Goal: Task Accomplishment & Management: Use online tool/utility

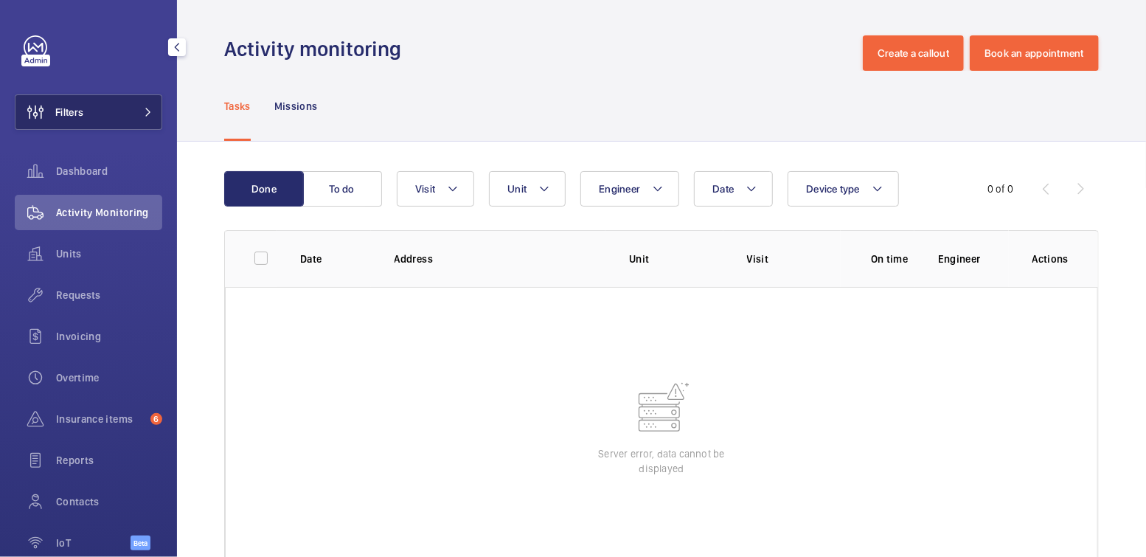
click at [114, 111] on button "Filters" at bounding box center [89, 111] width 148 height 35
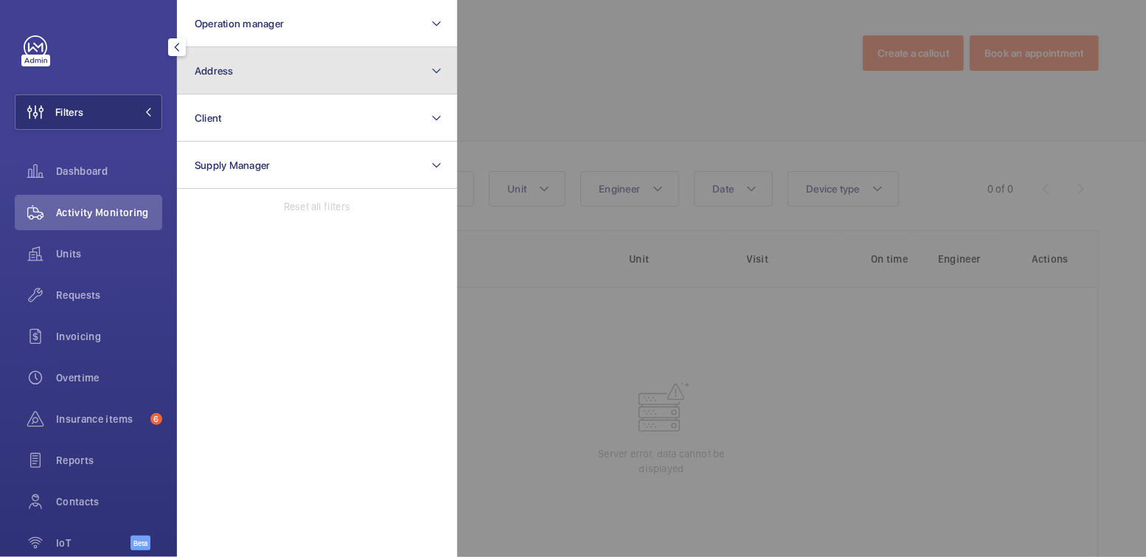
click at [258, 82] on button "Address" at bounding box center [317, 70] width 280 height 47
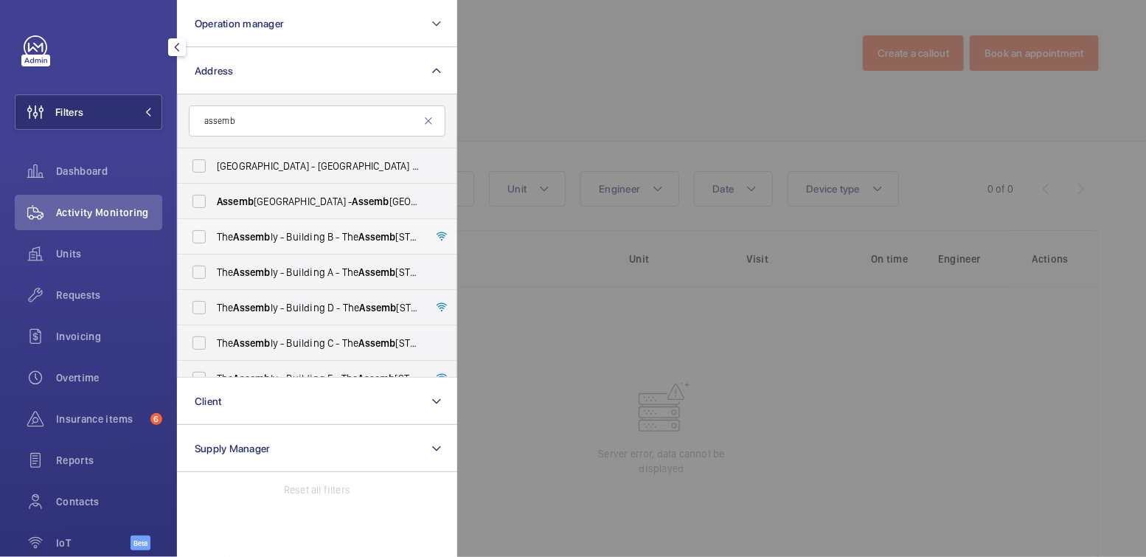
type input "assemb"
click at [300, 229] on span "The Assemb ly - Building B - The Assemb ly - [STREET_ADDRESS]" at bounding box center [318, 236] width 203 height 15
click at [214, 229] on input "The Assemb ly - Building B - The Assemb ly - [STREET_ADDRESS]" at bounding box center [199, 237] width 30 height 30
checkbox input "true"
click at [292, 275] on span "The Assemb ly - Building A - The Assemb [GEOGRAPHIC_DATA] [STREET_ADDRESS]" at bounding box center [318, 272] width 203 height 15
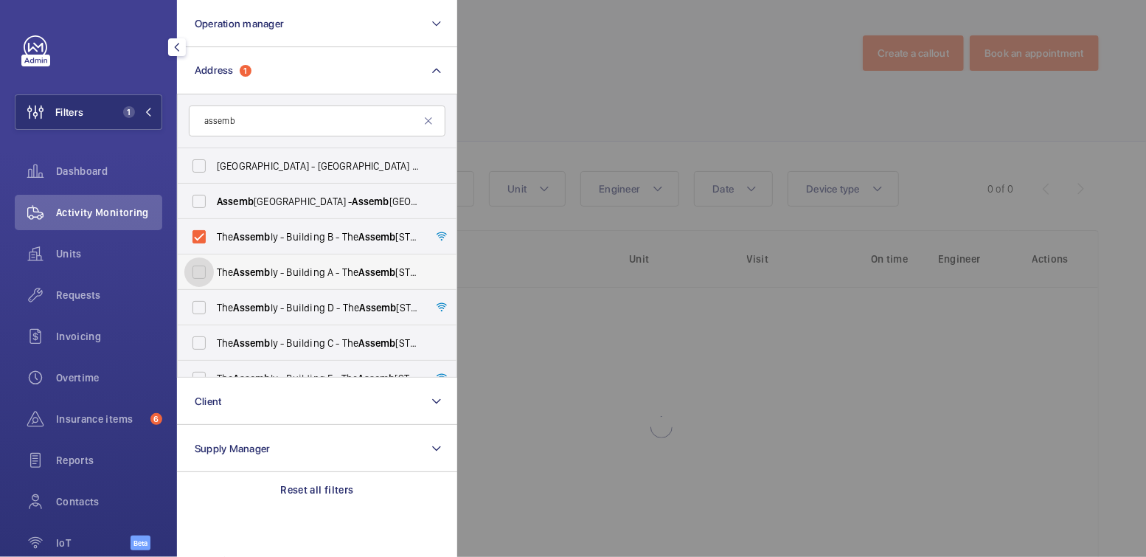
click at [214, 275] on input "The Assemb ly - Building A - The Assemb [GEOGRAPHIC_DATA] [STREET_ADDRESS]" at bounding box center [199, 272] width 30 height 30
checkbox input "true"
click at [287, 299] on label "The Assemb ly - Building D - The Assemb ly - Building D, Montrose Crescent, WEM…" at bounding box center [306, 307] width 257 height 35
click at [214, 299] on input "The Assemb ly - Building D - The Assemb ly - Building D, Montrose Crescent, WEM…" at bounding box center [199, 308] width 30 height 30
checkbox input "true"
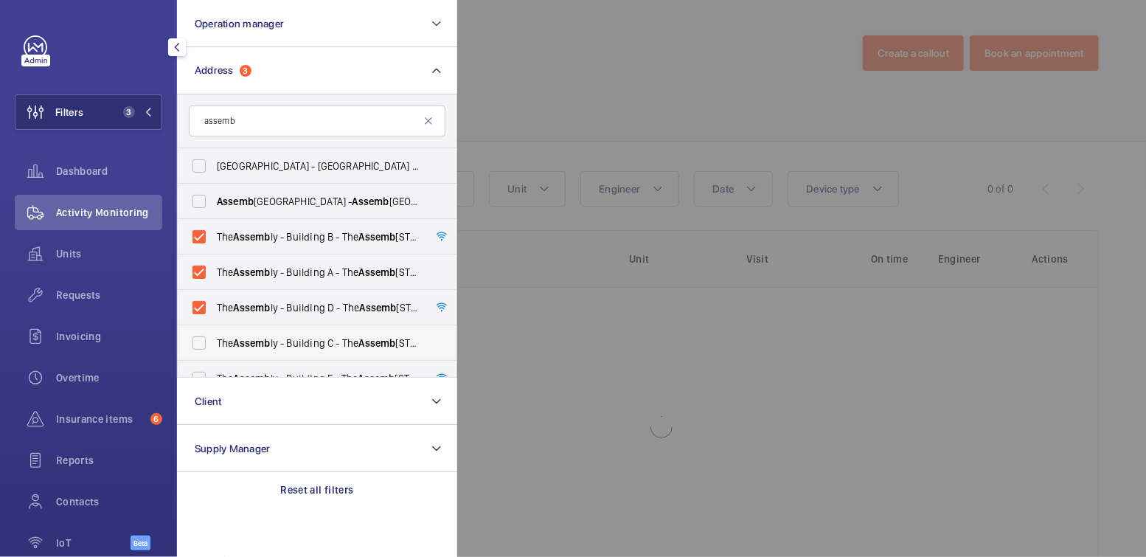
click at [295, 336] on span "The Assemb ly - Building C - The Assemb ly - Building C, Montrose Crescent, WEM…" at bounding box center [318, 343] width 203 height 15
click at [214, 336] on input "The Assemb ly - Building C - The Assemb ly - Building C, Montrose Crescent, WEM…" at bounding box center [199, 343] width 30 height 30
checkbox input "true"
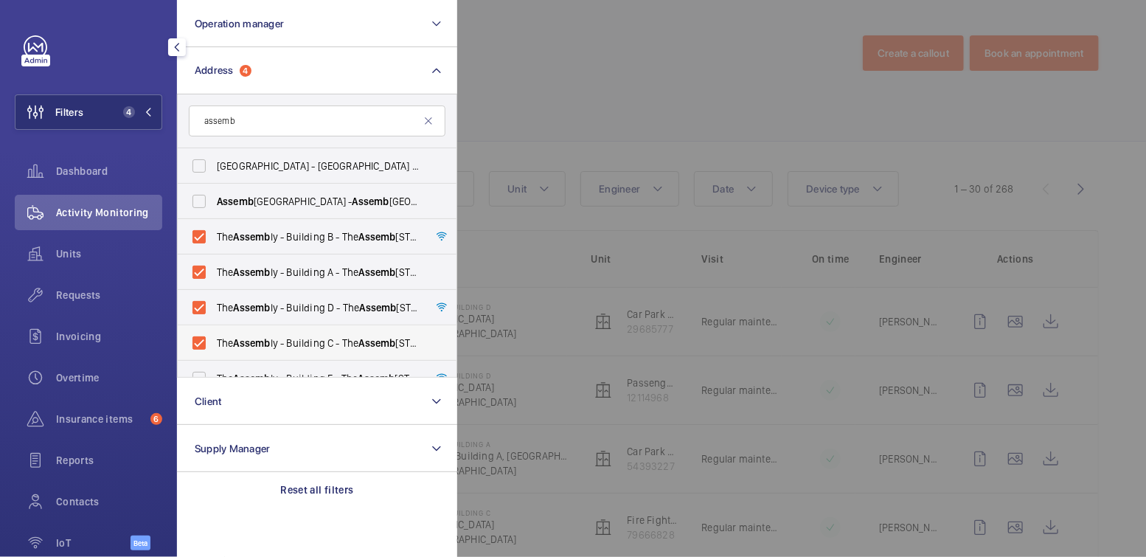
scroll to position [19, 0]
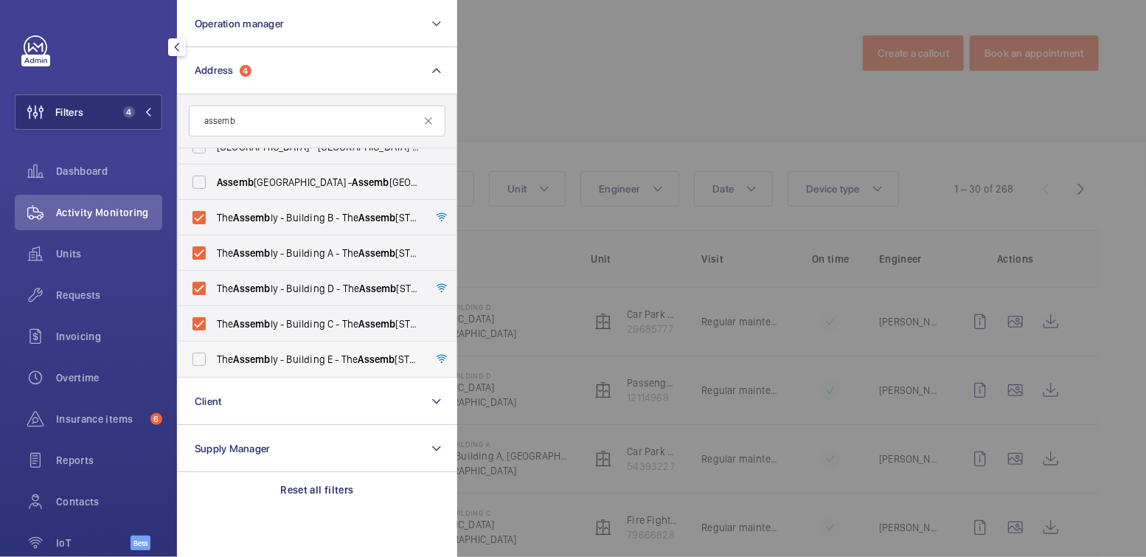
click at [311, 360] on span "The Assemb ly - Building E - The Assemb ly - Building E, Montrose Crescent, WEM…" at bounding box center [318, 359] width 203 height 15
click at [214, 360] on input "The Assemb ly - Building E - The Assemb ly - Building E, Montrose Crescent, WEM…" at bounding box center [199, 359] width 30 height 30
checkbox input "true"
click at [617, 97] on div at bounding box center [1030, 278] width 1146 height 557
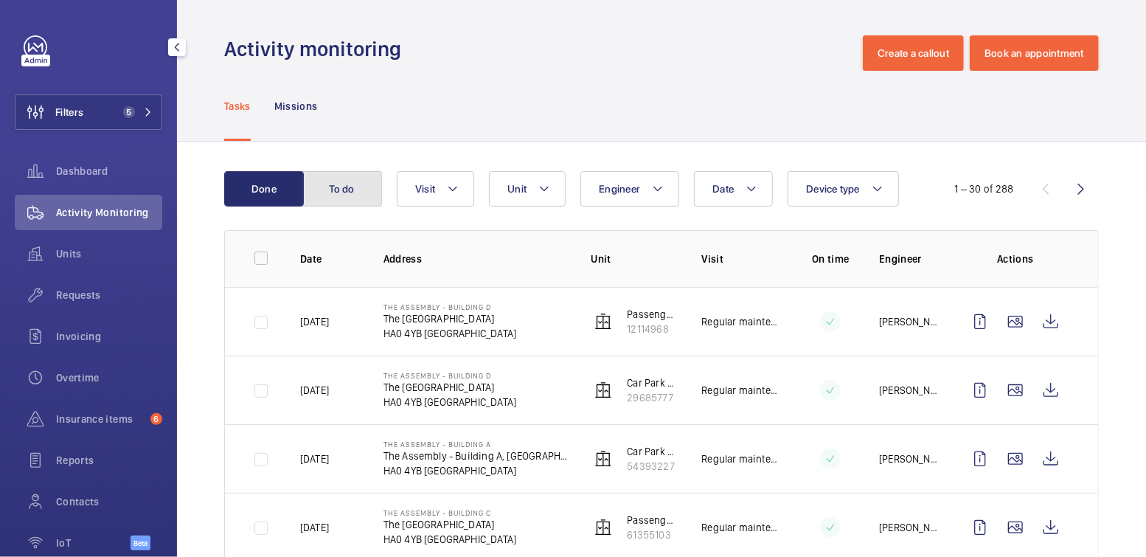
click at [351, 197] on button "To do" at bounding box center [342, 188] width 80 height 35
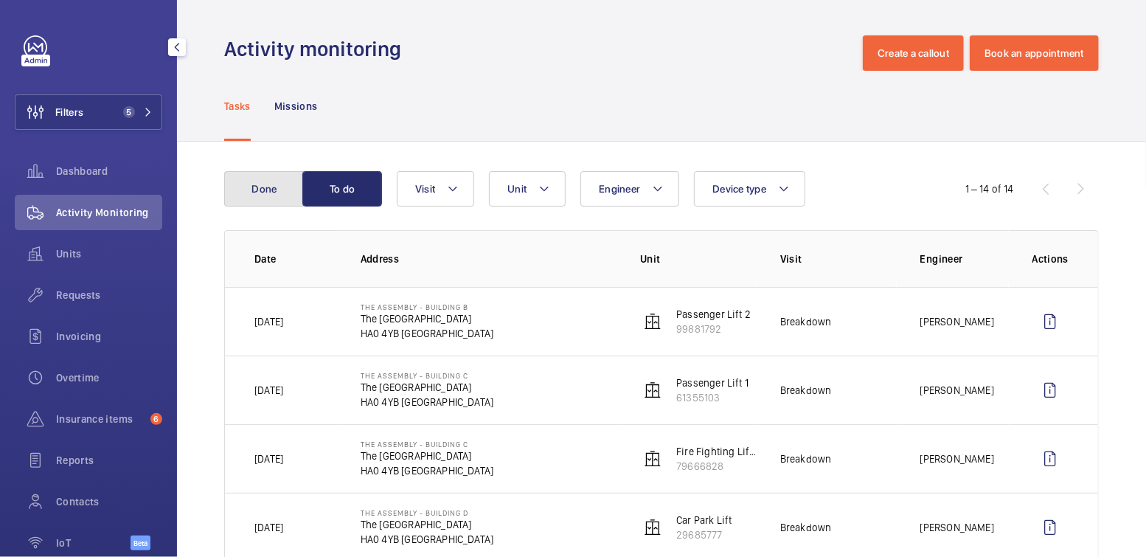
click at [267, 190] on button "Done" at bounding box center [264, 188] width 80 height 35
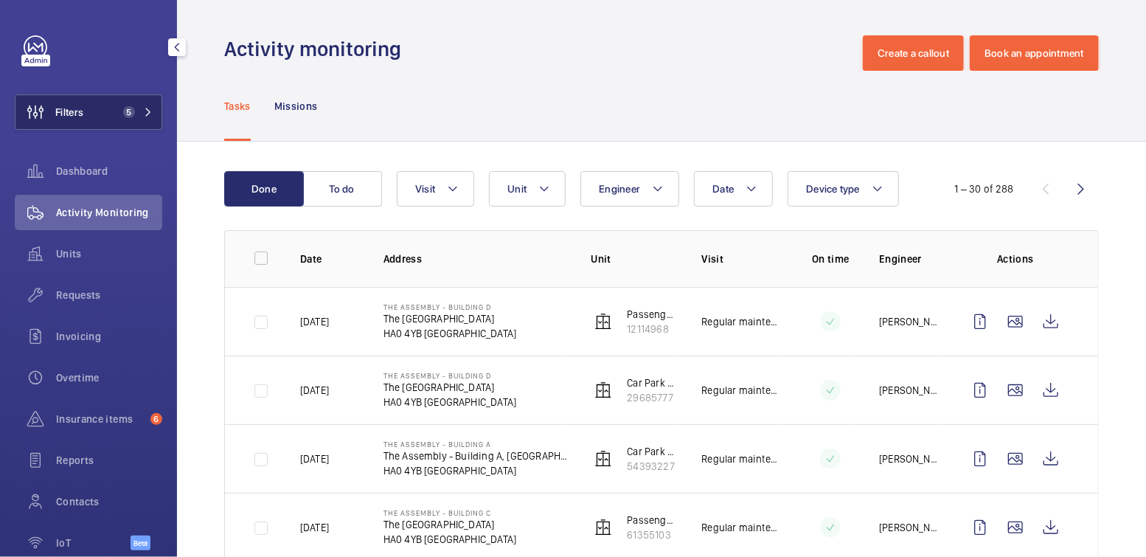
click at [123, 116] on span "5" at bounding box center [129, 112] width 12 height 12
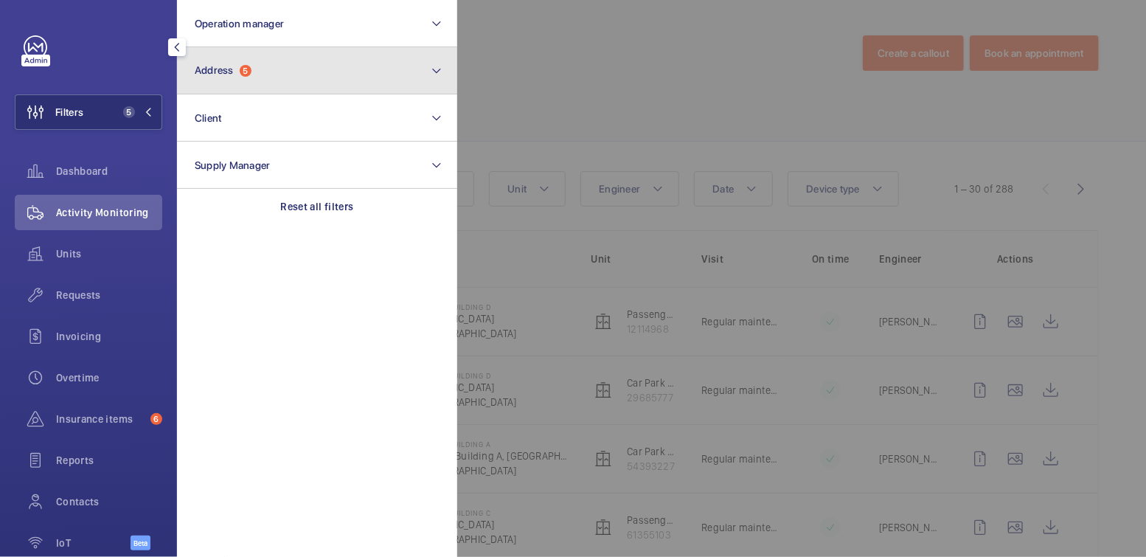
click at [283, 76] on button "Address 5" at bounding box center [317, 70] width 280 height 47
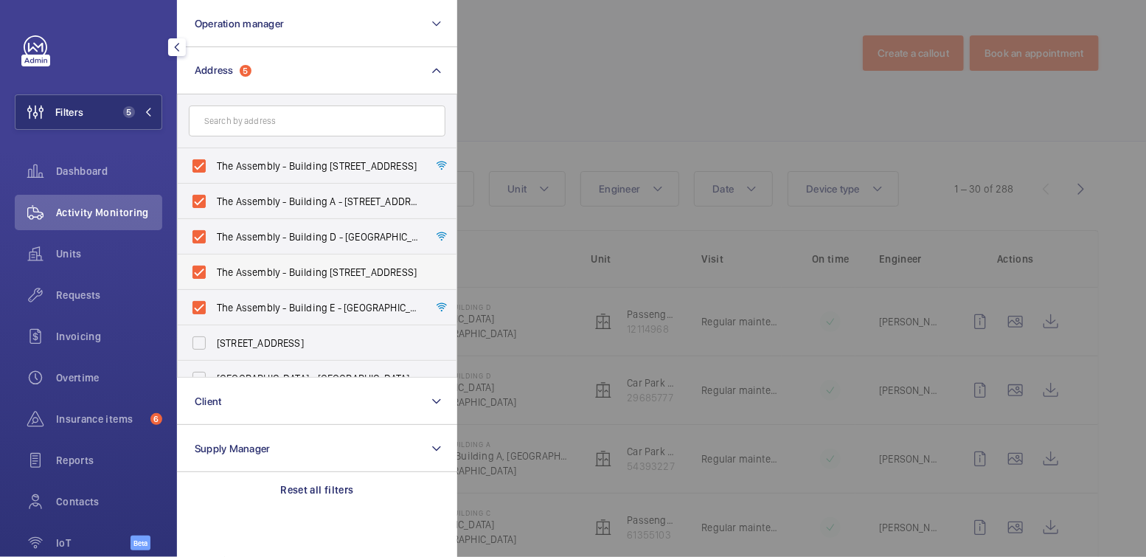
drag, startPoint x: 243, startPoint y: 305, endPoint x: 244, endPoint y: 280, distance: 25.1
click at [243, 305] on span "The Assembly - Building E - The Assembly - Building E, Montrose Crescent, WEMBL…" at bounding box center [318, 307] width 203 height 15
click at [214, 305] on input "The Assembly - Building E - The Assembly - Building E, Montrose Crescent, WEMBL…" at bounding box center [199, 308] width 30 height 30
checkbox input "false"
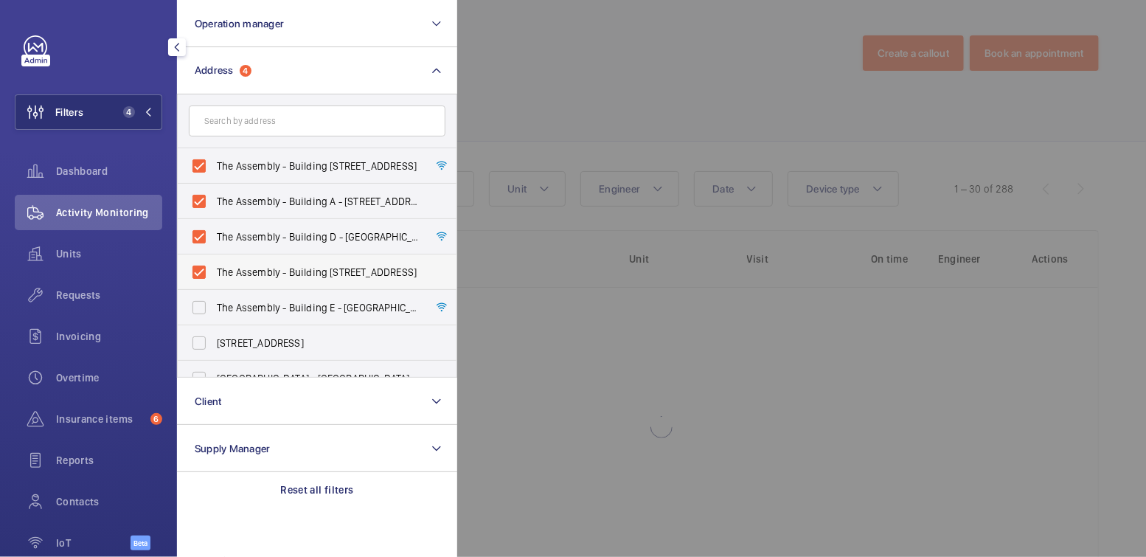
click at [244, 265] on span "The Assembly - Building C - The Assembly - Building C, Montrose Crescent, WEMBL…" at bounding box center [318, 272] width 203 height 15
click at [214, 265] on input "The Assembly - Building C - The Assembly - Building C, Montrose Crescent, WEMBL…" at bounding box center [199, 272] width 30 height 30
checkbox input "false"
click at [246, 231] on span "The Assembly - Building D - The Assembly - Building D, Montrose Crescent, WEMBL…" at bounding box center [318, 236] width 203 height 15
click at [214, 231] on input "The Assembly - Building D - The Assembly - Building D, Montrose Crescent, WEMBL…" at bounding box center [199, 237] width 30 height 30
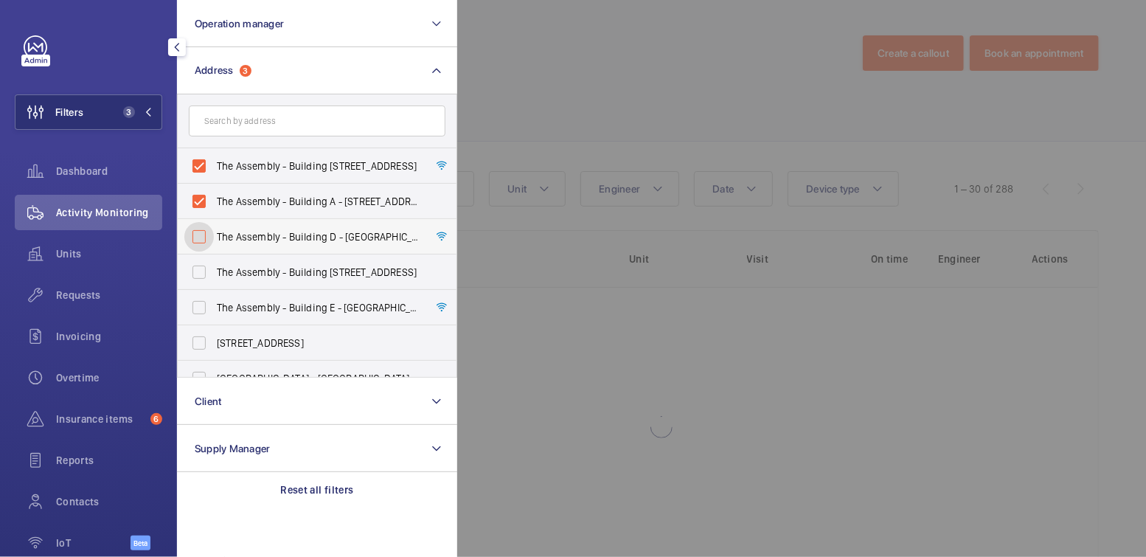
checkbox input "false"
drag, startPoint x: 249, startPoint y: 205, endPoint x: 253, endPoint y: 178, distance: 27.6
click at [249, 205] on span "The Assembly - Building A - The Assembly - Building A, Montrose Crescent, WEMBL…" at bounding box center [318, 201] width 203 height 15
click at [214, 205] on input "The Assembly - Building A - The Assembly - Building A, Montrose Crescent, WEMBL…" at bounding box center [199, 202] width 30 height 30
checkbox input "false"
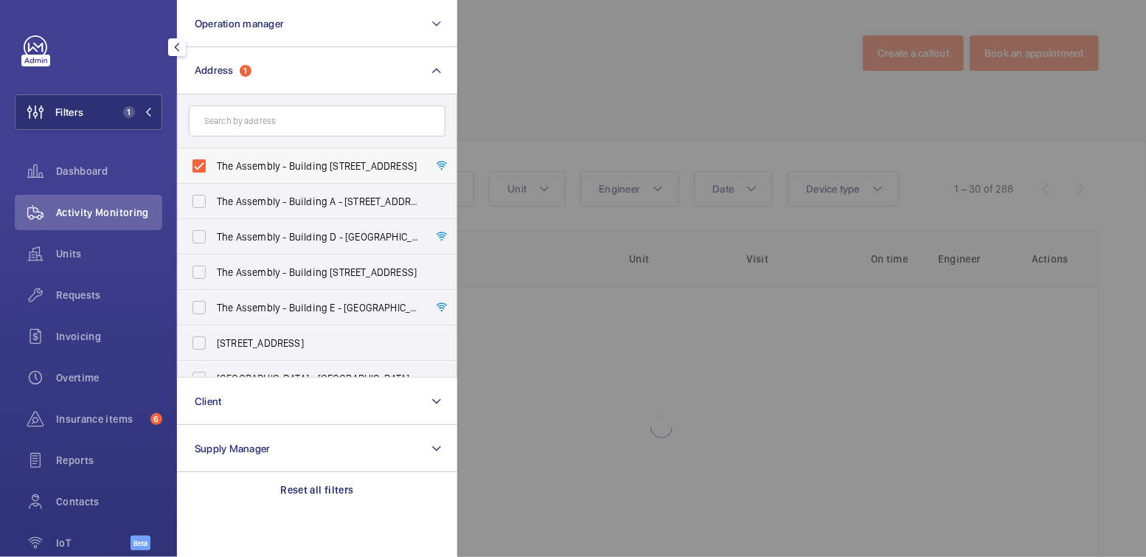
click at [253, 159] on span "The Assembly - Building B - The Assembly - Building B, Montrose Crescent, WEMBL…" at bounding box center [318, 166] width 203 height 15
click at [214, 158] on input "The Assembly - Building B - The Assembly - Building B, Montrose Crescent, WEMBL…" at bounding box center [199, 166] width 30 height 30
checkbox input "false"
click at [614, 66] on div at bounding box center [1030, 278] width 1146 height 557
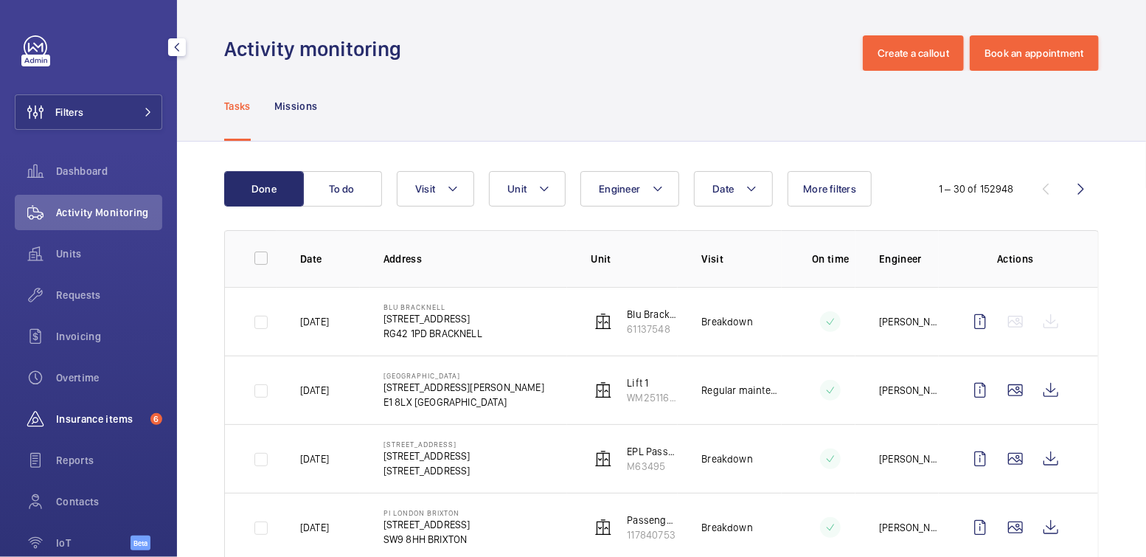
click at [98, 423] on span "Insurance items" at bounding box center [100, 419] width 89 height 15
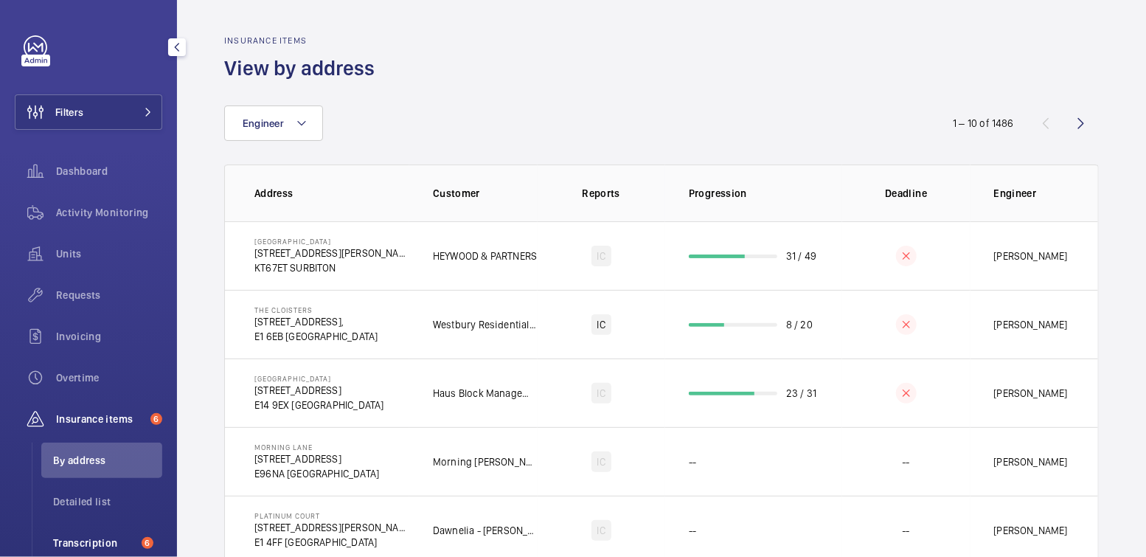
click at [103, 537] on span "Transcription" at bounding box center [94, 543] width 83 height 15
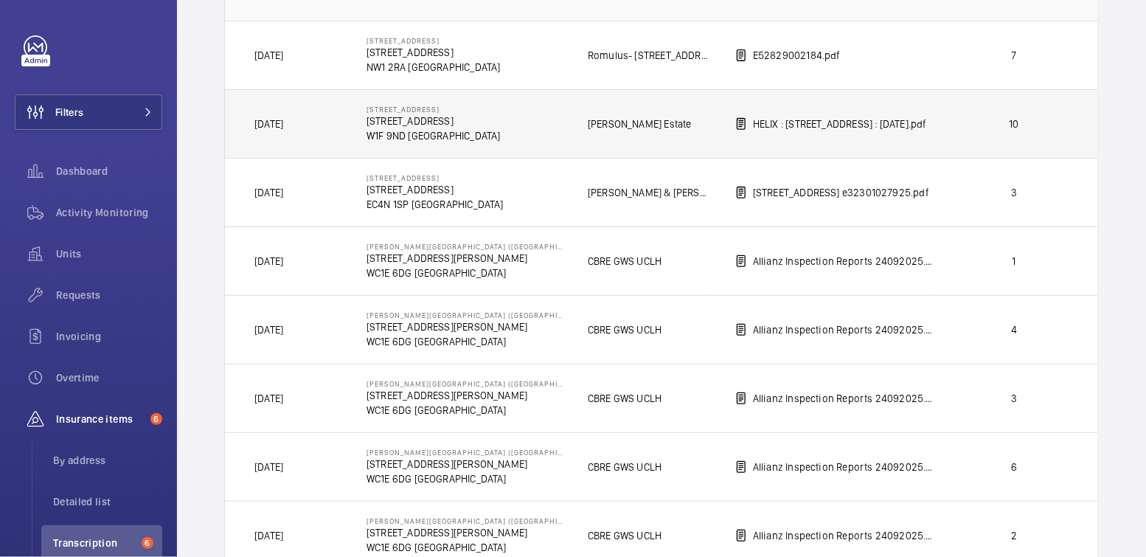
scroll to position [137, 0]
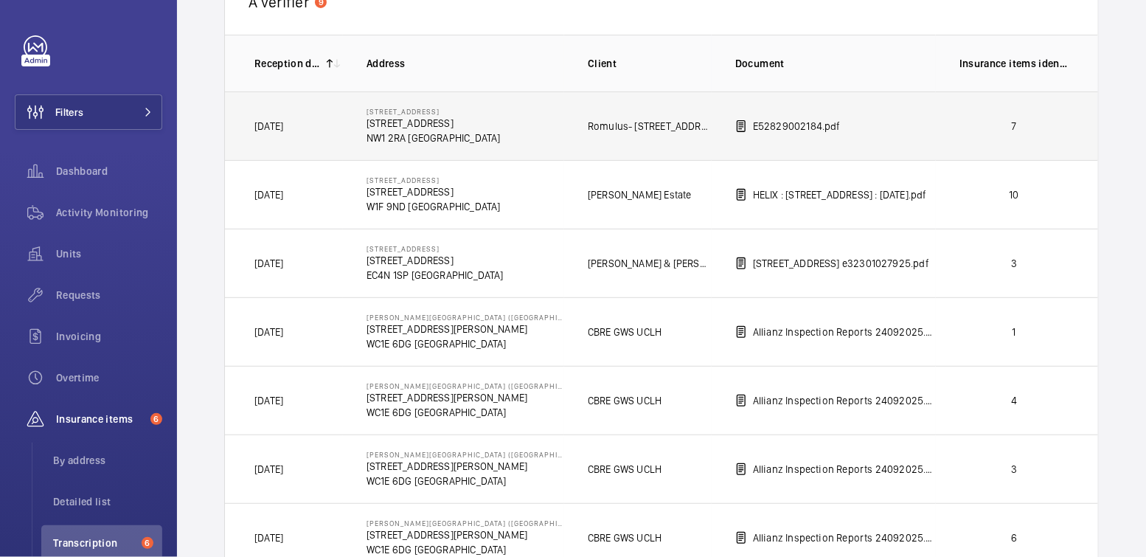
click at [1033, 141] on td "7" at bounding box center [1017, 125] width 162 height 69
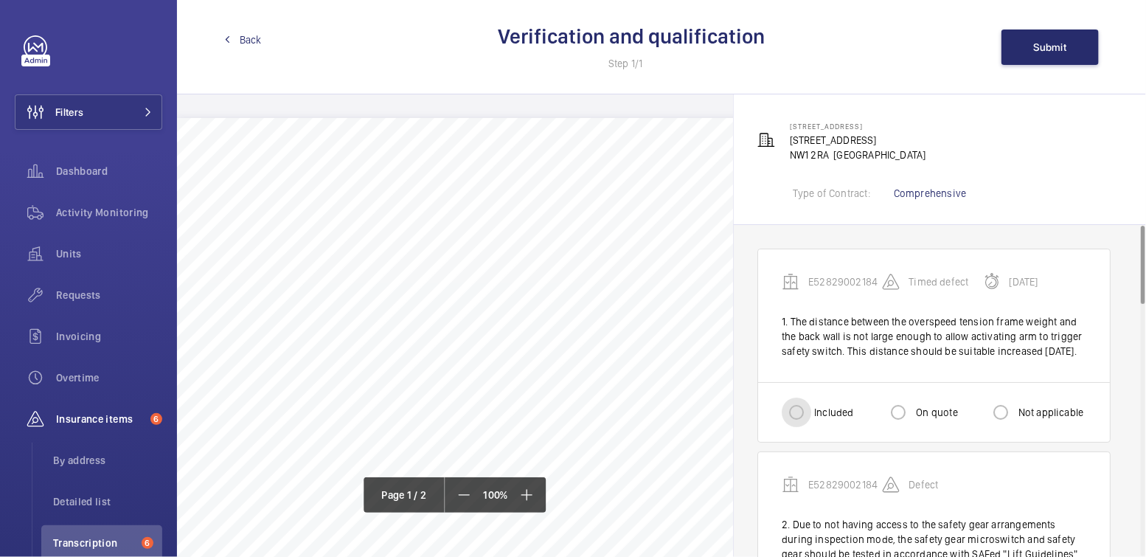
click at [810, 427] on input "Included" at bounding box center [797, 413] width 30 height 30
radio input "true"
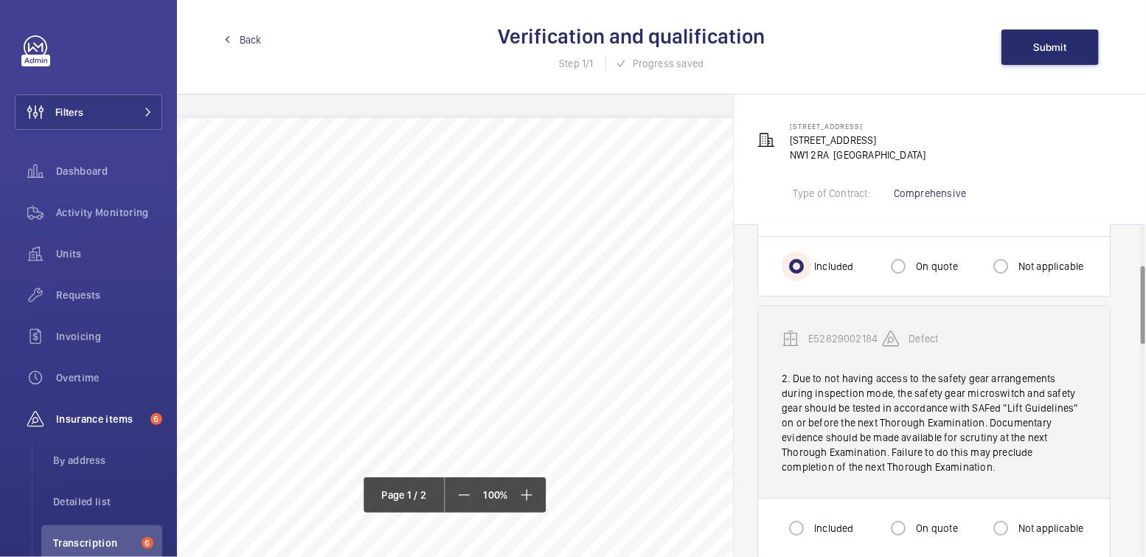
scroll to position [173, 0]
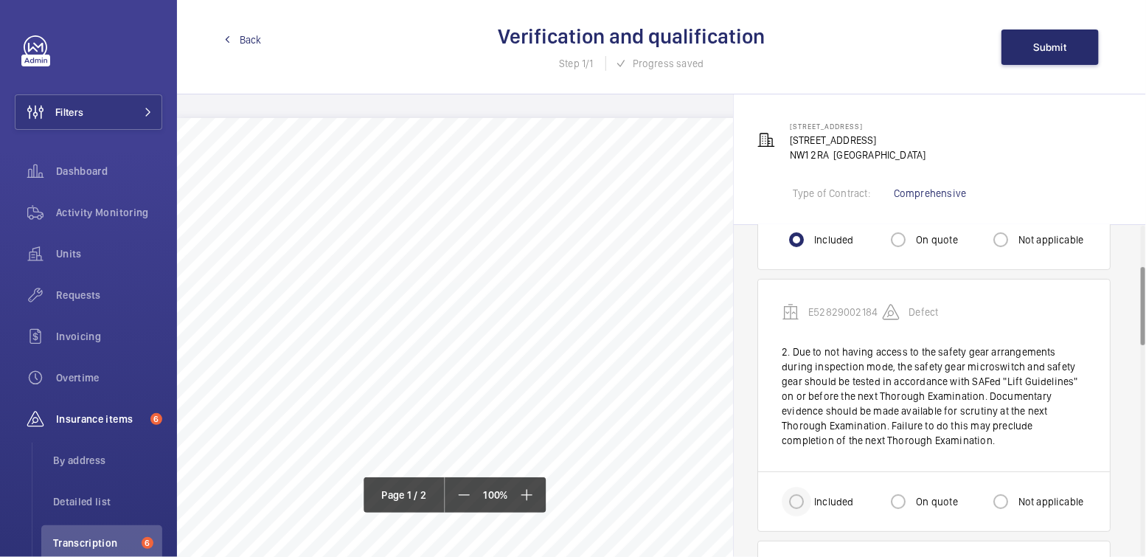
click at [812, 519] on div at bounding box center [796, 501] width 35 height 35
radio input "true"
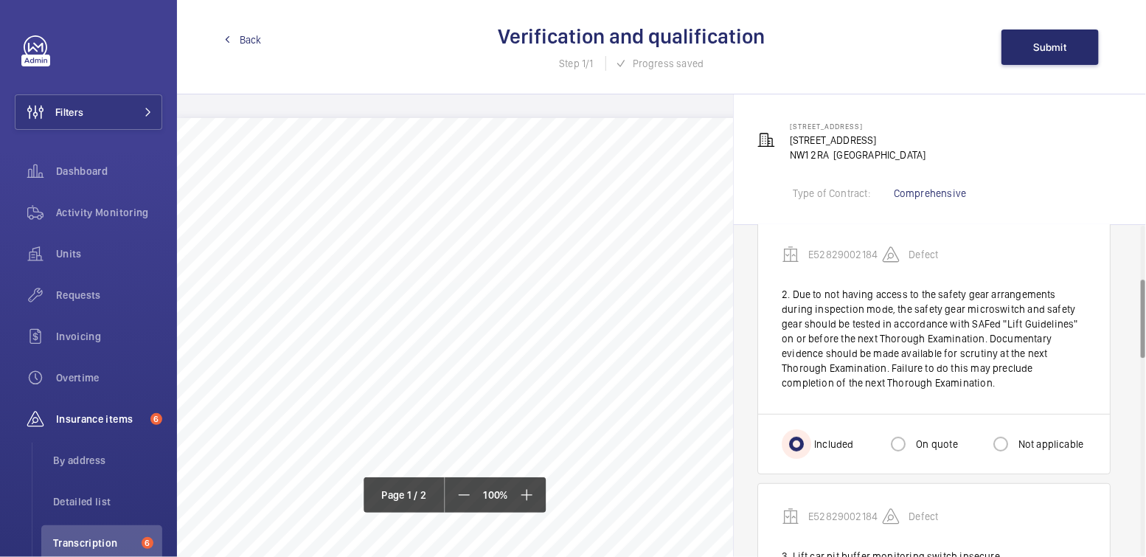
scroll to position [231, 0]
click at [912, 457] on input "On quote" at bounding box center [899, 444] width 30 height 30
radio input "true"
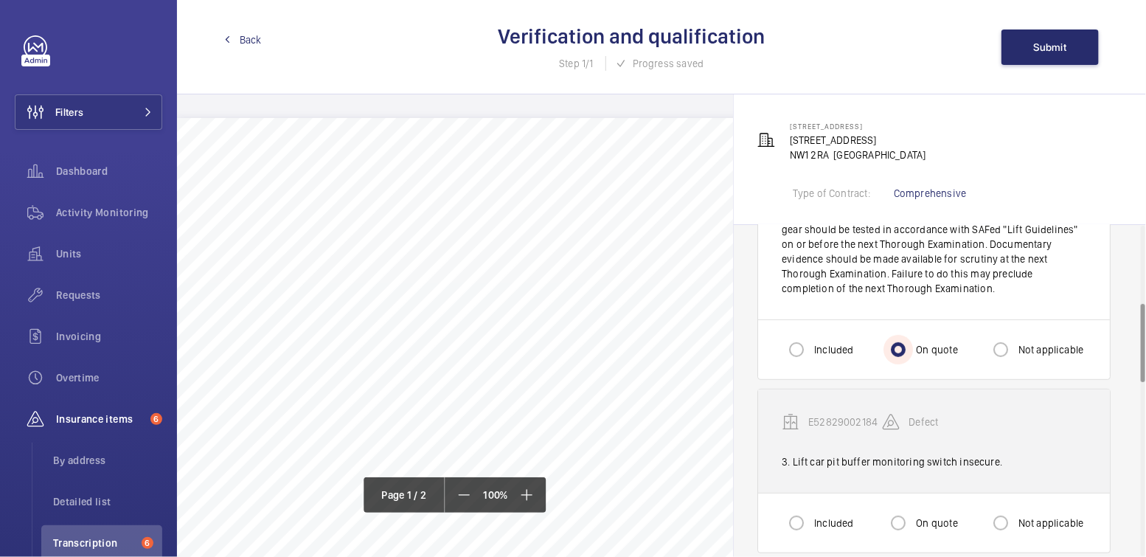
scroll to position [347, 0]
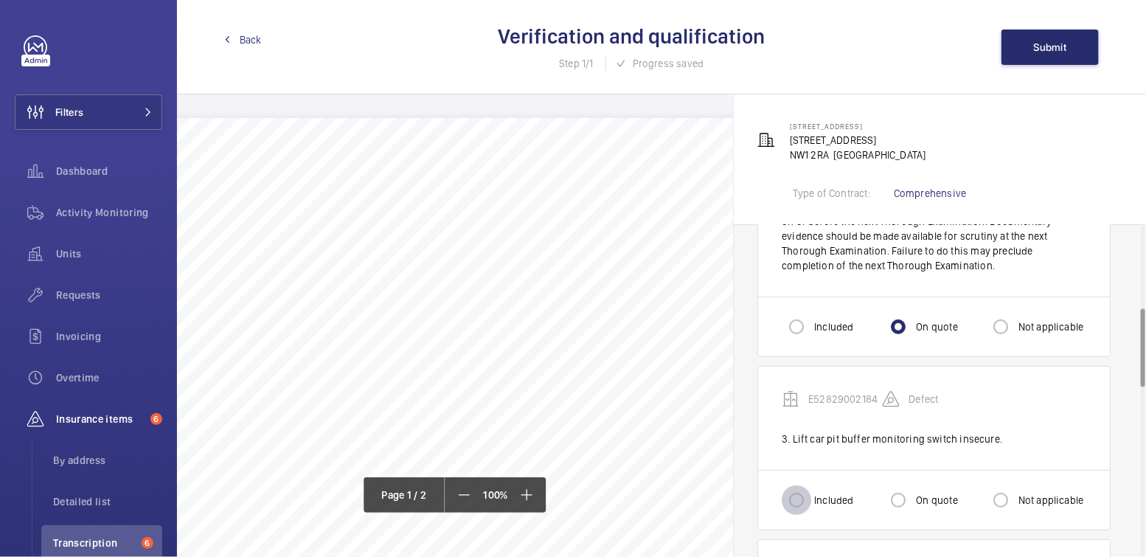
click at [805, 510] on input "Included" at bounding box center [797, 500] width 30 height 30
radio input "true"
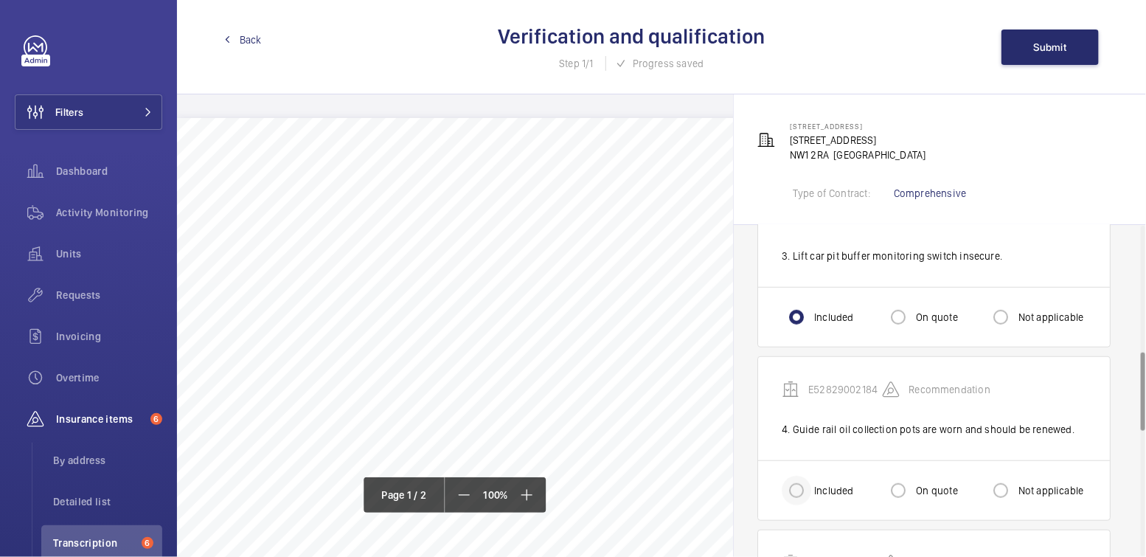
click at [813, 500] on div at bounding box center [796, 490] width 35 height 35
radio input "true"
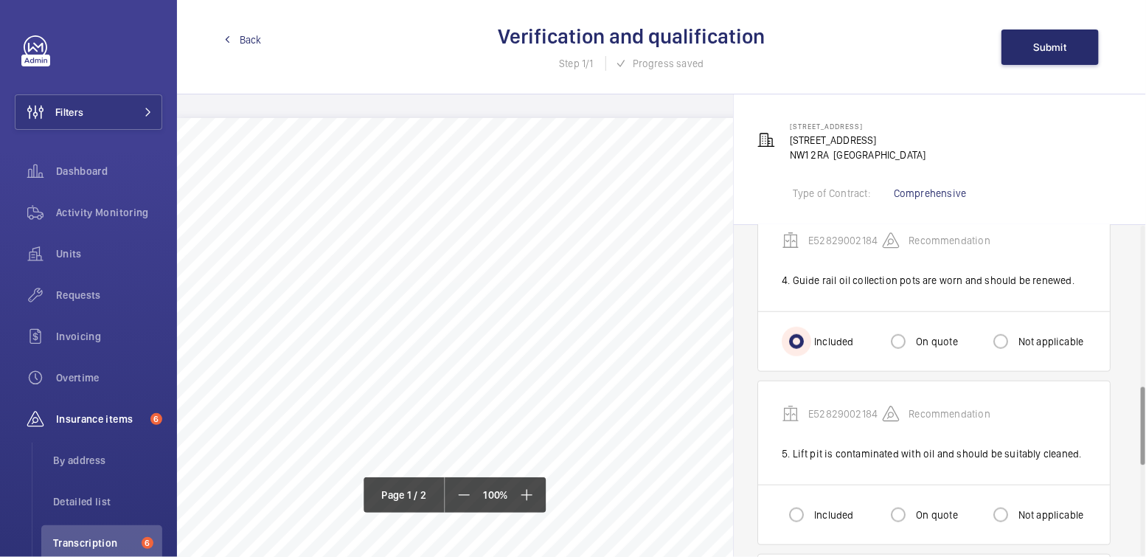
scroll to position [680, 0]
click at [809, 517] on input "Included" at bounding box center [797, 514] width 30 height 30
radio input "true"
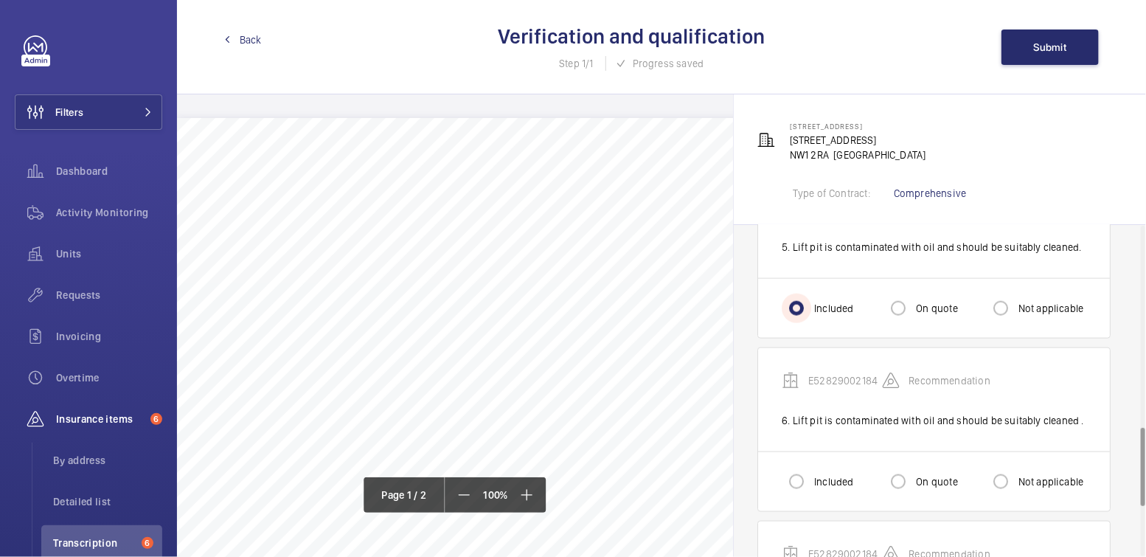
scroll to position [892, 0]
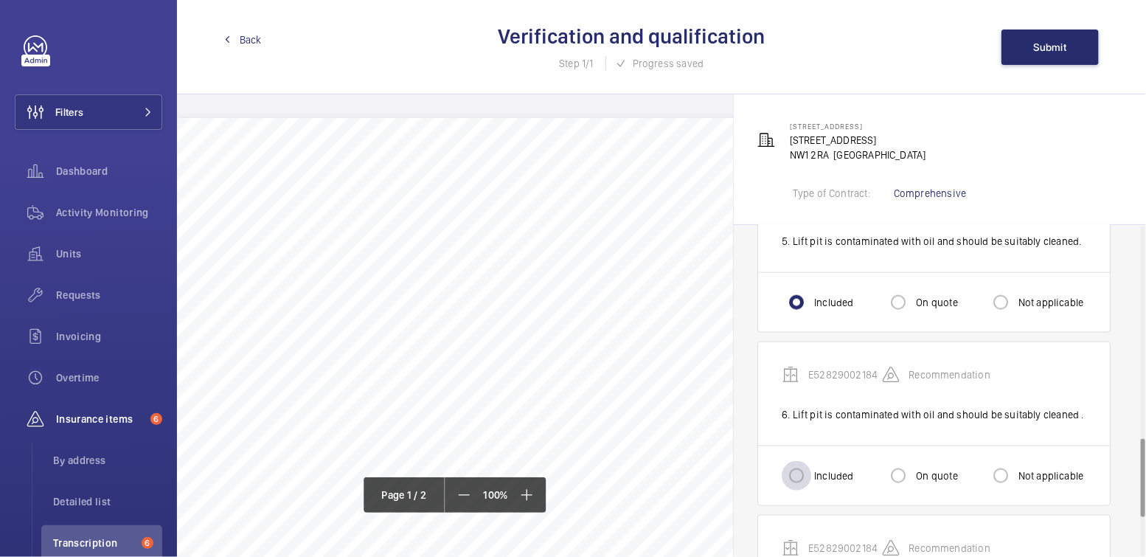
click at [811, 485] on div at bounding box center [796, 475] width 35 height 35
radio input "true"
click at [1027, 483] on label "Not applicable" at bounding box center [1050, 475] width 69 height 15
click at [1016, 491] on input "Not applicable" at bounding box center [1001, 476] width 30 height 30
radio input "true"
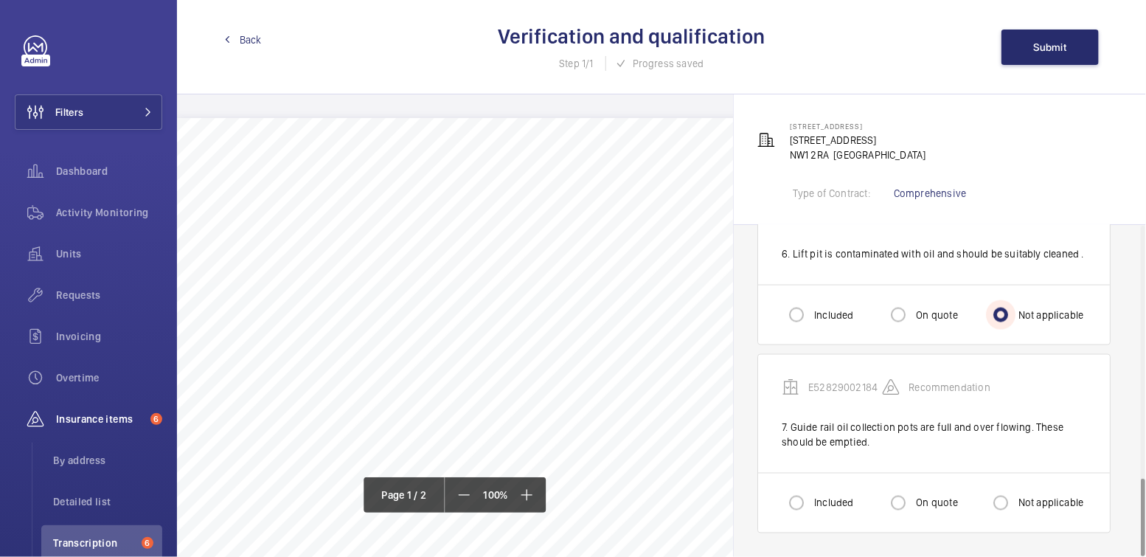
scroll to position [1059, 0]
click at [808, 499] on input "Included" at bounding box center [797, 503] width 30 height 30
radio input "true"
click at [1042, 49] on span "Submit" at bounding box center [1050, 47] width 33 height 12
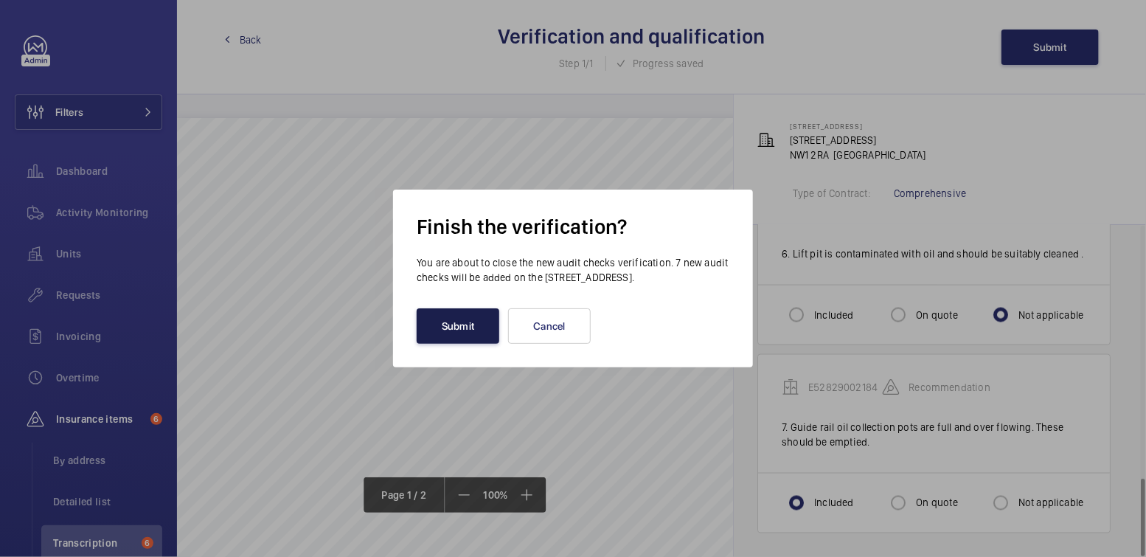
click at [461, 339] on button "Submit" at bounding box center [458, 325] width 83 height 35
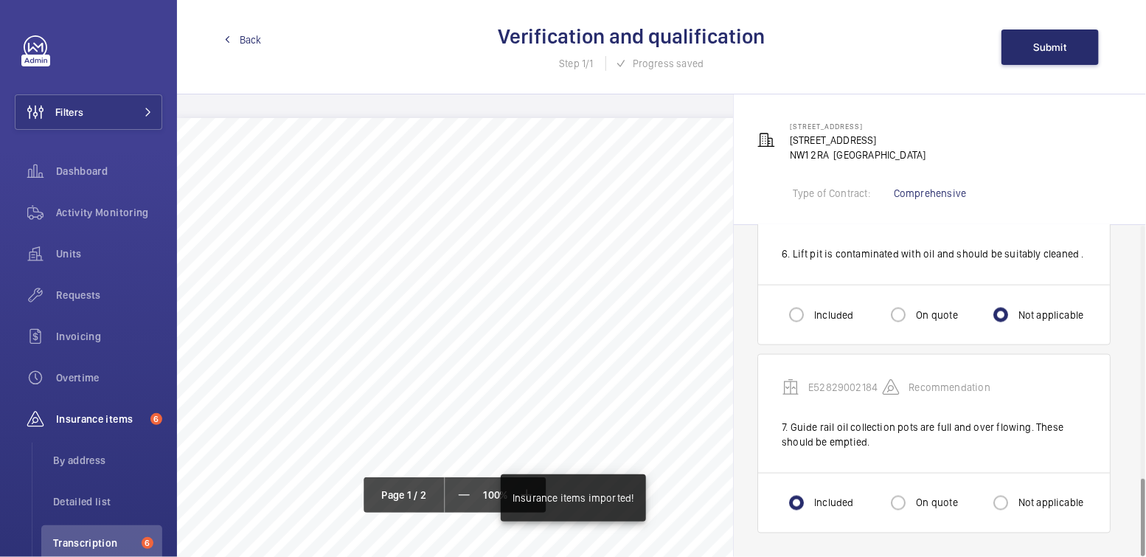
click at [246, 44] on span "Back" at bounding box center [251, 39] width 22 height 15
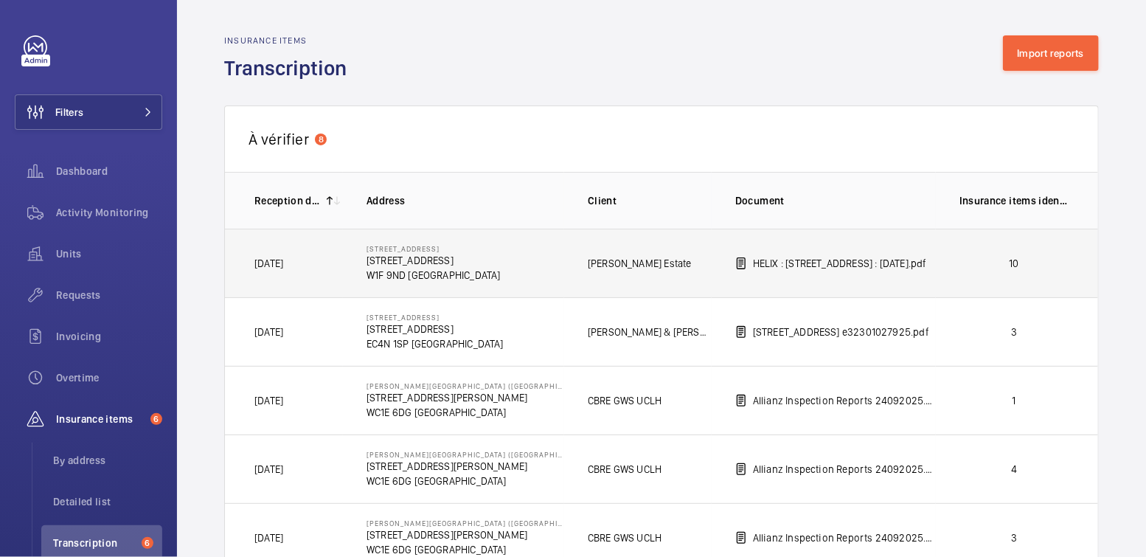
click at [1058, 264] on p "10" at bounding box center [1014, 263] width 109 height 15
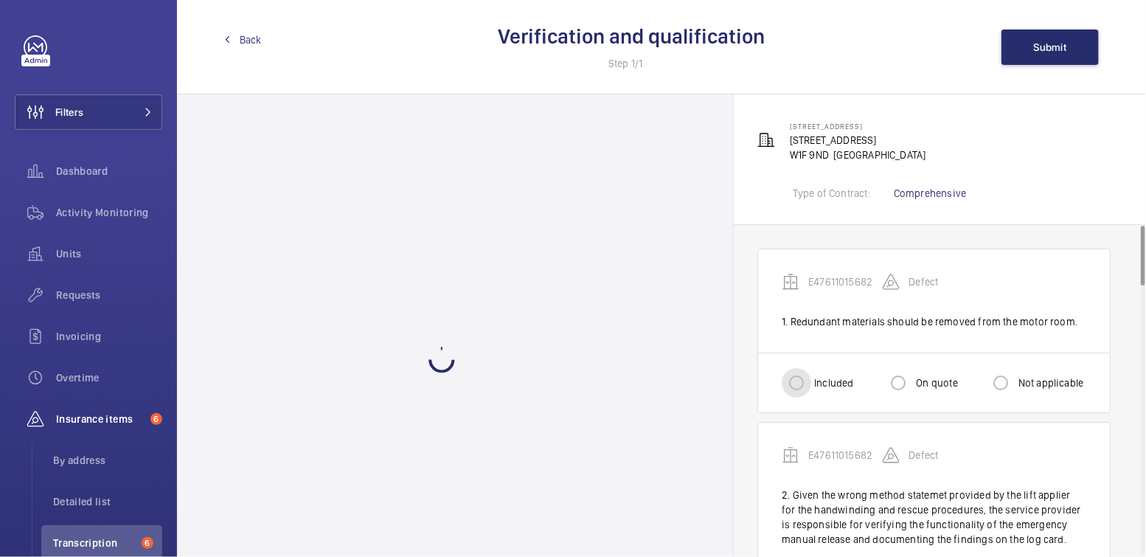
click at [793, 381] on input "Included" at bounding box center [797, 383] width 30 height 30
radio input "true"
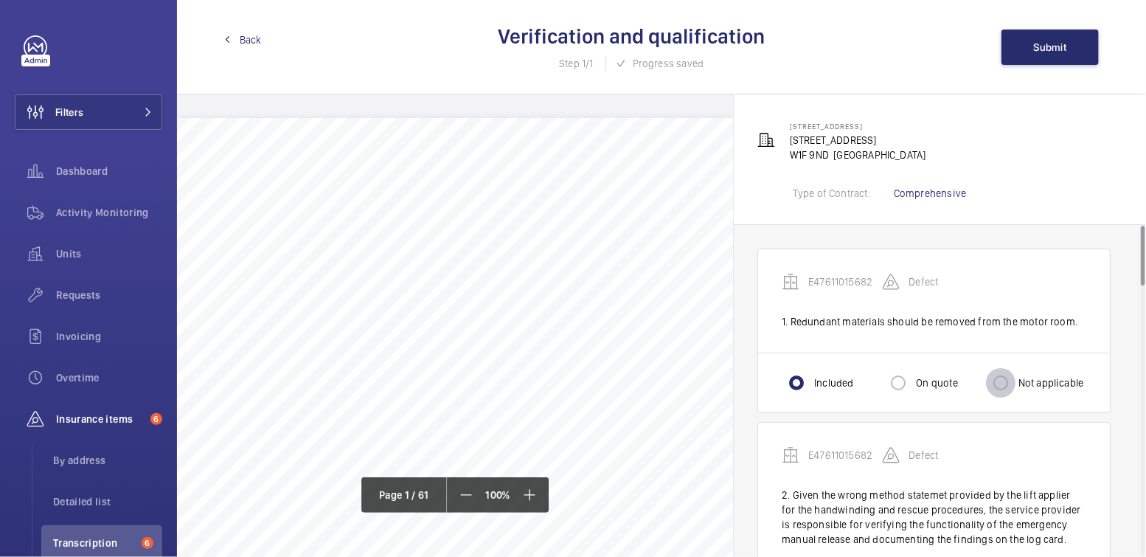
click at [1006, 384] on input "Not applicable" at bounding box center [1001, 383] width 30 height 30
radio input "true"
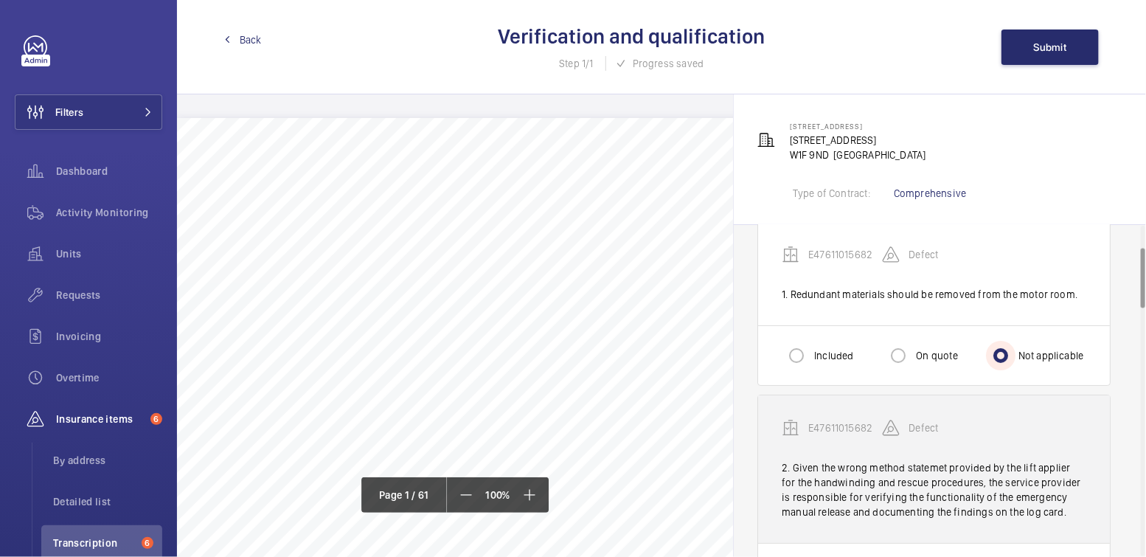
scroll to position [193, 0]
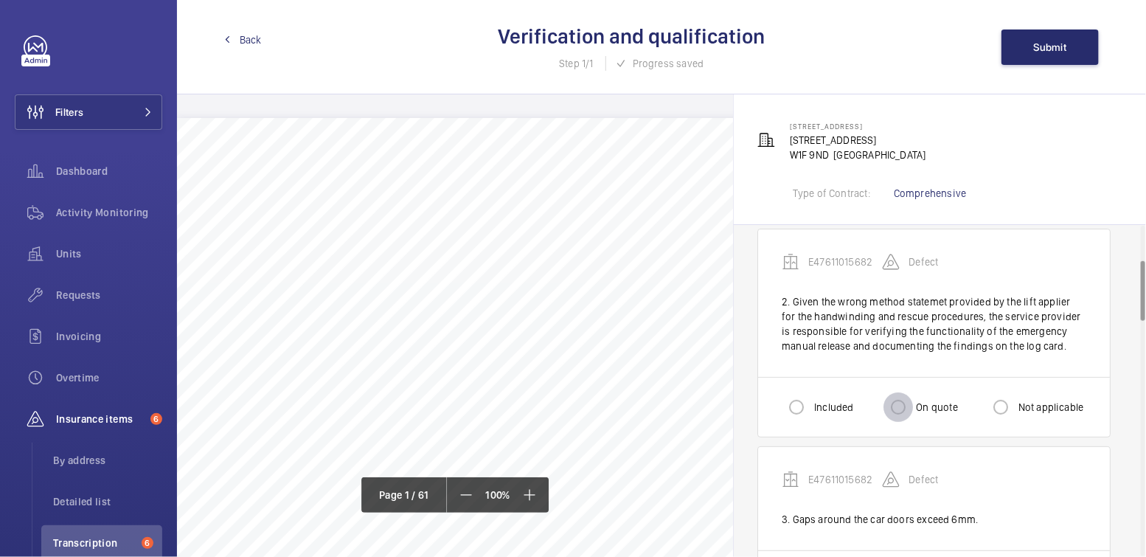
click at [913, 398] on input "On quote" at bounding box center [899, 407] width 30 height 30
radio input "true"
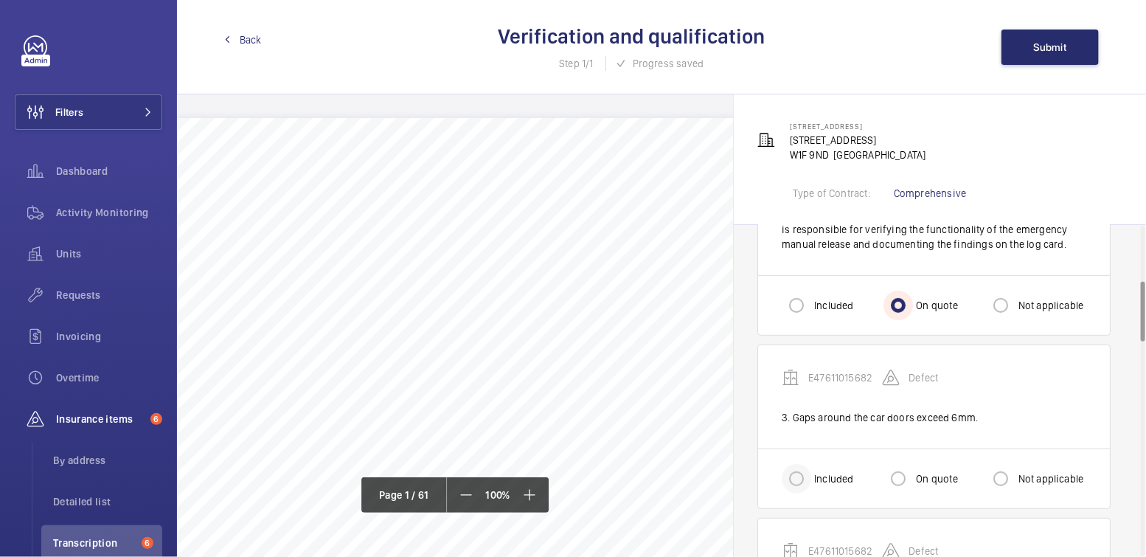
scroll to position [306, 0]
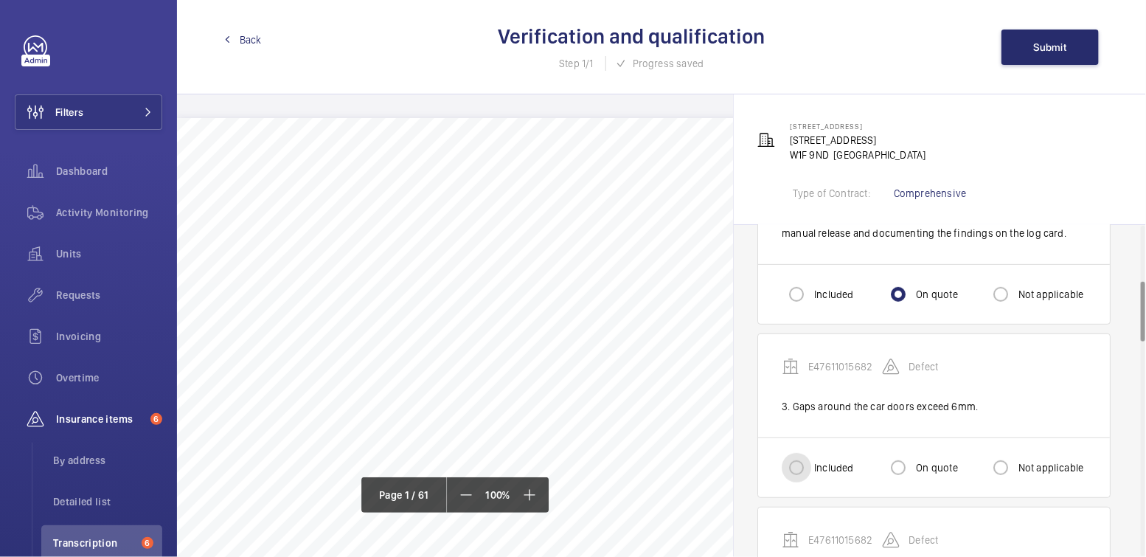
click at [789, 460] on input "Included" at bounding box center [797, 468] width 30 height 30
radio input "true"
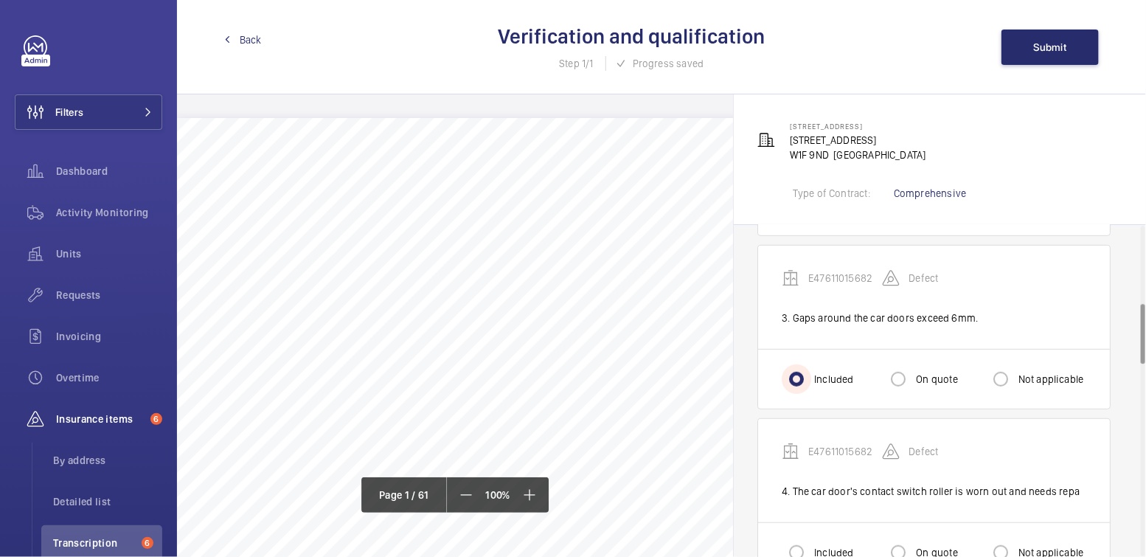
scroll to position [433, 0]
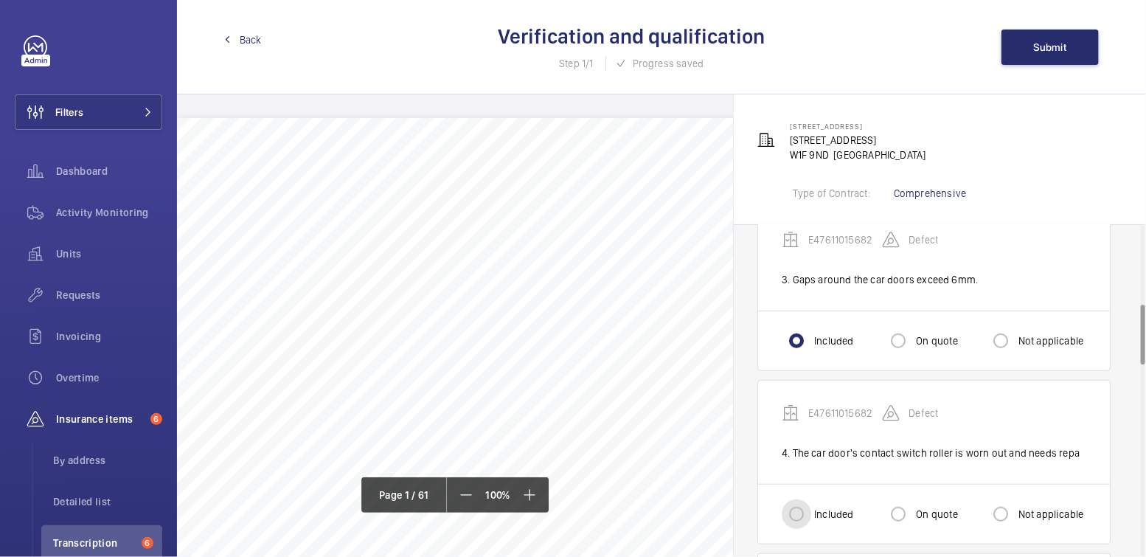
click at [804, 501] on input "Included" at bounding box center [797, 514] width 30 height 30
radio input "true"
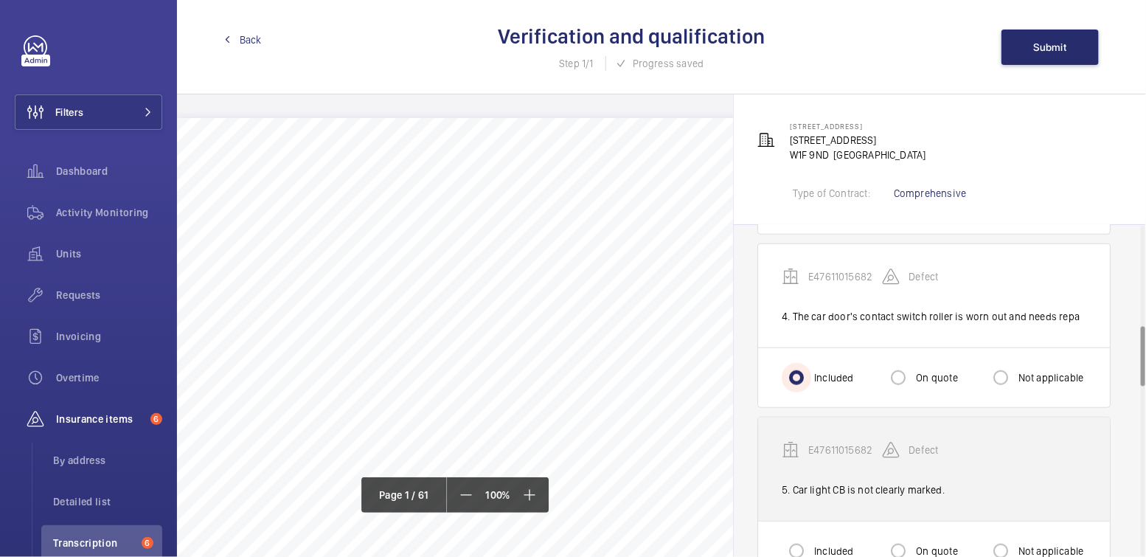
scroll to position [570, 0]
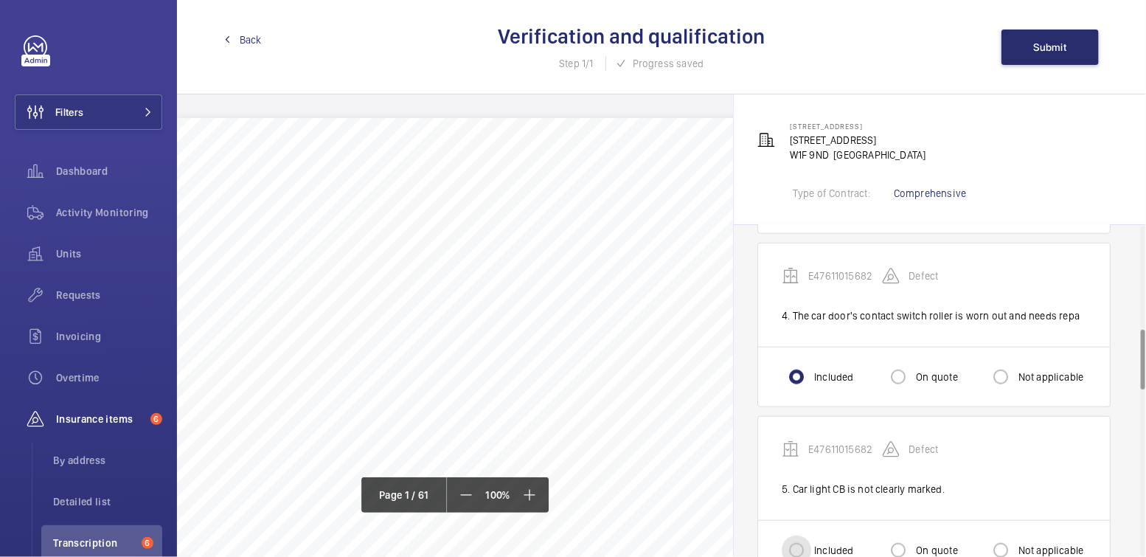
click at [805, 540] on input "Included" at bounding box center [797, 551] width 30 height 30
radio input "true"
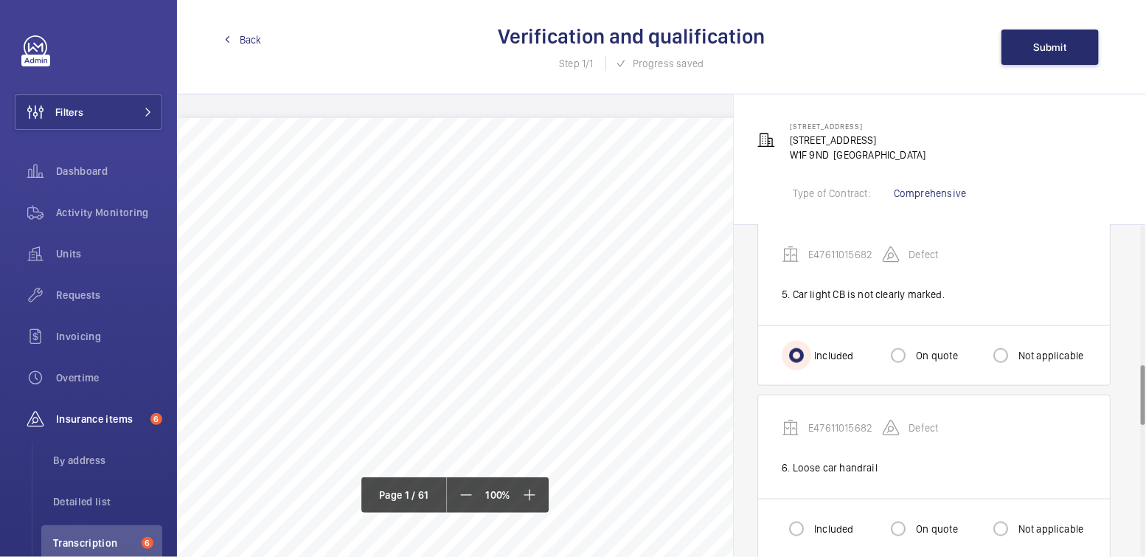
scroll to position [765, 0]
click at [808, 519] on input "Included" at bounding box center [797, 529] width 30 height 30
radio input "true"
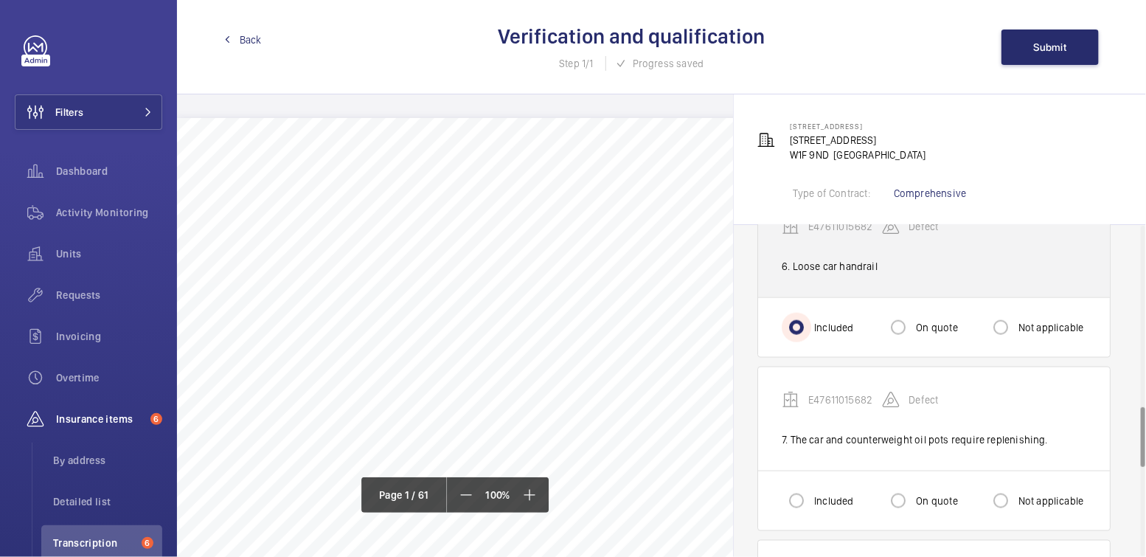
scroll to position [994, 0]
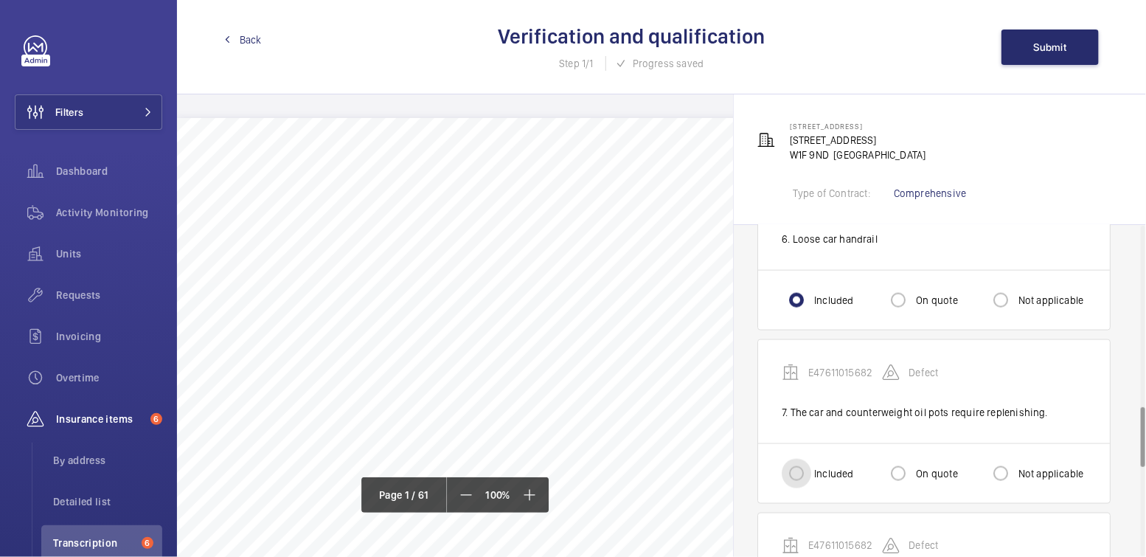
click at [808, 465] on input "Included" at bounding box center [797, 474] width 30 height 30
radio input "true"
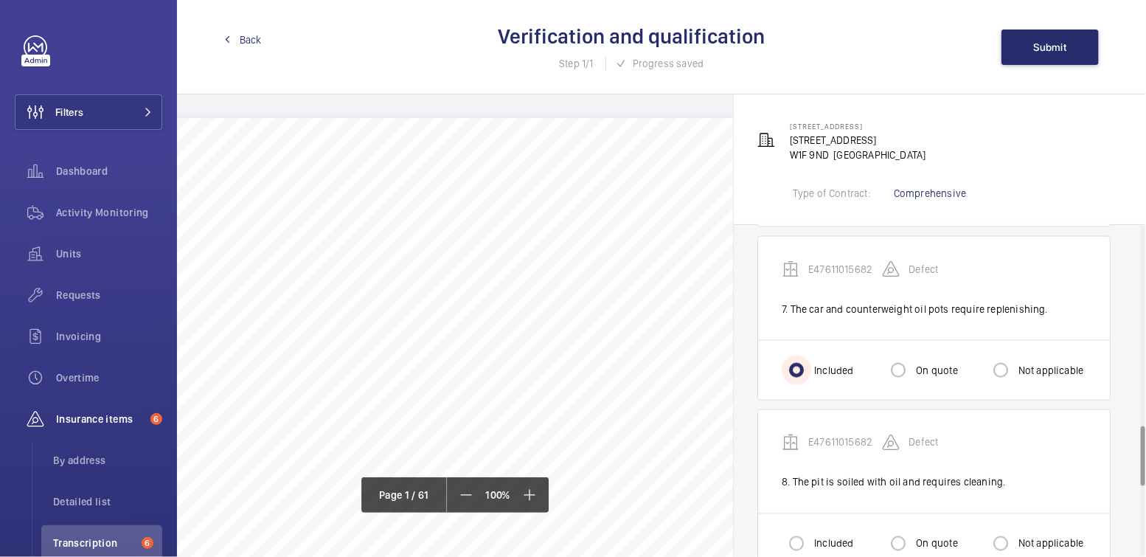
scroll to position [1098, 0]
click at [811, 525] on div at bounding box center [796, 542] width 35 height 35
radio input "true"
click at [902, 528] on input "On quote" at bounding box center [899, 543] width 30 height 30
radio input "true"
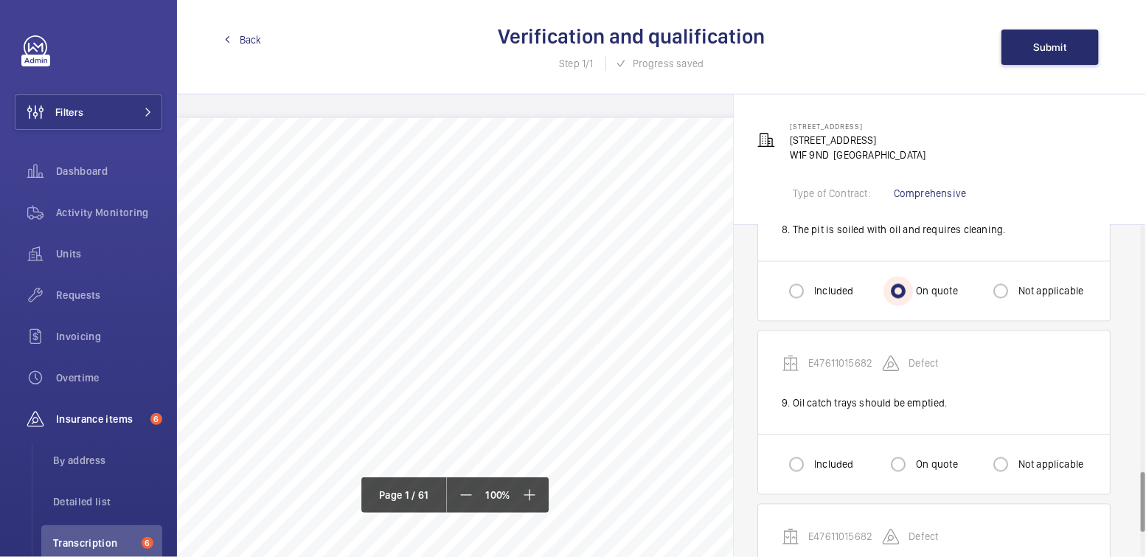
scroll to position [1350, 0]
click at [799, 450] on input "Included" at bounding box center [797, 464] width 30 height 30
radio input "true"
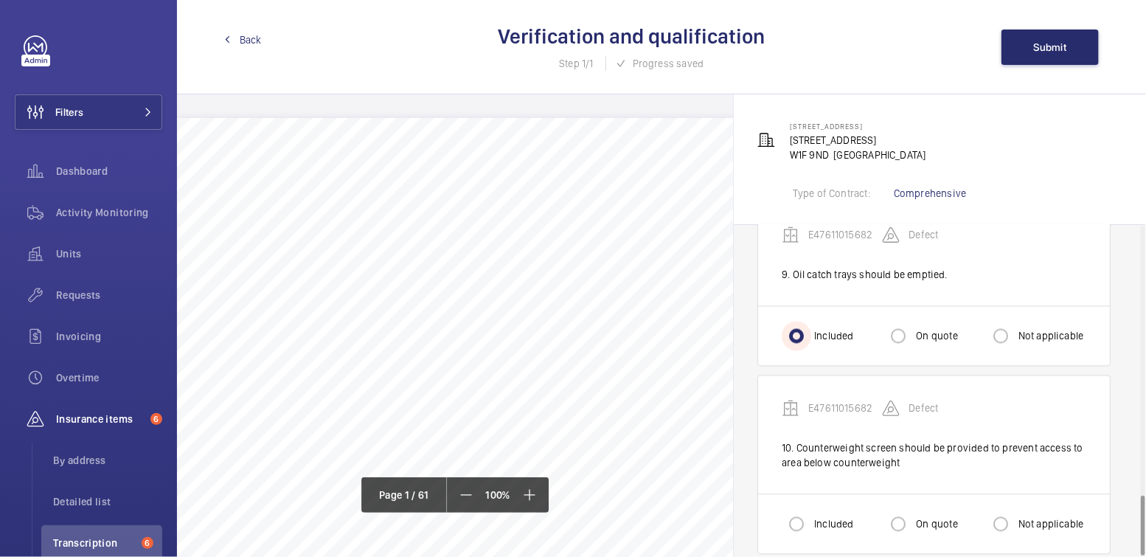
scroll to position [1482, 0]
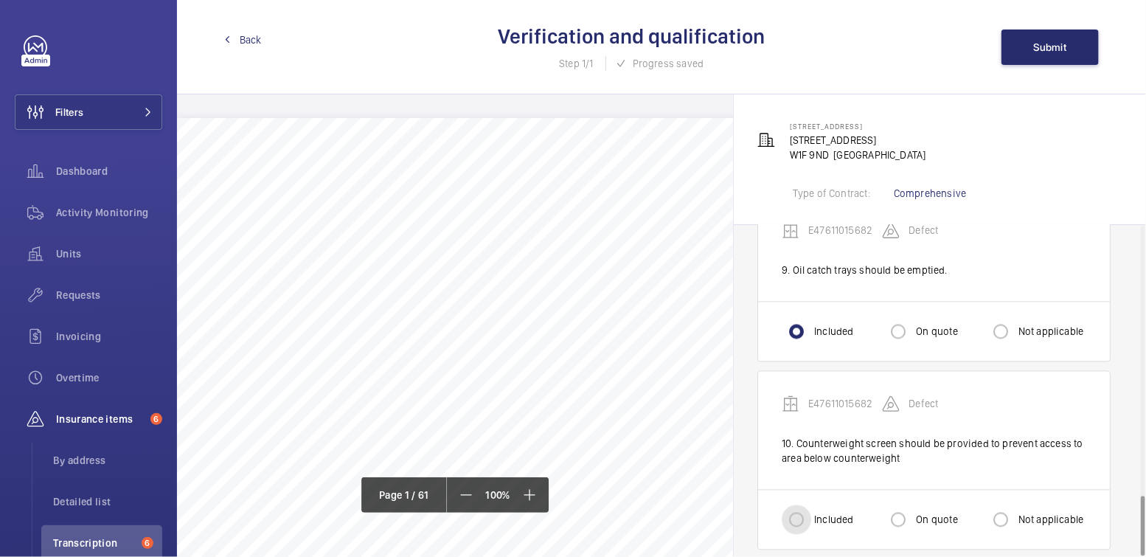
click at [800, 509] on input "Included" at bounding box center [797, 520] width 30 height 30
radio input "true"
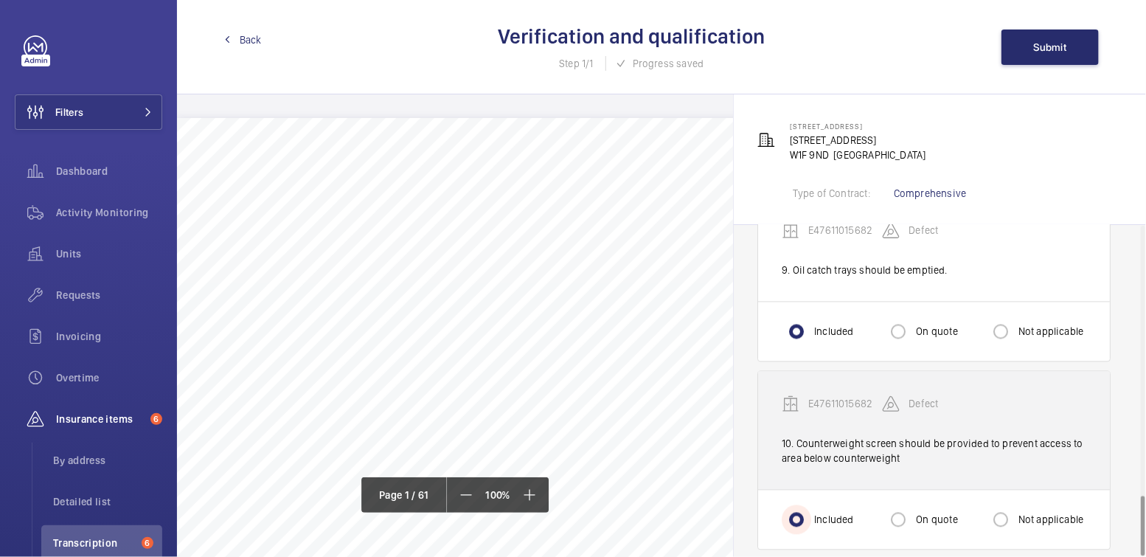
scroll to position [1488, 0]
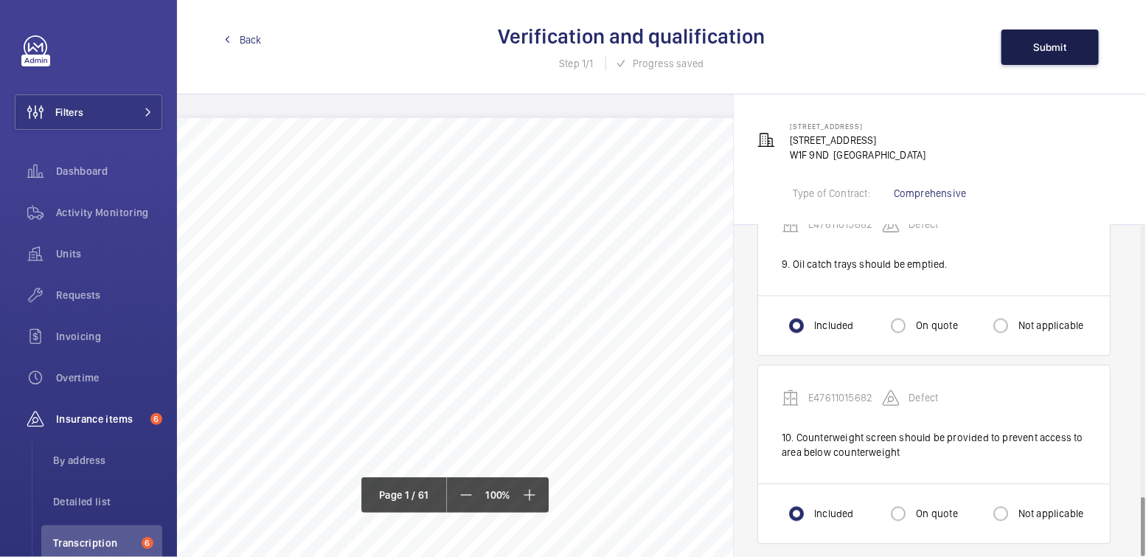
click at [1059, 42] on span "Submit" at bounding box center [1050, 47] width 33 height 12
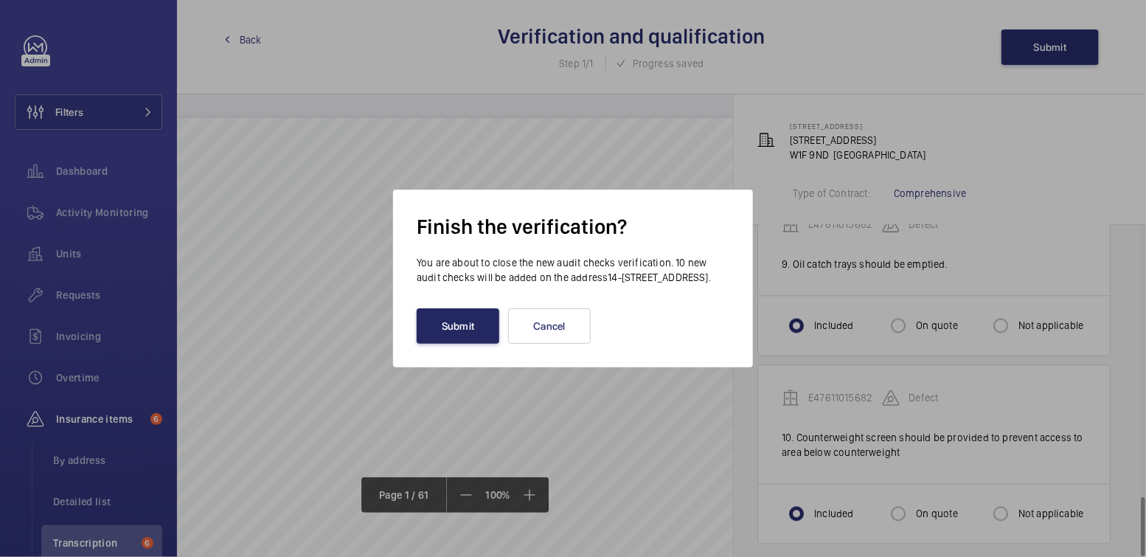
click at [479, 342] on button "Submit" at bounding box center [458, 325] width 83 height 35
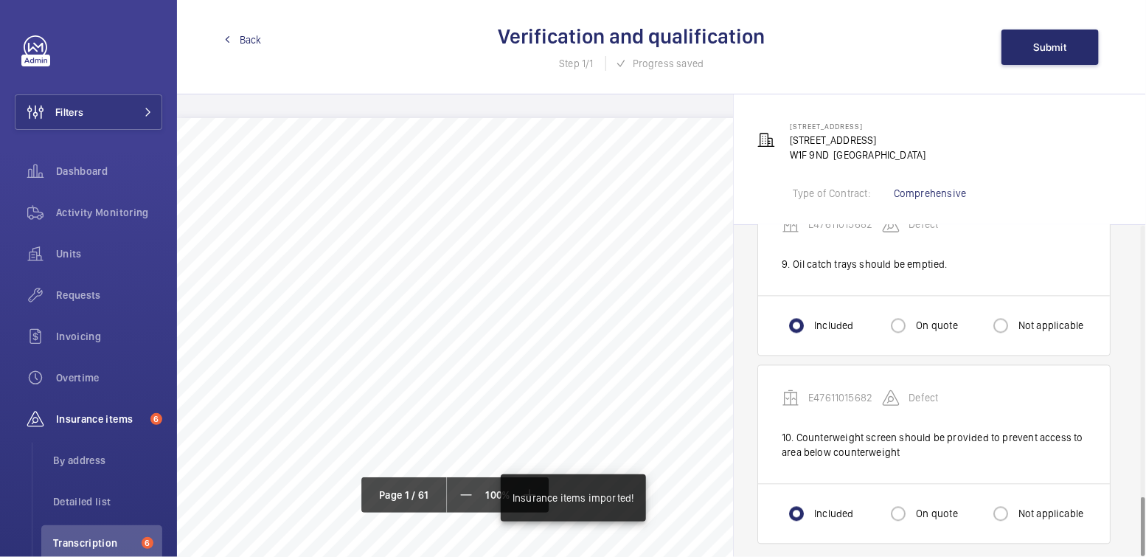
click at [246, 47] on div "Back Verification and qualification Step 1/1 Progress saved Submit" at bounding box center [661, 47] width 969 height 94
click at [248, 41] on span "Back" at bounding box center [251, 39] width 22 height 15
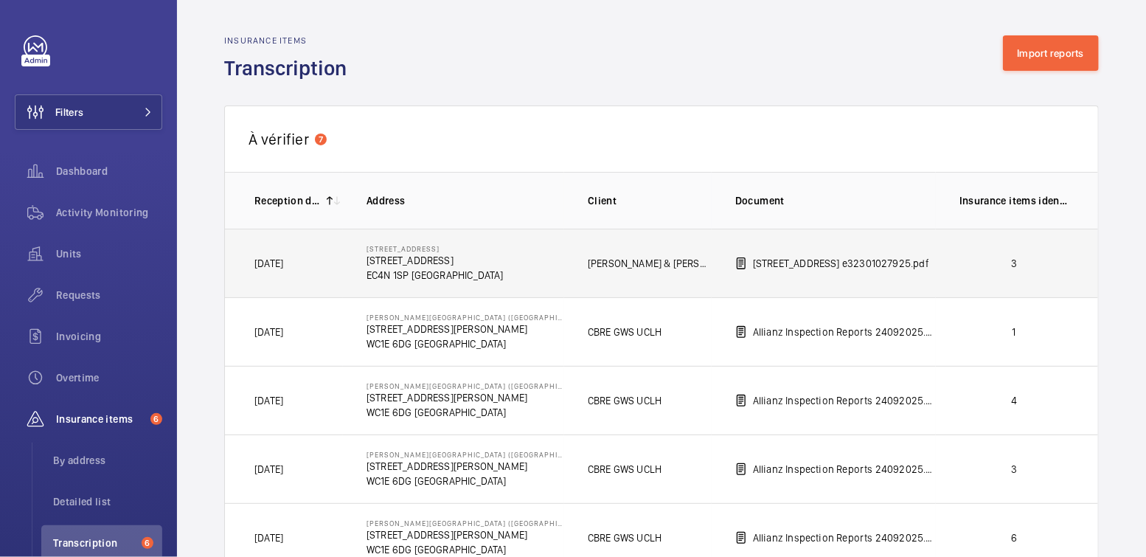
click at [1053, 271] on td "3" at bounding box center [1017, 263] width 162 height 69
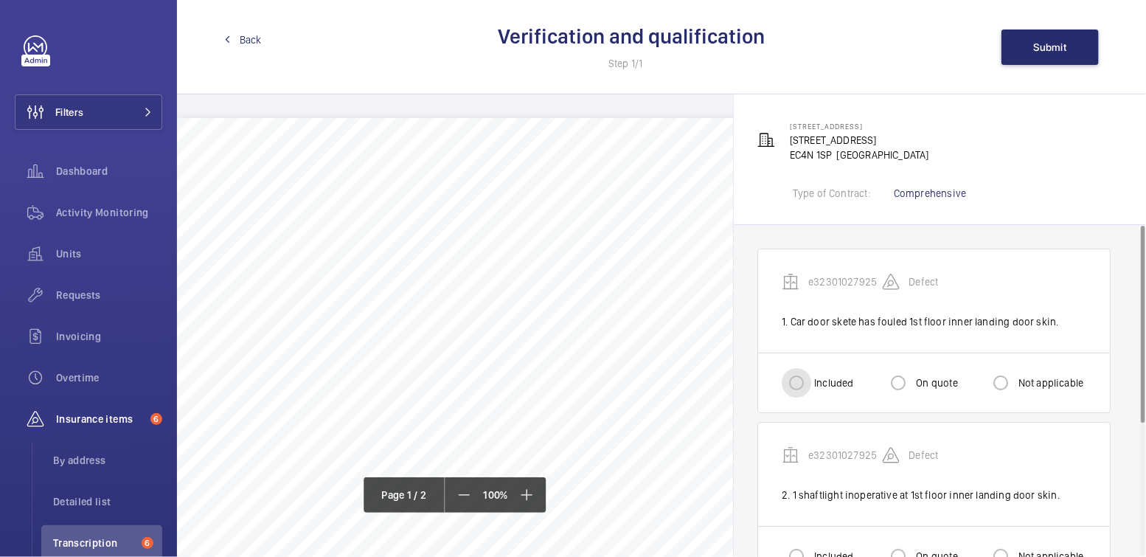
click at [802, 382] on input "Included" at bounding box center [797, 383] width 30 height 30
radio input "true"
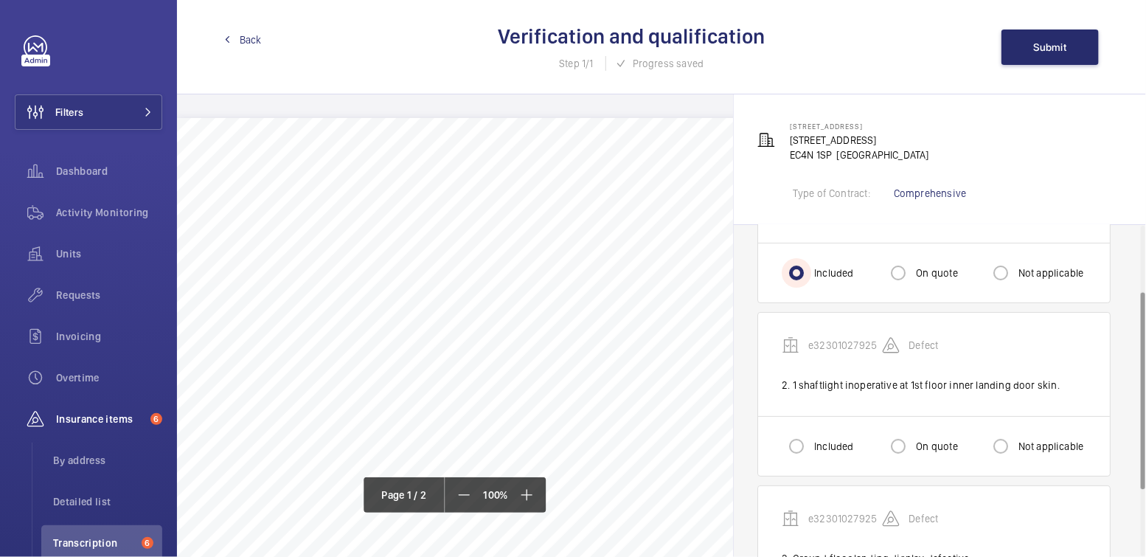
scroll to position [111, 0]
click at [802, 442] on input "Included" at bounding box center [797, 446] width 30 height 30
radio input "true"
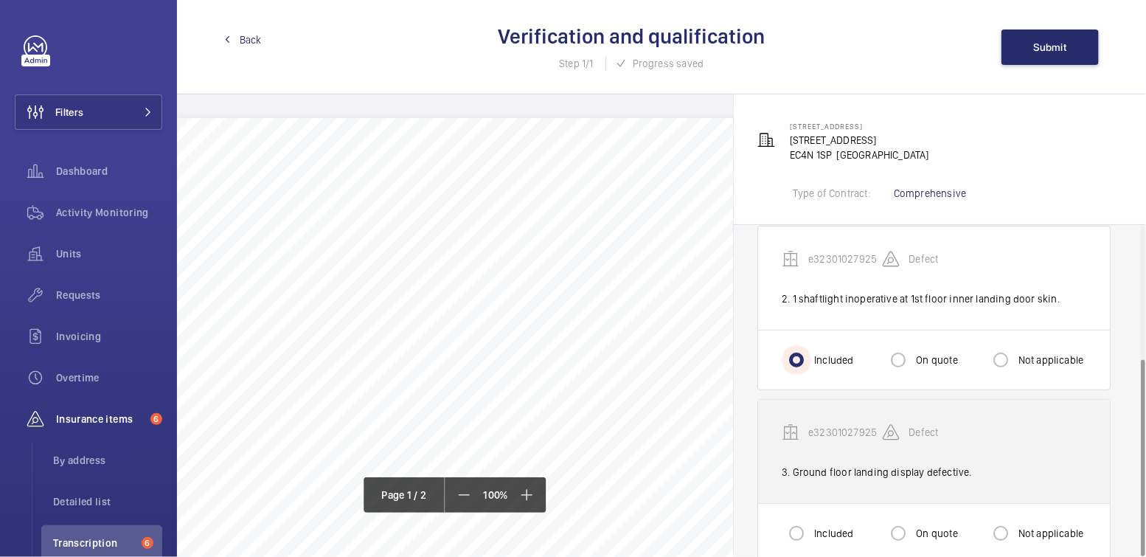
scroll to position [222, 0]
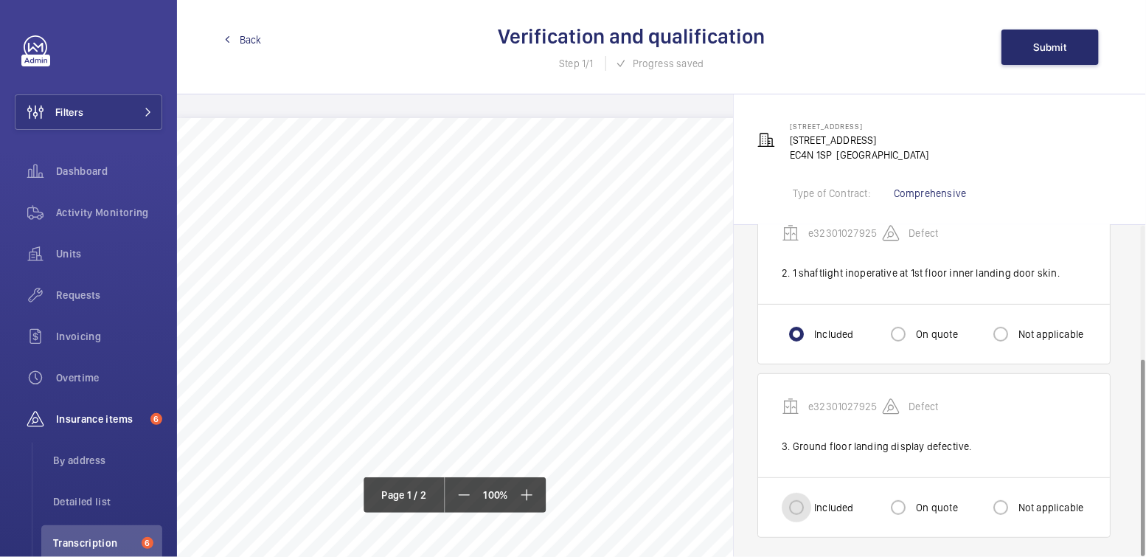
click at [799, 499] on input "Included" at bounding box center [797, 508] width 30 height 30
radio input "true"
click at [1059, 43] on span "Submit" at bounding box center [1050, 47] width 33 height 12
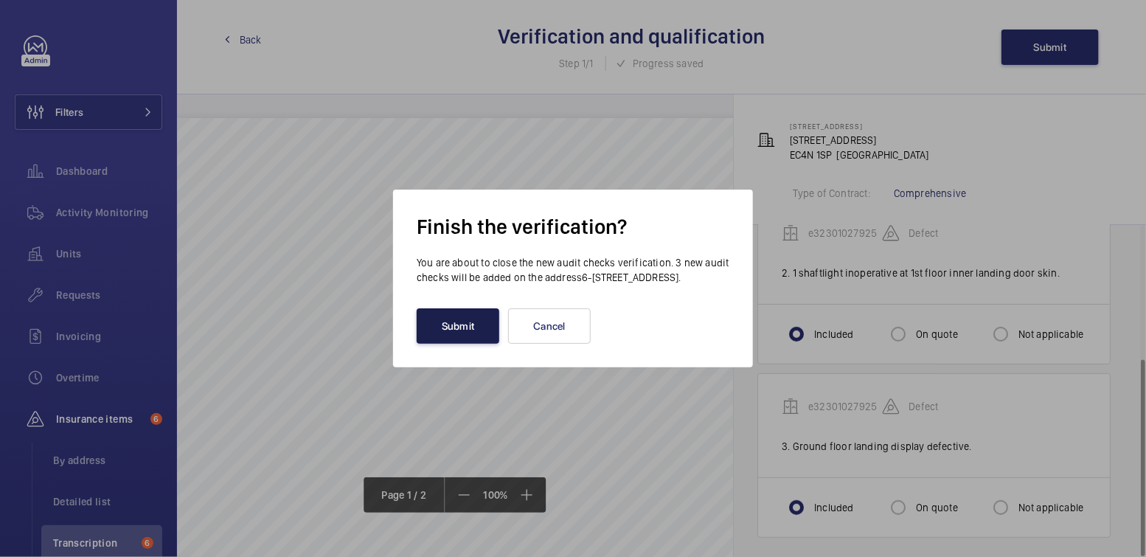
click at [447, 344] on button "Submit" at bounding box center [458, 325] width 83 height 35
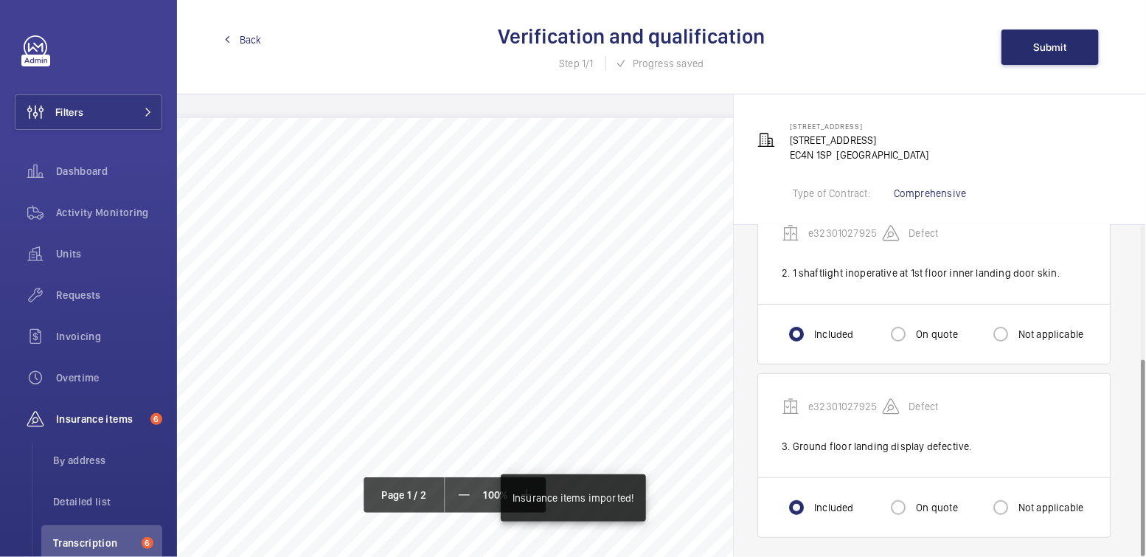
click at [237, 41] on link "Back" at bounding box center [243, 39] width 38 height 15
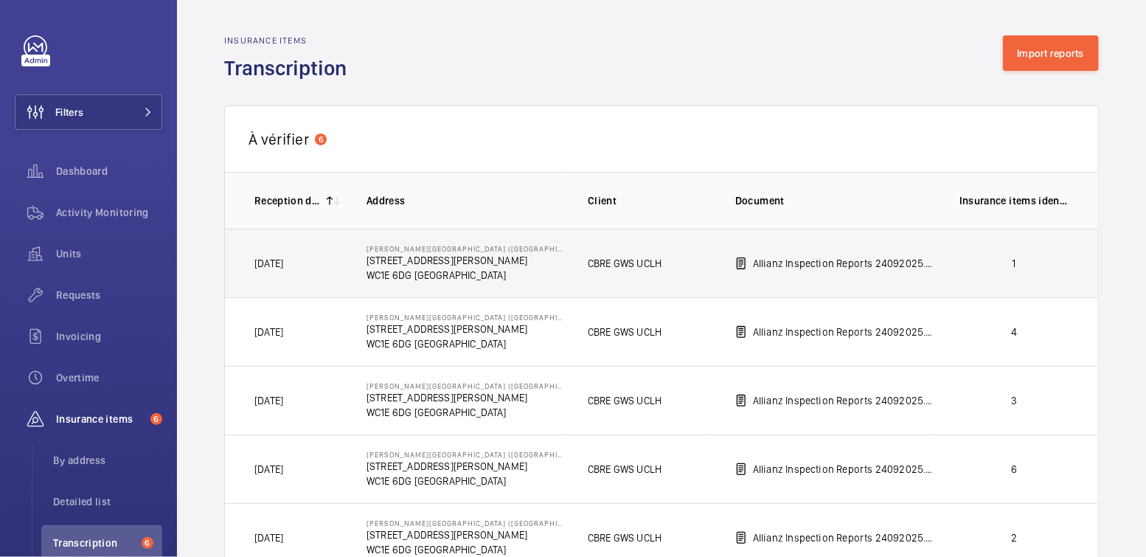
click at [991, 265] on p "1" at bounding box center [1014, 263] width 109 height 15
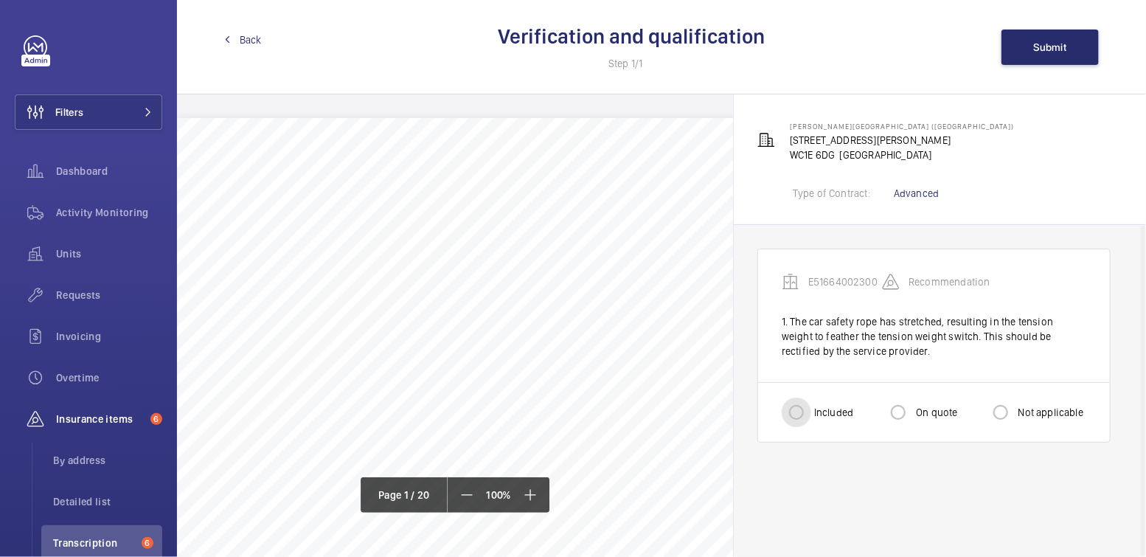
click at [800, 417] on input "Included" at bounding box center [797, 413] width 30 height 30
radio input "true"
click at [1064, 52] on span "Submit" at bounding box center [1050, 47] width 33 height 12
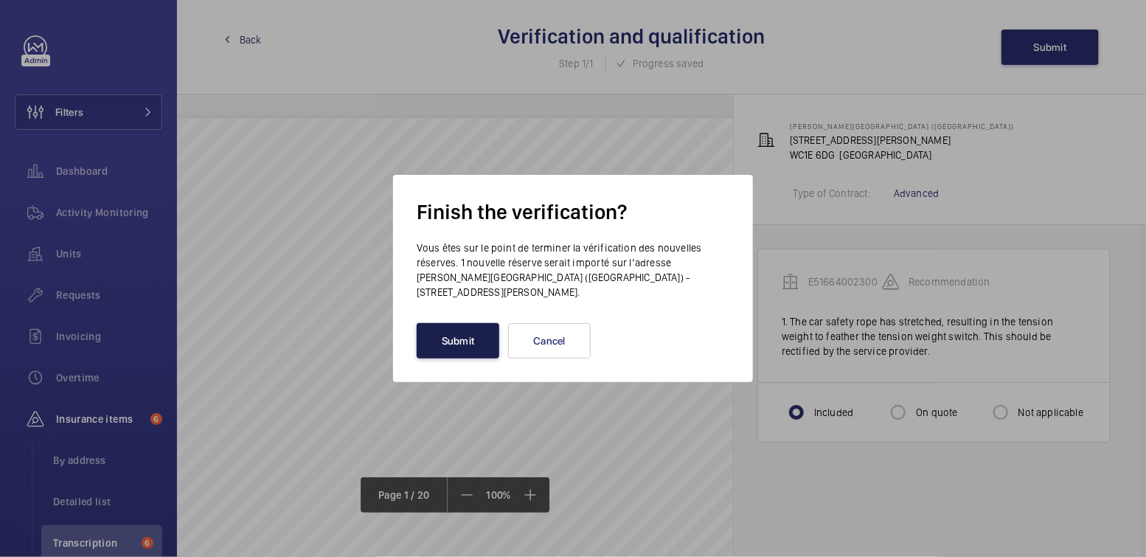
click at [461, 330] on button "Submit" at bounding box center [458, 340] width 83 height 35
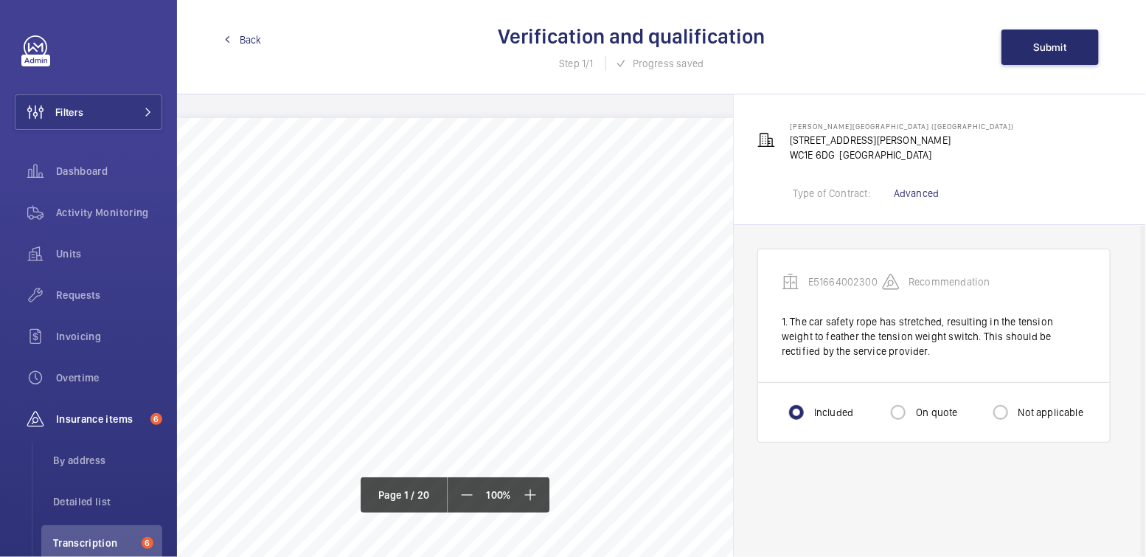
click at [249, 44] on span "Back" at bounding box center [251, 39] width 22 height 15
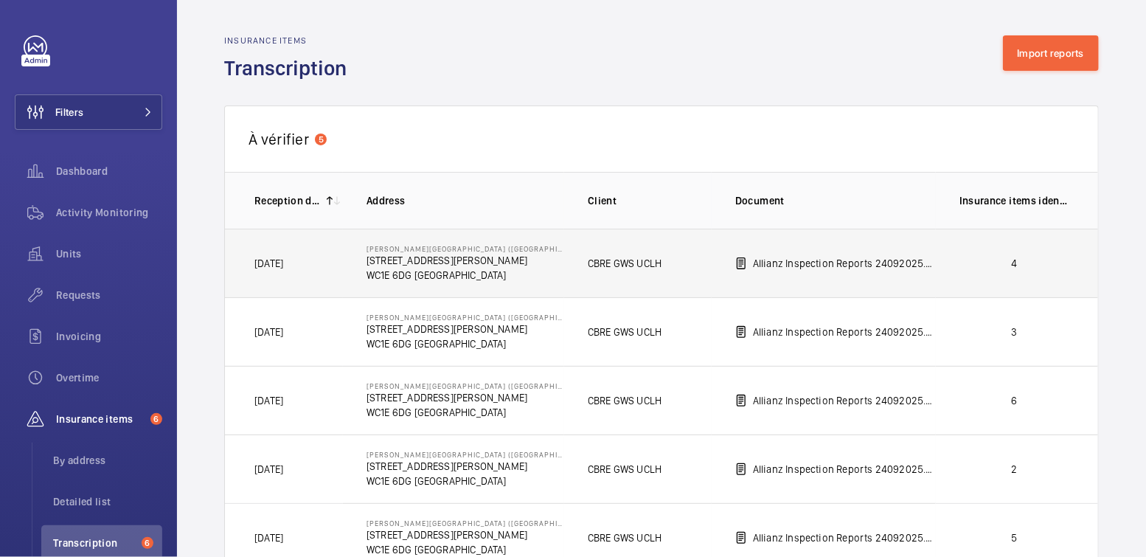
click at [1040, 258] on p "4" at bounding box center [1014, 263] width 109 height 15
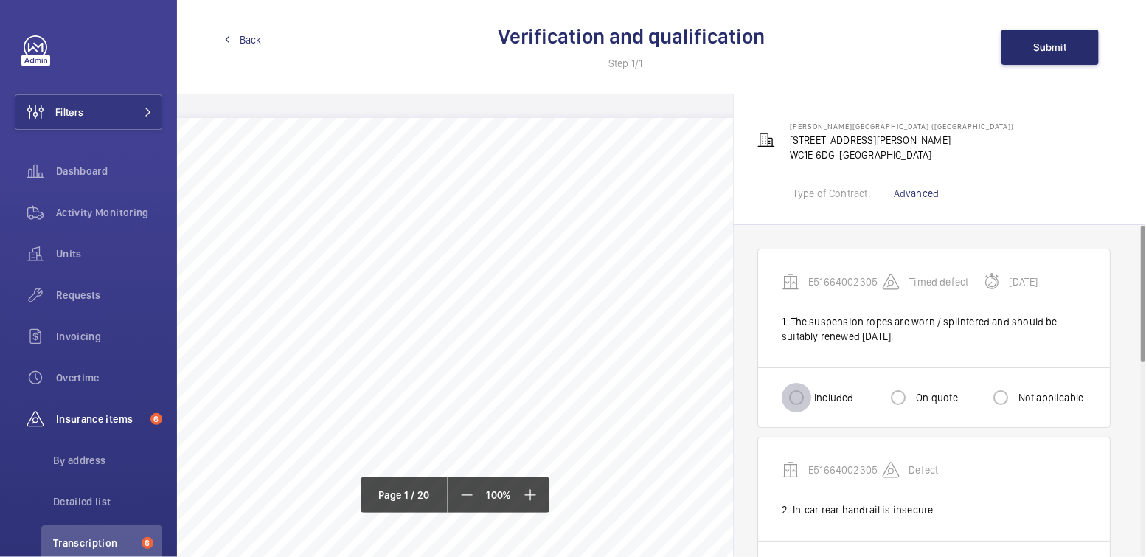
click at [794, 396] on input "Included" at bounding box center [797, 398] width 30 height 30
radio input "true"
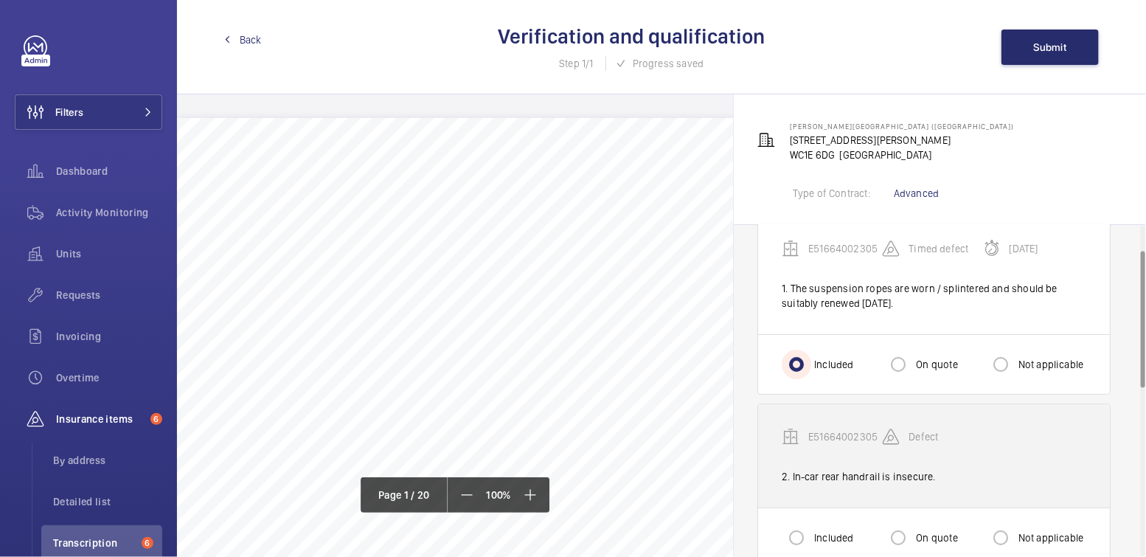
scroll to position [61, 0]
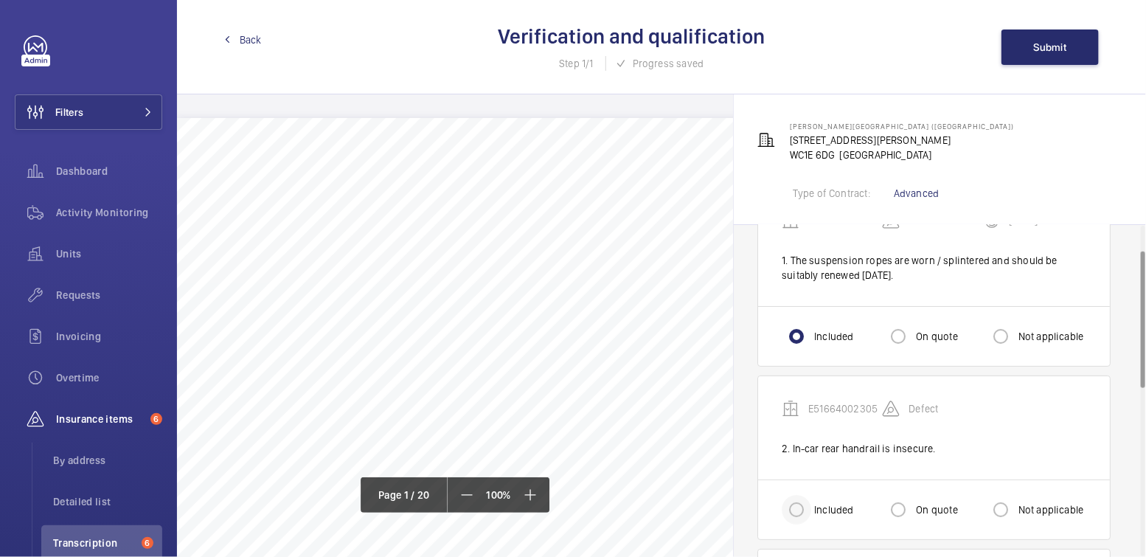
click at [812, 499] on div at bounding box center [796, 509] width 35 height 35
radio input "true"
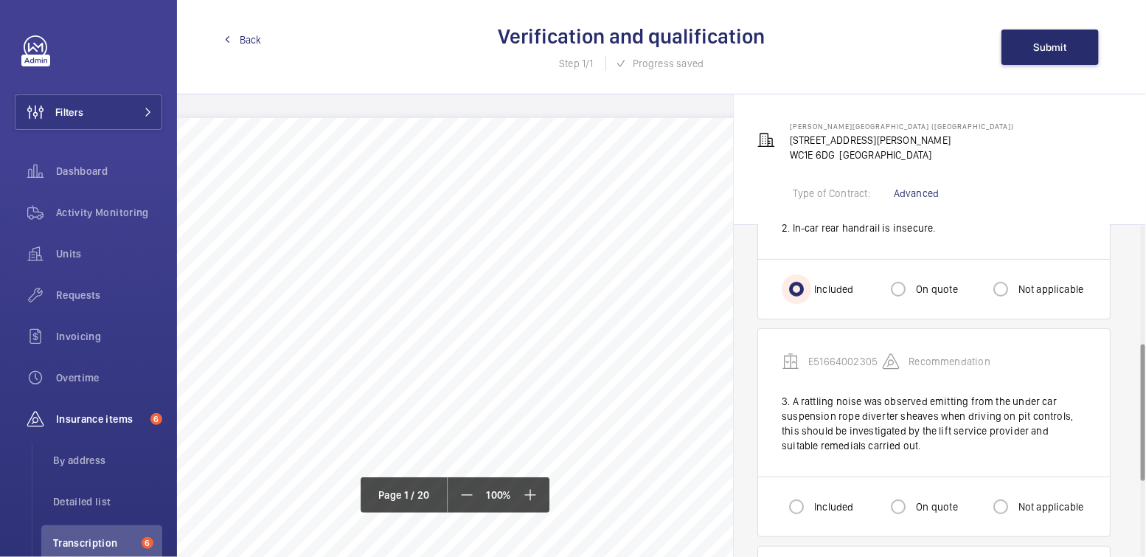
scroll to position [285, 0]
click at [800, 508] on input "Included" at bounding box center [797, 503] width 30 height 30
radio input "true"
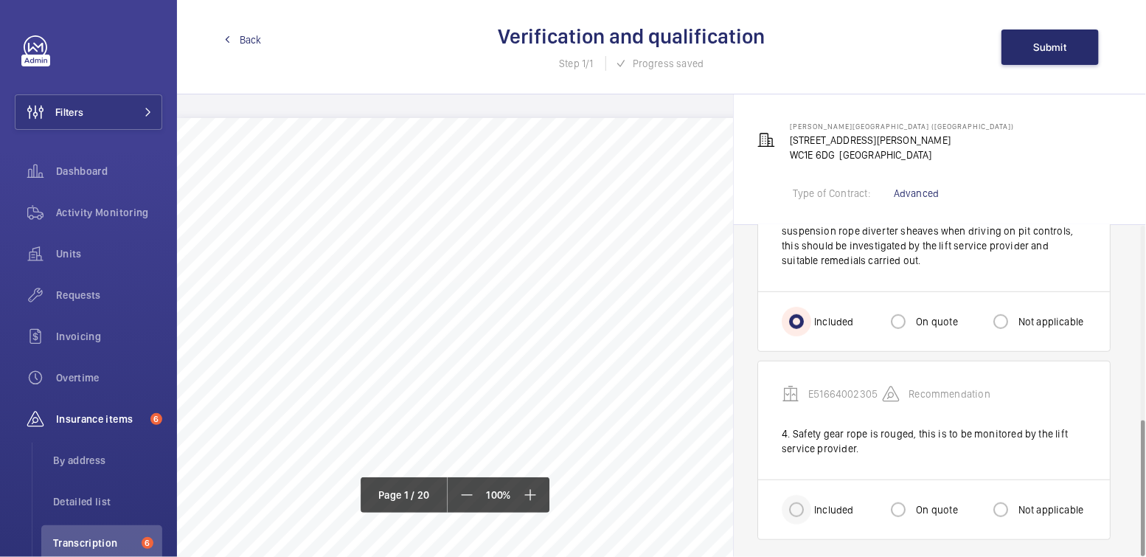
scroll to position [468, 0]
click at [790, 504] on input "Included" at bounding box center [797, 508] width 30 height 30
radio input "true"
click at [1052, 44] on span "Submit" at bounding box center [1050, 47] width 33 height 12
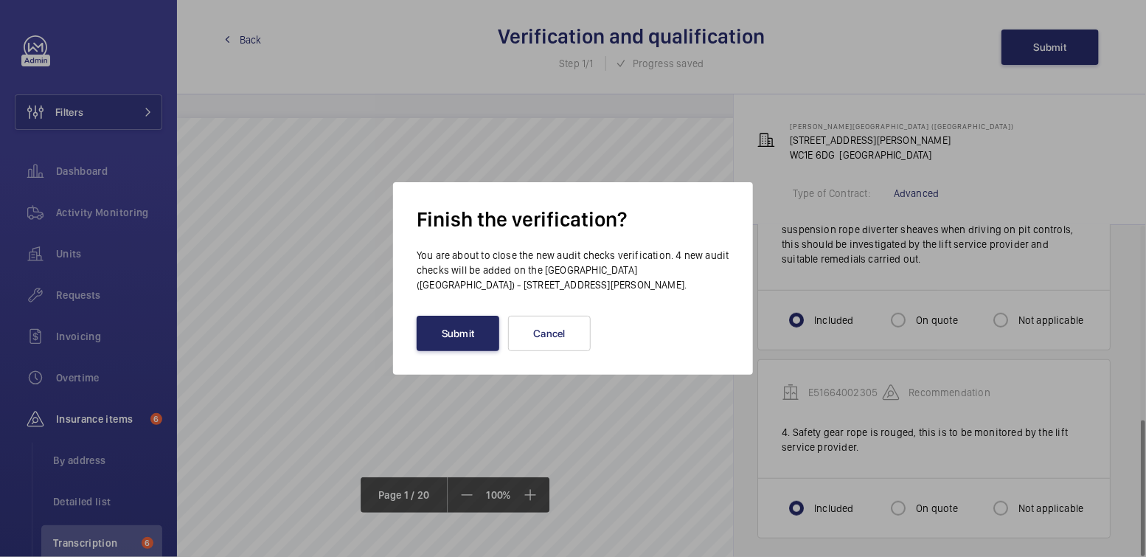
click at [458, 342] on button "Submit" at bounding box center [458, 333] width 83 height 35
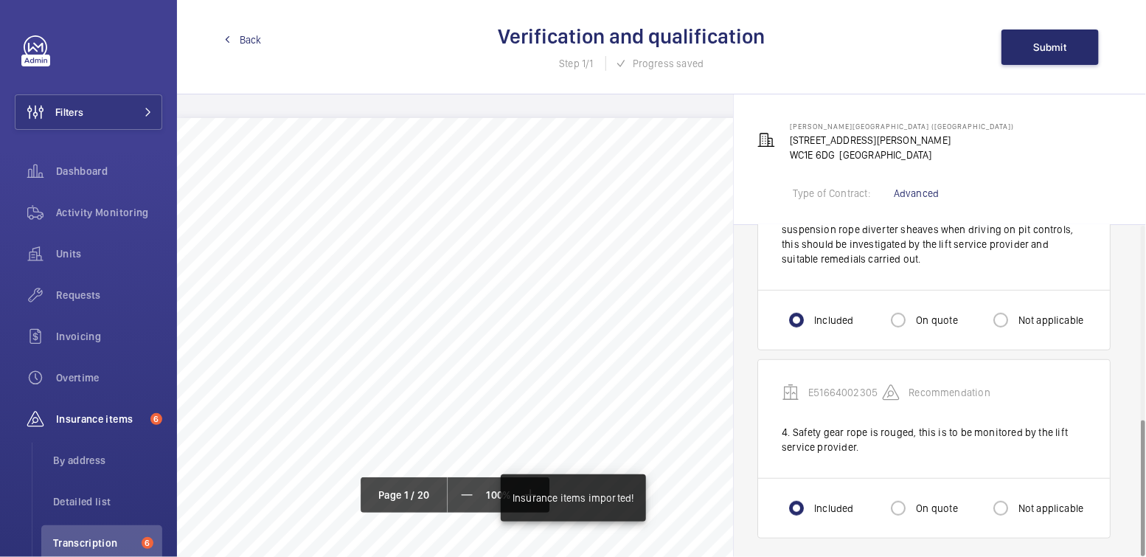
click at [240, 43] on span "Back" at bounding box center [251, 39] width 22 height 15
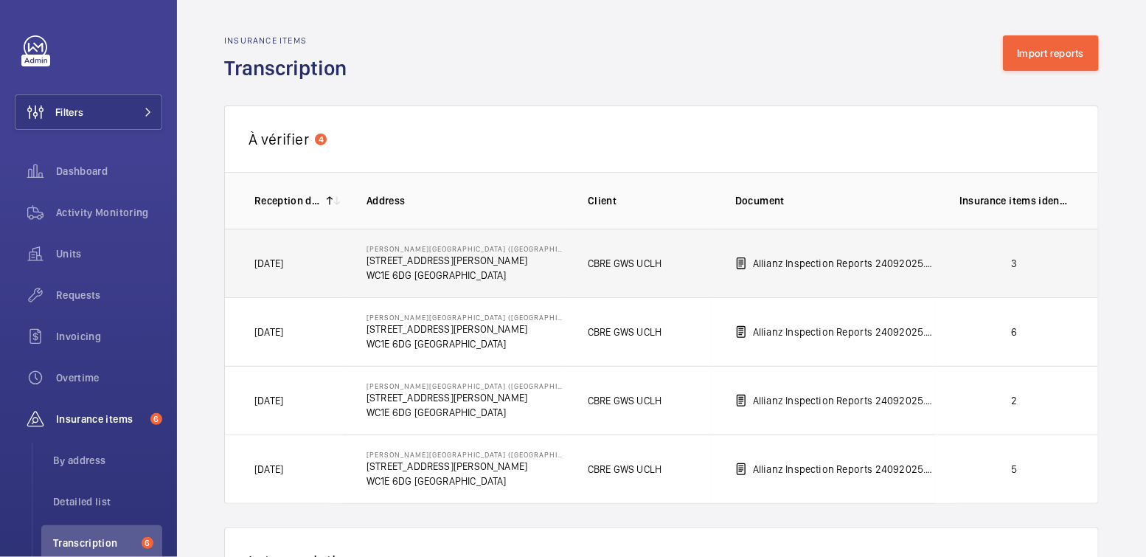
click at [1023, 263] on p "3" at bounding box center [1014, 263] width 109 height 15
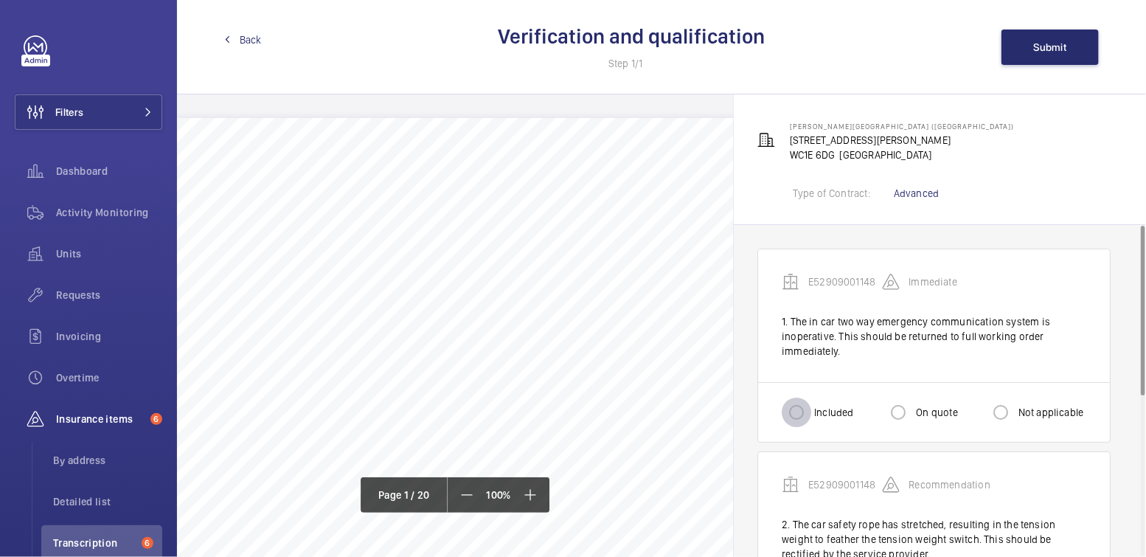
click at [802, 405] on input "Included" at bounding box center [797, 413] width 30 height 30
radio input "true"
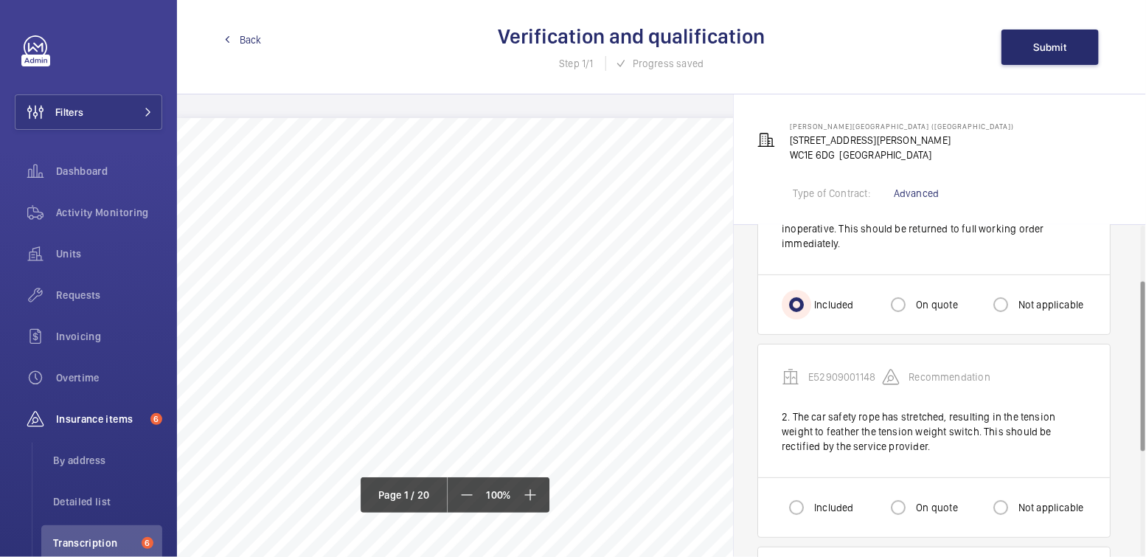
scroll to position [110, 0]
click at [793, 509] on input "Included" at bounding box center [797, 506] width 30 height 30
radio input "true"
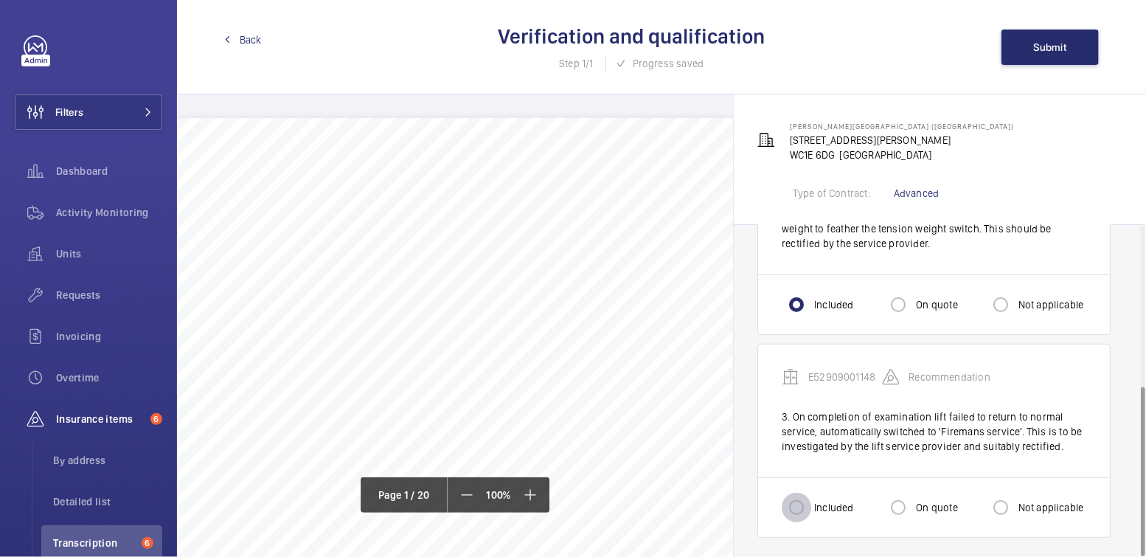
click at [794, 499] on input "Included" at bounding box center [797, 508] width 30 height 30
radio input "true"
click at [1056, 39] on button "Submit" at bounding box center [1050, 47] width 97 height 35
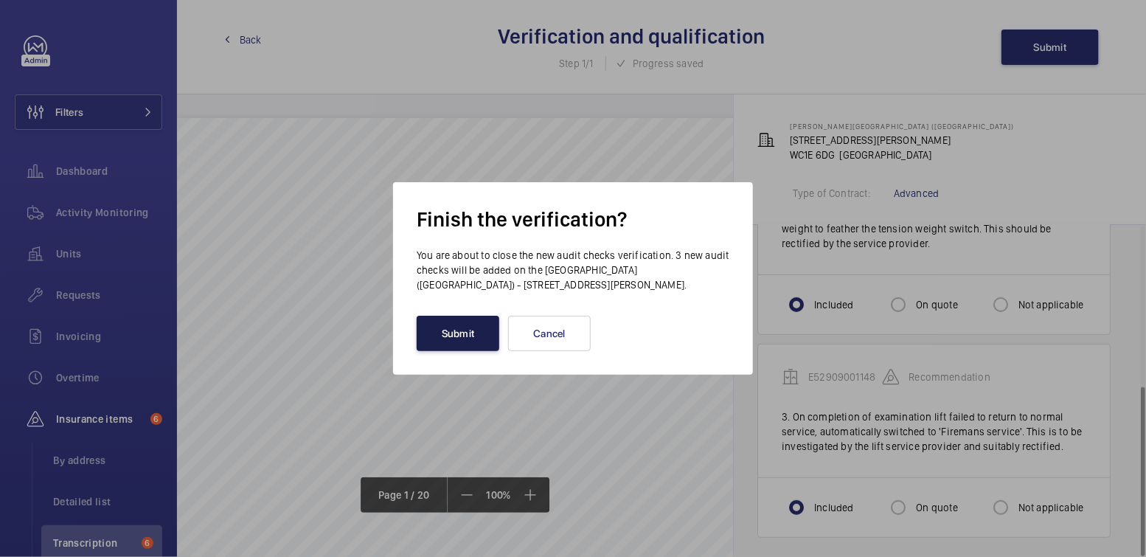
click at [436, 325] on button "Submit" at bounding box center [458, 333] width 83 height 35
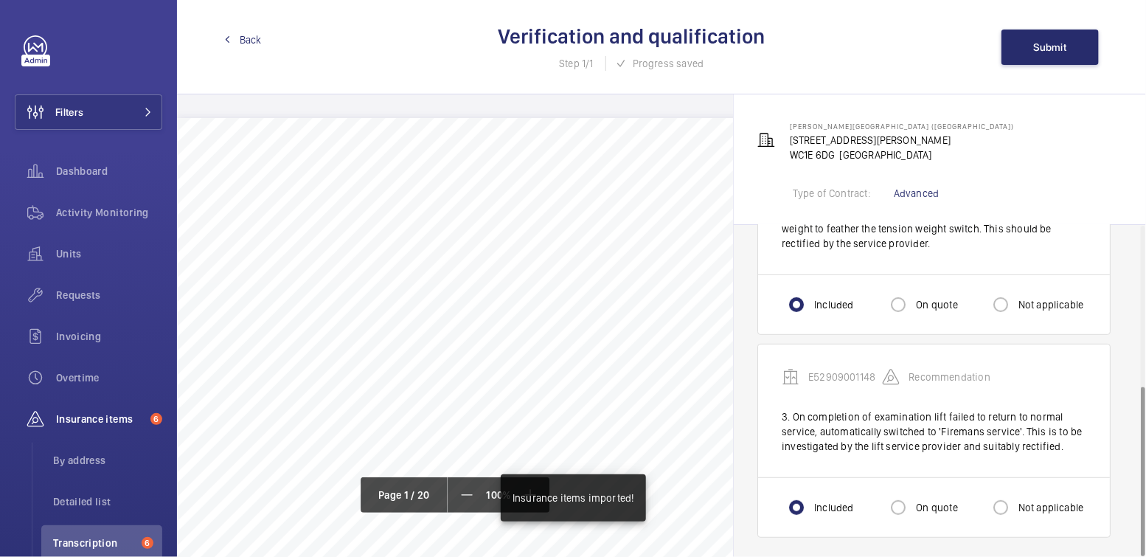
click at [240, 38] on span "Back" at bounding box center [251, 39] width 22 height 15
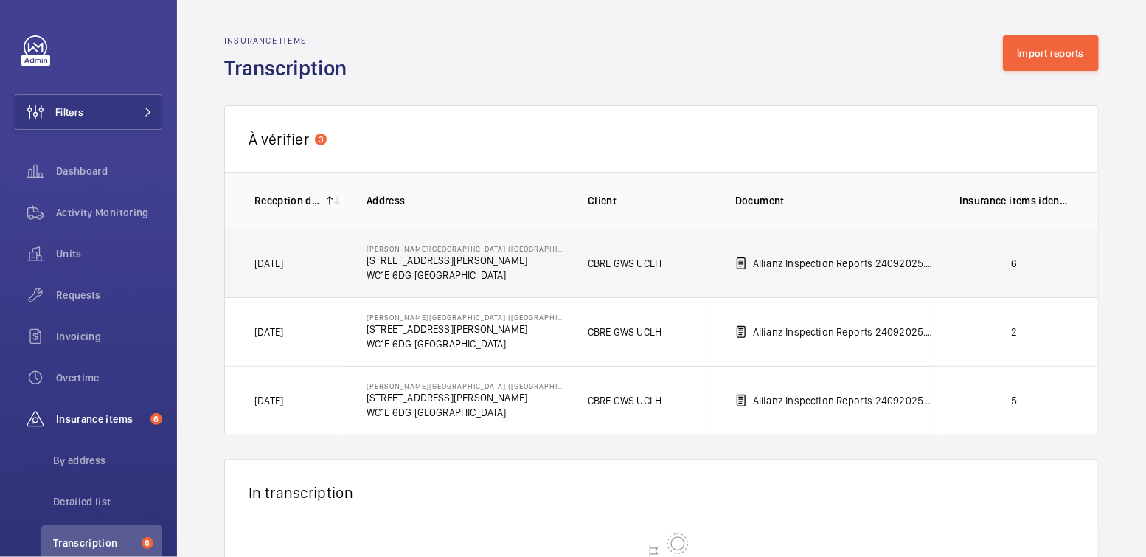
click at [1037, 256] on p "6" at bounding box center [1014, 263] width 109 height 15
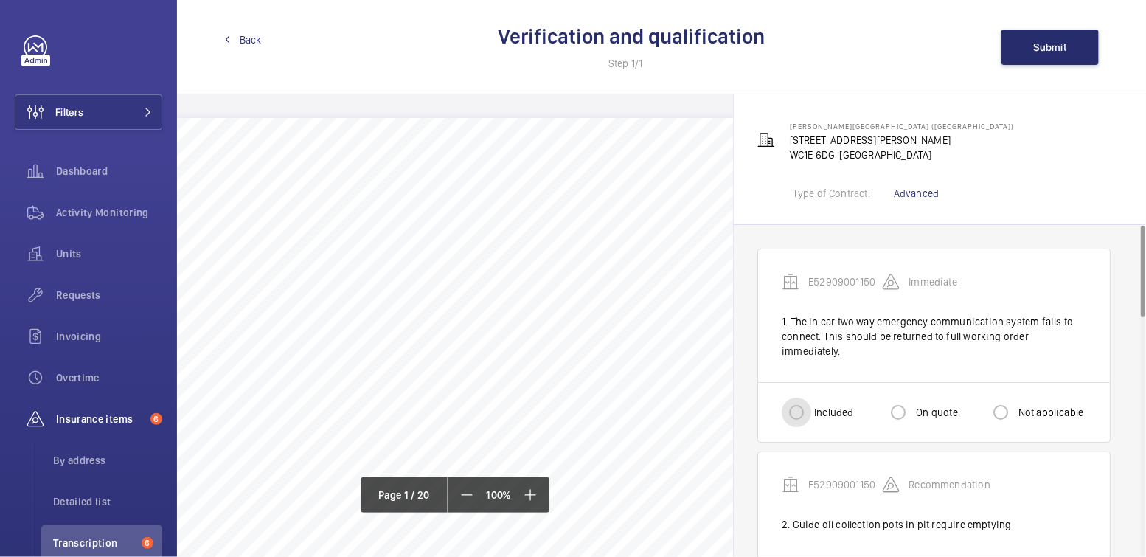
click at [805, 398] on input "Included" at bounding box center [797, 413] width 30 height 30
radio input "true"
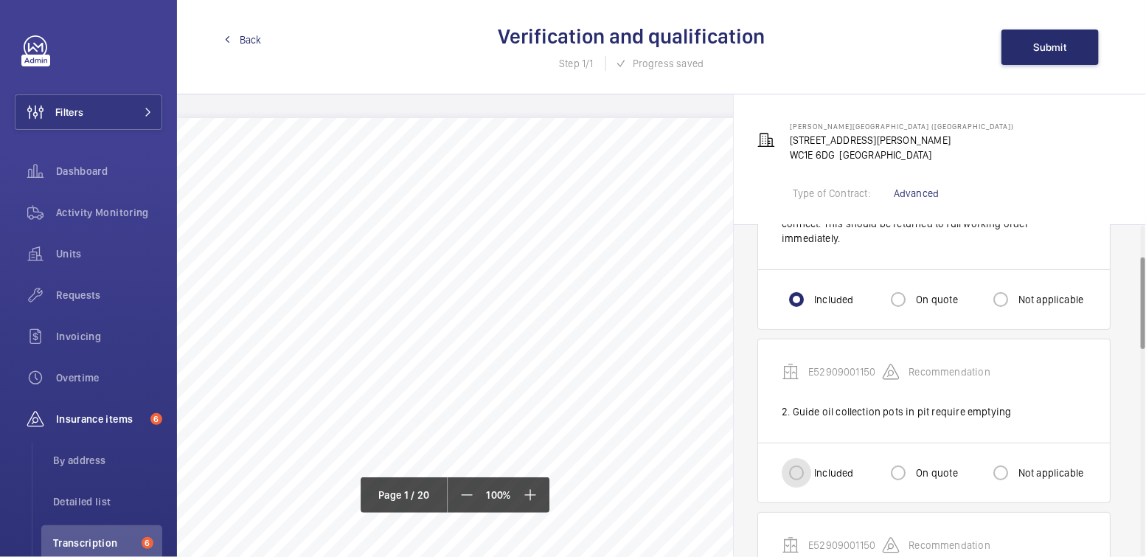
click at [806, 458] on input "Included" at bounding box center [797, 473] width 30 height 30
radio input "true"
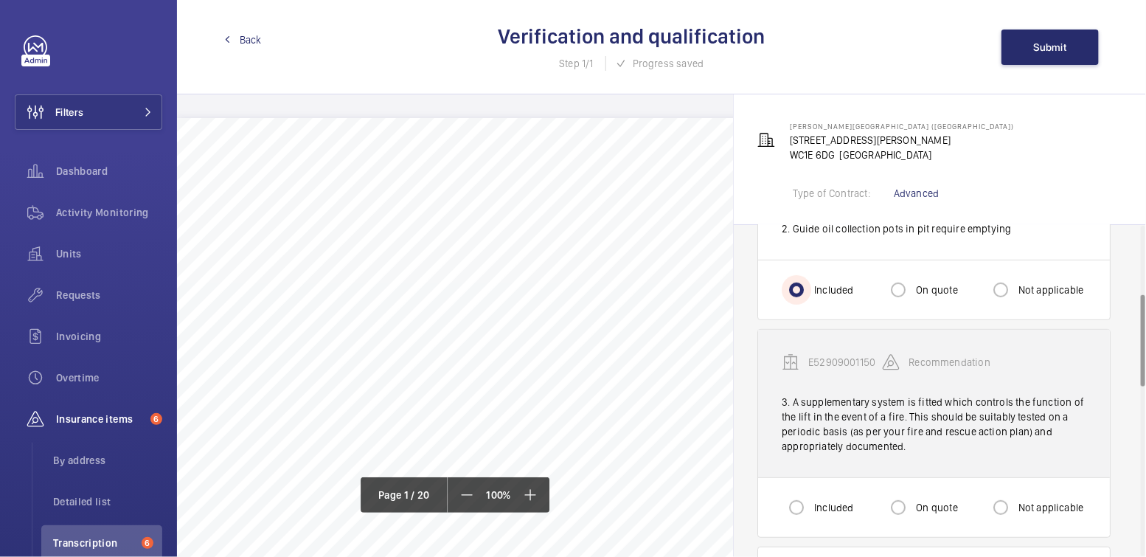
scroll to position [310, 0]
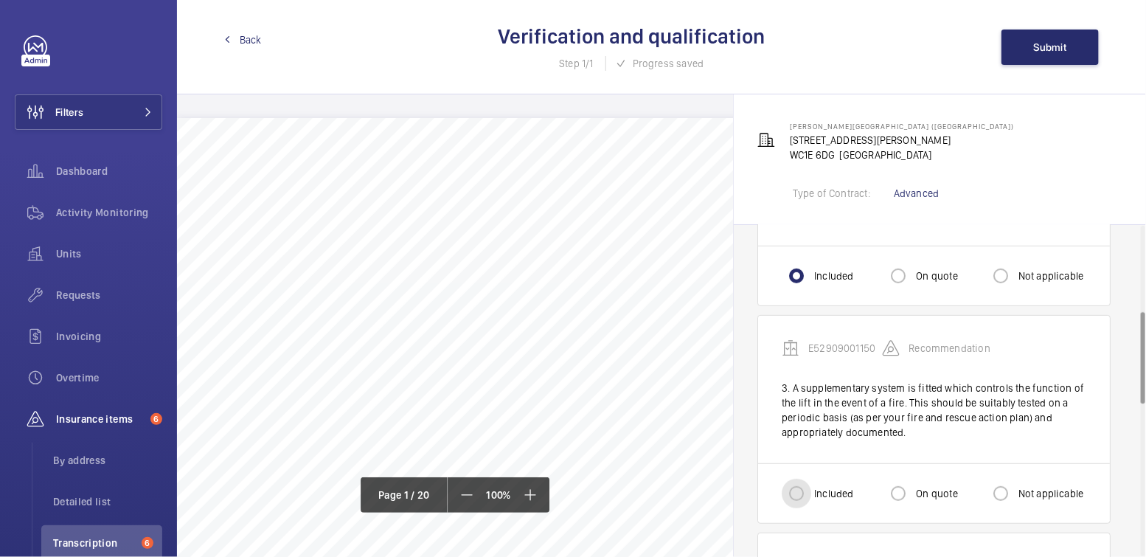
click at [788, 482] on input "Included" at bounding box center [797, 494] width 30 height 30
radio input "true"
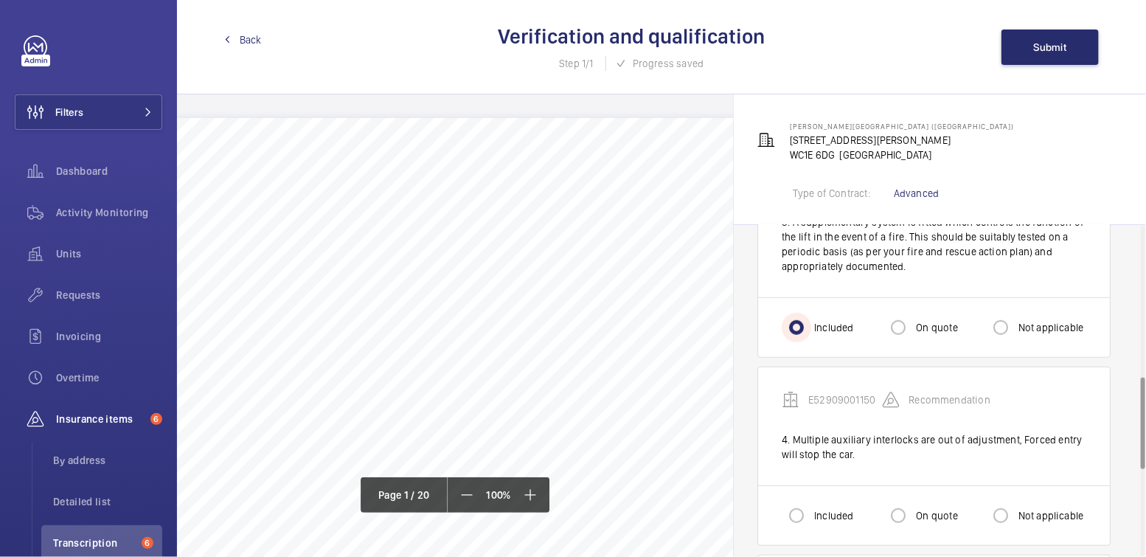
scroll to position [543, 0]
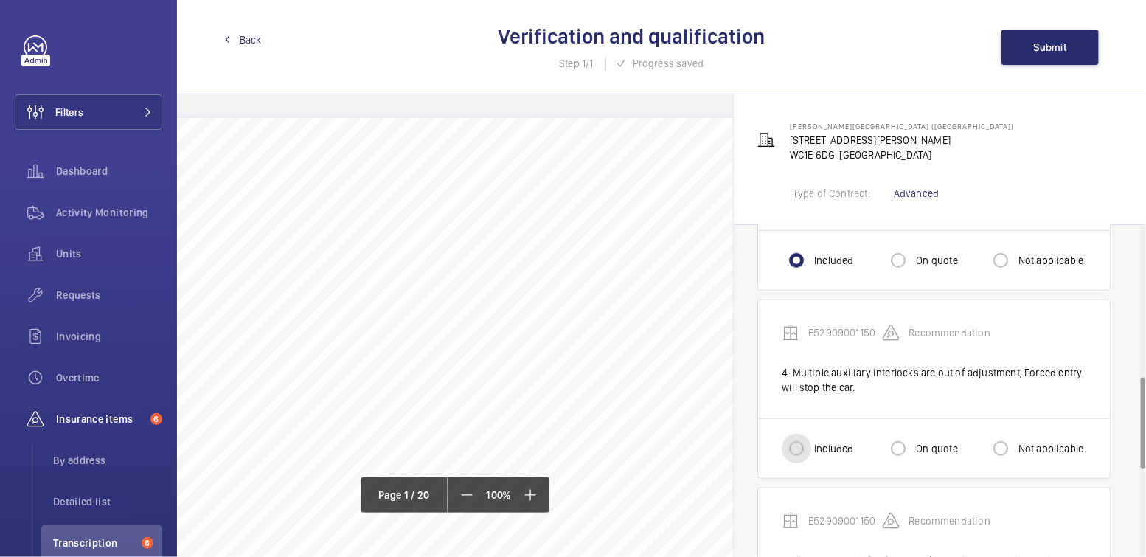
drag, startPoint x: 795, startPoint y: 433, endPoint x: 802, endPoint y: 440, distance: 9.9
click at [795, 434] on input "Included" at bounding box center [797, 449] width 30 height 30
radio input "true"
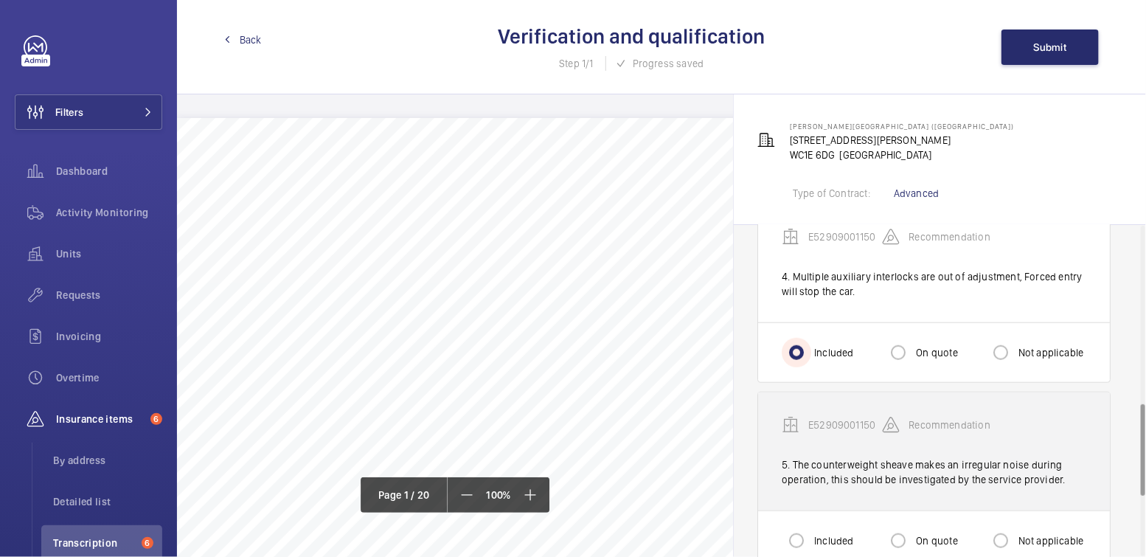
scroll to position [642, 0]
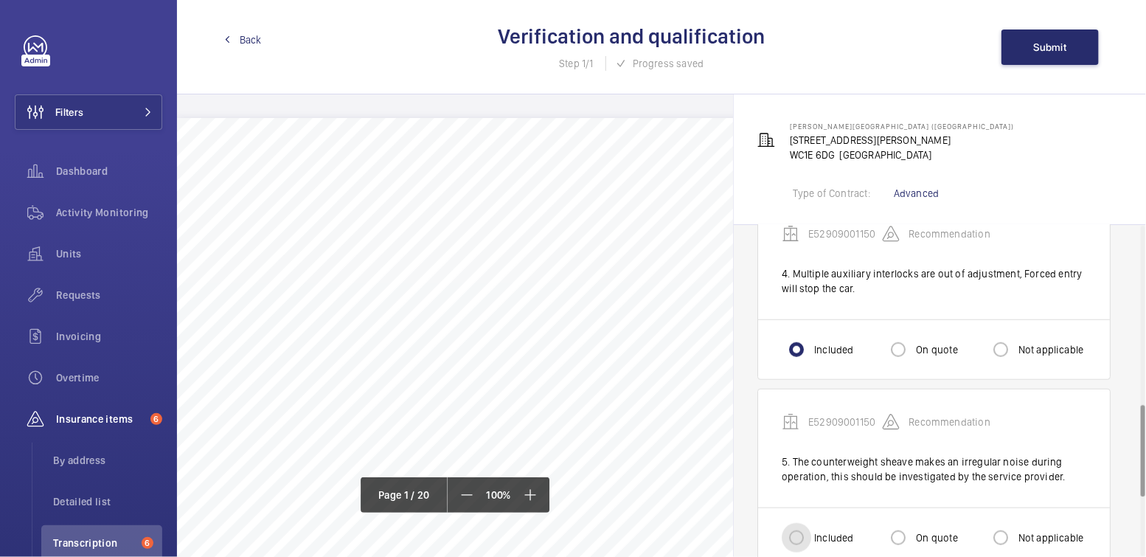
click at [809, 523] on input "Included" at bounding box center [797, 538] width 30 height 30
radio input "true"
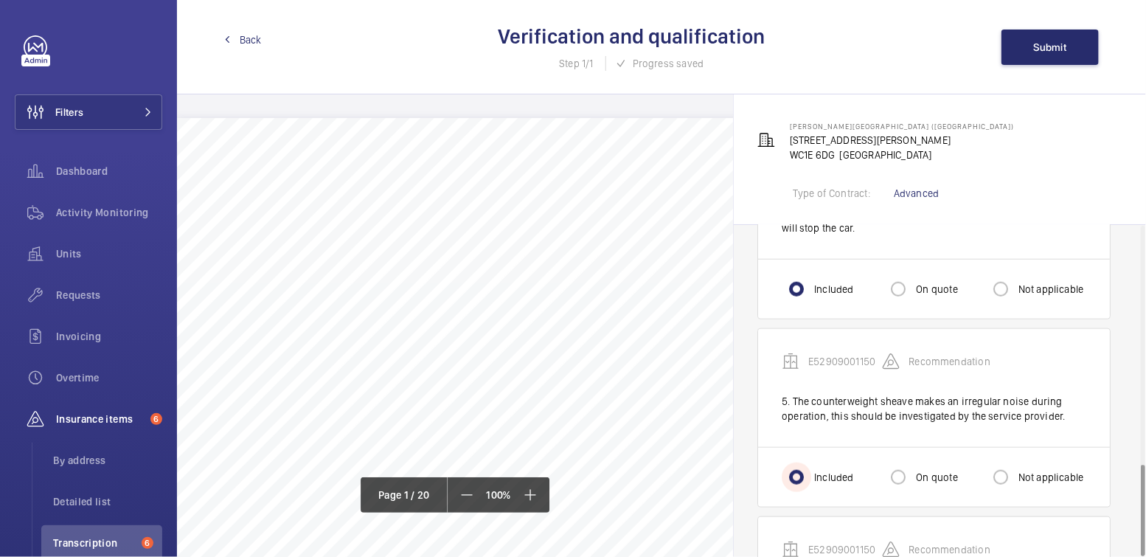
scroll to position [857, 0]
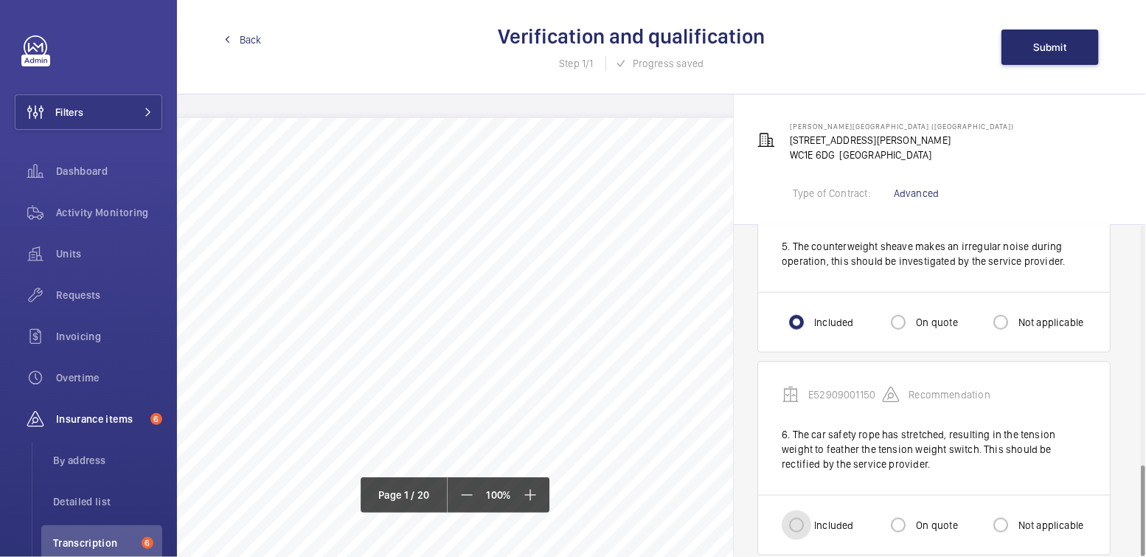
click at [810, 510] on input "Included" at bounding box center [797, 525] width 30 height 30
radio input "true"
click at [1047, 53] on button "Submit" at bounding box center [1050, 47] width 97 height 35
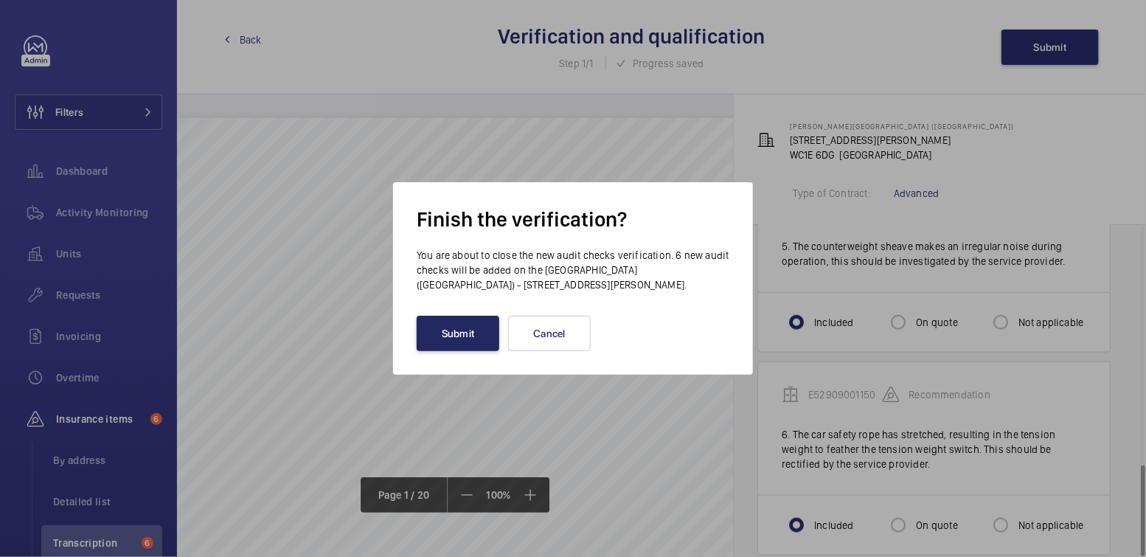
click at [482, 345] on button "Submit" at bounding box center [458, 333] width 83 height 35
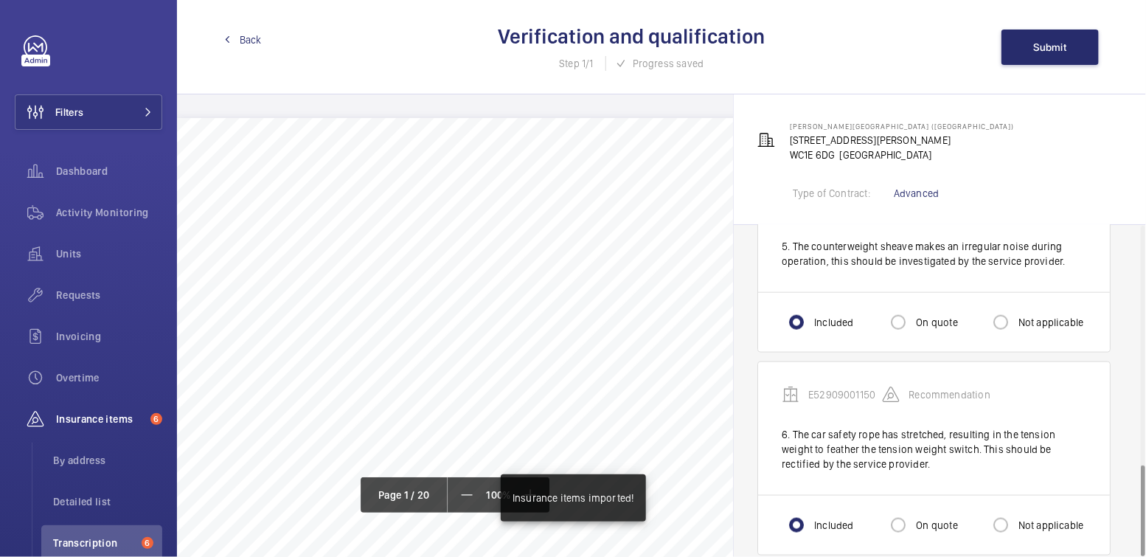
click at [248, 39] on span "Back" at bounding box center [251, 39] width 22 height 15
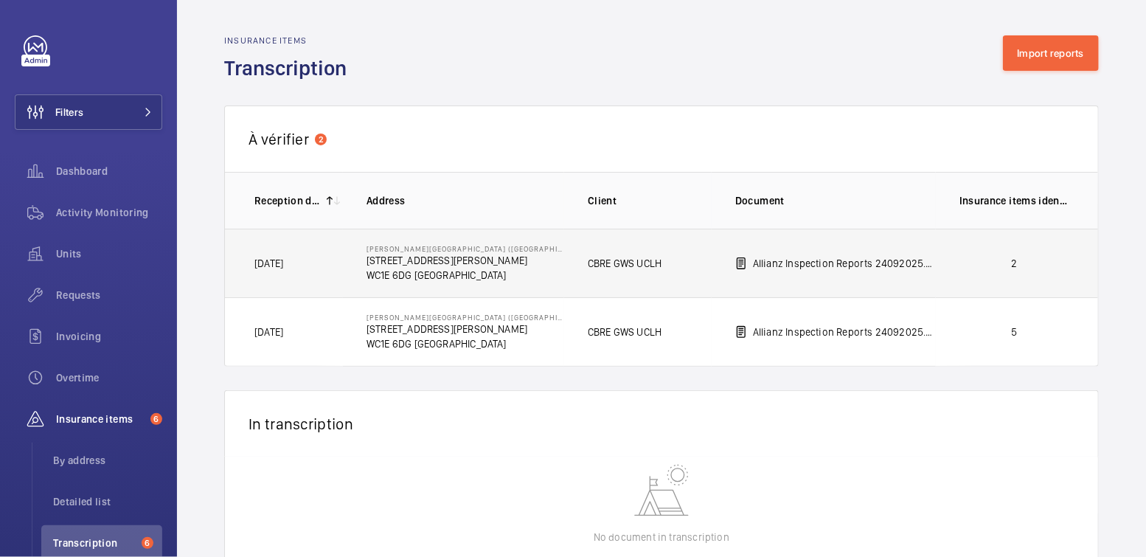
click at [1033, 271] on td "2" at bounding box center [1017, 263] width 162 height 69
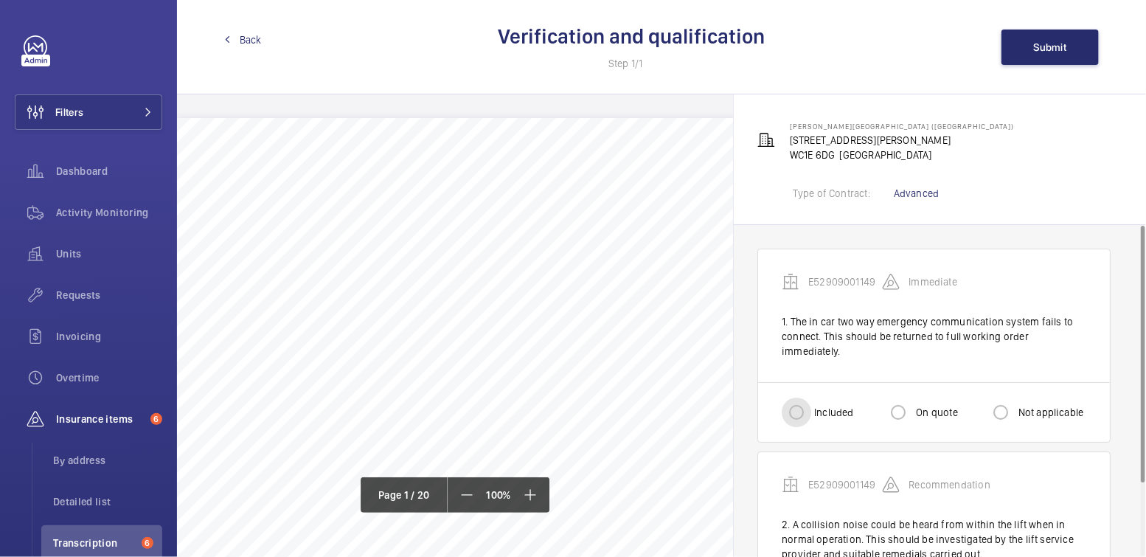
click at [802, 398] on input "Included" at bounding box center [797, 413] width 30 height 30
radio input "true"
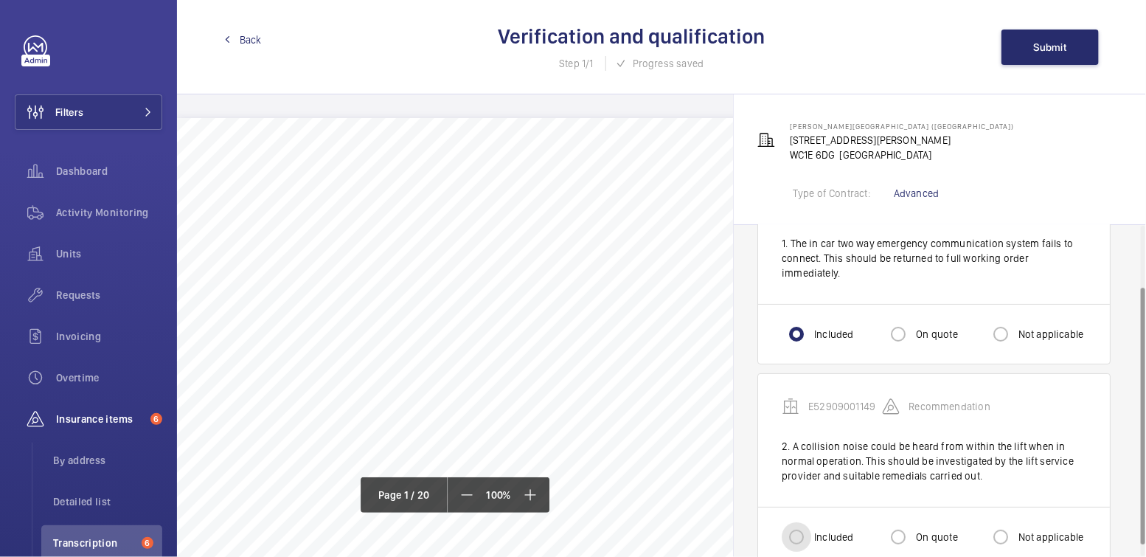
click at [808, 522] on input "Included" at bounding box center [797, 537] width 30 height 30
radio input "true"
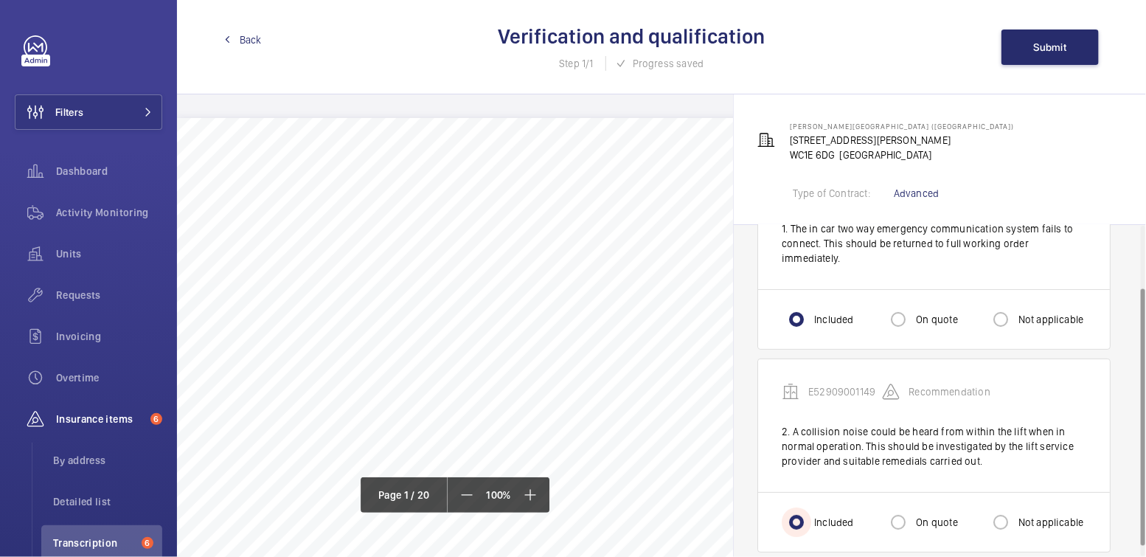
scroll to position [94, 0]
click at [1052, 41] on span "Submit" at bounding box center [1050, 47] width 33 height 12
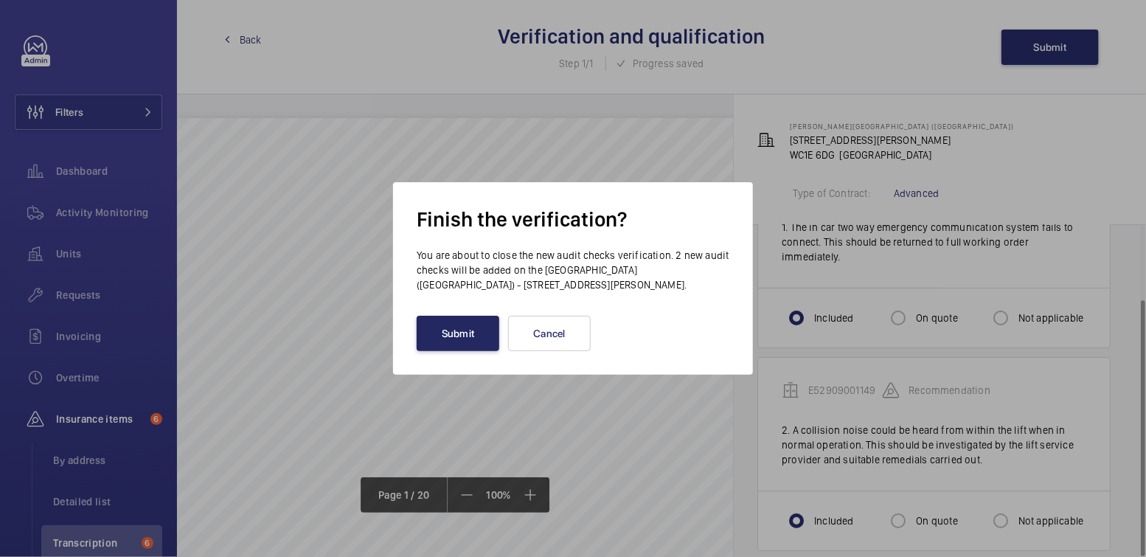
click at [468, 332] on button "Submit" at bounding box center [458, 333] width 83 height 35
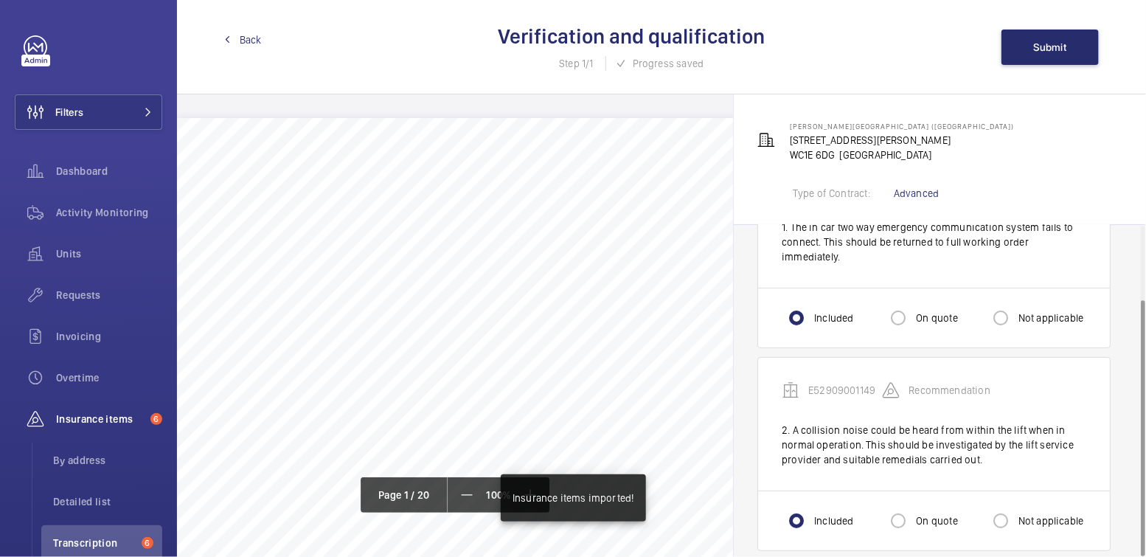
click at [243, 45] on span "Back" at bounding box center [251, 39] width 22 height 15
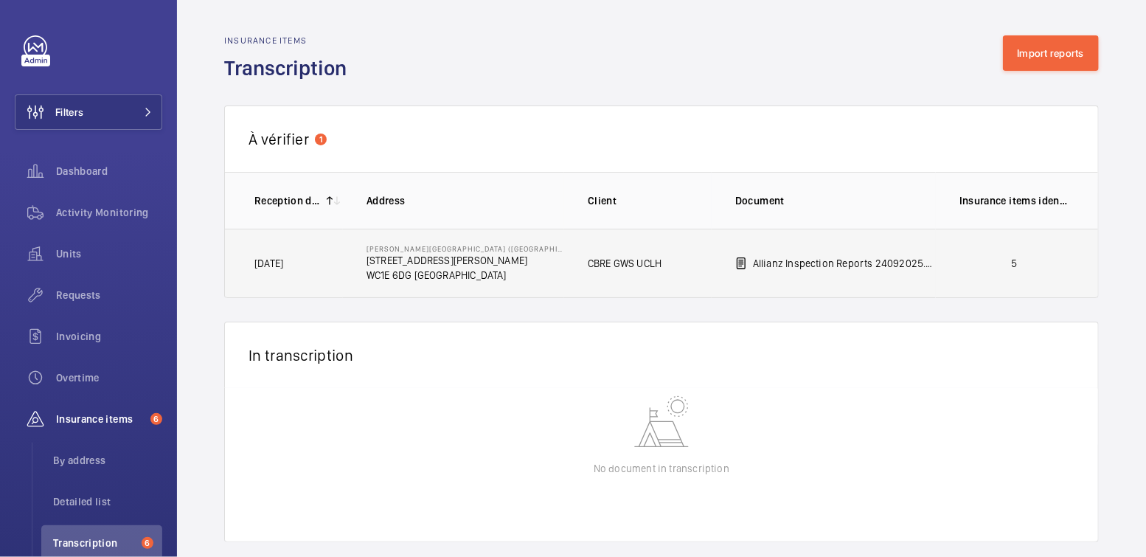
click at [964, 262] on p "5" at bounding box center [1014, 263] width 109 height 15
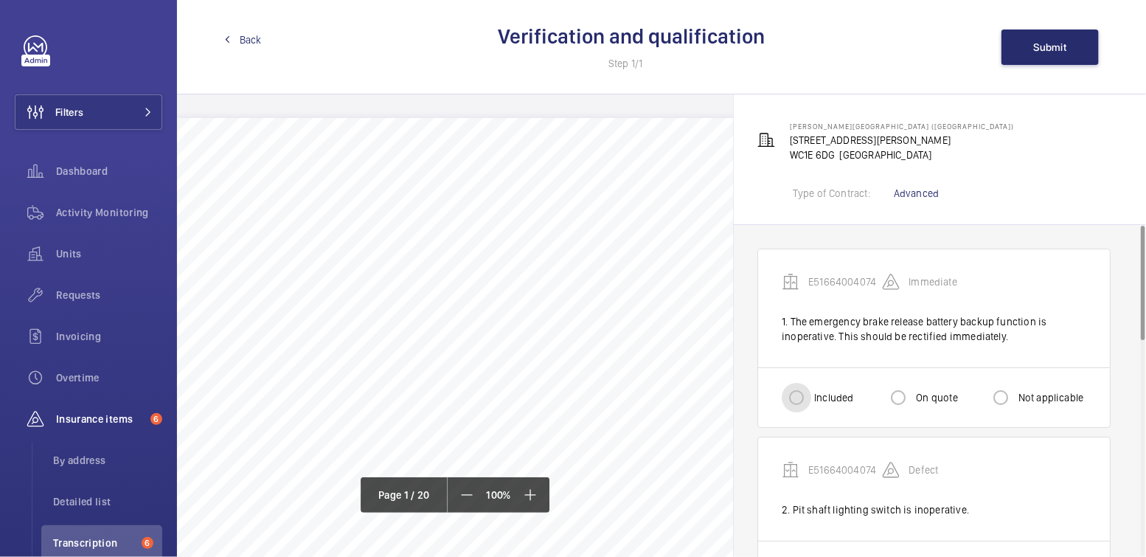
click at [797, 391] on input "Included" at bounding box center [797, 398] width 30 height 30
radio input "true"
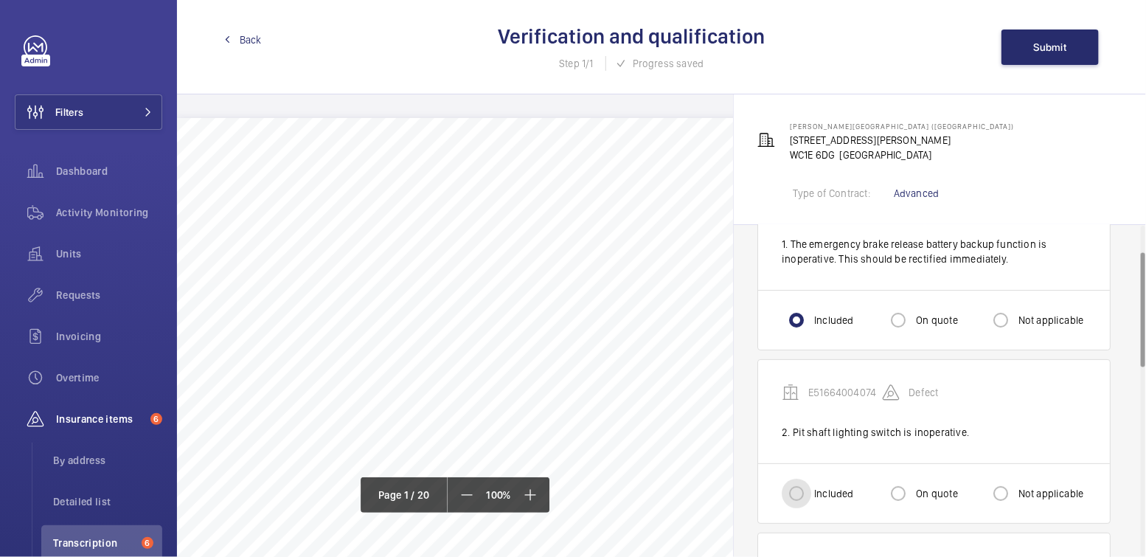
click at [797, 491] on input "Included" at bounding box center [797, 494] width 30 height 30
radio input "true"
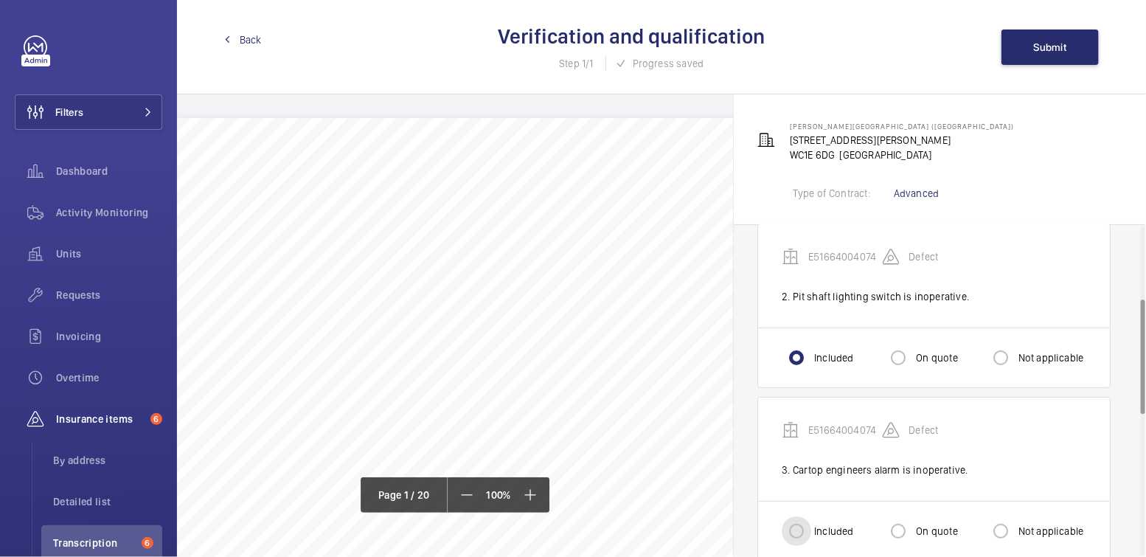
click at [799, 522] on input "Included" at bounding box center [797, 531] width 30 height 30
radio input "true"
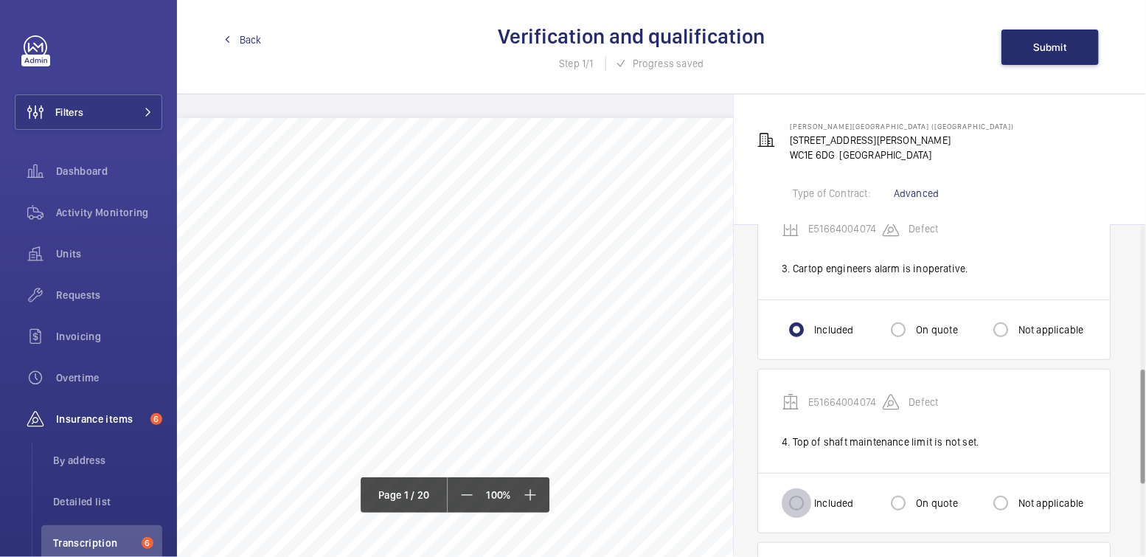
click at [810, 494] on input "Included" at bounding box center [797, 503] width 30 height 30
radio input "true"
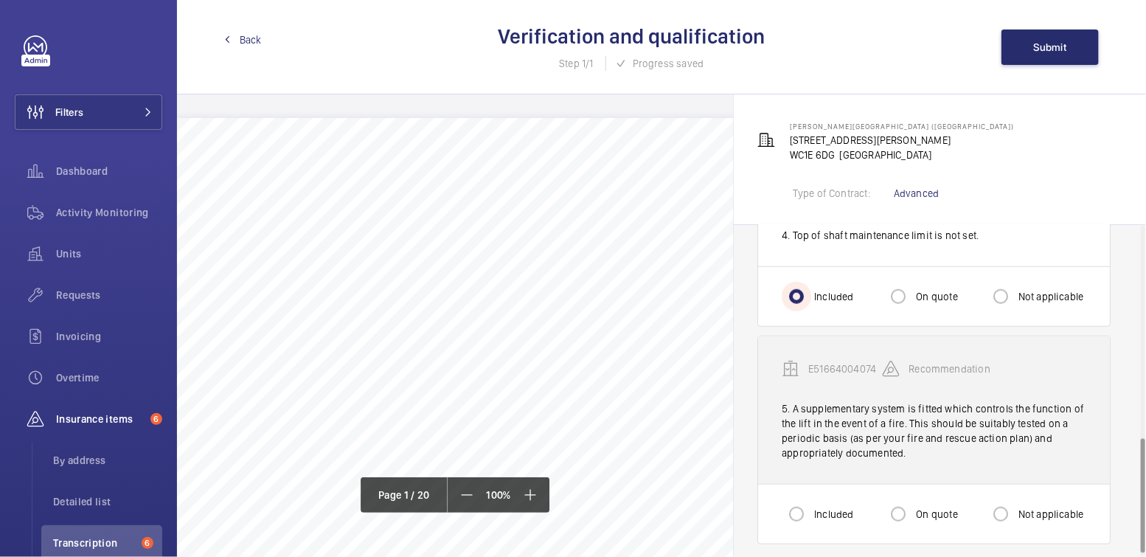
scroll to position [626, 0]
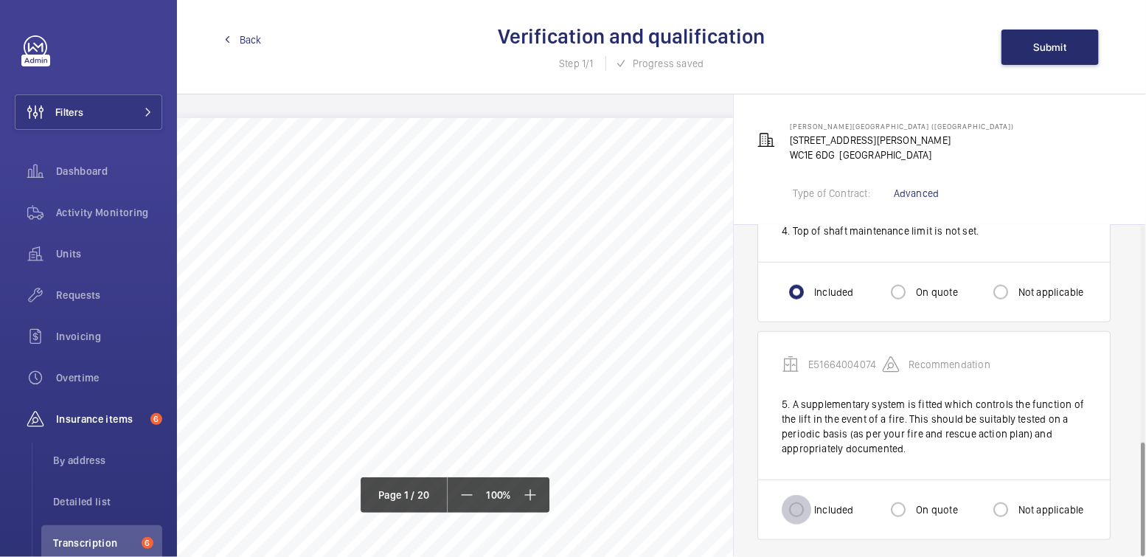
click at [803, 495] on input "Included" at bounding box center [797, 510] width 30 height 30
radio input "true"
click at [1039, 41] on span "Submit" at bounding box center [1050, 47] width 33 height 12
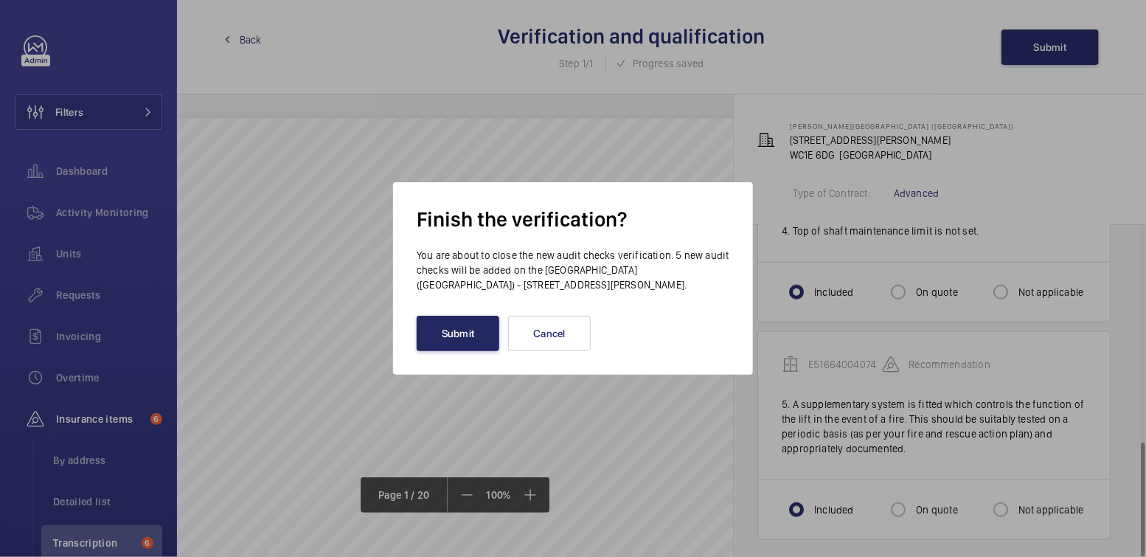
click at [460, 342] on button "Submit" at bounding box center [458, 333] width 83 height 35
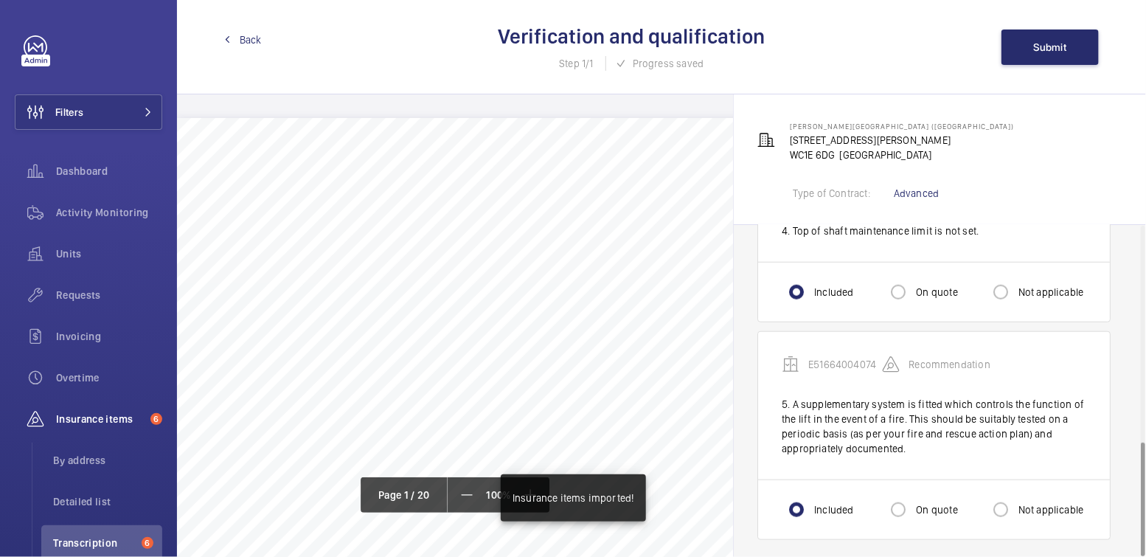
click at [251, 41] on span "Back" at bounding box center [251, 39] width 22 height 15
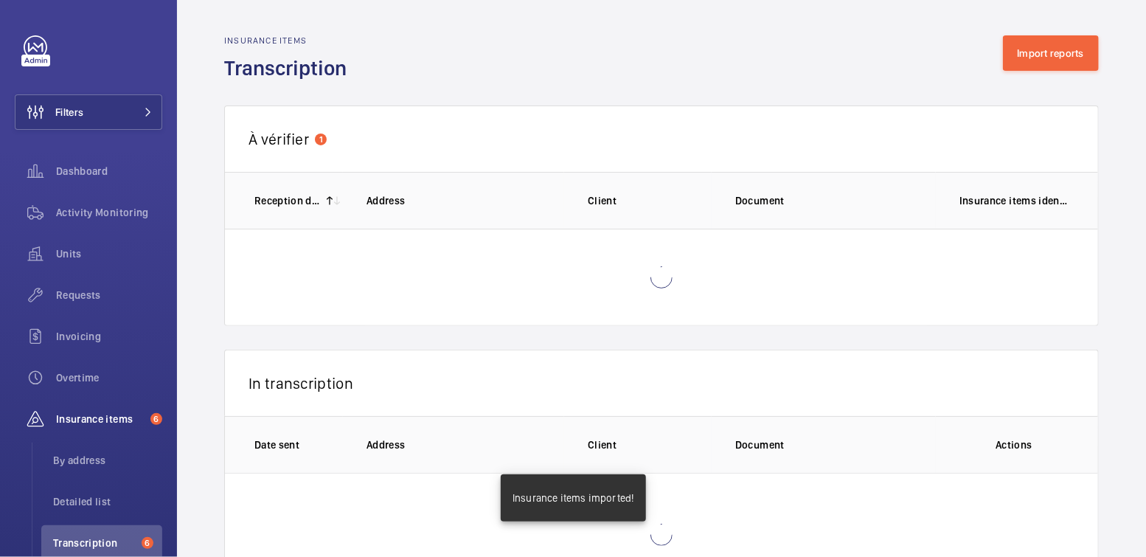
click at [248, 41] on h2 "Insurance items" at bounding box center [289, 40] width 131 height 10
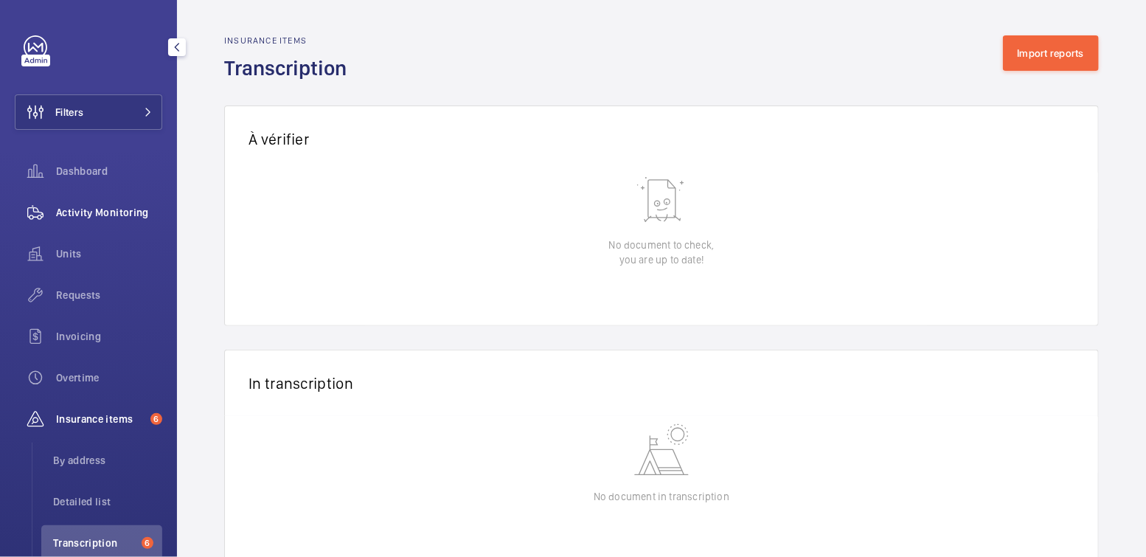
click at [118, 210] on span "Activity Monitoring" at bounding box center [109, 212] width 106 height 15
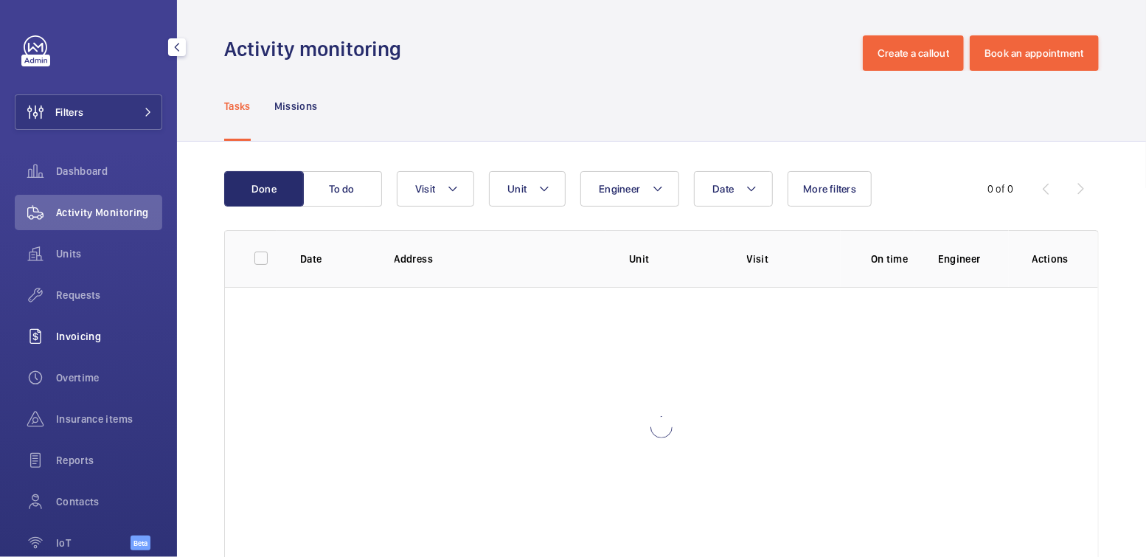
click at [76, 338] on span "Invoicing" at bounding box center [109, 336] width 106 height 15
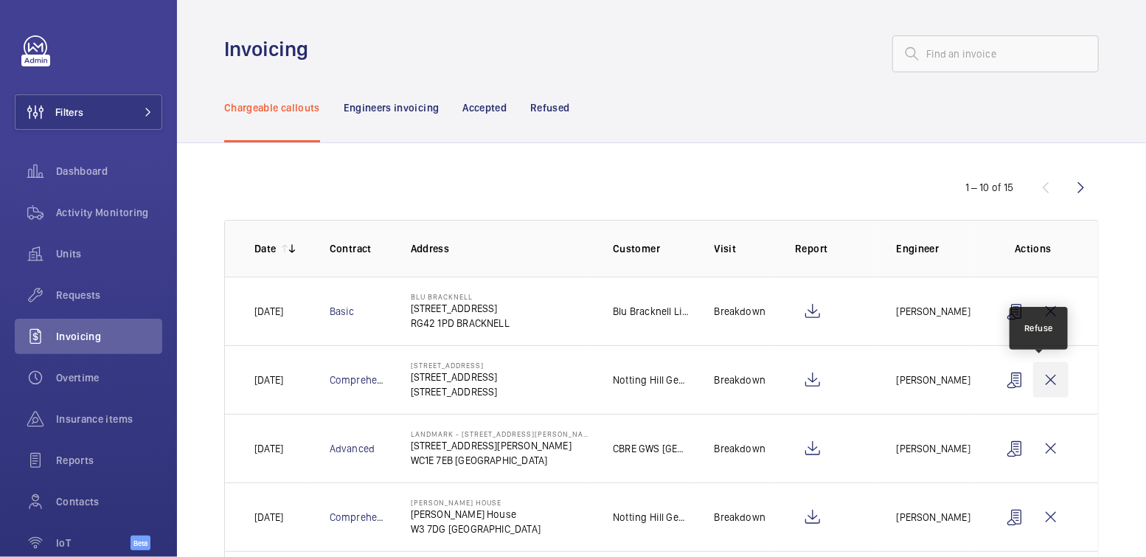
click at [1047, 378] on wm-front-icon-button at bounding box center [1050, 379] width 35 height 35
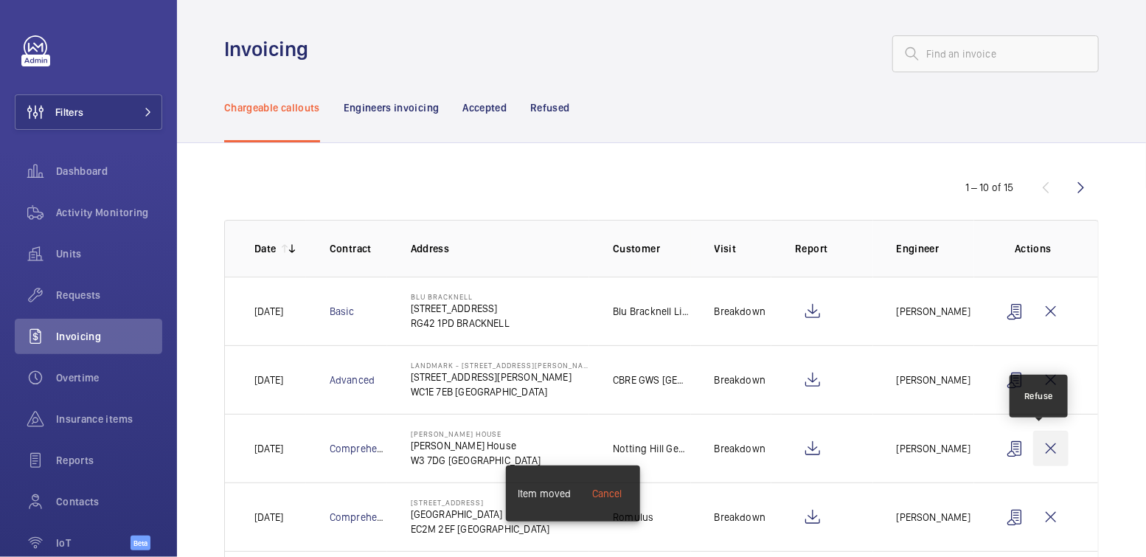
click at [1039, 445] on wm-front-icon-button at bounding box center [1050, 448] width 35 height 35
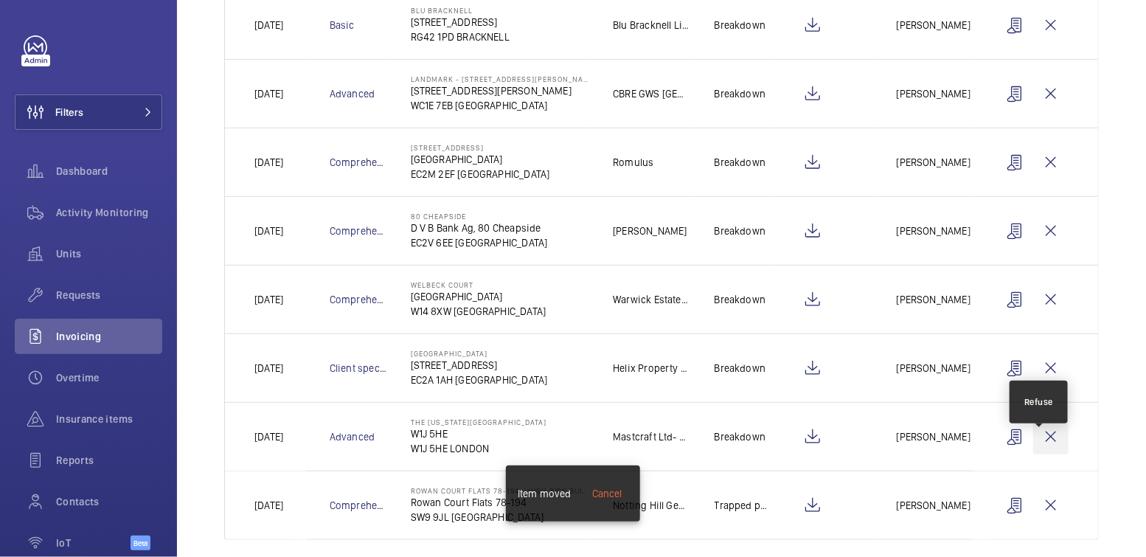
scroll to position [299, 0]
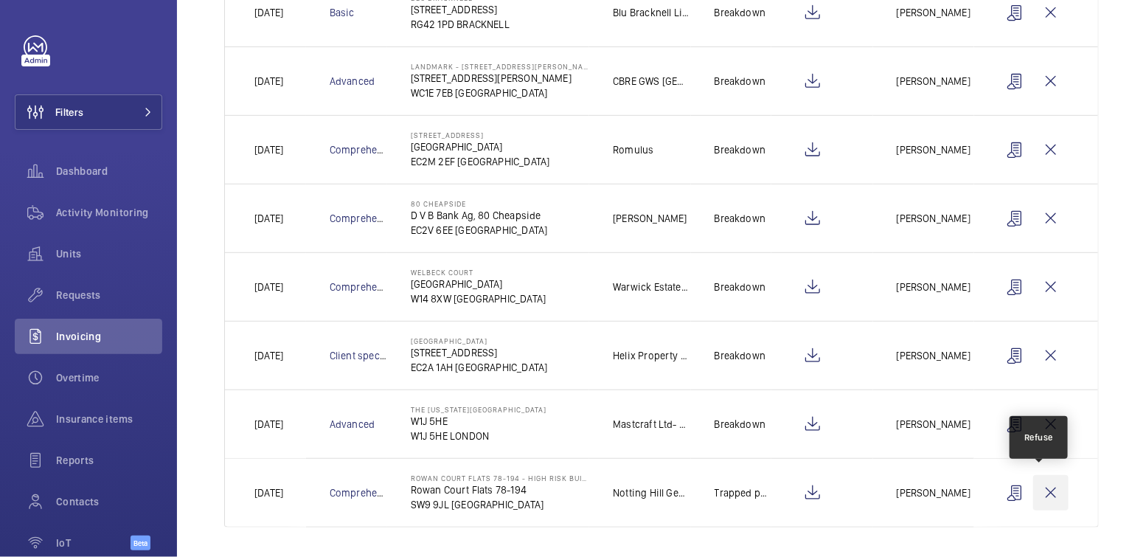
click at [1038, 488] on wm-front-icon-button at bounding box center [1050, 492] width 35 height 35
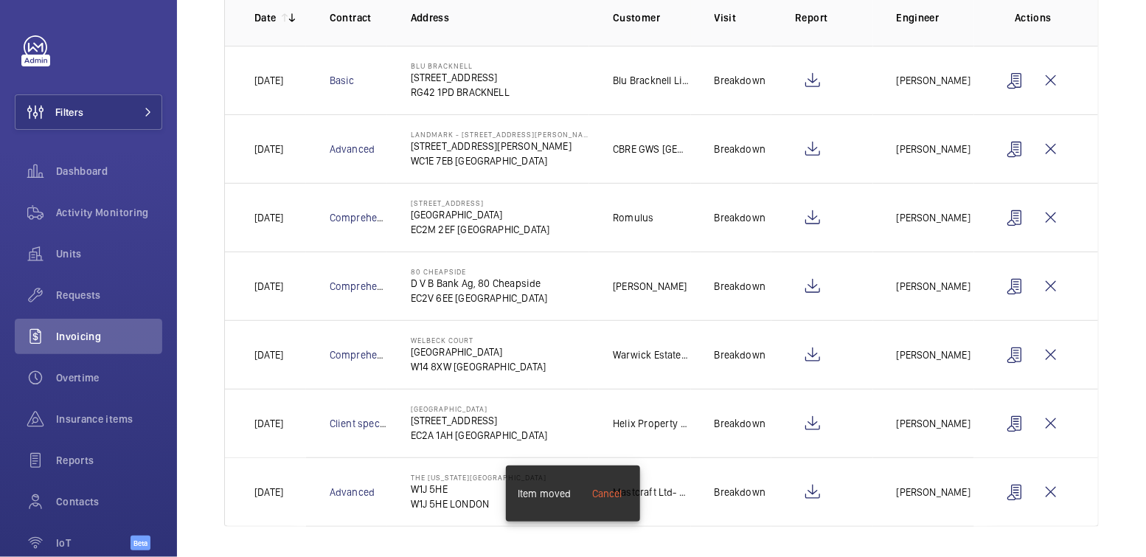
scroll to position [0, 0]
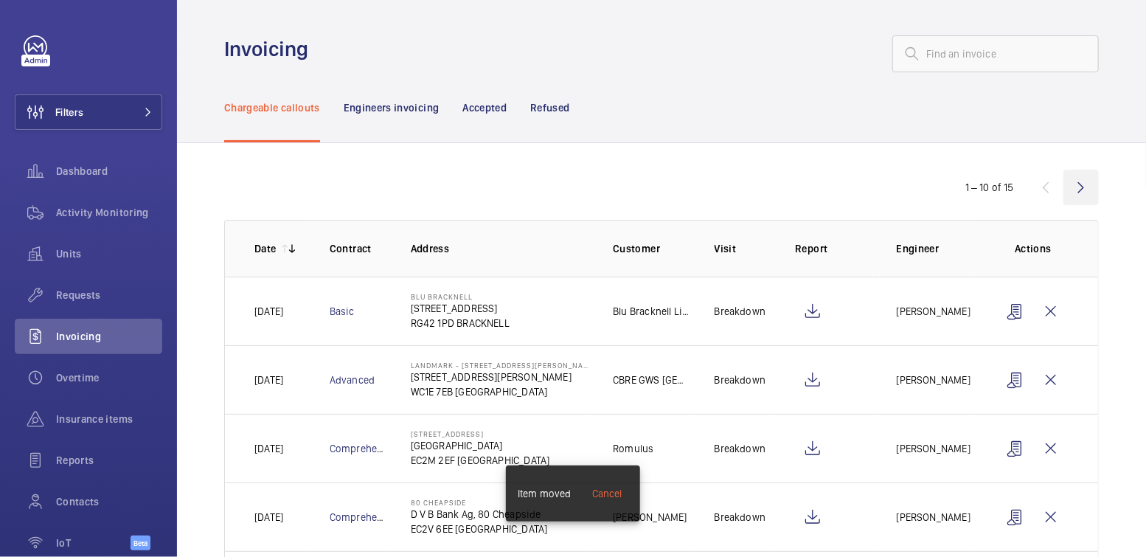
click at [1065, 198] on wm-front-icon-button at bounding box center [1081, 187] width 35 height 35
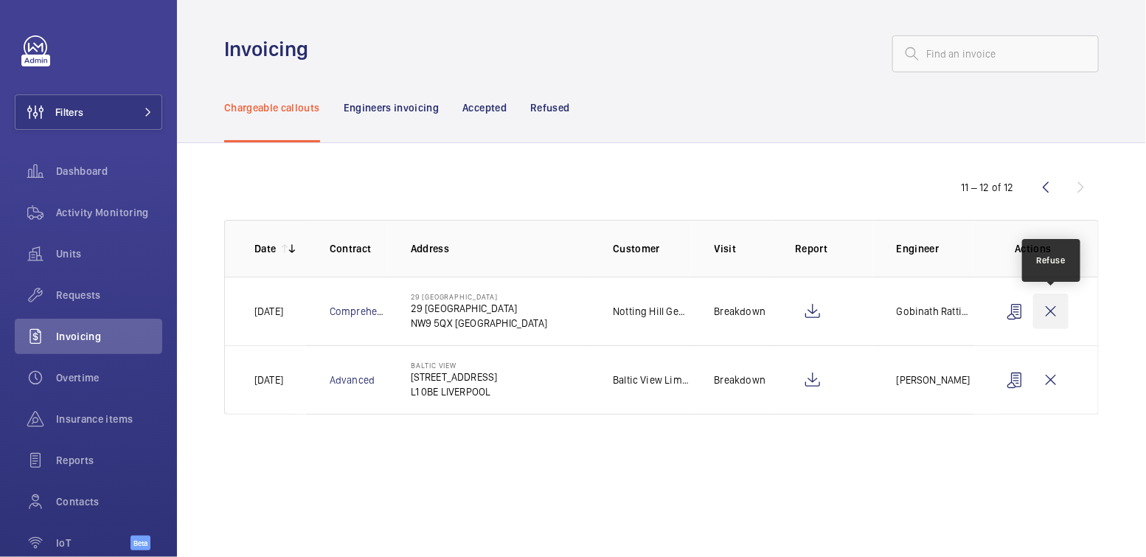
click at [1056, 313] on wm-front-icon-button at bounding box center [1050, 311] width 35 height 35
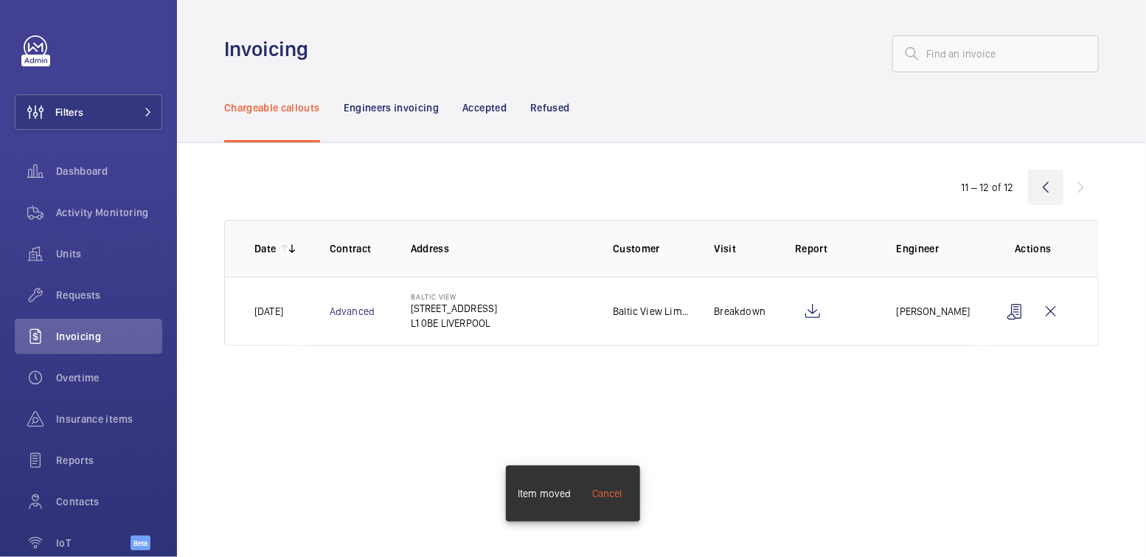
click at [1035, 195] on wm-front-icon-button at bounding box center [1045, 187] width 35 height 35
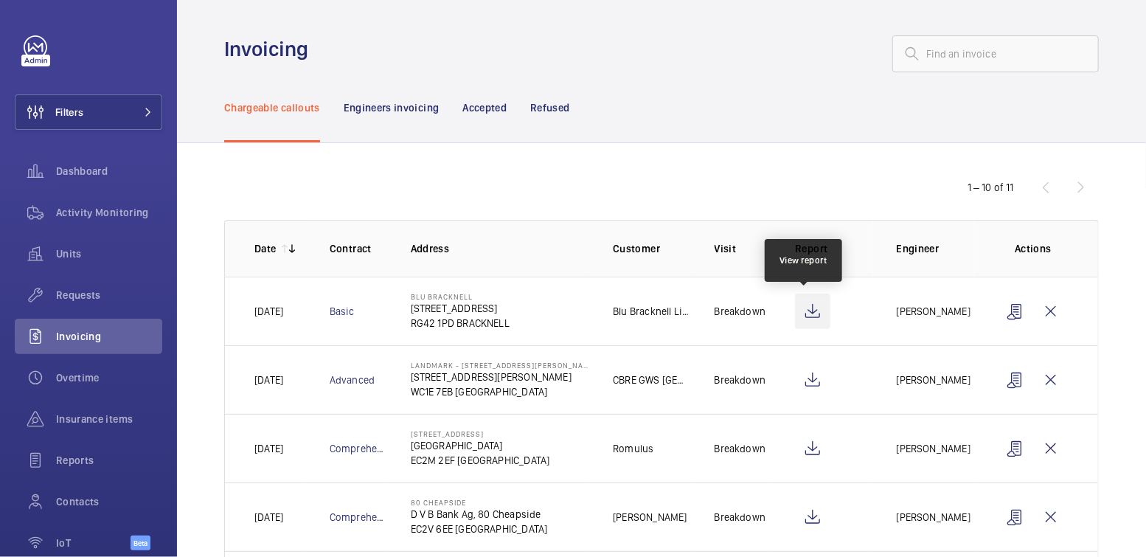
click at [810, 318] on wm-front-icon-button at bounding box center [812, 311] width 35 height 35
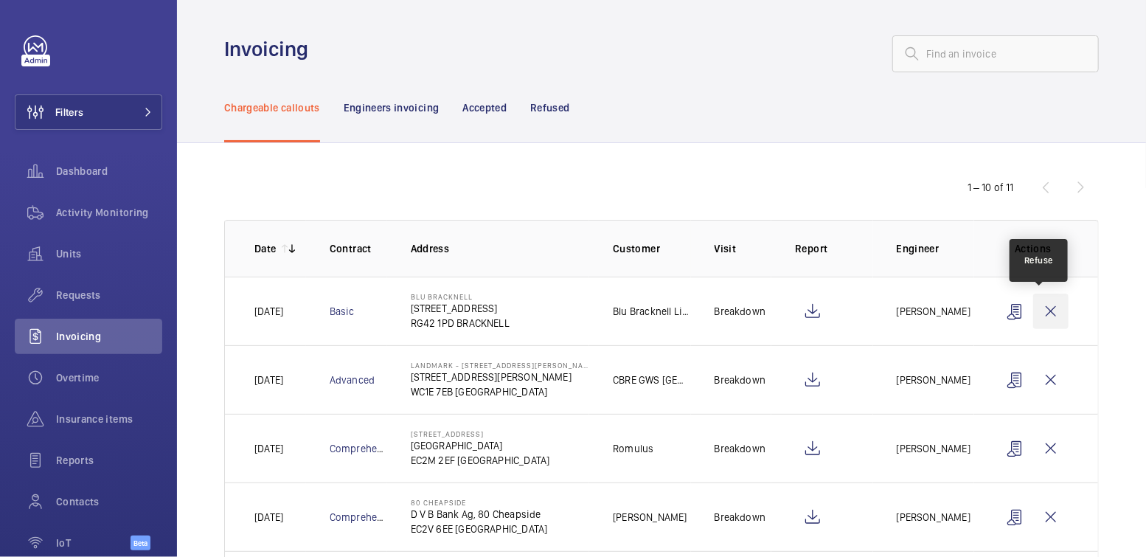
click at [1033, 309] on wm-front-icon-button at bounding box center [1050, 311] width 35 height 35
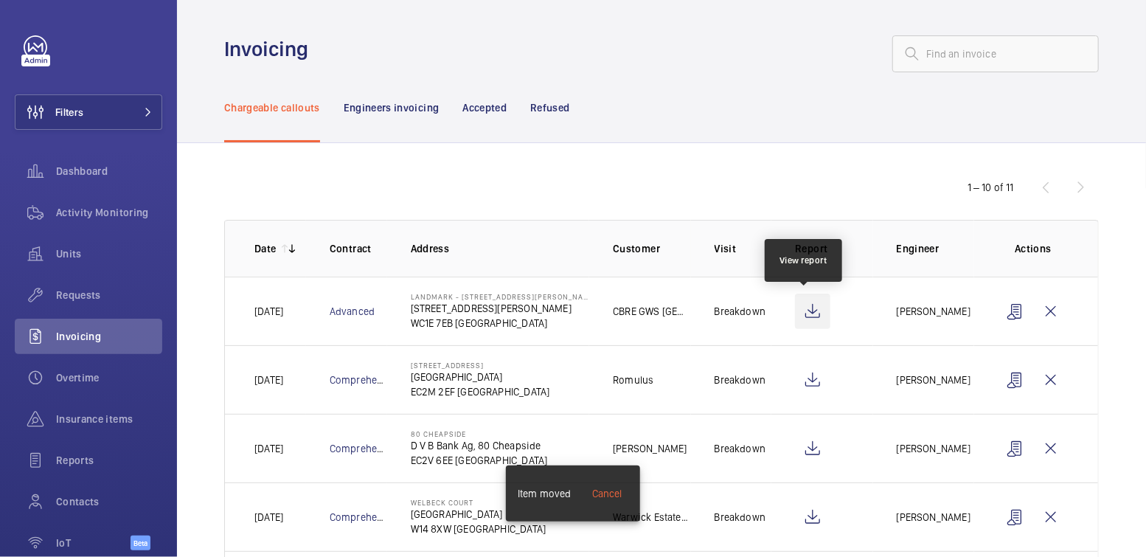
click at [803, 310] on wm-front-icon-button at bounding box center [812, 311] width 35 height 35
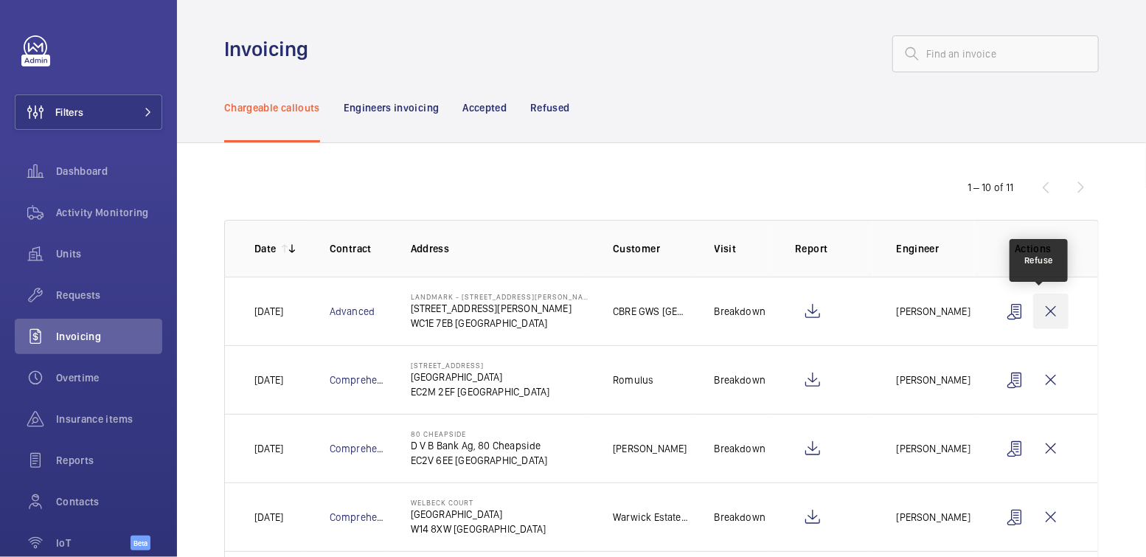
click at [1048, 311] on wm-front-icon-button at bounding box center [1050, 311] width 35 height 35
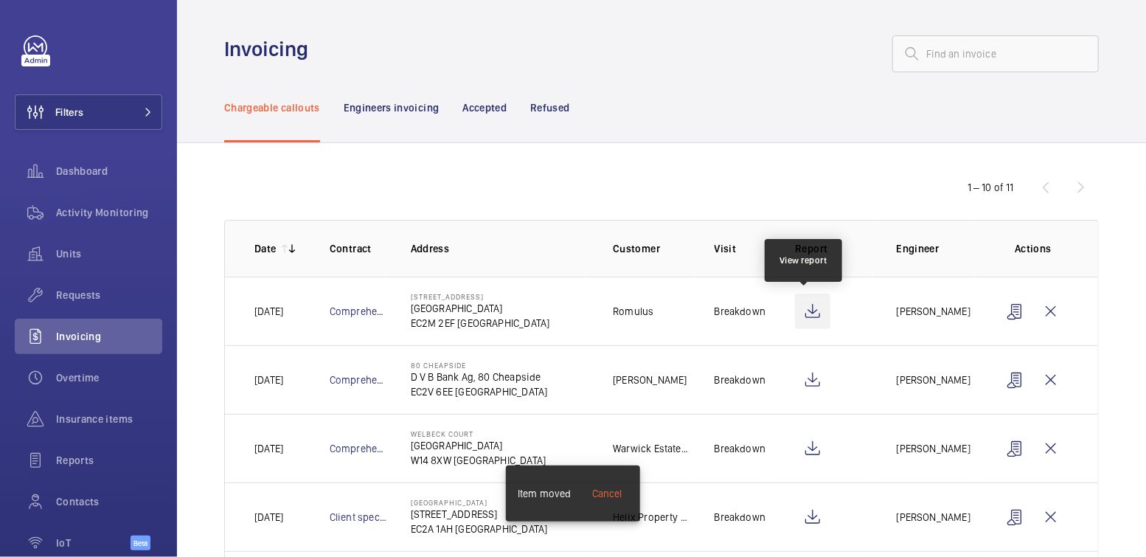
click at [811, 307] on wm-front-icon-button at bounding box center [812, 311] width 35 height 35
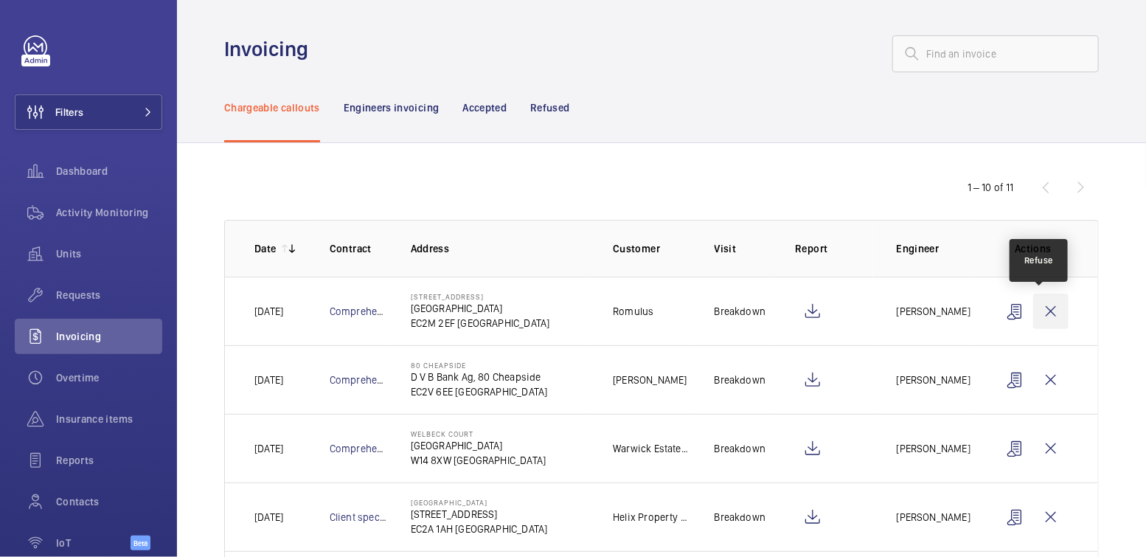
click at [1037, 307] on wm-front-icon-button at bounding box center [1050, 311] width 35 height 35
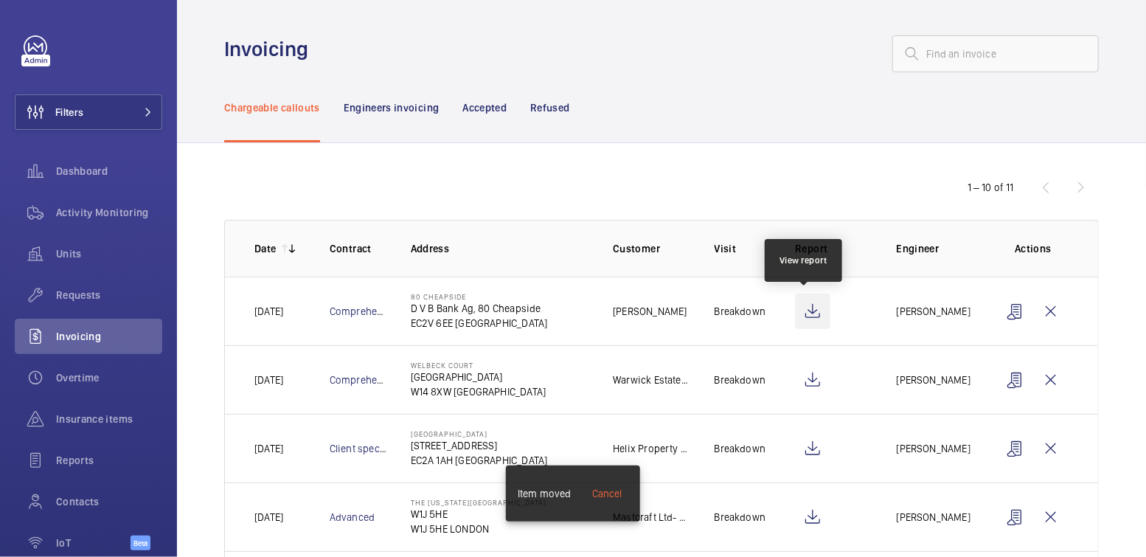
click at [813, 309] on wm-front-icon-button at bounding box center [812, 311] width 35 height 35
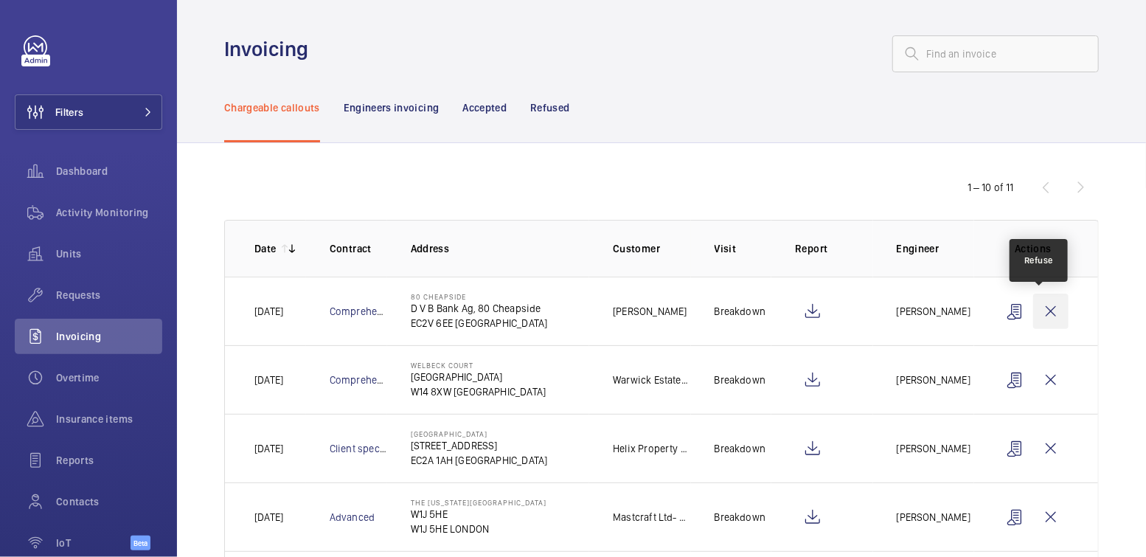
click at [1034, 310] on wm-front-icon-button at bounding box center [1050, 311] width 35 height 35
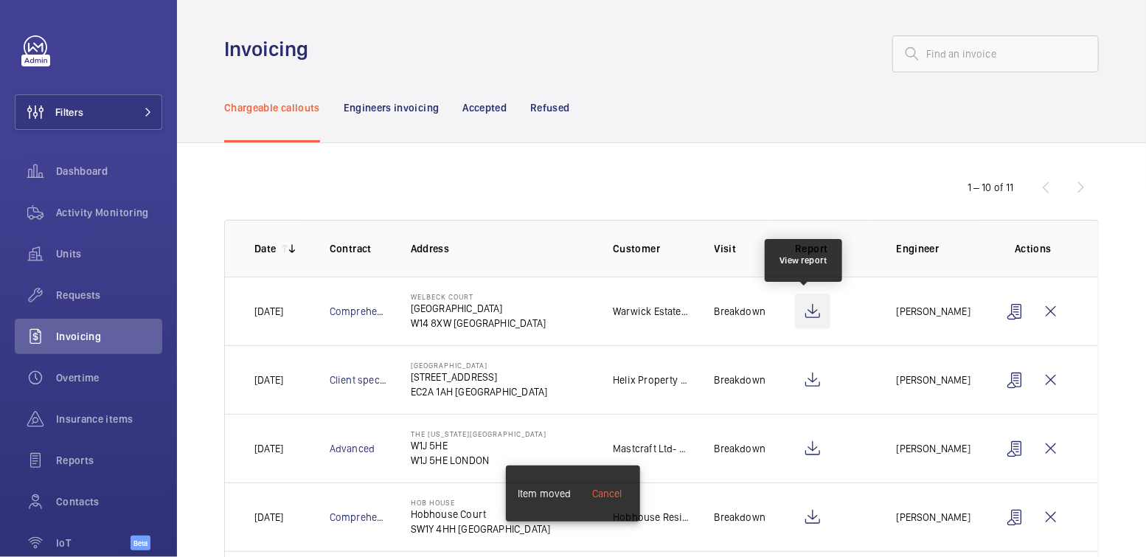
click at [803, 309] on wm-front-icon-button at bounding box center [812, 311] width 35 height 35
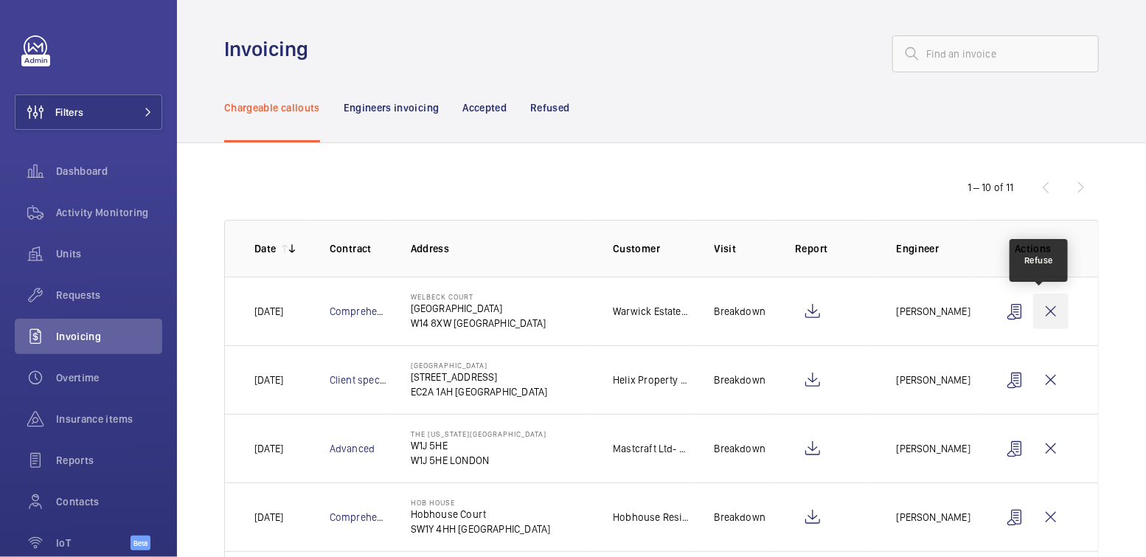
click at [1048, 310] on wm-front-icon-button at bounding box center [1050, 311] width 35 height 35
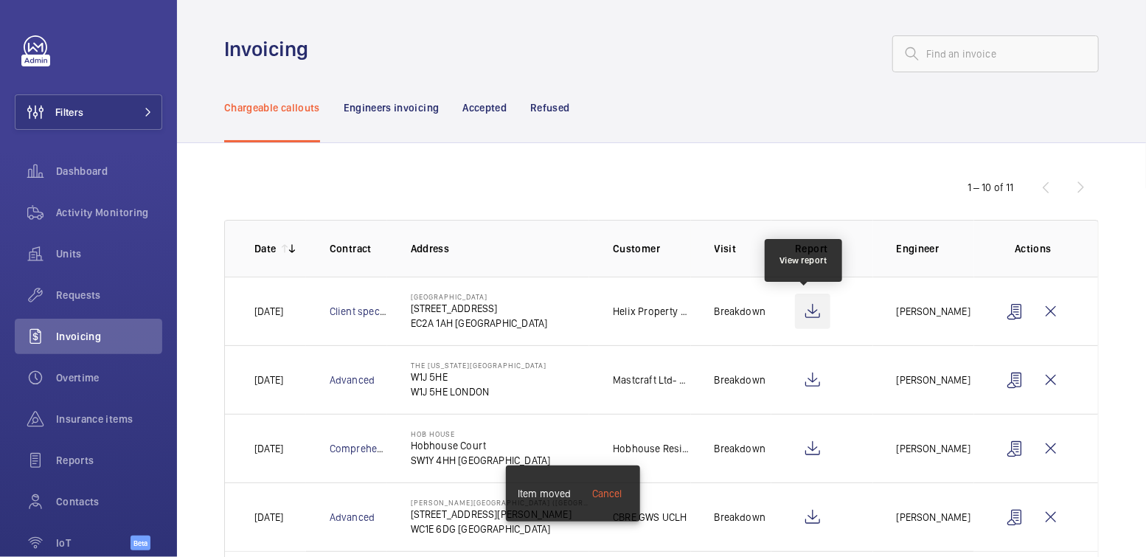
click at [808, 309] on wm-front-icon-button at bounding box center [812, 311] width 35 height 35
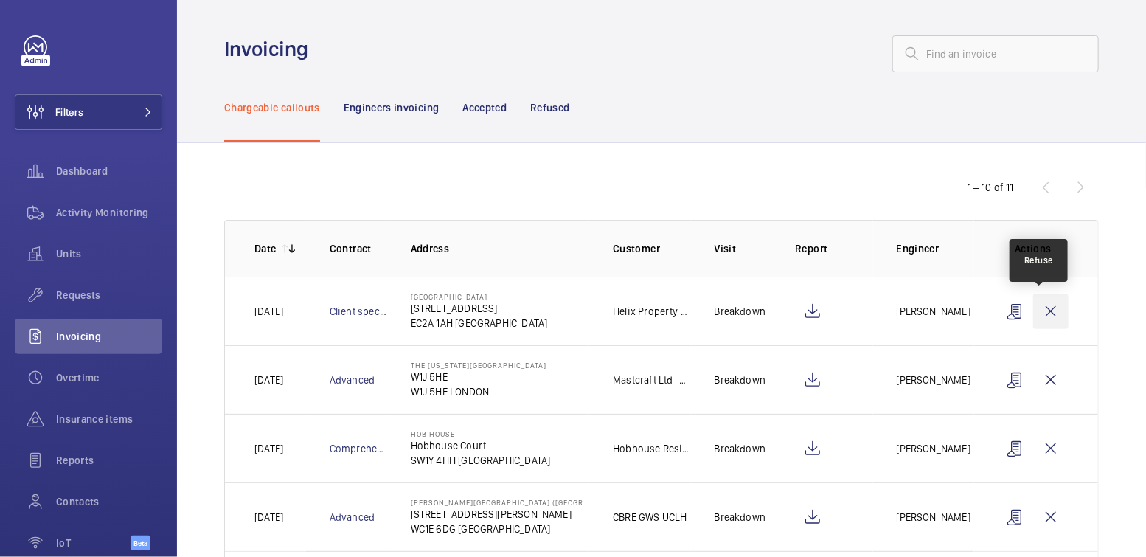
click at [1033, 309] on wm-front-icon-button at bounding box center [1050, 311] width 35 height 35
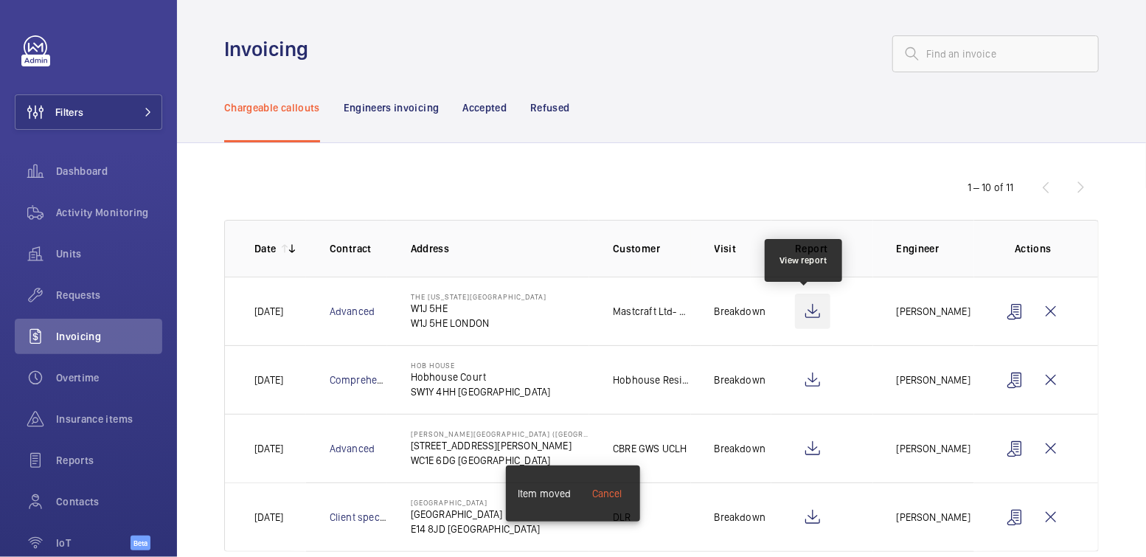
click at [810, 308] on wm-front-icon-button at bounding box center [812, 311] width 35 height 35
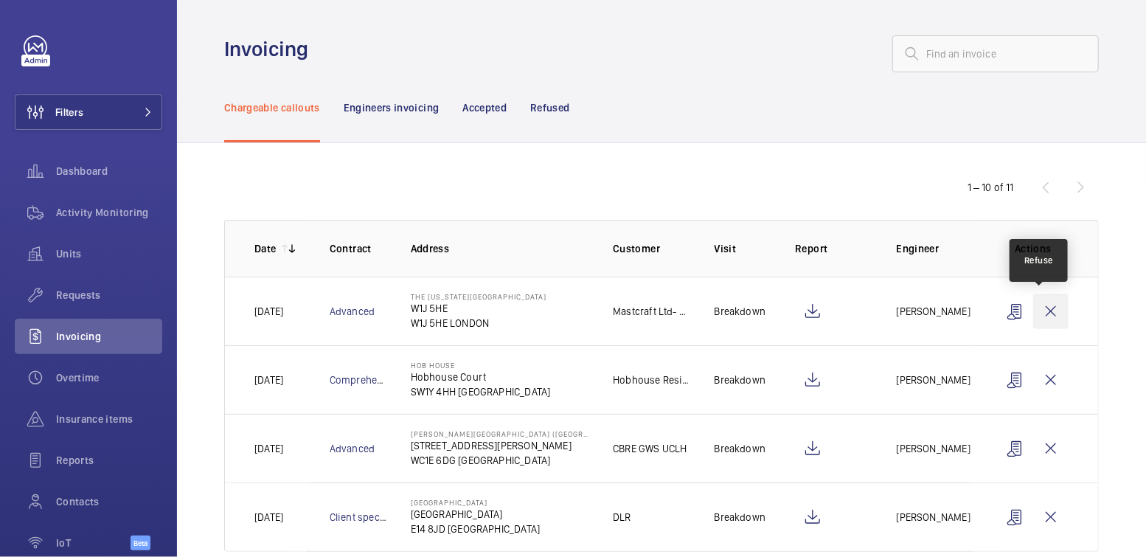
click at [1044, 313] on wm-front-icon-button at bounding box center [1050, 311] width 35 height 35
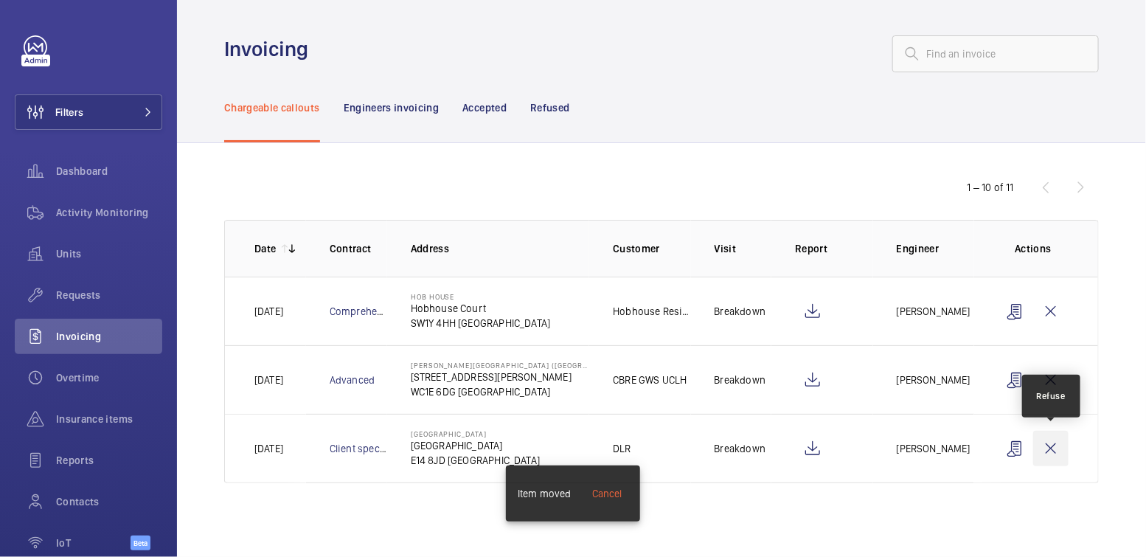
click at [1052, 446] on wm-front-icon-button at bounding box center [1050, 448] width 35 height 35
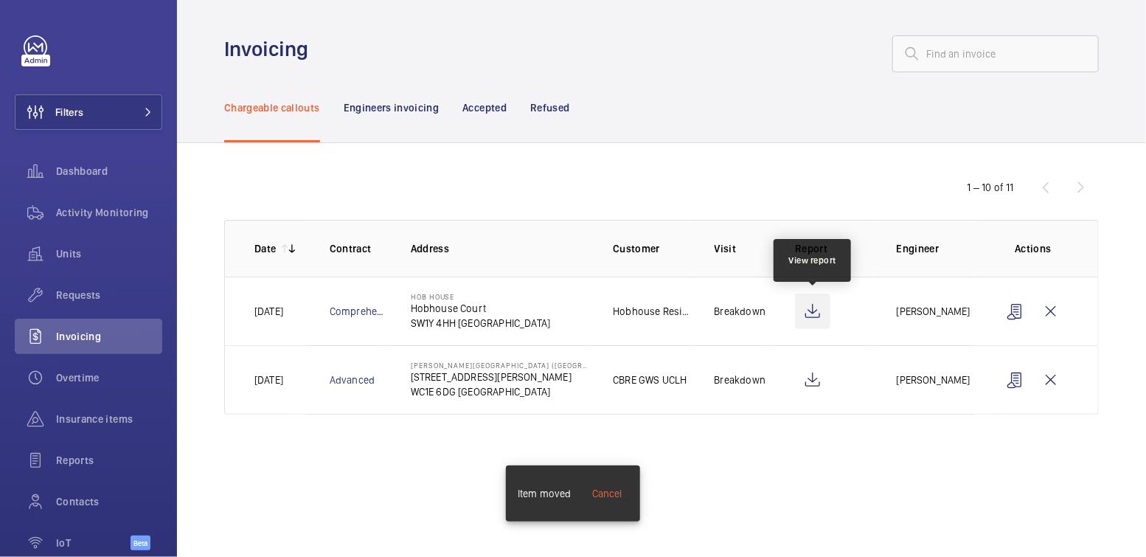
click at [813, 311] on wm-front-icon-button at bounding box center [812, 311] width 35 height 35
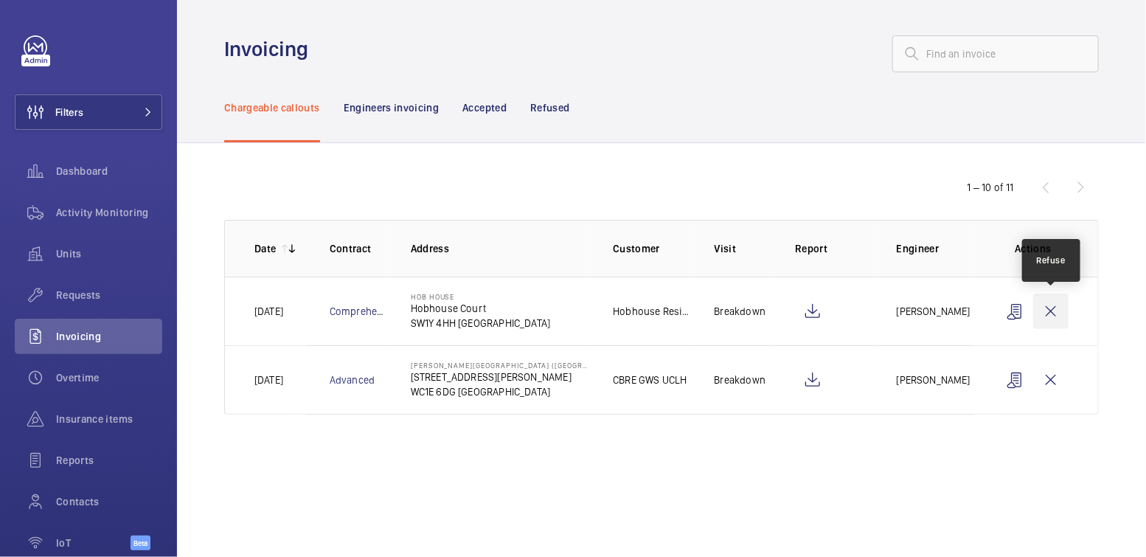
click at [1051, 315] on wm-front-icon-button at bounding box center [1050, 311] width 35 height 35
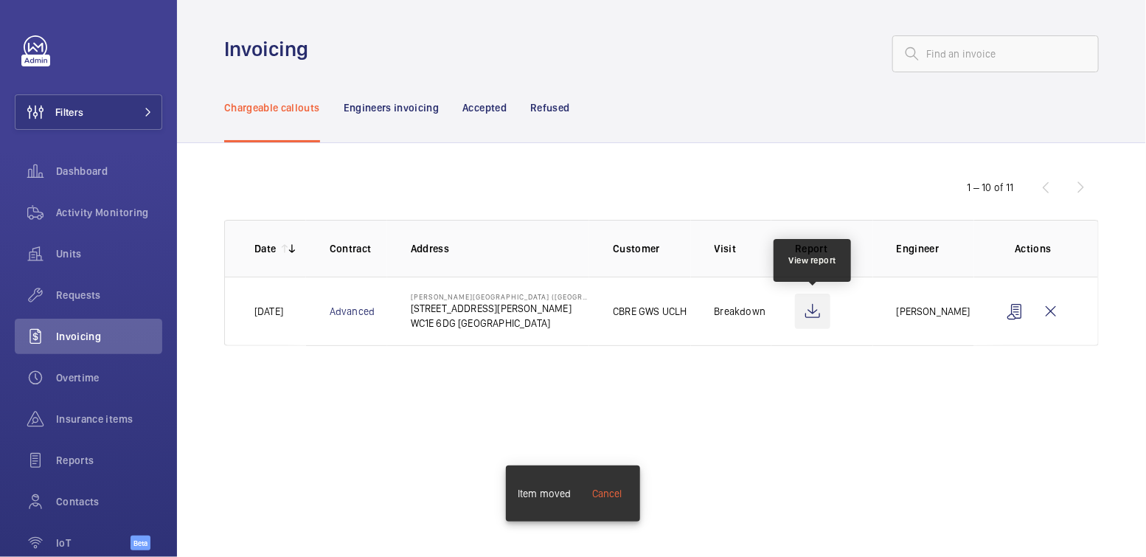
click at [819, 312] on wm-front-icon-button at bounding box center [812, 311] width 35 height 35
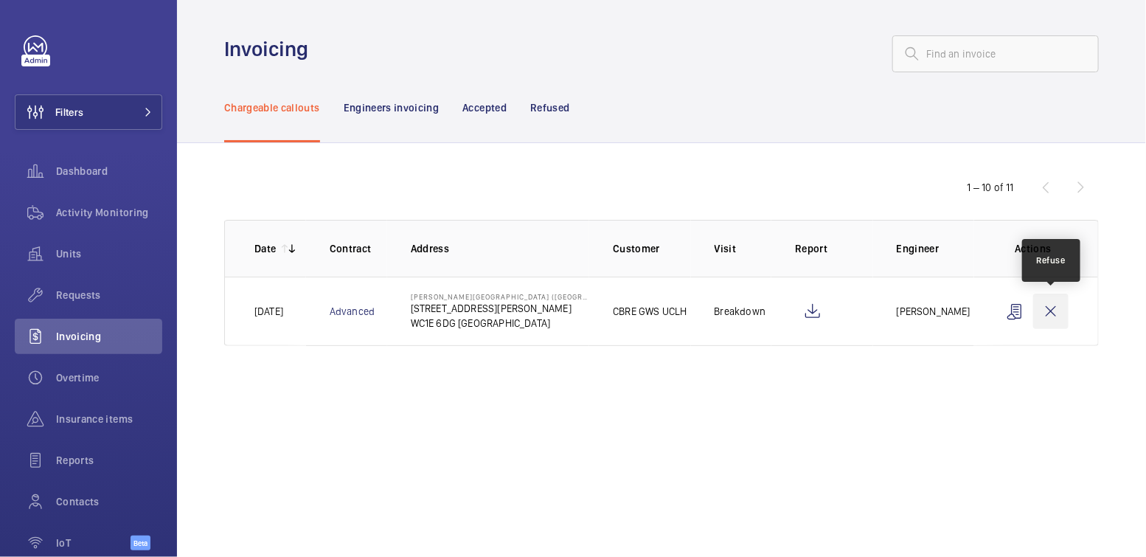
click at [1057, 319] on wm-front-icon-button at bounding box center [1050, 311] width 35 height 35
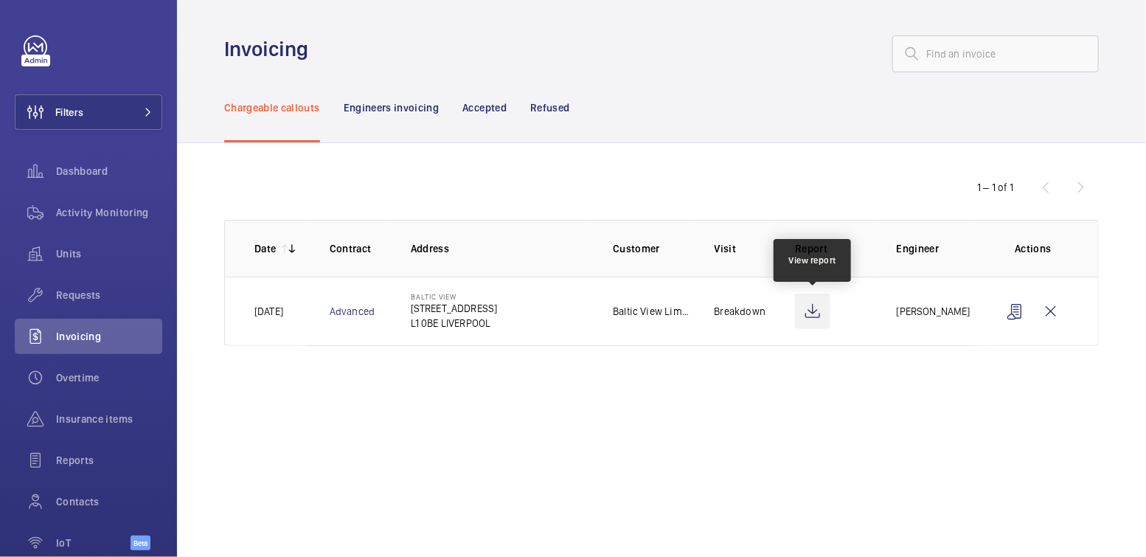
click at [814, 316] on wm-front-icon-button at bounding box center [812, 311] width 35 height 35
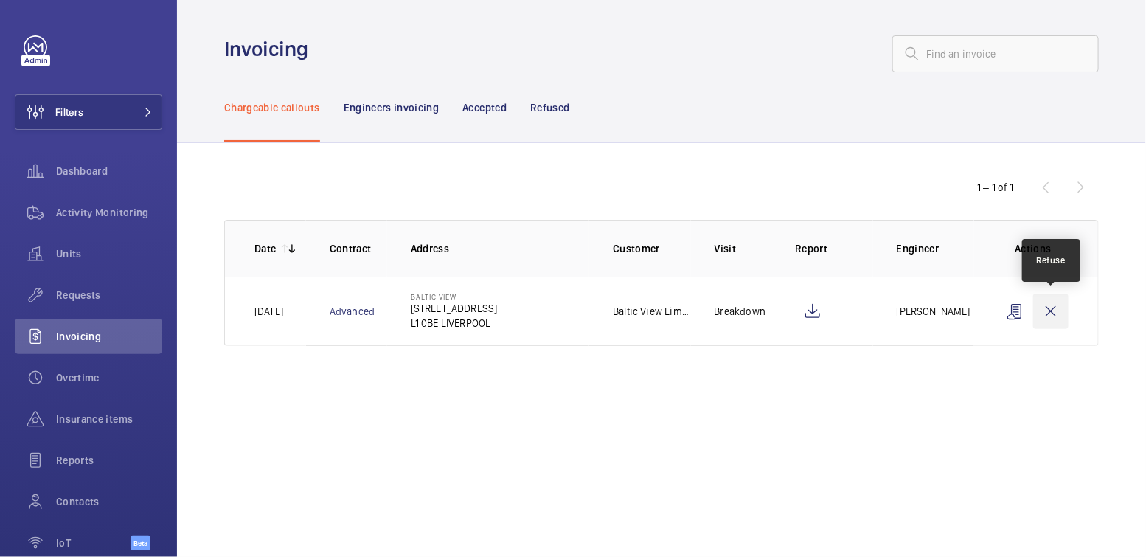
click at [1059, 308] on wm-front-icon-button at bounding box center [1050, 311] width 35 height 35
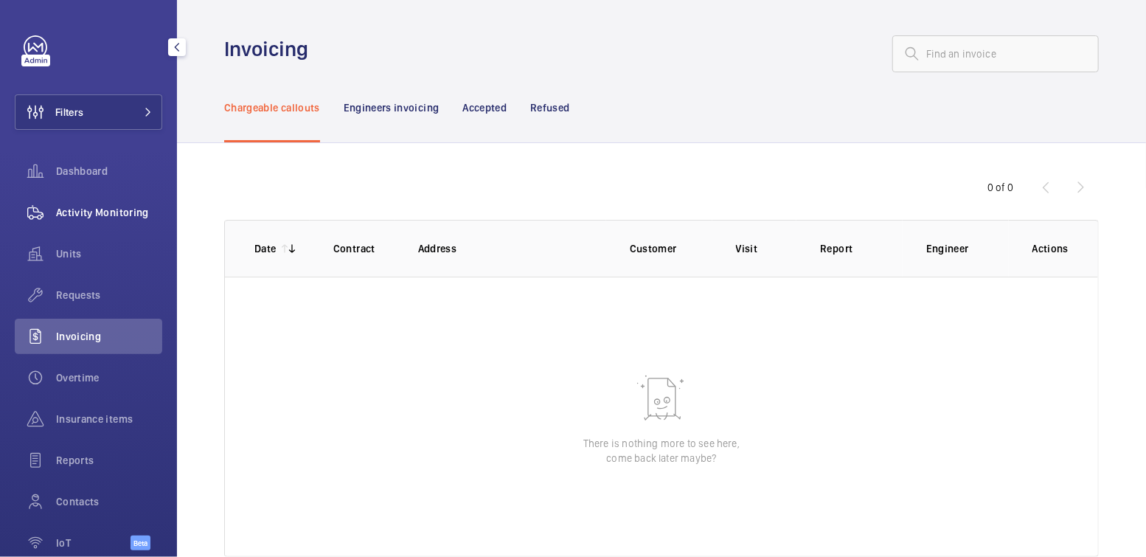
click at [95, 217] on span "Activity Monitoring" at bounding box center [109, 212] width 106 height 15
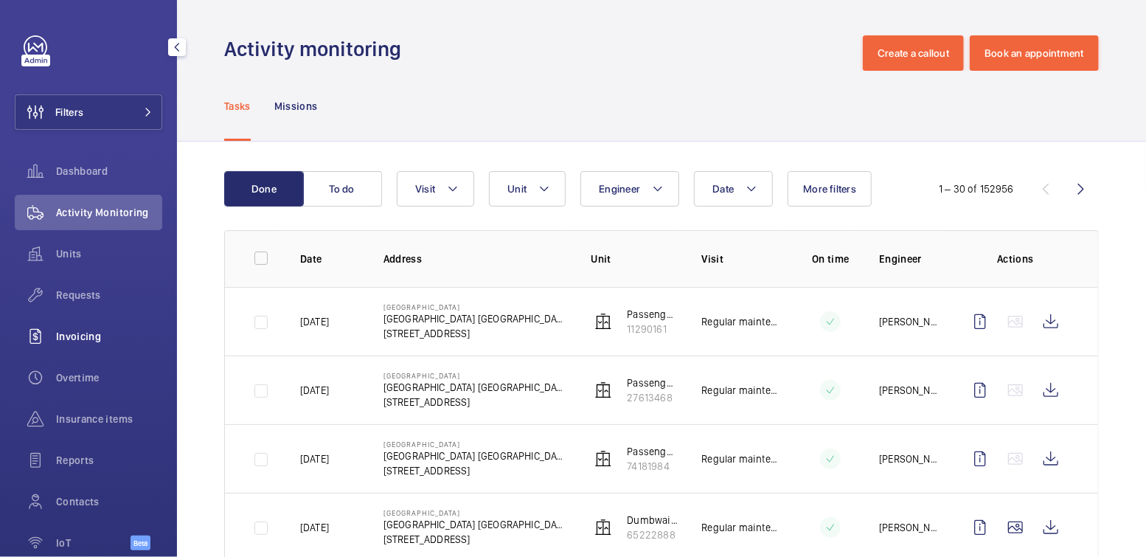
click at [88, 338] on span "Invoicing" at bounding box center [109, 336] width 106 height 15
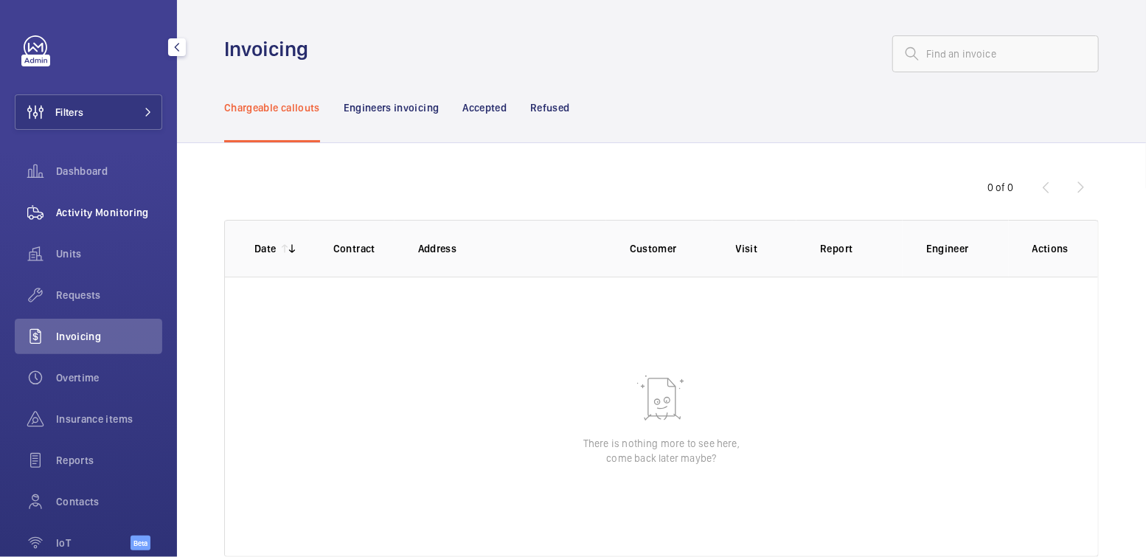
click at [43, 207] on wm-front-icon-button at bounding box center [35, 212] width 41 height 35
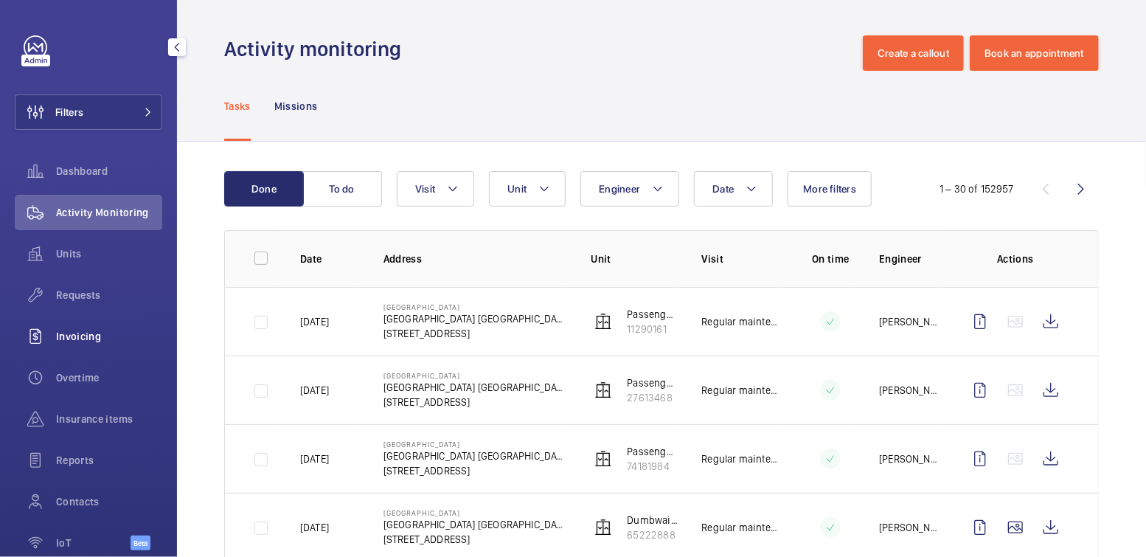
click at [89, 336] on span "Invoicing" at bounding box center [109, 336] width 106 height 15
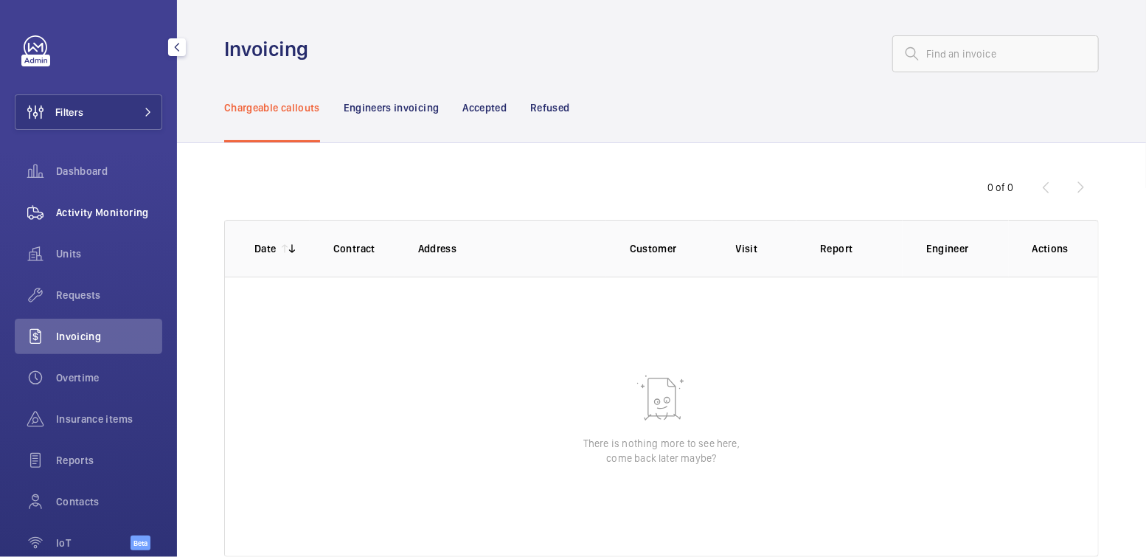
click at [114, 209] on span "Activity Monitoring" at bounding box center [109, 212] width 106 height 15
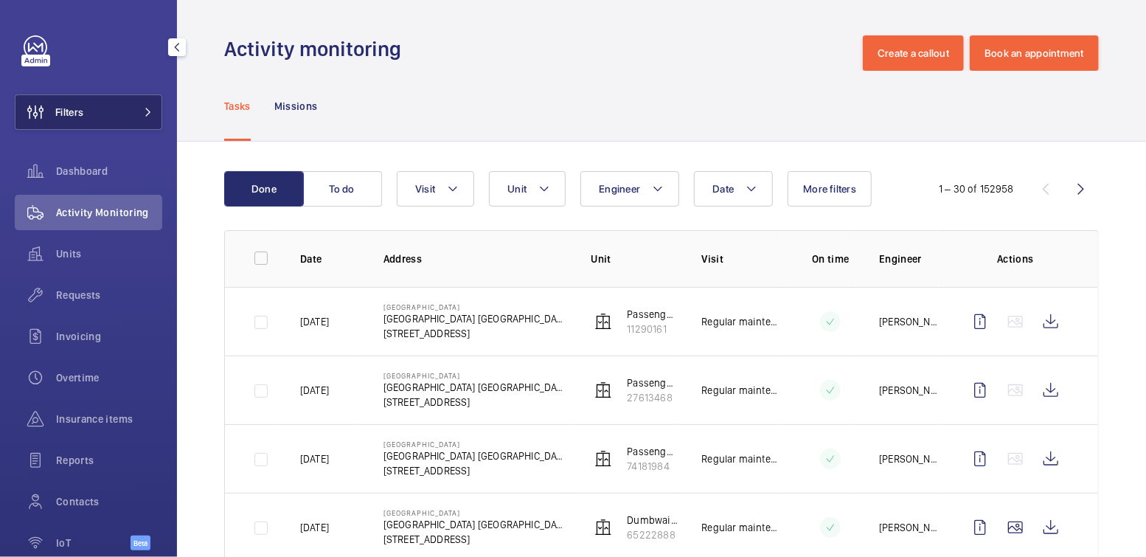
click at [111, 117] on button "Filters" at bounding box center [89, 111] width 148 height 35
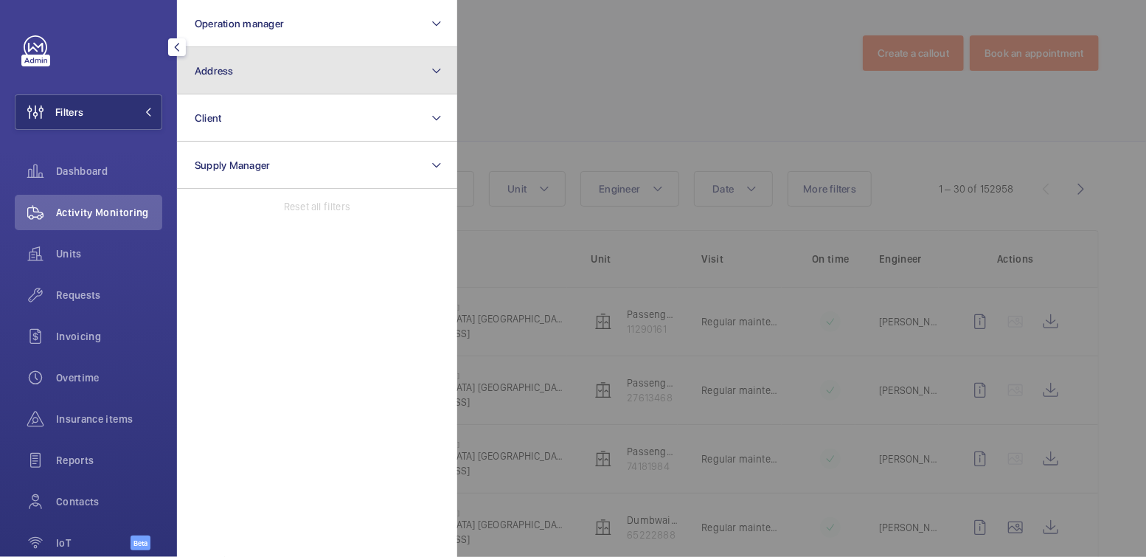
click at [295, 83] on button "Address" at bounding box center [317, 70] width 280 height 47
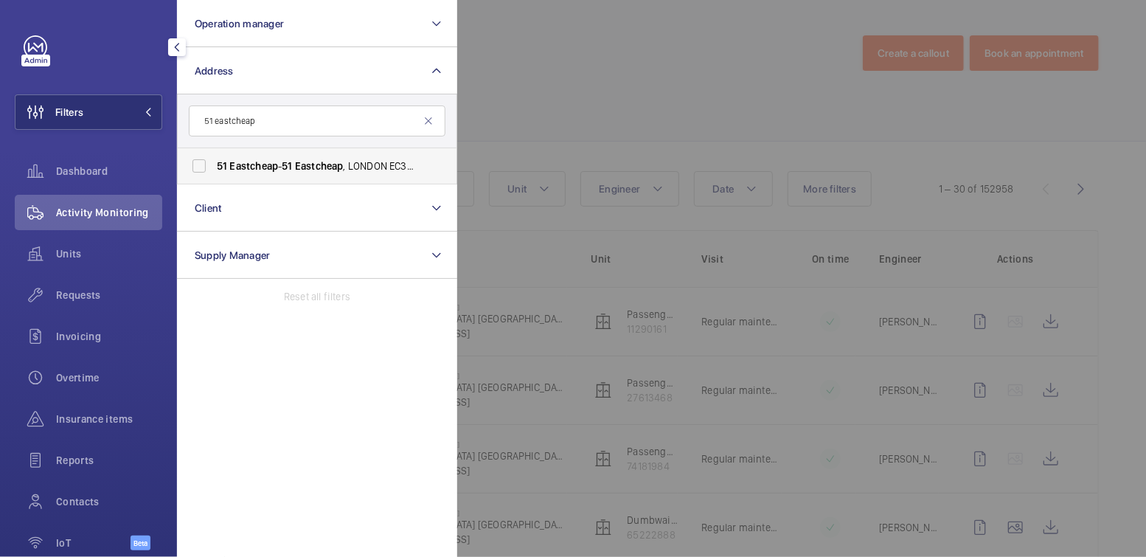
type input "51 eastcheap"
click at [320, 170] on span "Eastcheap" at bounding box center [319, 166] width 49 height 12
click at [214, 170] on input "51 Eastcheap - 51 Eastcheap , LONDON EC3M 1DT" at bounding box center [199, 166] width 30 height 30
checkbox input "true"
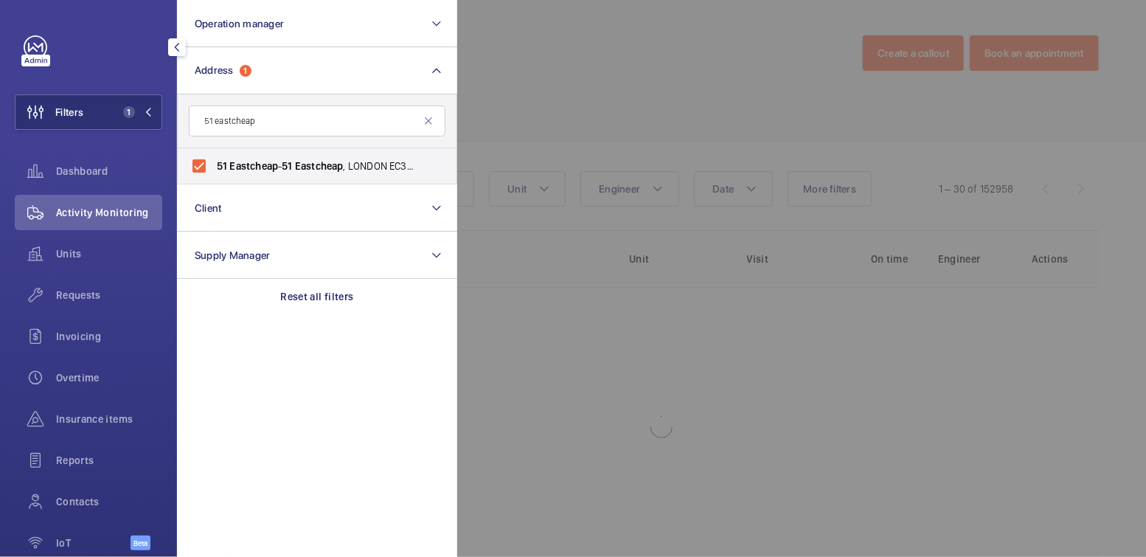
click at [530, 108] on div at bounding box center [1030, 278] width 1146 height 557
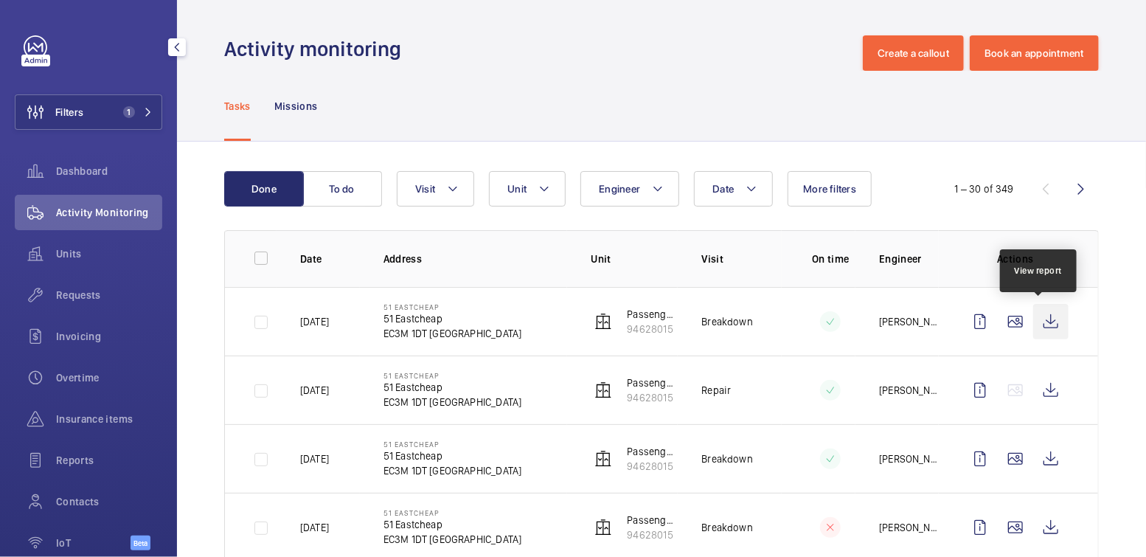
click at [1050, 322] on wm-front-icon-button at bounding box center [1050, 321] width 35 height 35
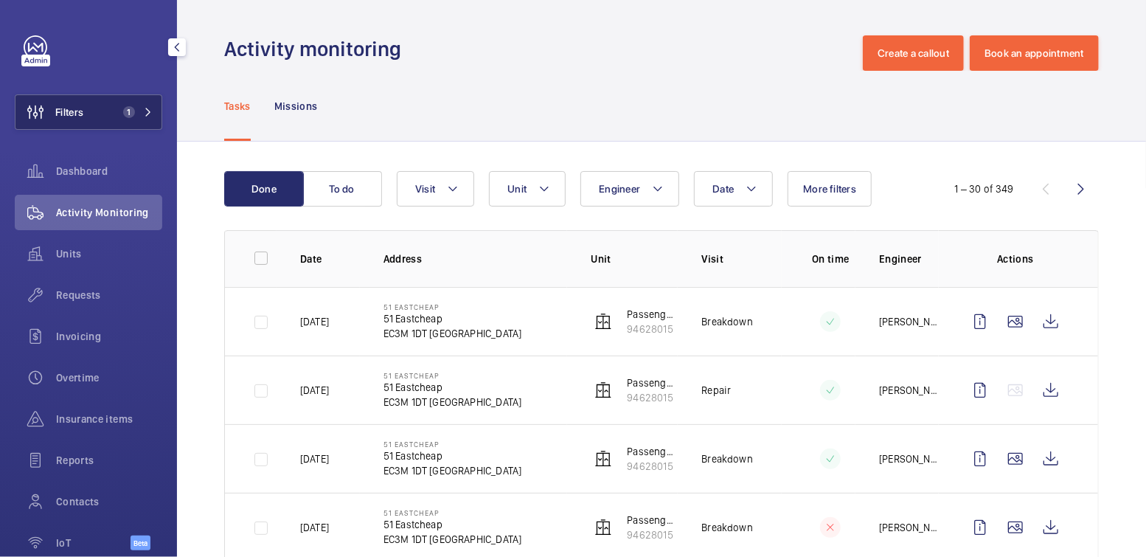
click at [103, 111] on button "Filters 1" at bounding box center [89, 111] width 148 height 35
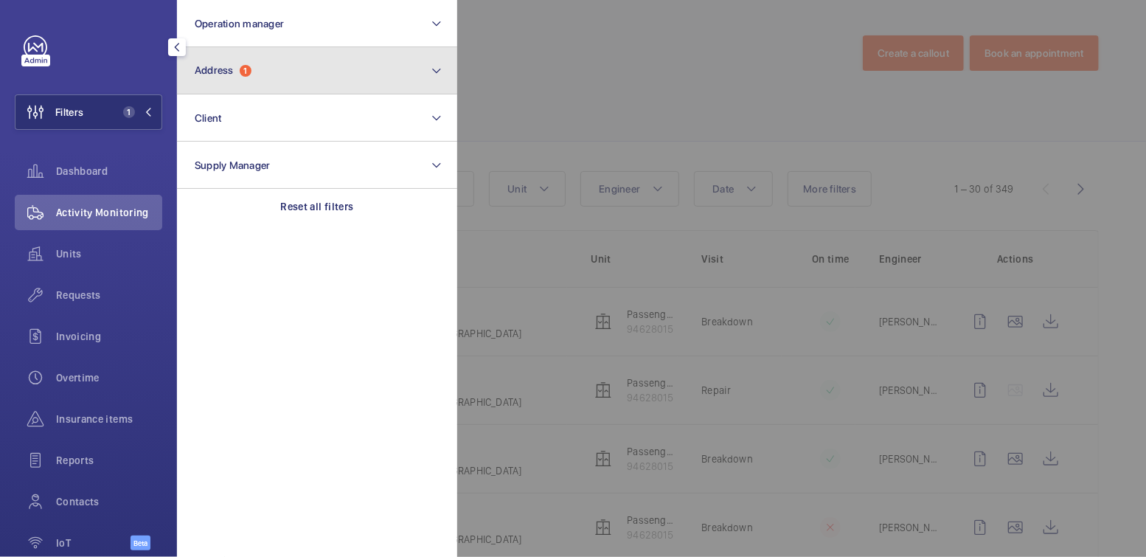
click at [339, 84] on button "Address 1" at bounding box center [317, 70] width 280 height 47
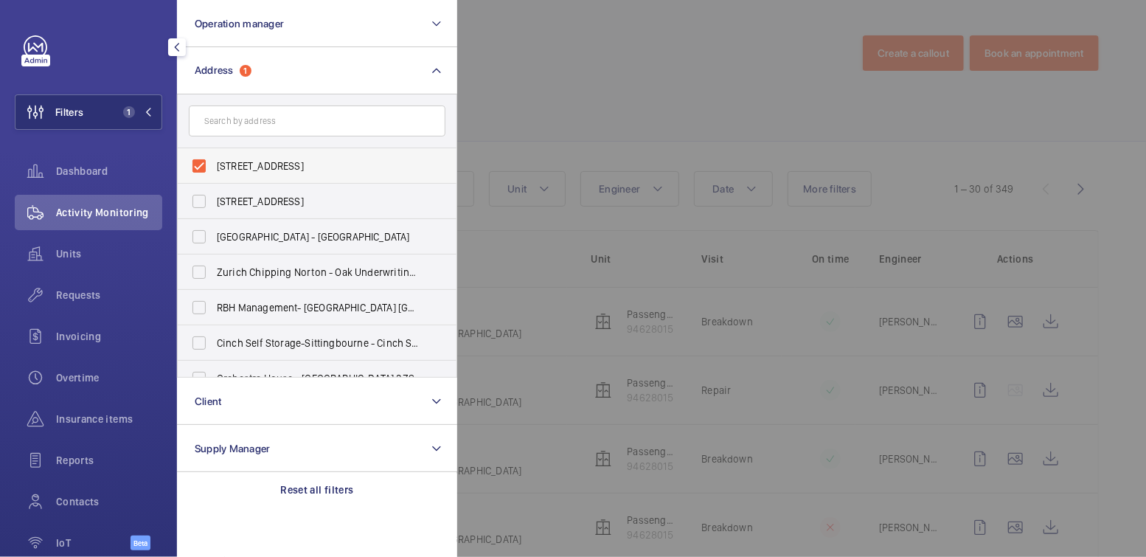
click at [246, 167] on span "51 Eastcheap - 51 Eastcheap, LONDON EC3M 1DT" at bounding box center [318, 166] width 203 height 15
click at [214, 167] on input "51 Eastcheap - 51 Eastcheap, LONDON EC3M 1DT" at bounding box center [199, 166] width 30 height 30
checkbox input "false"
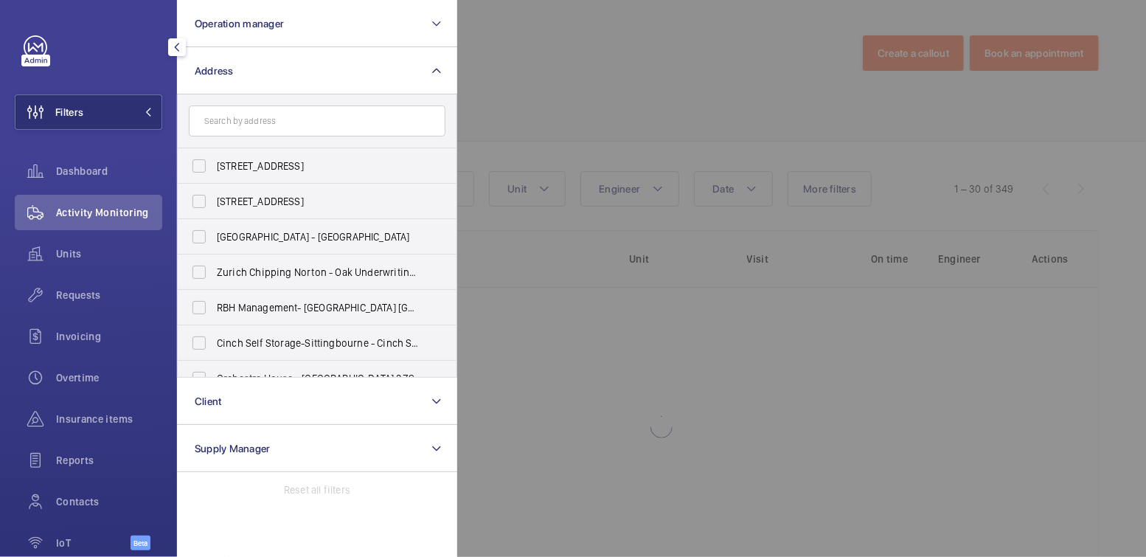
click at [556, 111] on div at bounding box center [1030, 278] width 1146 height 557
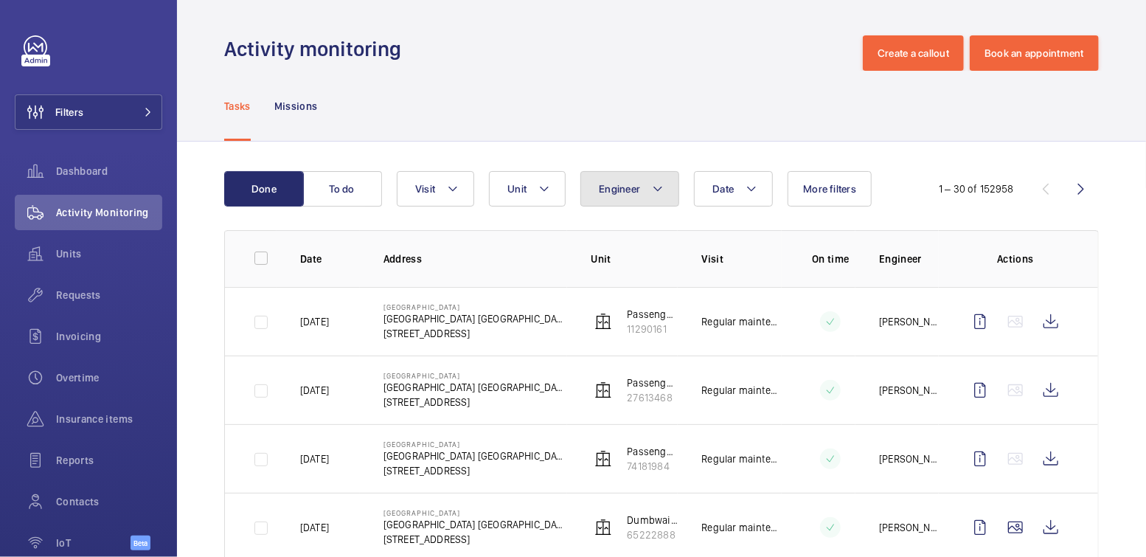
click at [637, 199] on button "Engineer" at bounding box center [630, 188] width 99 height 35
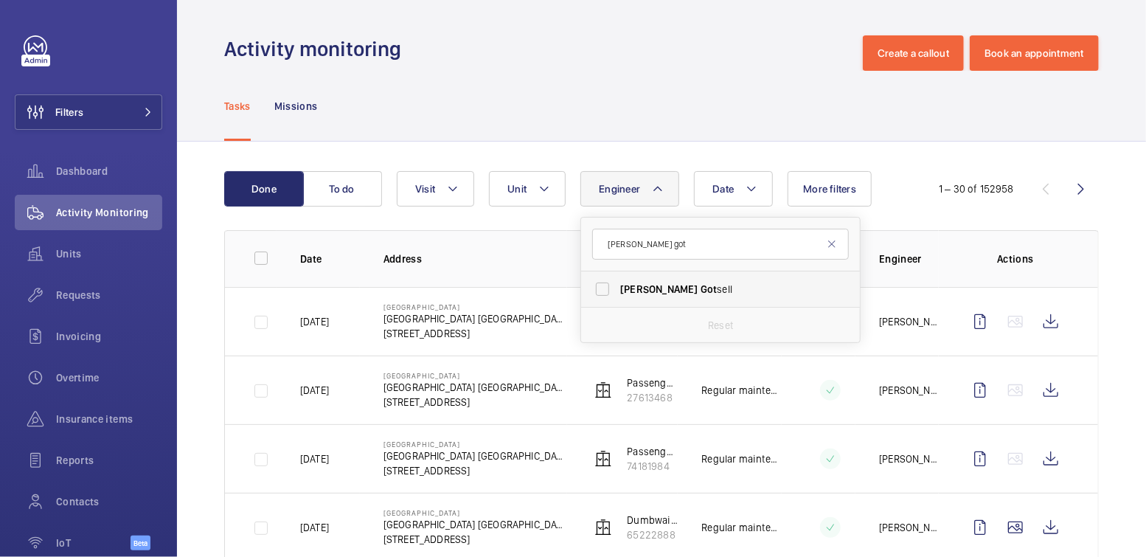
type input "sam got"
click at [659, 287] on span "Sam Got sell" at bounding box center [721, 289] width 203 height 15
click at [617, 287] on input "Sam Got sell" at bounding box center [603, 289] width 30 height 30
checkbox input "true"
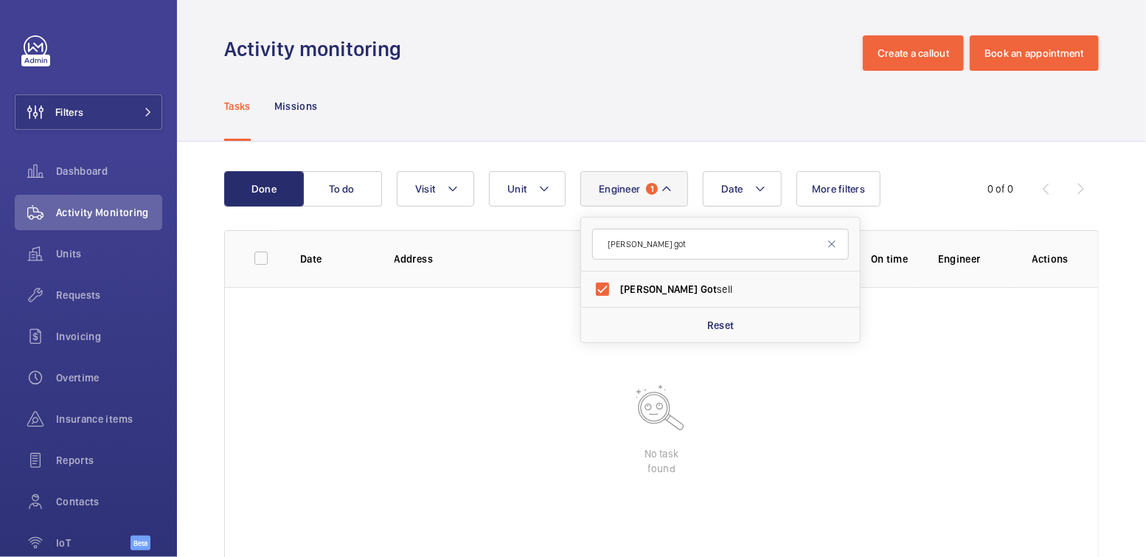
click at [589, 39] on div "Activity monitoring Create a callout Book an appointment" at bounding box center [661, 52] width 875 height 35
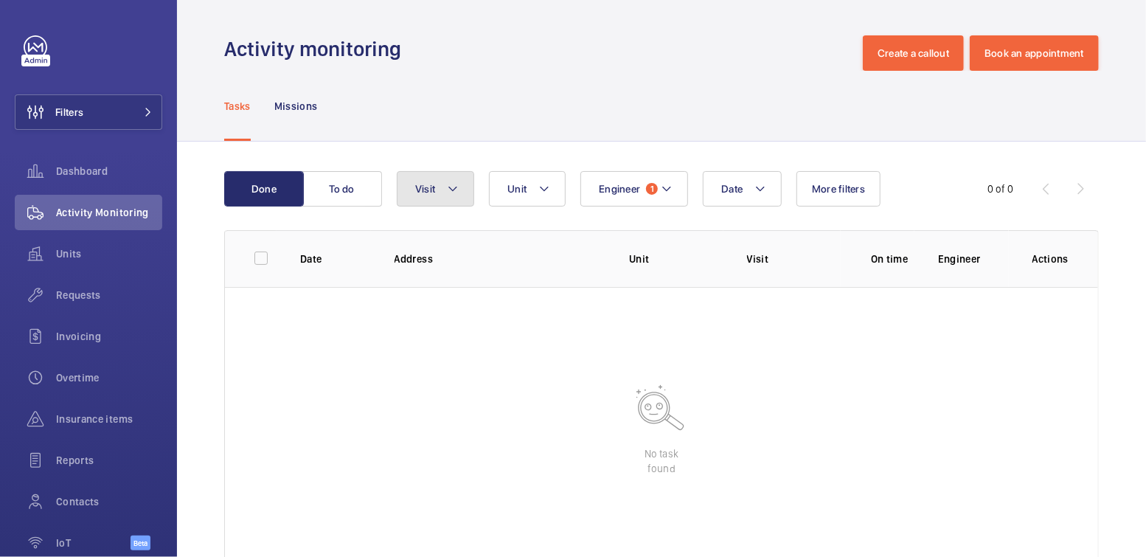
click at [443, 194] on button "Visit" at bounding box center [435, 188] width 77 height 35
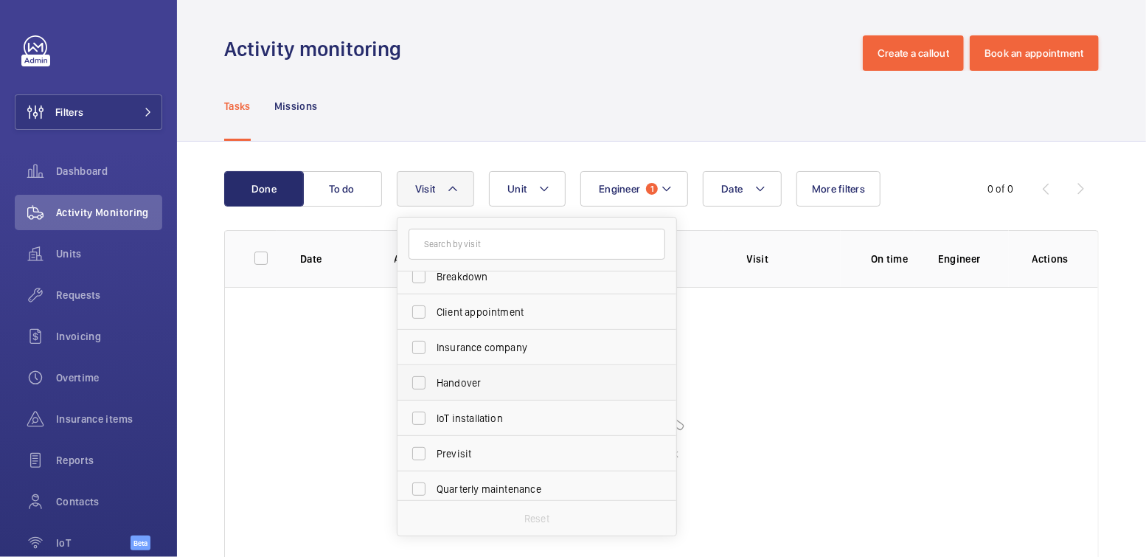
scroll to position [145, 0]
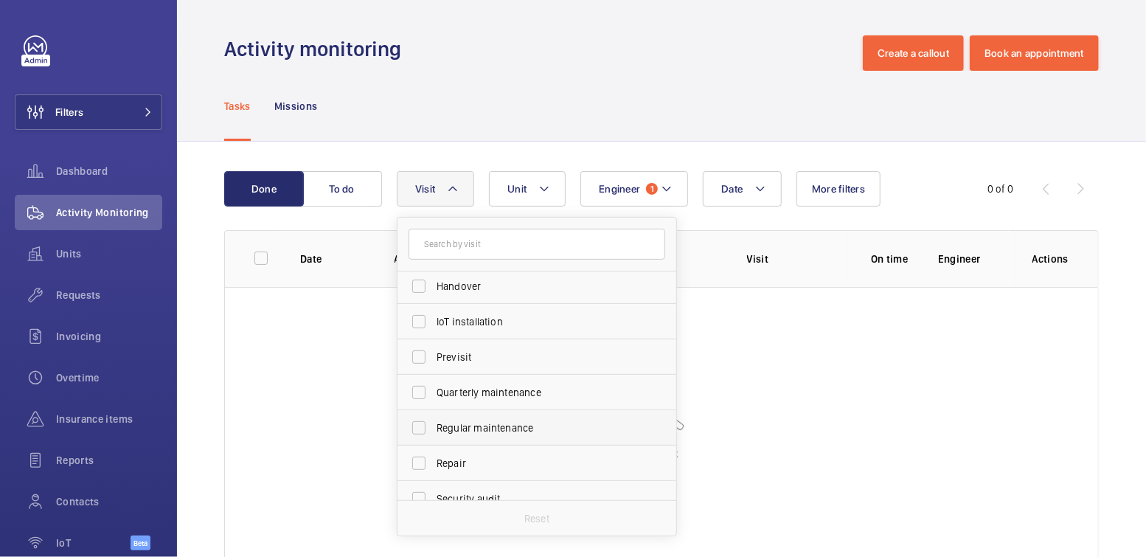
click at [490, 418] on label "Regular maintenance" at bounding box center [526, 427] width 257 height 35
click at [434, 418] on input "Regular maintenance" at bounding box center [419, 428] width 30 height 30
checkbox input "true"
click at [348, 195] on button "To do" at bounding box center [342, 188] width 80 height 35
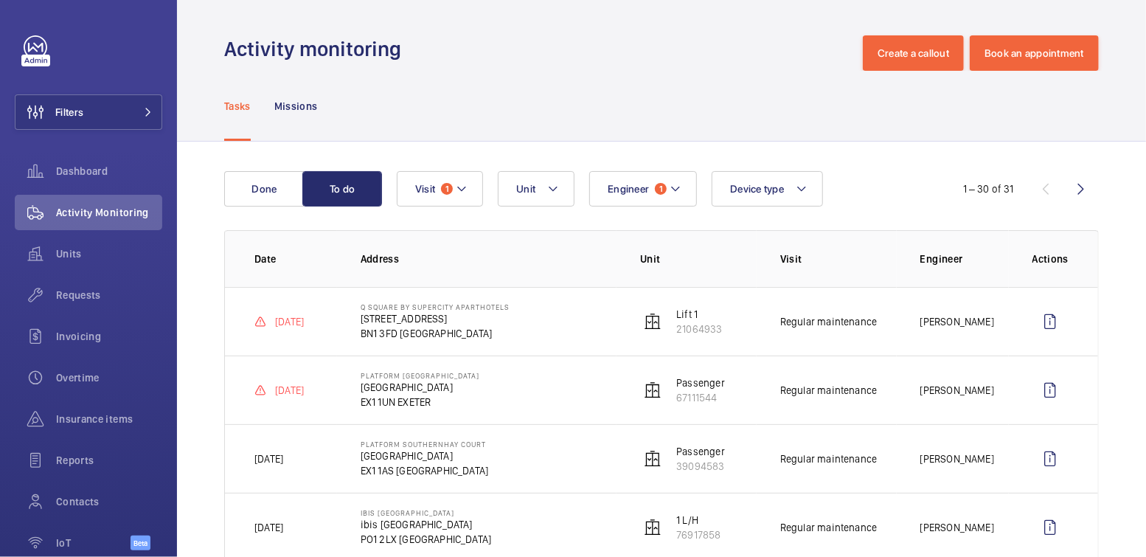
click at [516, 98] on div "Tasks Missions" at bounding box center [661, 106] width 875 height 70
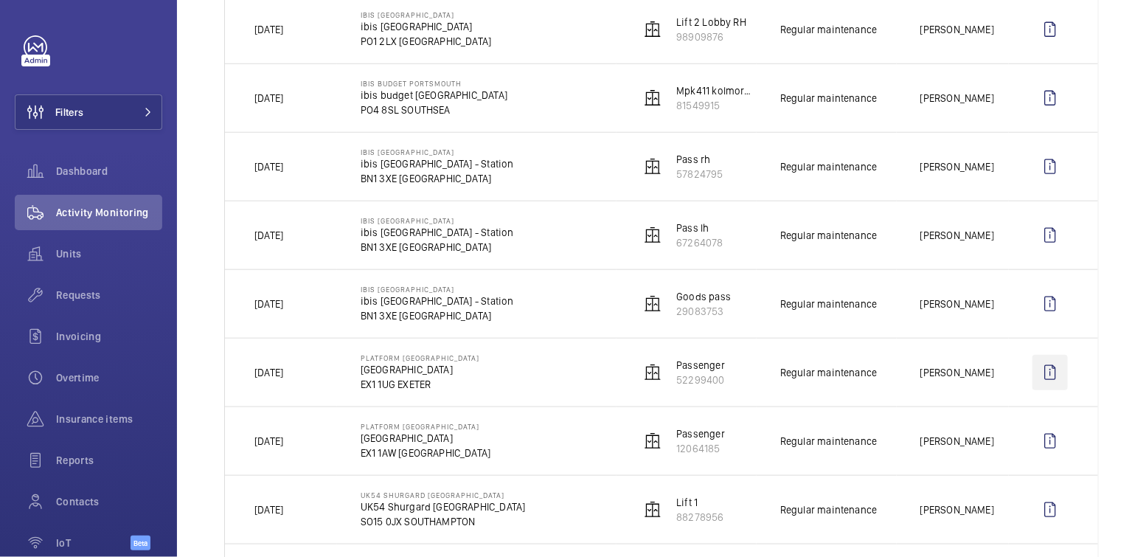
scroll to position [564, 0]
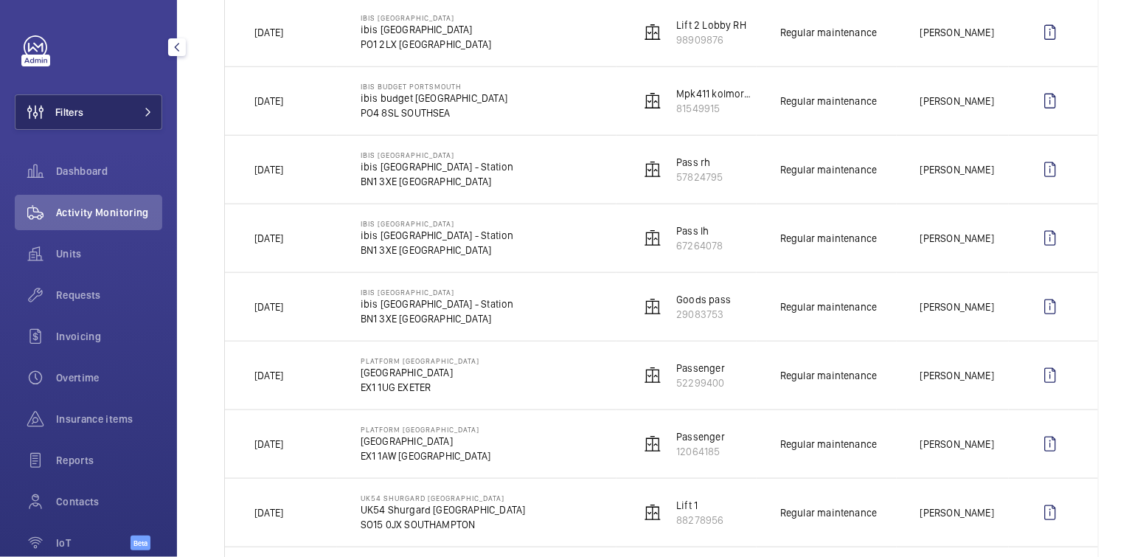
click at [91, 111] on button "Filters" at bounding box center [89, 111] width 148 height 35
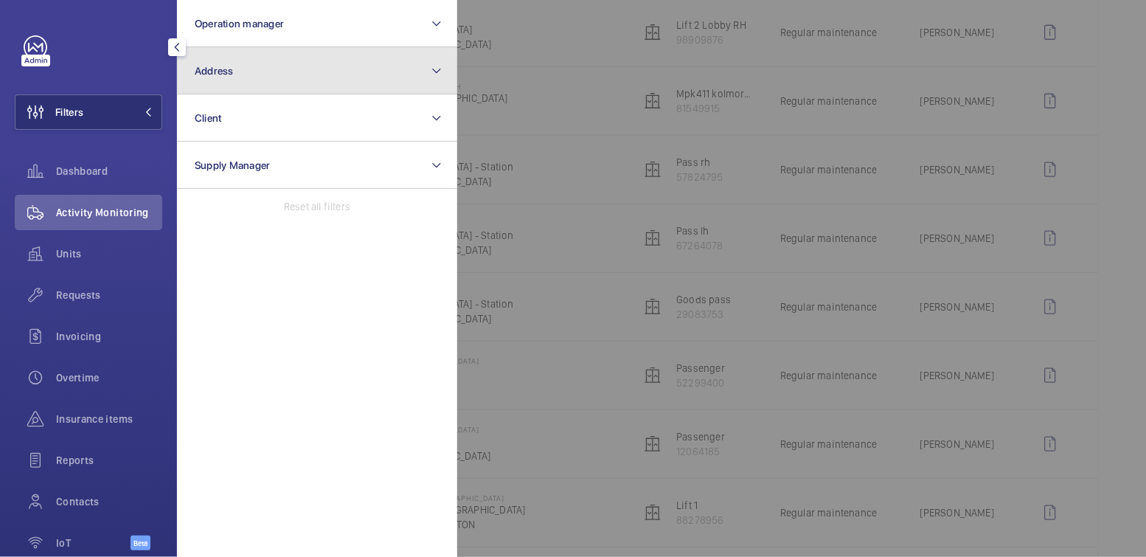
click at [247, 66] on button "Address" at bounding box center [317, 70] width 280 height 47
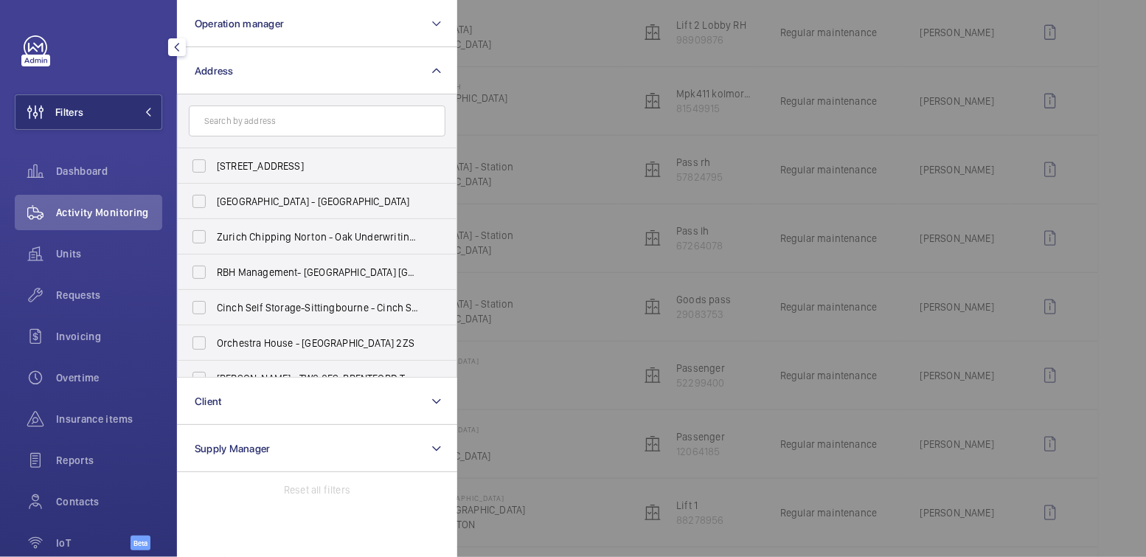
click at [540, 70] on div at bounding box center [1030, 278] width 1146 height 557
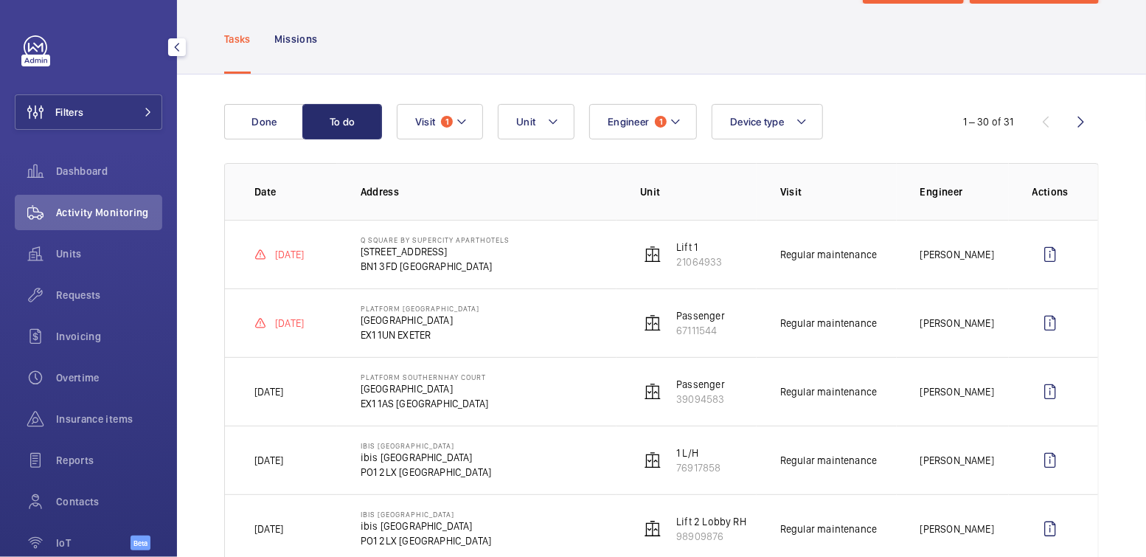
scroll to position [0, 0]
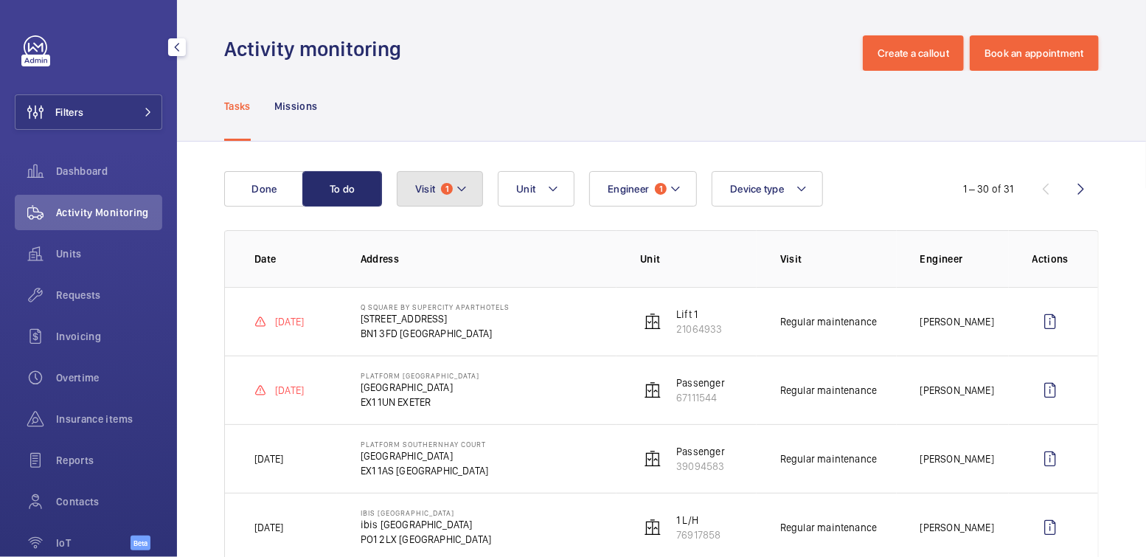
click at [476, 191] on button "Visit 1" at bounding box center [440, 188] width 86 height 35
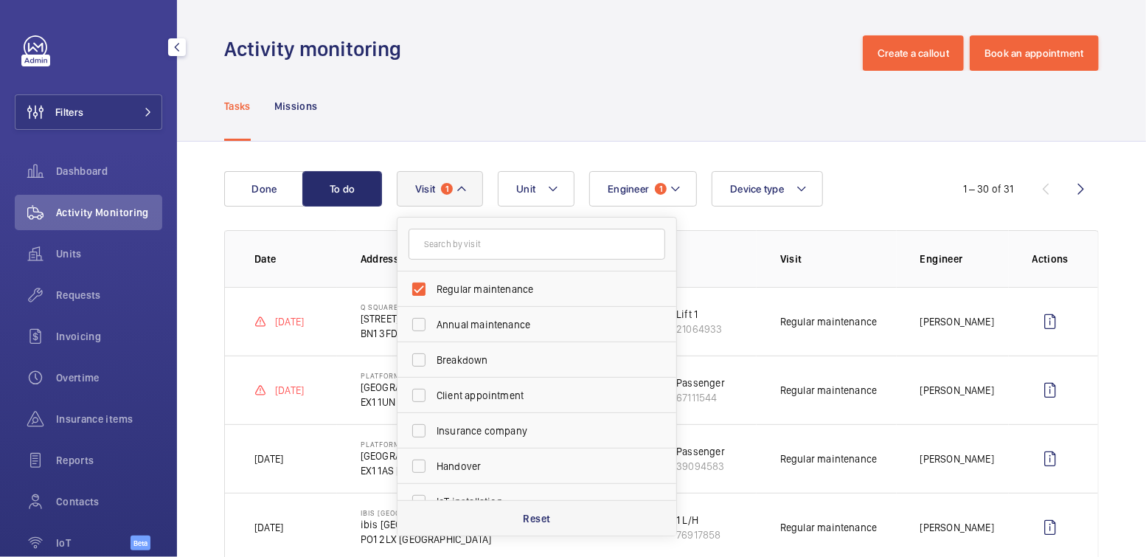
click at [541, 519] on p "Reset" at bounding box center [537, 518] width 27 height 15
checkbox input "false"
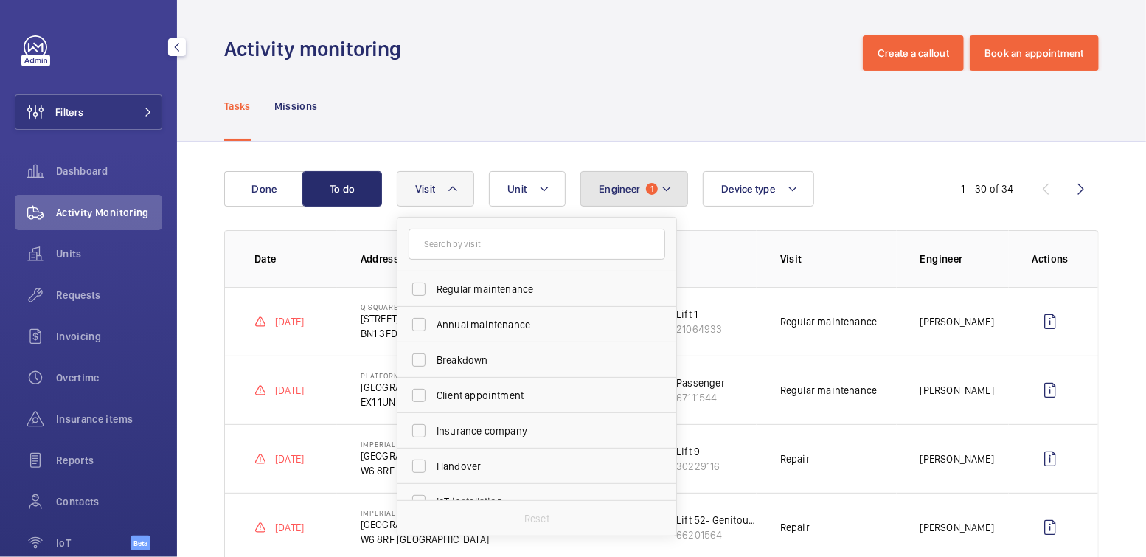
click at [647, 186] on span "1" at bounding box center [652, 189] width 12 height 12
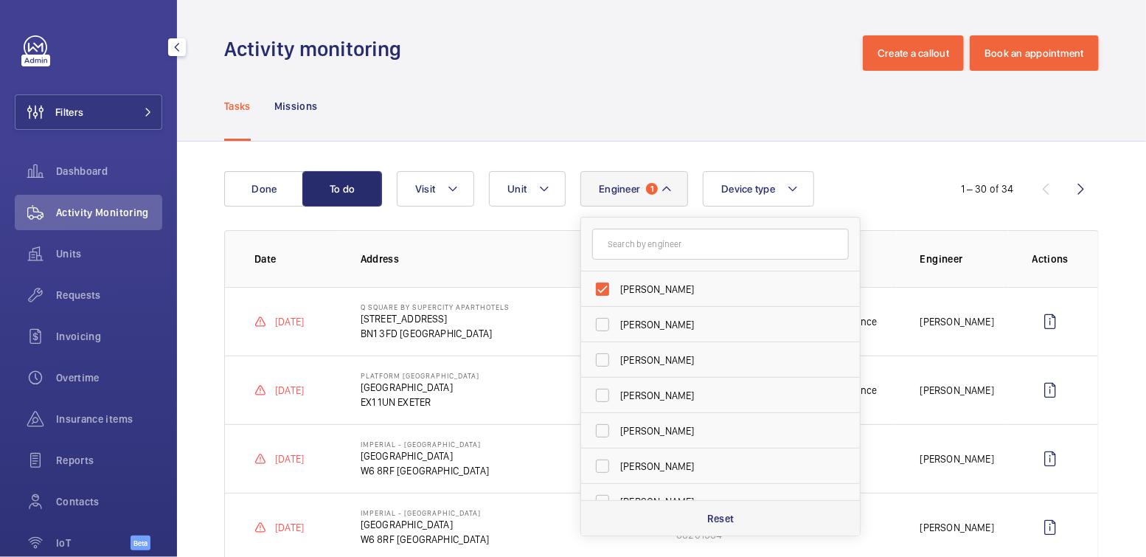
click at [696, 516] on div "Reset" at bounding box center [720, 517] width 279 height 35
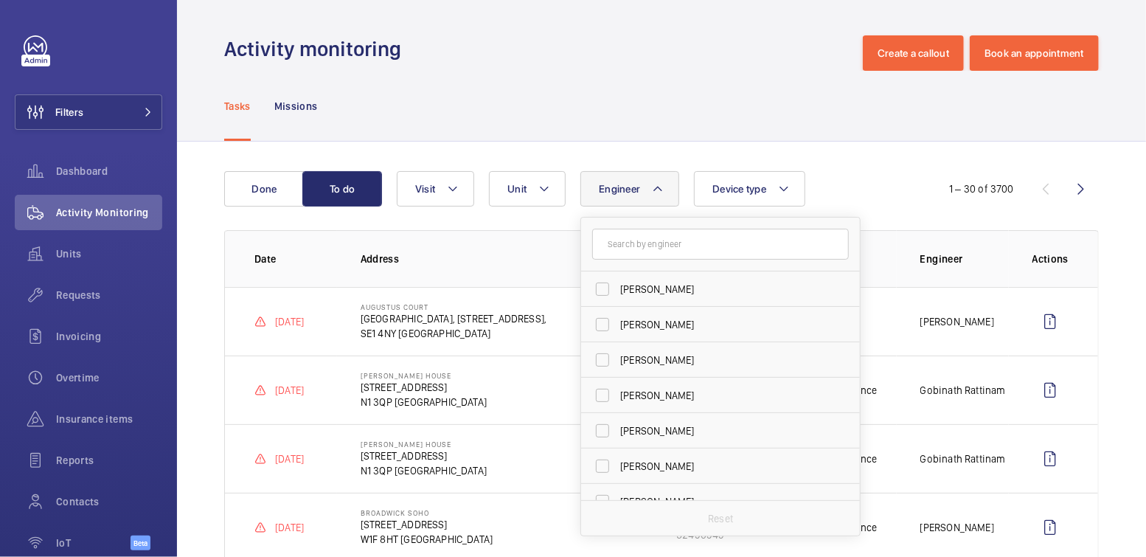
click at [480, 87] on div "Tasks Missions" at bounding box center [661, 106] width 875 height 70
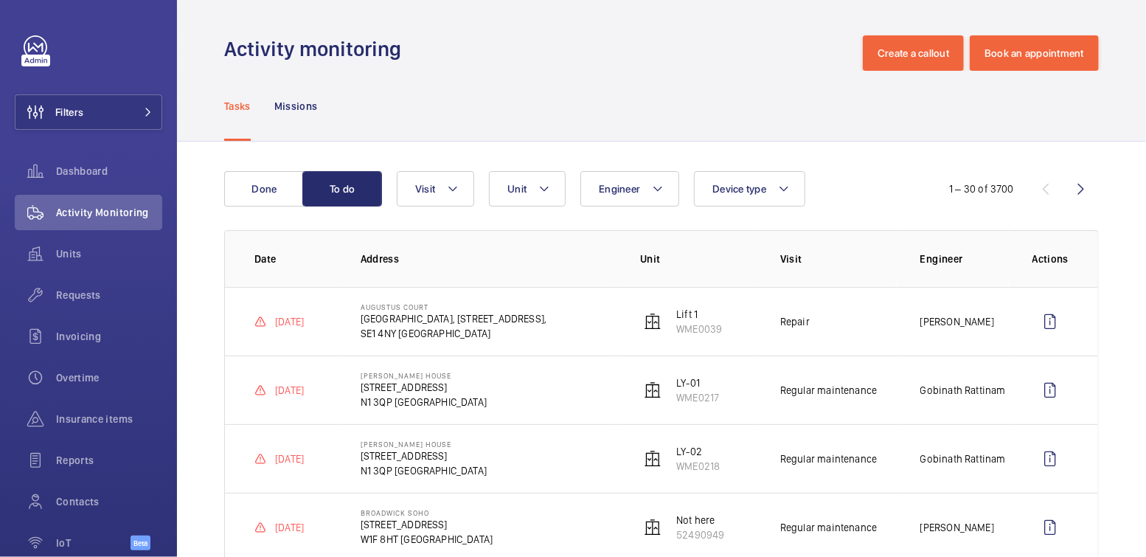
click at [269, 198] on button "Done" at bounding box center [264, 188] width 80 height 35
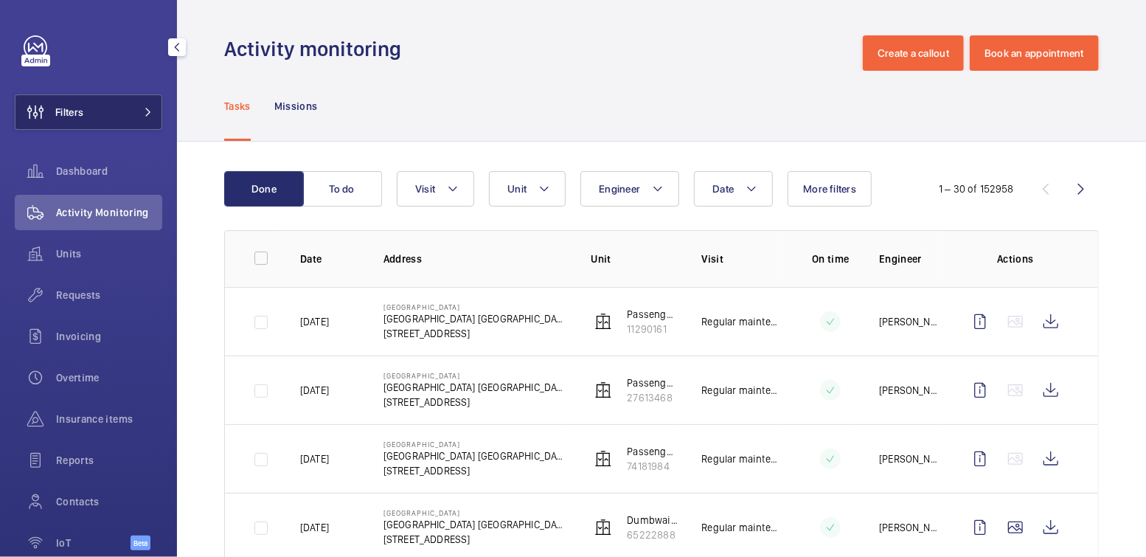
click at [107, 119] on button "Filters" at bounding box center [89, 111] width 148 height 35
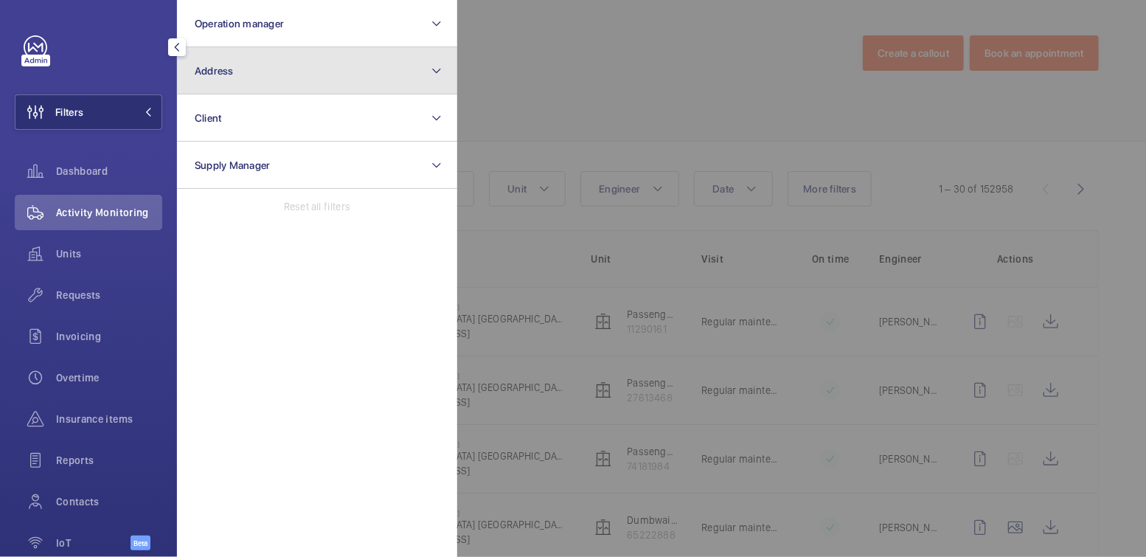
click at [283, 86] on button "Address" at bounding box center [317, 70] width 280 height 47
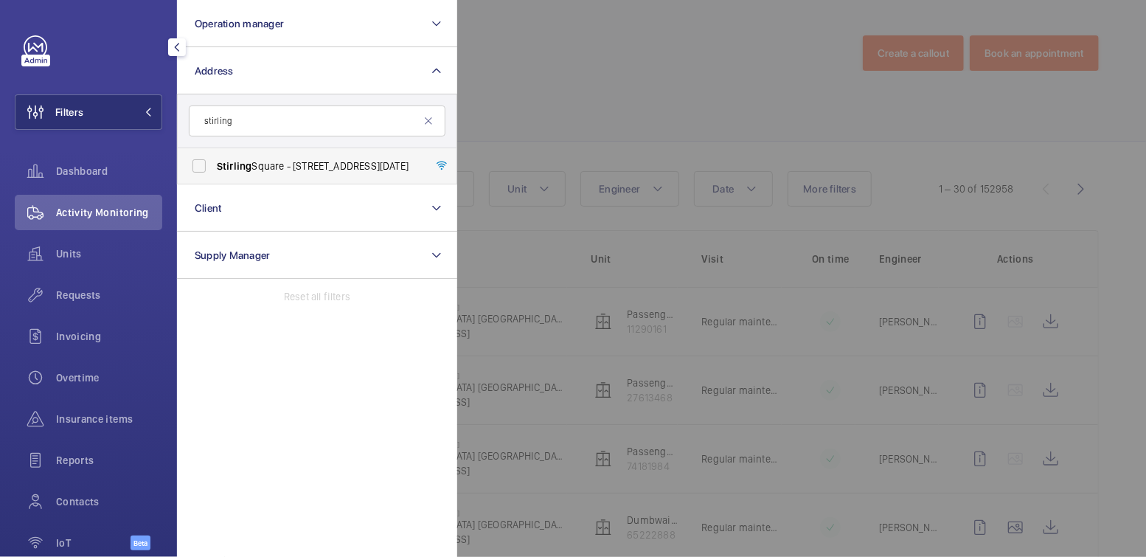
type input "stirling"
click at [320, 165] on span "Stirling Square - 6 Carlton Gardens, LONDON SW1Y 5AD" at bounding box center [318, 166] width 203 height 15
click at [214, 165] on input "Stirling Square - 6 Carlton Gardens, LONDON SW1Y 5AD" at bounding box center [199, 166] width 30 height 30
checkbox input "true"
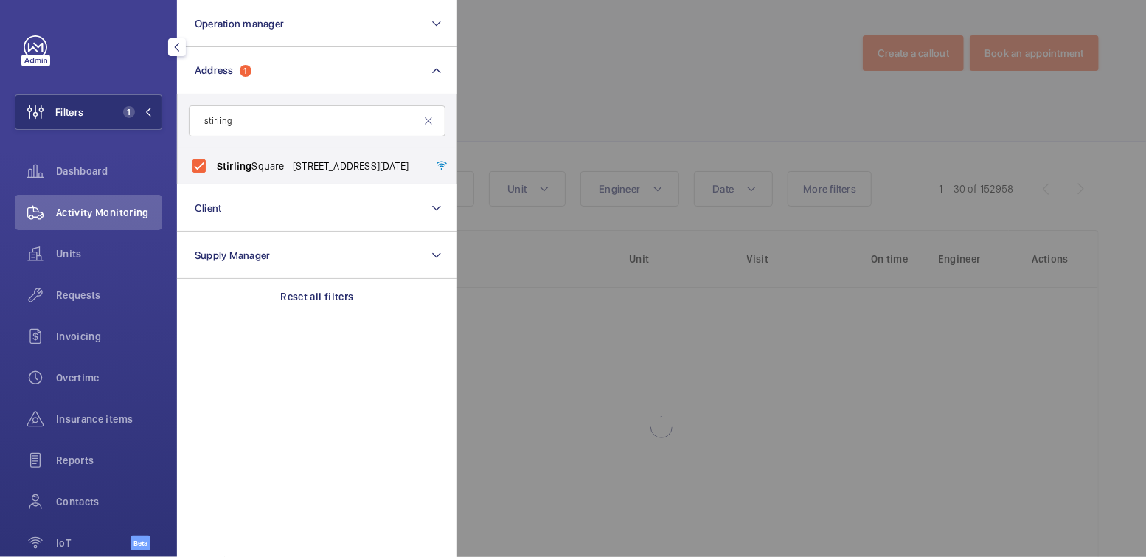
click at [509, 90] on div at bounding box center [1030, 278] width 1146 height 557
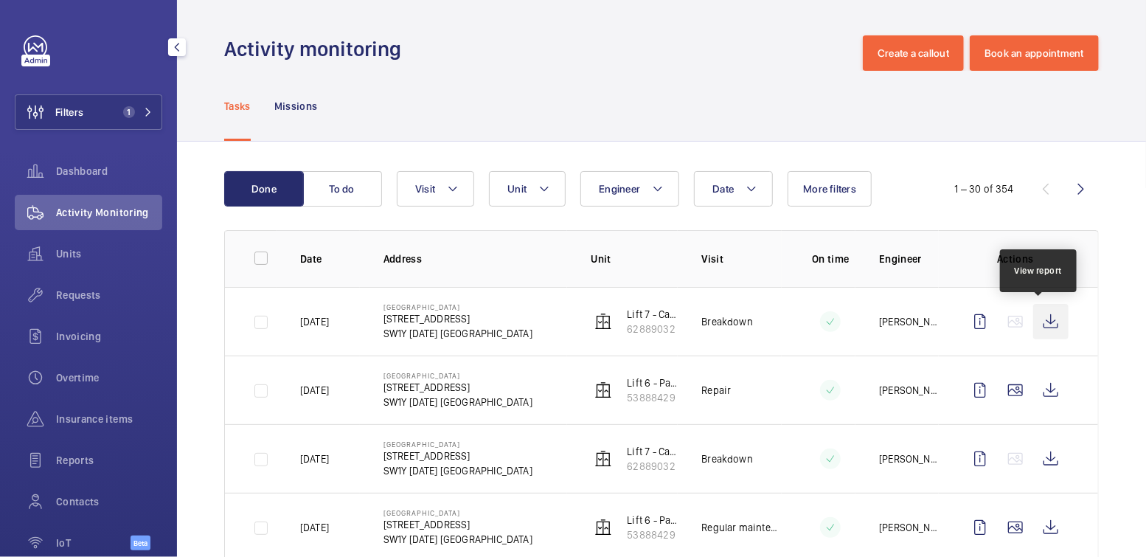
click at [1039, 321] on wm-front-icon-button at bounding box center [1050, 321] width 35 height 35
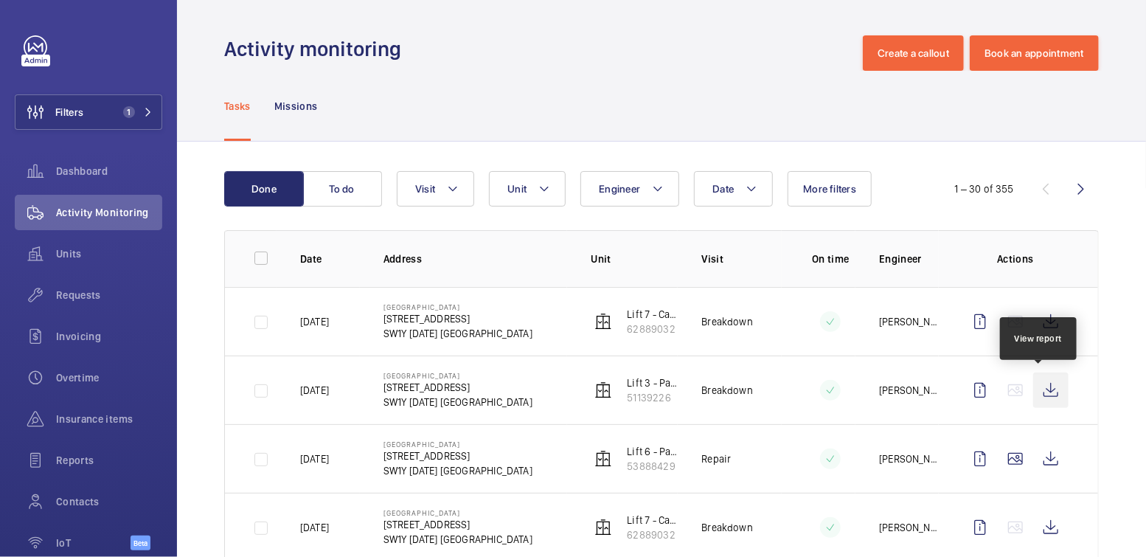
click at [1044, 392] on wm-front-icon-button at bounding box center [1050, 390] width 35 height 35
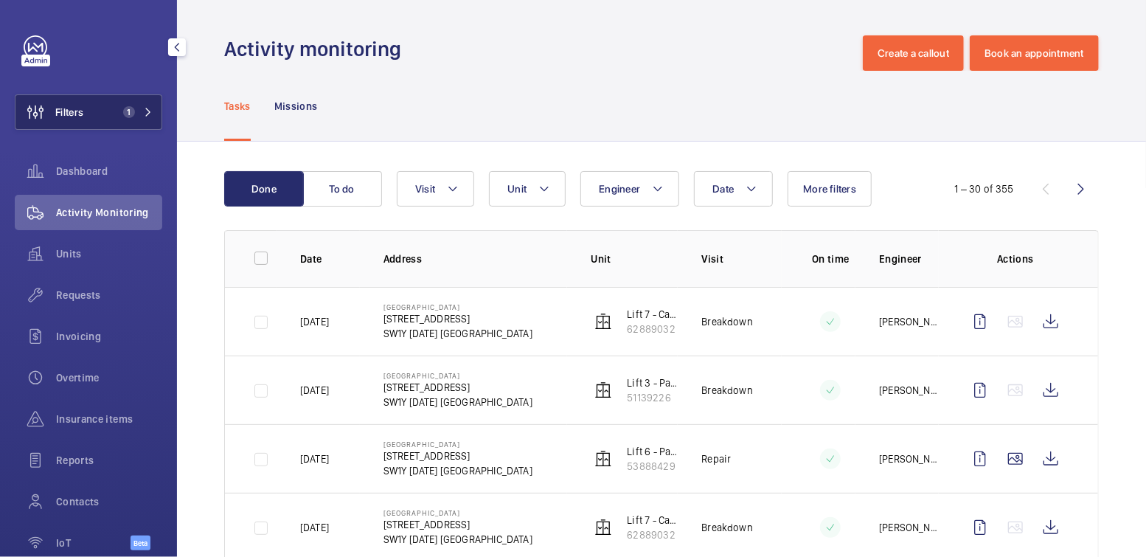
click at [103, 108] on button "Filters 1" at bounding box center [89, 111] width 148 height 35
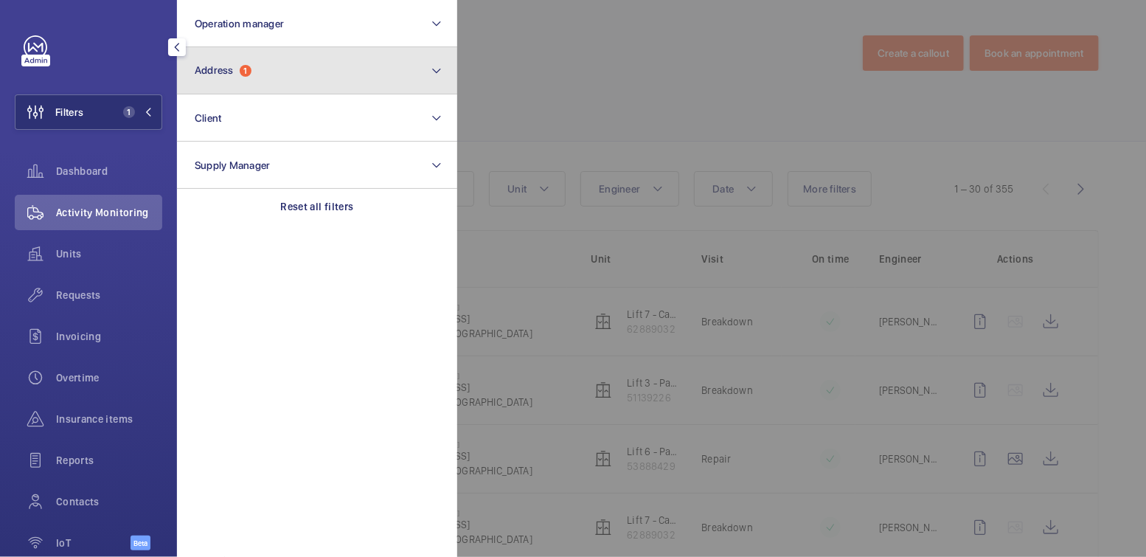
click at [259, 88] on button "Address 1" at bounding box center [317, 70] width 280 height 47
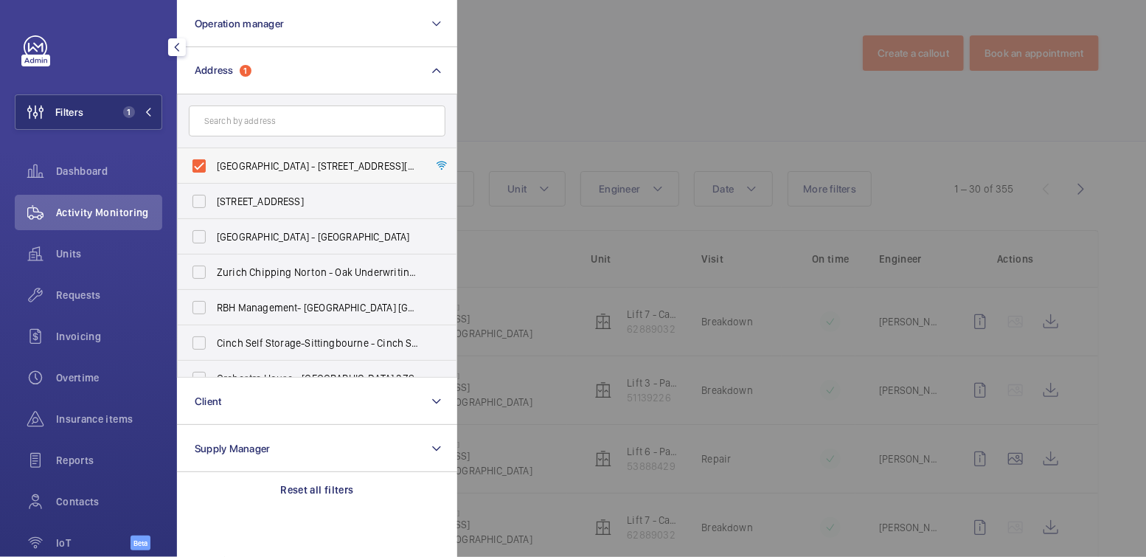
click at [225, 162] on span "[GEOGRAPHIC_DATA] - [STREET_ADDRESS][DATE]" at bounding box center [318, 166] width 203 height 15
click at [214, 162] on input "[GEOGRAPHIC_DATA] - [STREET_ADDRESS][DATE]" at bounding box center [199, 166] width 30 height 30
checkbox input "false"
click at [260, 127] on input "text" at bounding box center [317, 120] width 257 height 31
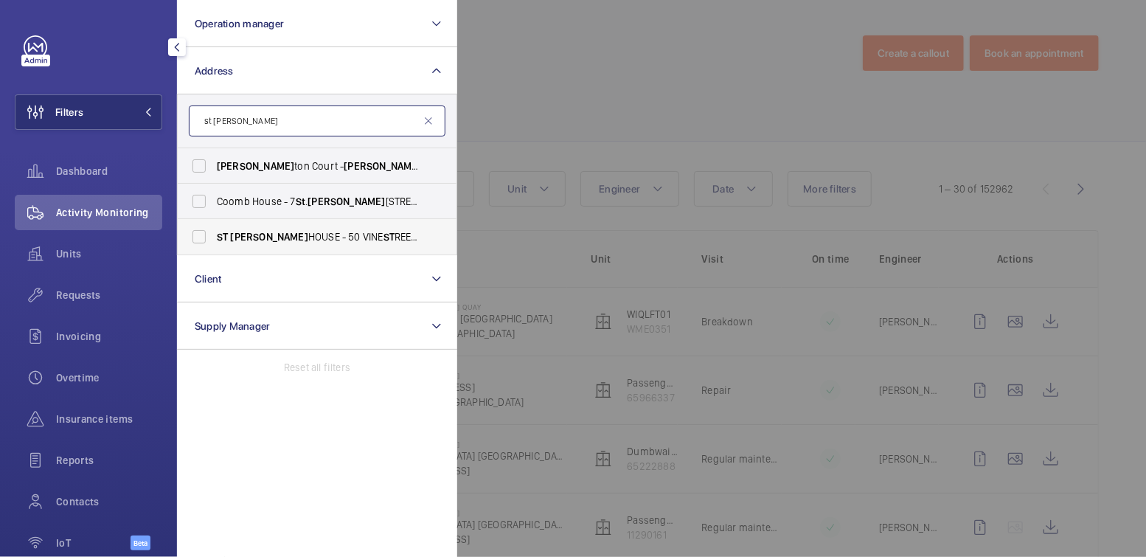
type input "st [PERSON_NAME]"
click at [266, 233] on span "[GEOGRAPHIC_DATA][PERSON_NAME] - [STREET_ADDRESS]" at bounding box center [318, 236] width 203 height 15
click at [214, 233] on input "[GEOGRAPHIC_DATA][PERSON_NAME] - [STREET_ADDRESS]" at bounding box center [199, 237] width 30 height 30
checkbox input "true"
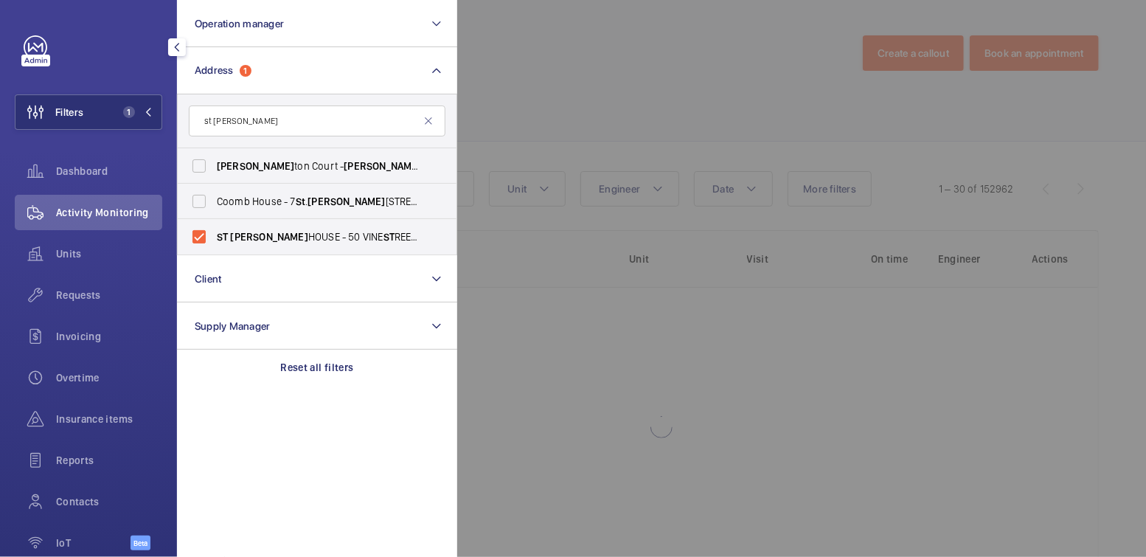
click at [608, 72] on div at bounding box center [1030, 278] width 1146 height 557
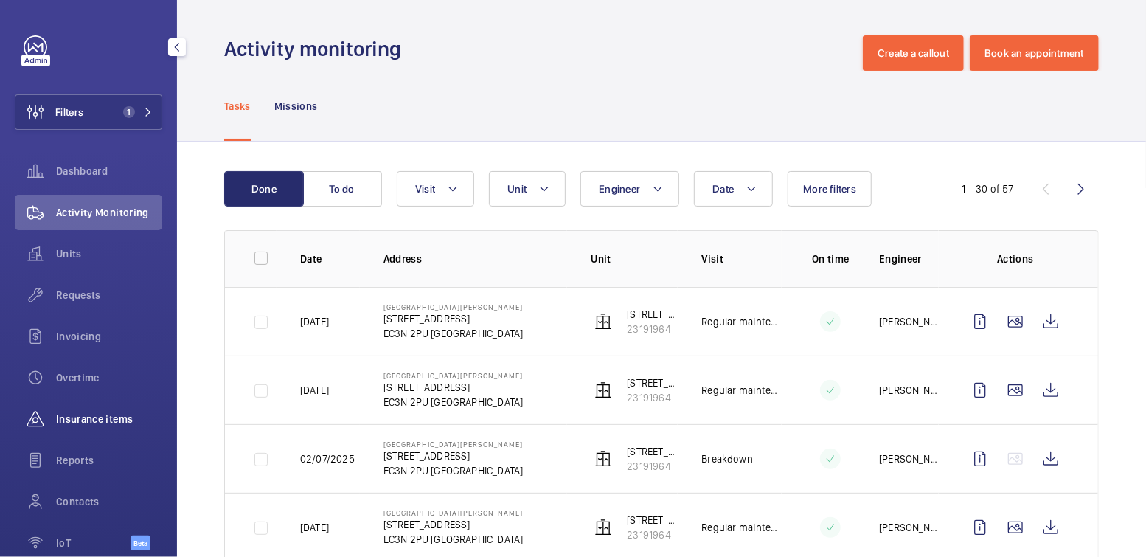
click at [103, 426] on span "Insurance items" at bounding box center [109, 419] width 106 height 15
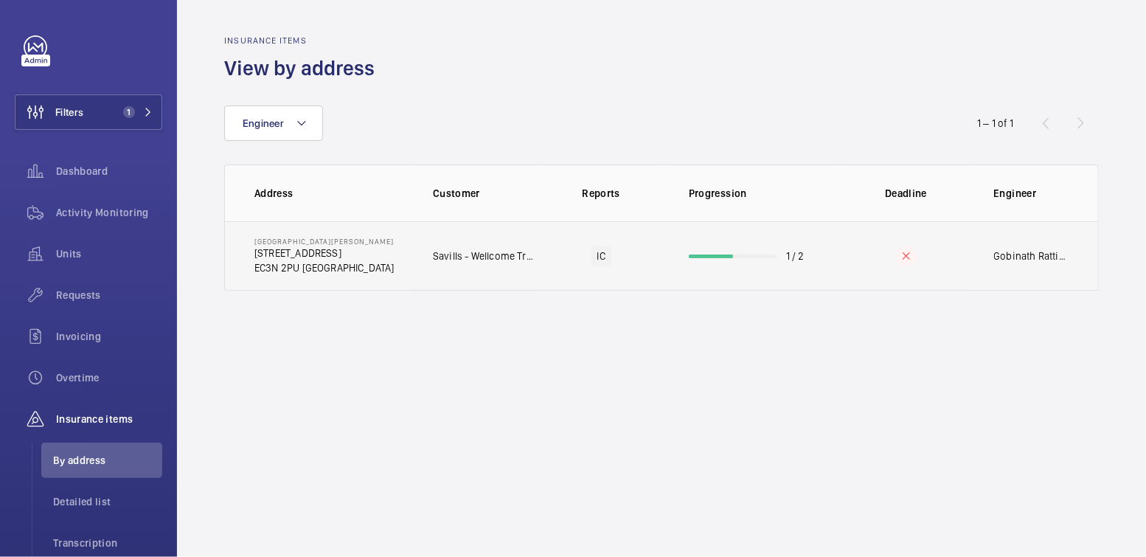
click at [736, 265] on td "1 / 2" at bounding box center [753, 255] width 177 height 69
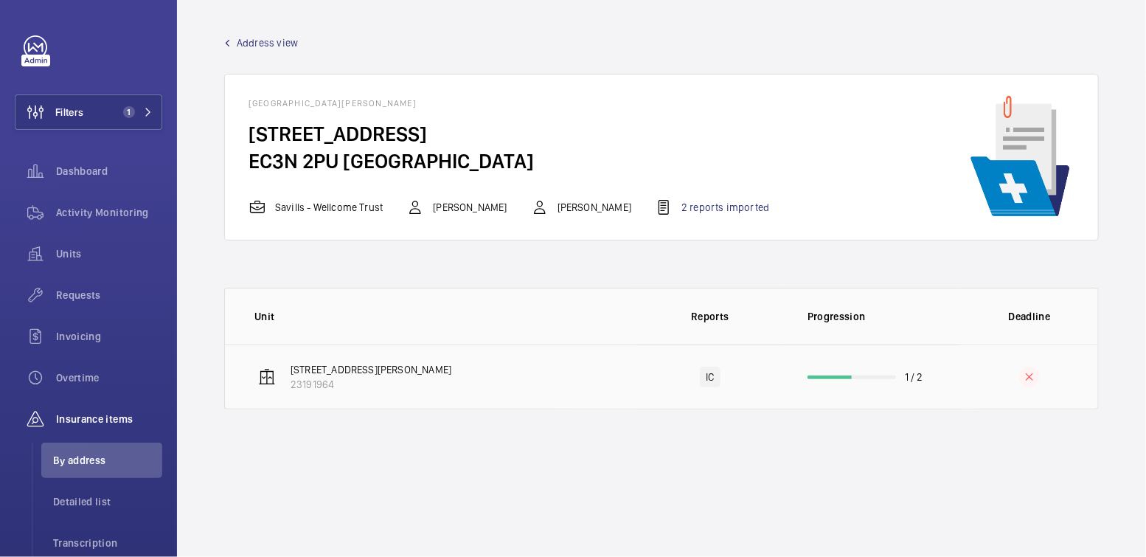
click at [959, 390] on td "1 / 2" at bounding box center [872, 376] width 177 height 65
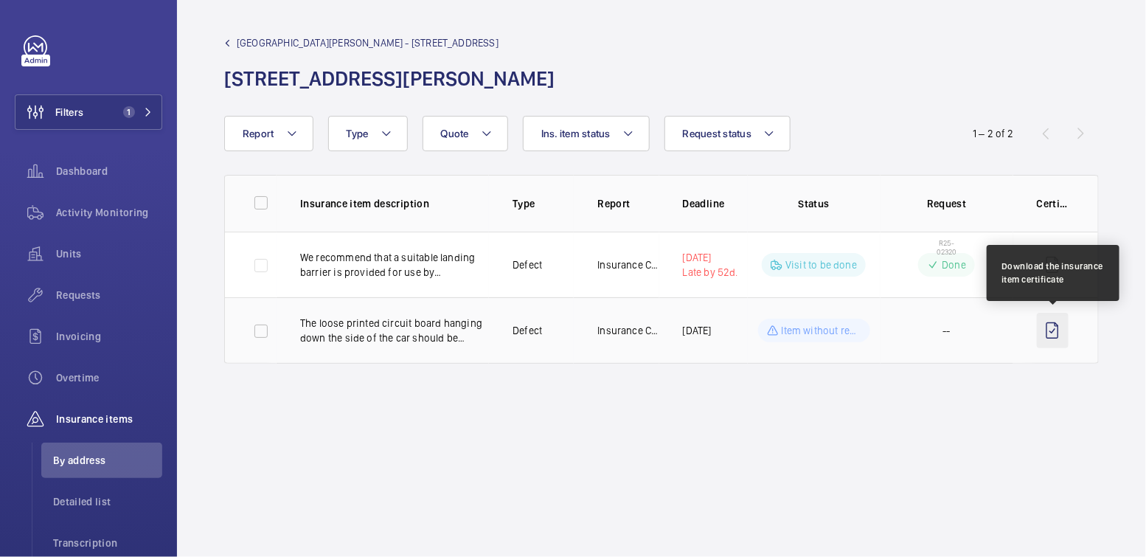
click at [1059, 335] on wm-front-icon-button at bounding box center [1053, 330] width 32 height 35
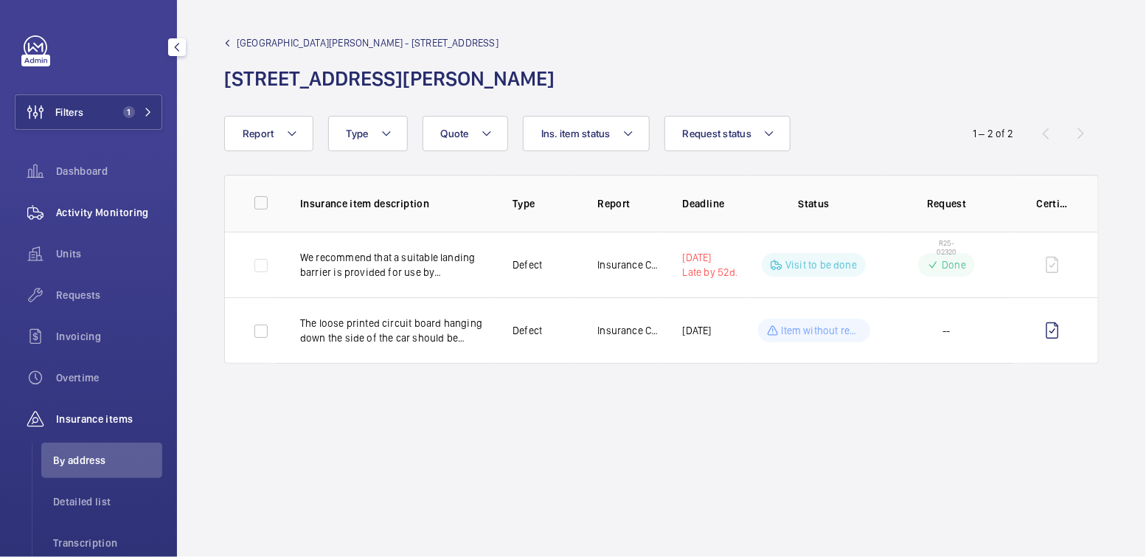
click at [107, 210] on span "Activity Monitoring" at bounding box center [109, 212] width 106 height 15
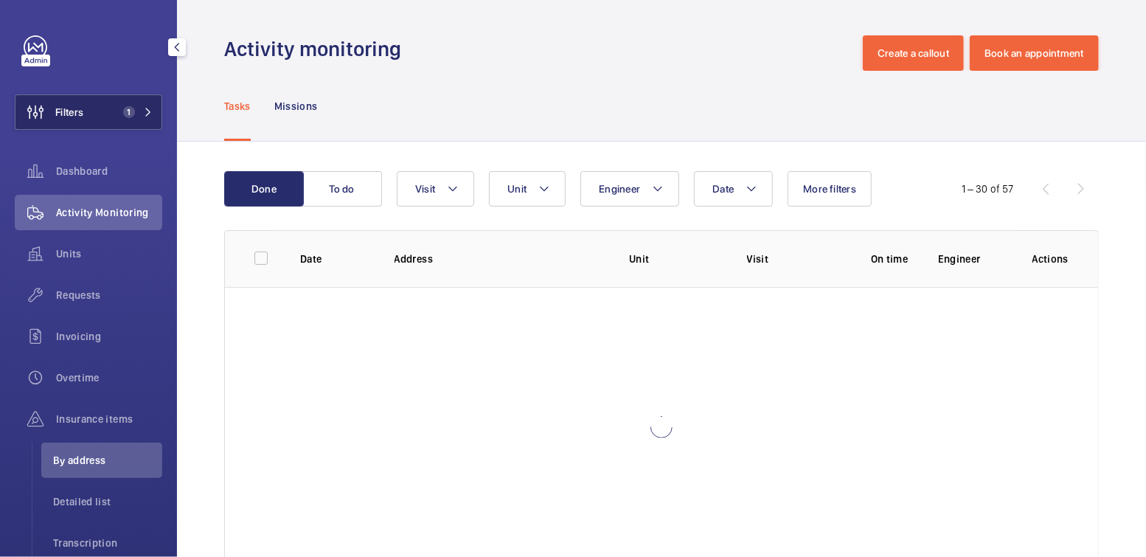
click at [117, 114] on span "1" at bounding box center [126, 112] width 18 height 12
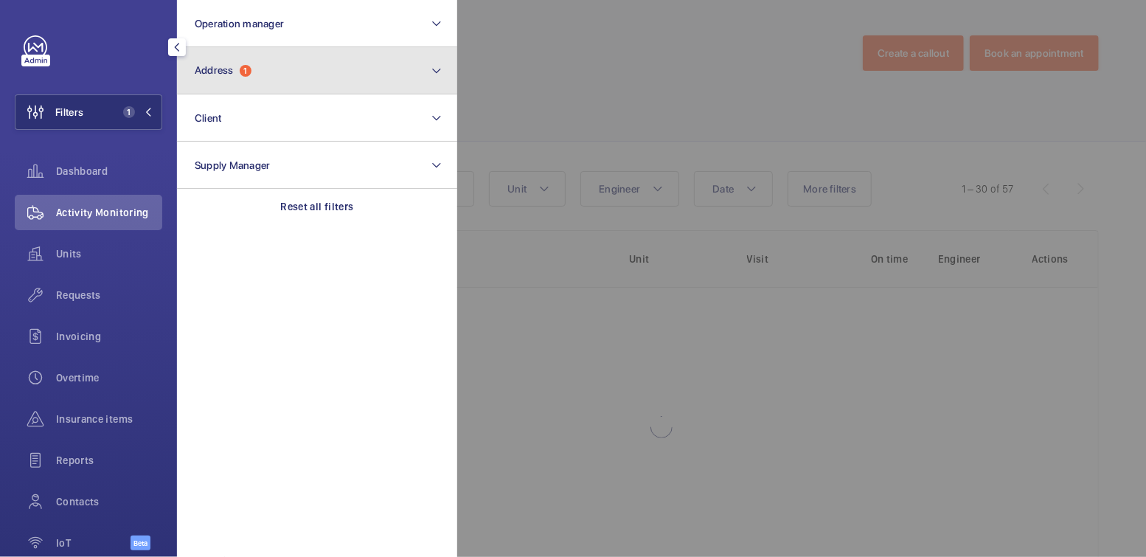
click at [316, 69] on button "Address 1" at bounding box center [317, 70] width 280 height 47
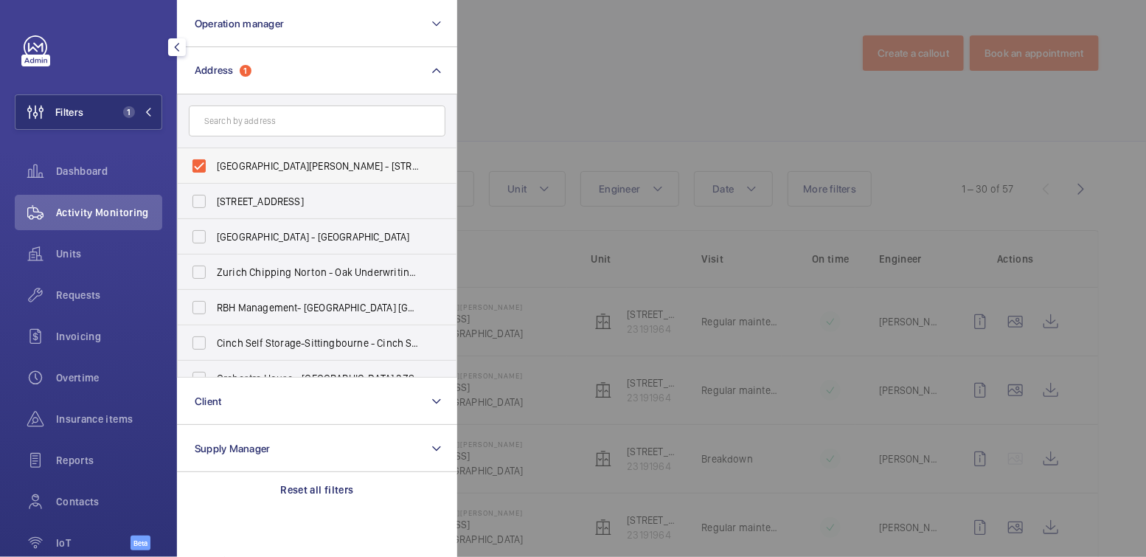
click at [242, 156] on label "[GEOGRAPHIC_DATA][PERSON_NAME] - [STREET_ADDRESS]" at bounding box center [306, 165] width 257 height 35
click at [214, 156] on input "[GEOGRAPHIC_DATA][PERSON_NAME] - [STREET_ADDRESS]" at bounding box center [199, 166] width 30 height 30
checkbox input "false"
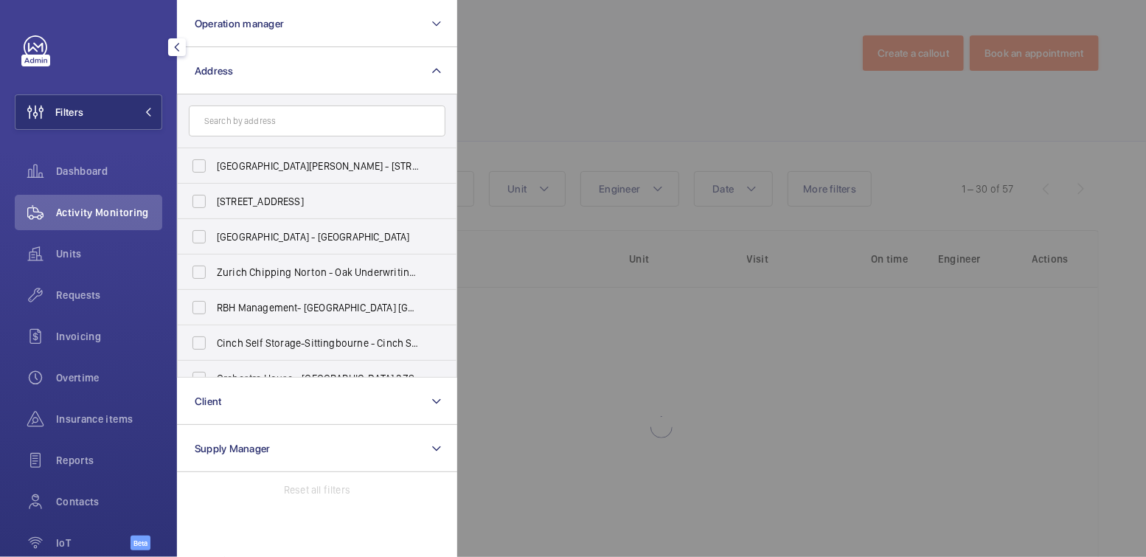
click at [623, 74] on div at bounding box center [1030, 278] width 1146 height 557
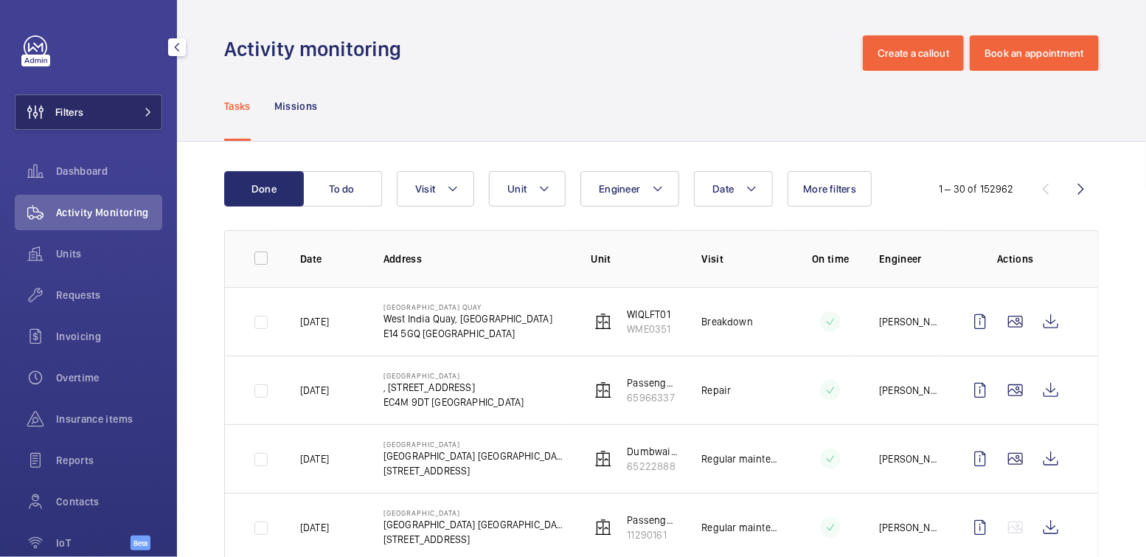
click at [91, 100] on button "Filters" at bounding box center [89, 111] width 148 height 35
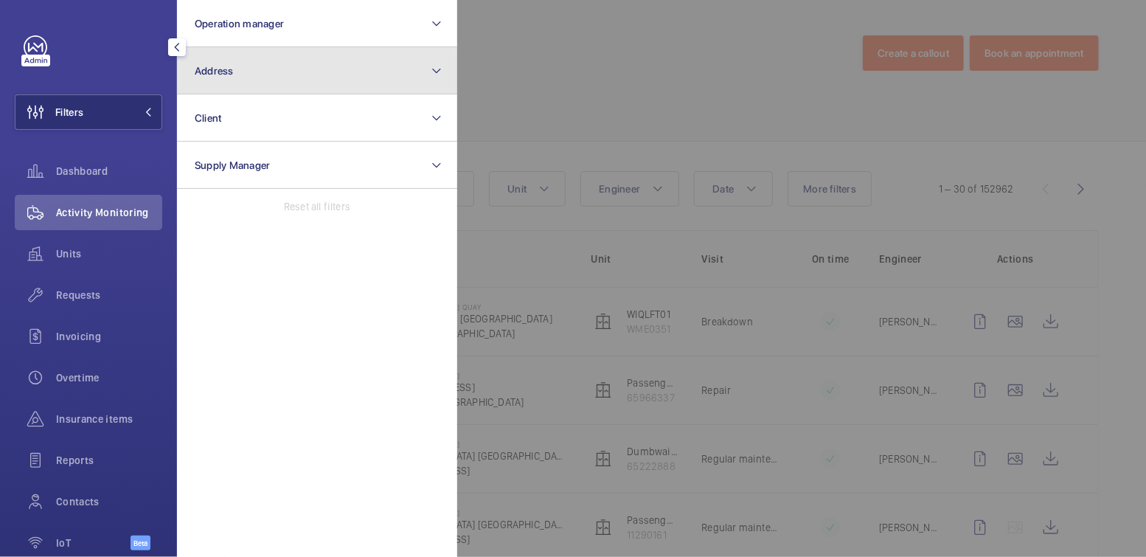
click at [280, 68] on button "Address" at bounding box center [317, 70] width 280 height 47
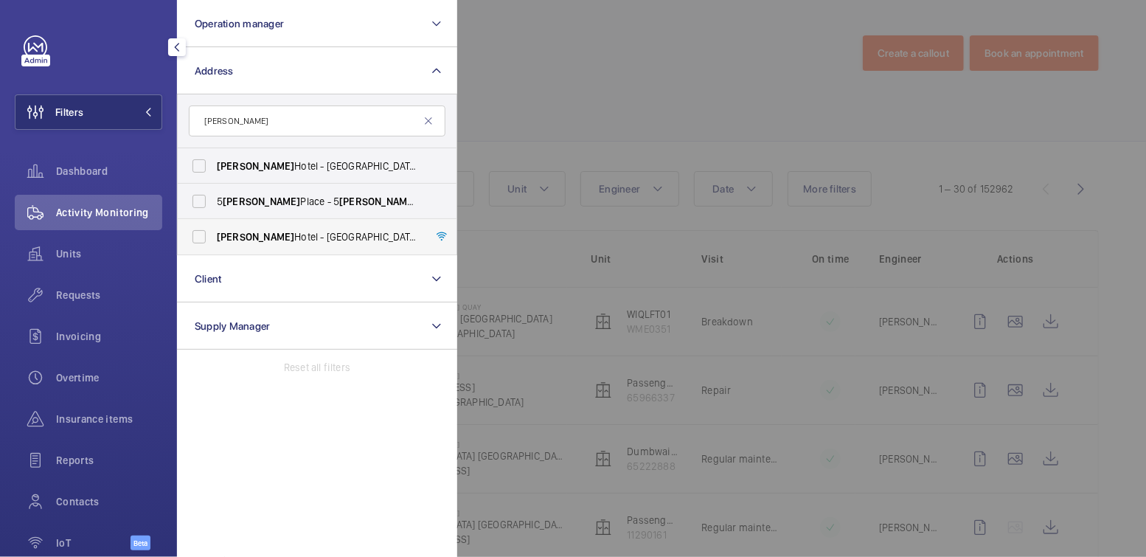
type input "[PERSON_NAME]"
click at [256, 233] on span "[PERSON_NAME]" at bounding box center [255, 237] width 77 height 12
click at [214, 233] on input "[PERSON_NAME][GEOGRAPHIC_DATA] - [GEOGRAPHIC_DATA] - [STREET_ADDRESS]" at bounding box center [199, 237] width 30 height 30
checkbox input "true"
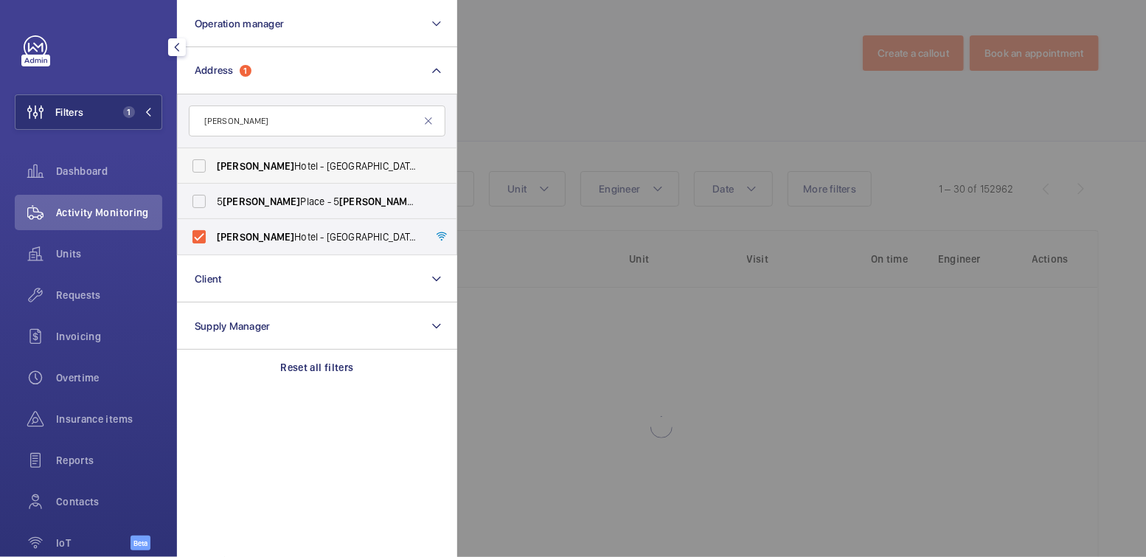
click at [271, 159] on span "[PERSON_NAME][GEOGRAPHIC_DATA] - [GEOGRAPHIC_DATA] - [GEOGRAPHIC_DATA][PERSON_N…" at bounding box center [318, 166] width 203 height 15
click at [214, 158] on input "[PERSON_NAME][GEOGRAPHIC_DATA] - [GEOGRAPHIC_DATA] - [GEOGRAPHIC_DATA][PERSON_N…" at bounding box center [199, 166] width 30 height 30
checkbox input "true"
click at [600, 83] on div at bounding box center [1030, 278] width 1146 height 557
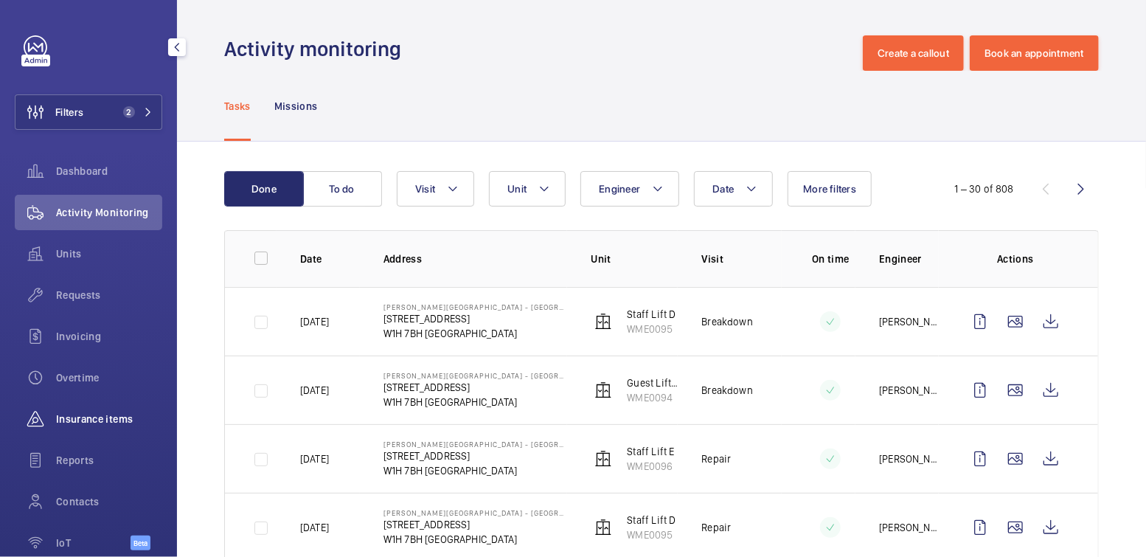
click at [87, 418] on span "Insurance items" at bounding box center [109, 419] width 106 height 15
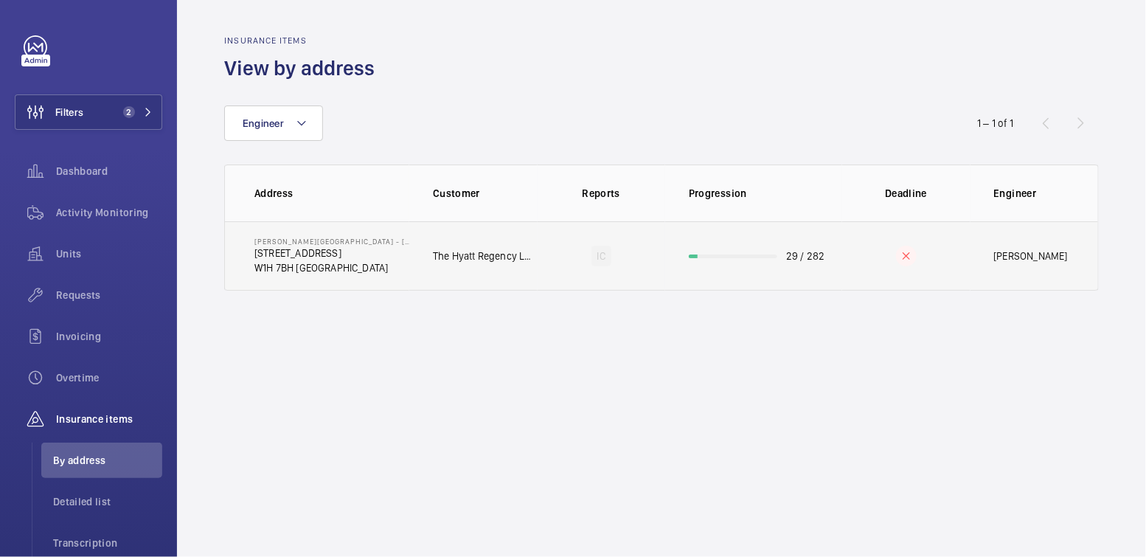
click at [839, 257] on td "29 / 282" at bounding box center [753, 255] width 177 height 69
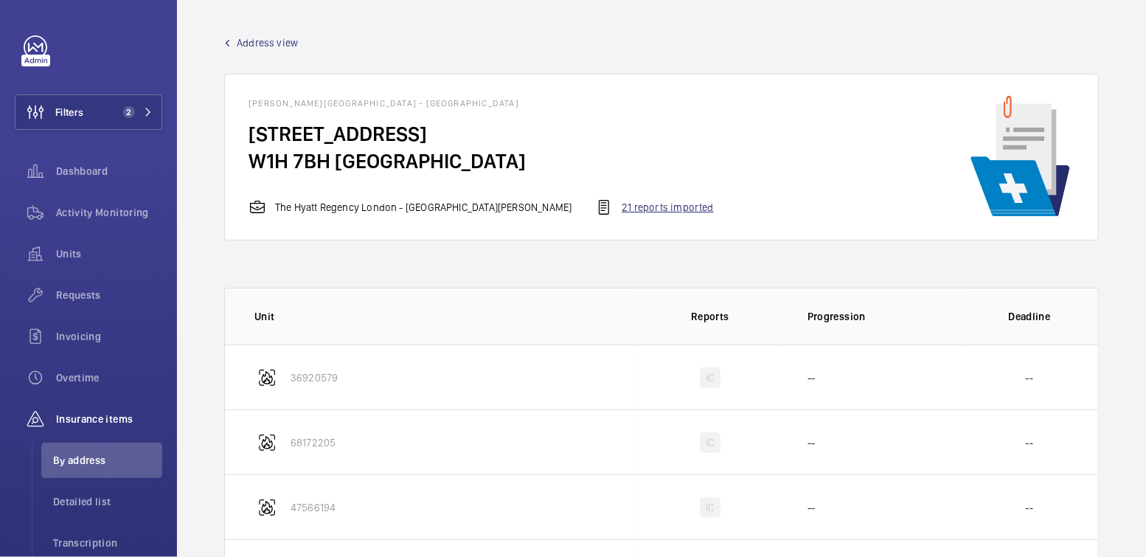
click at [595, 205] on div "21 reports imported" at bounding box center [654, 207] width 118 height 18
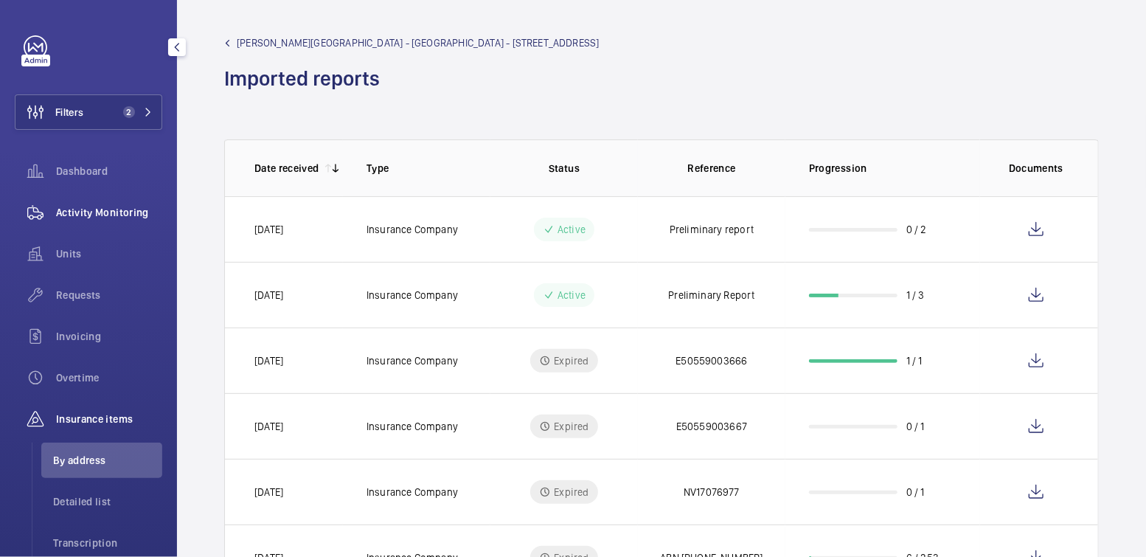
click at [107, 212] on span "Activity Monitoring" at bounding box center [109, 212] width 106 height 15
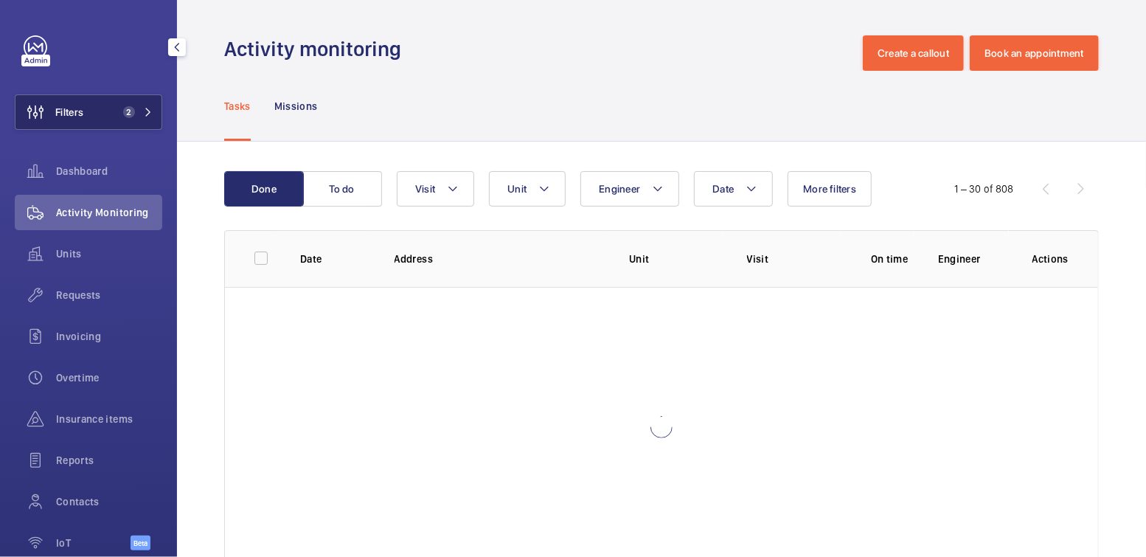
click at [103, 113] on button "Filters 2" at bounding box center [89, 111] width 148 height 35
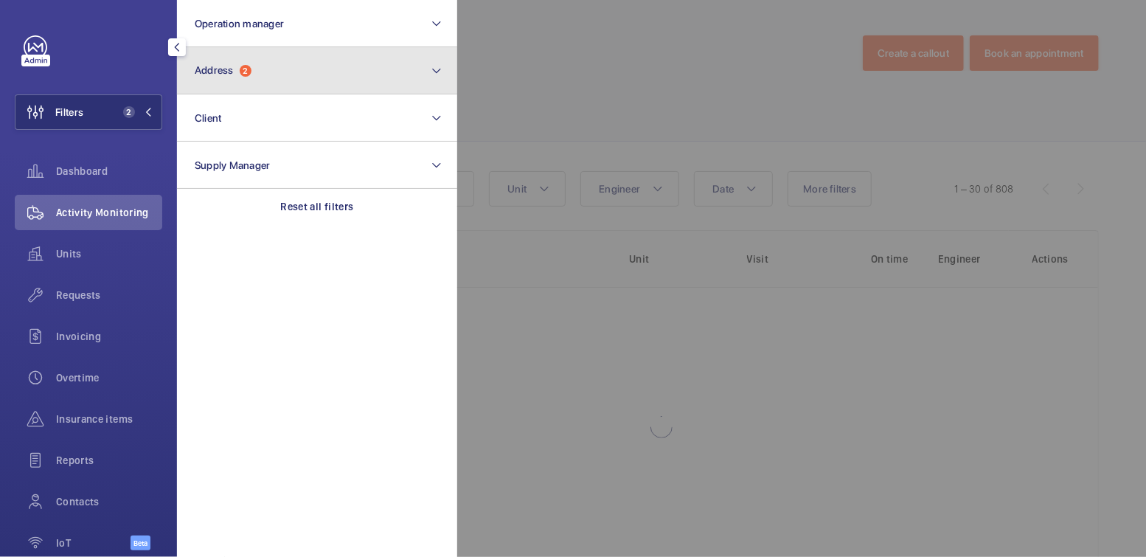
click at [312, 79] on button "Address 2" at bounding box center [317, 70] width 280 height 47
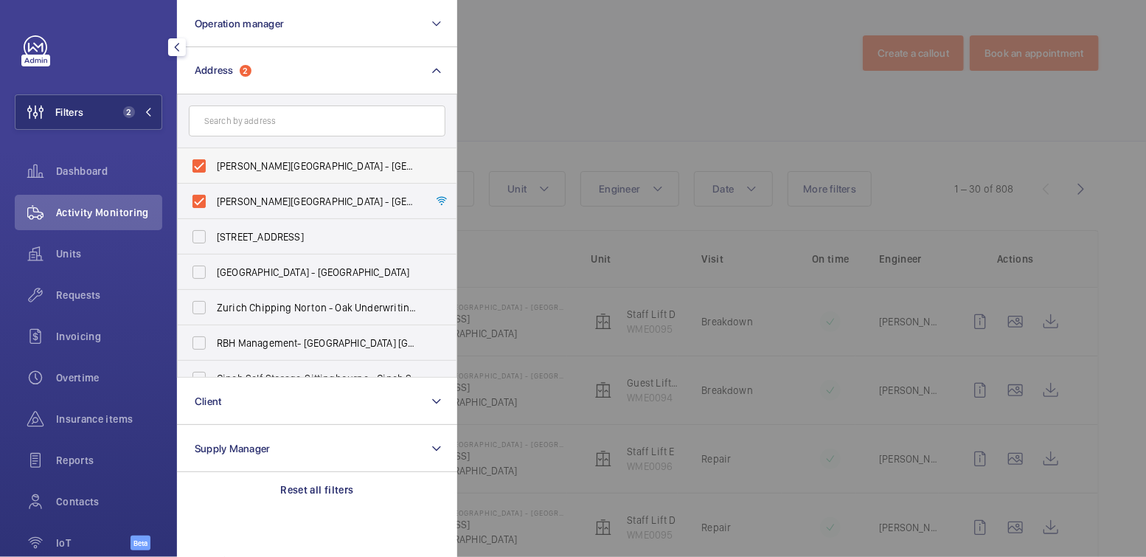
click at [244, 162] on span "Churchill Hotel - Hyatt Regency London - The Churchill, LONDON W1H 7BH" at bounding box center [318, 166] width 203 height 15
click at [214, 162] on input "Churchill Hotel - Hyatt Regency London - The Churchill, LONDON W1H 7BH" at bounding box center [199, 166] width 30 height 30
checkbox input "false"
drag, startPoint x: 240, startPoint y: 200, endPoint x: 251, endPoint y: 135, distance: 65.7
click at [240, 200] on span "Churchill Hotel - The Hyatt Regency London - 30 Portman Square, LONDON W1H 7BH" at bounding box center [318, 201] width 203 height 15
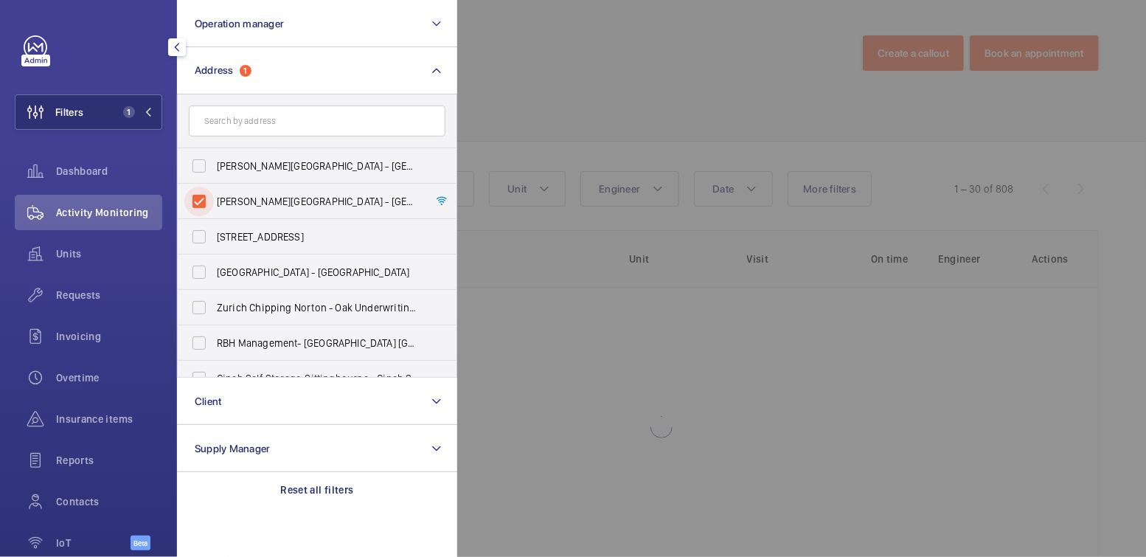
click at [214, 200] on input "Churchill Hotel - The Hyatt Regency London - 30 Portman Square, LONDON W1H 7BH" at bounding box center [199, 202] width 30 height 30
checkbox input "false"
click at [254, 122] on input "text" at bounding box center [317, 120] width 257 height 31
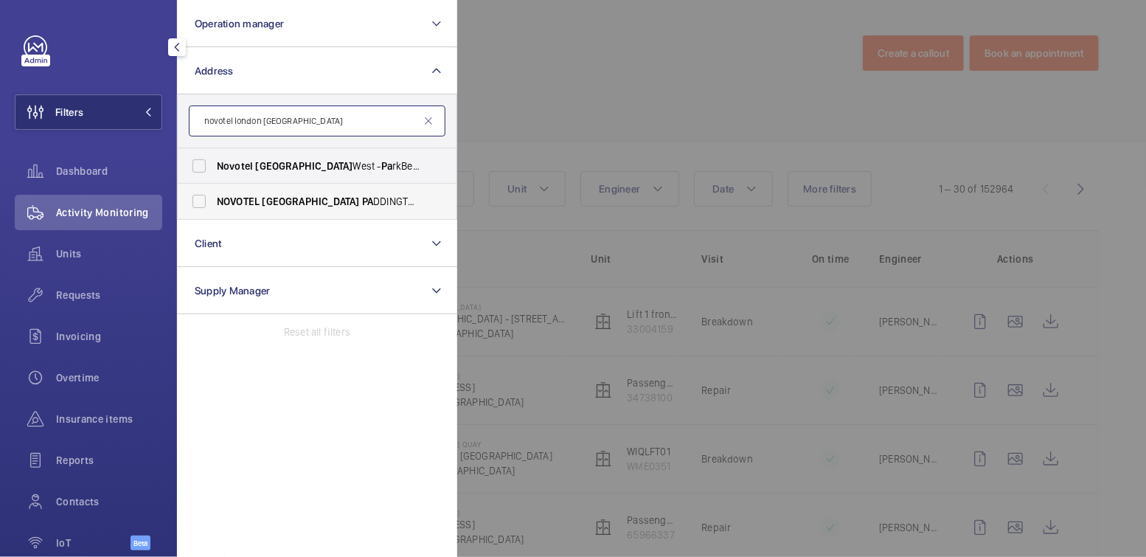
type input "novotel london pa"
click at [333, 204] on span "NOVOTEL LONDON PA DDINGTON - H6455, NOVOTEL LONDON PA DDINGTON, 3 Kingdom St, S…" at bounding box center [318, 201] width 203 height 15
click at [214, 204] on input "NOVOTEL LONDON PA DDINGTON - H6455, NOVOTEL LONDON PA DDINGTON, 3 Kingdom St, S…" at bounding box center [199, 202] width 30 height 30
checkbox input "true"
click at [584, 83] on div at bounding box center [1030, 278] width 1146 height 557
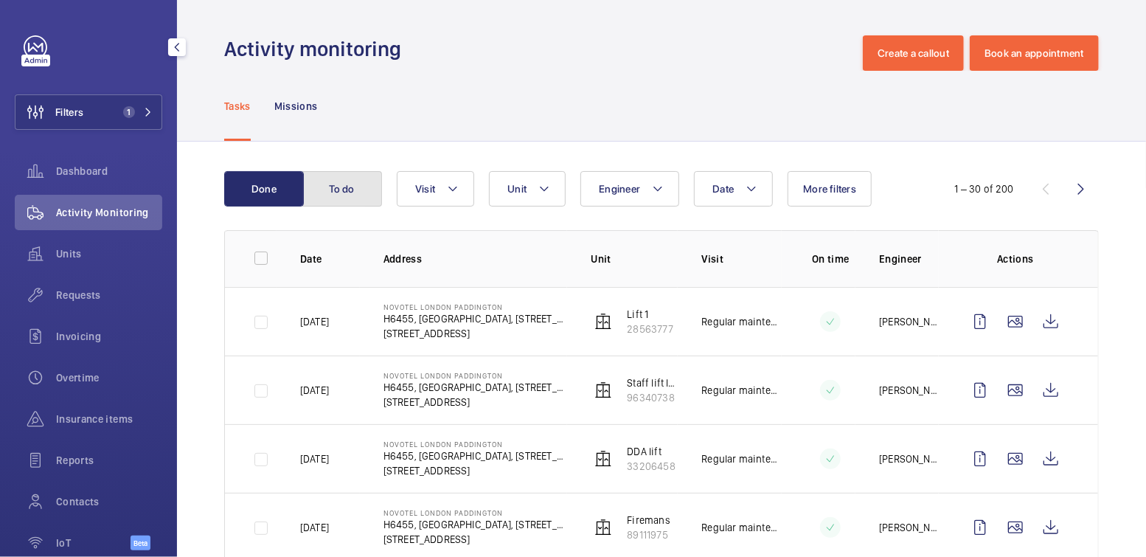
click at [357, 195] on button "To do" at bounding box center [342, 188] width 80 height 35
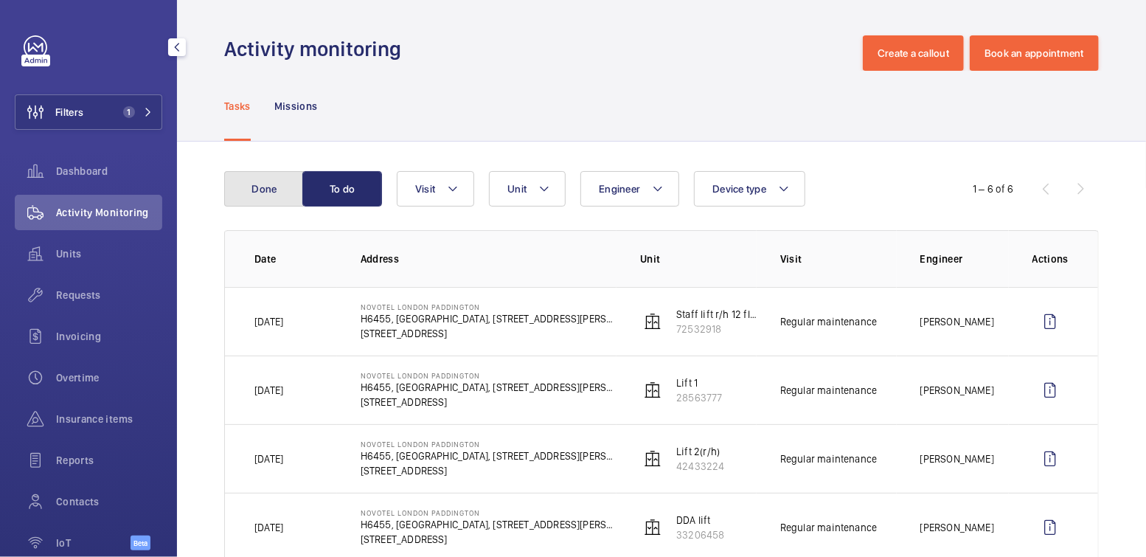
click at [265, 187] on button "Done" at bounding box center [264, 188] width 80 height 35
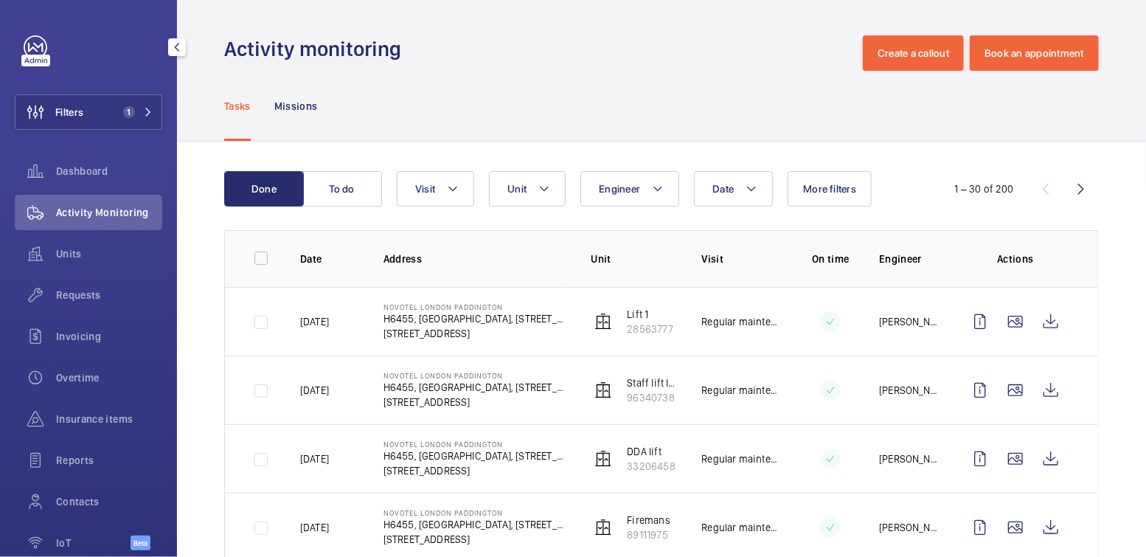
click at [430, 71] on div "Tasks Missions" at bounding box center [661, 106] width 875 height 70
click at [88, 118] on button "Filters 1" at bounding box center [89, 111] width 148 height 35
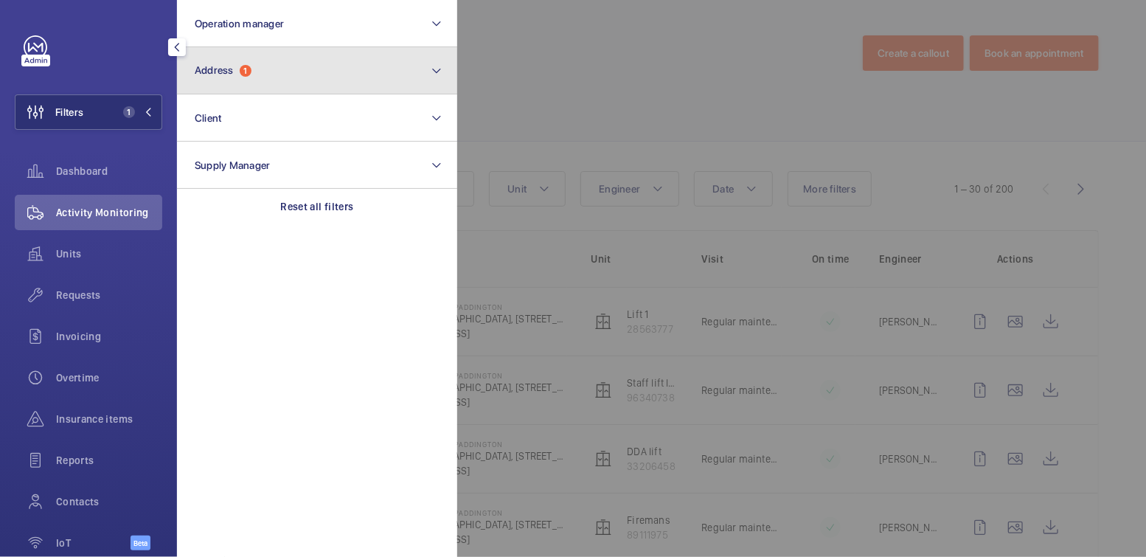
click at [307, 73] on button "Address 1" at bounding box center [317, 70] width 280 height 47
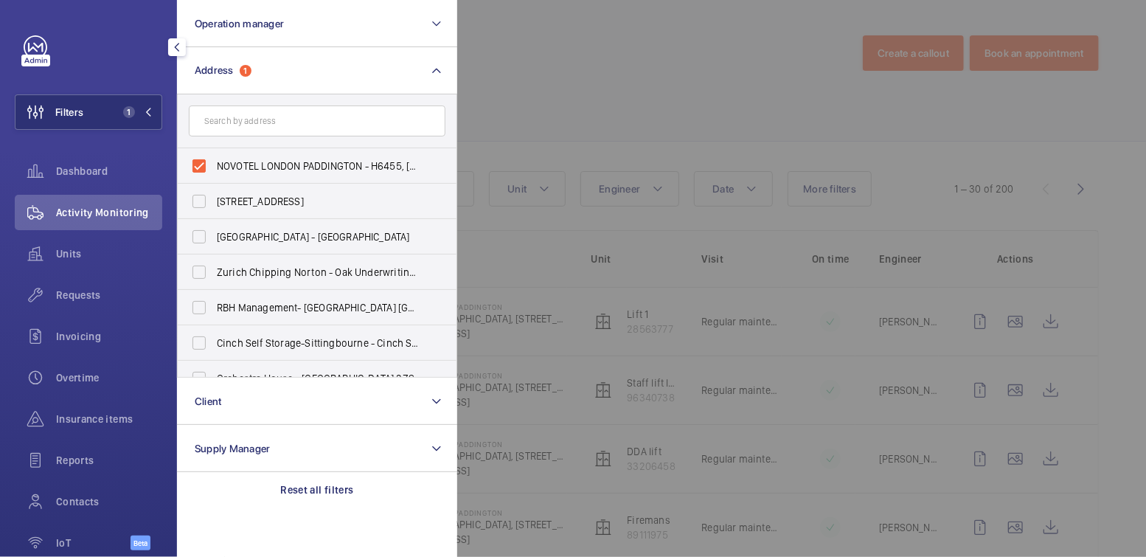
drag, startPoint x: 236, startPoint y: 164, endPoint x: 258, endPoint y: 138, distance: 34.6
click at [237, 163] on span "NOVOTEL LONDON PADDINGTON - H6455, NOVOTEL LONDON PADDINGTON, 3 Kingdom St, She…" at bounding box center [318, 166] width 203 height 15
click at [214, 163] on input "NOVOTEL LONDON PADDINGTON - H6455, NOVOTEL LONDON PADDINGTON, 3 Kingdom St, She…" at bounding box center [199, 166] width 30 height 30
checkbox input "false"
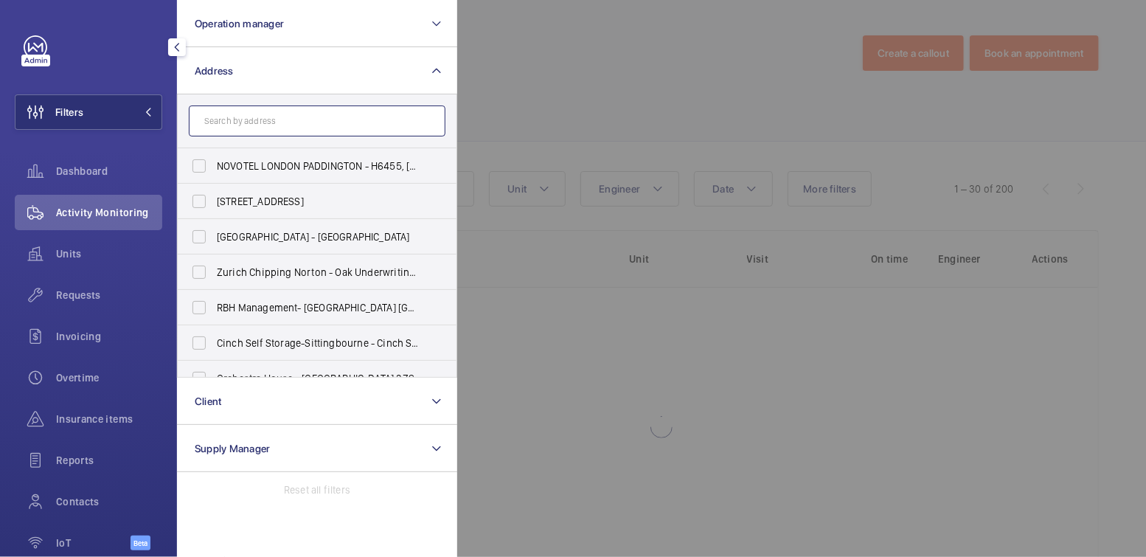
click at [261, 130] on input "text" at bounding box center [317, 120] width 257 height 31
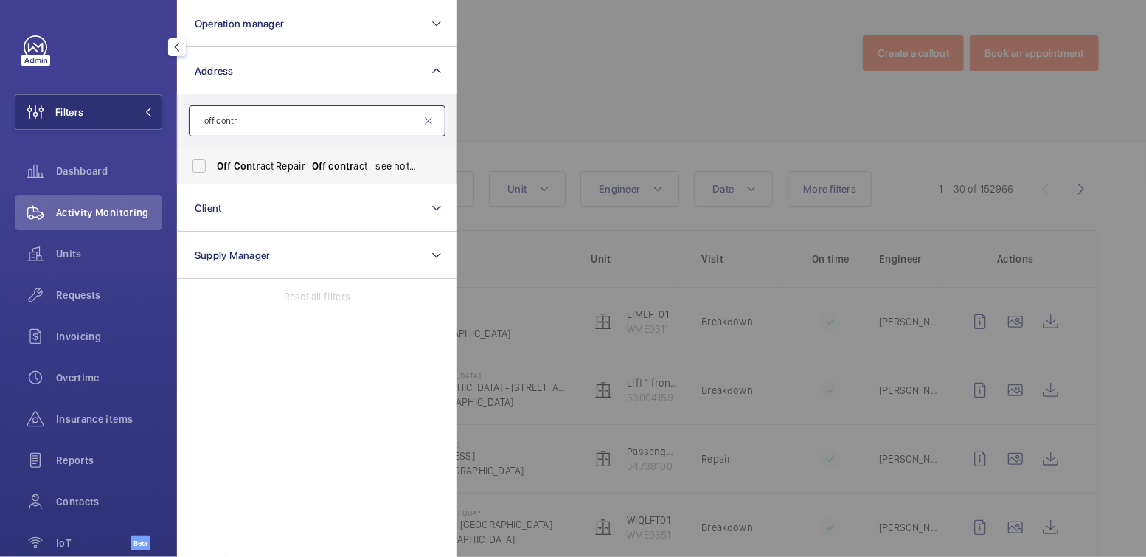
type input "off contr"
click at [325, 173] on span "Off Contr act Repair - Off contr act - see notes in description, LONDON XXXX" at bounding box center [318, 166] width 203 height 15
click at [214, 173] on input "Off Contr act Repair - Off contr act - see notes in description, LONDON XXXX" at bounding box center [199, 166] width 30 height 30
checkbox input "true"
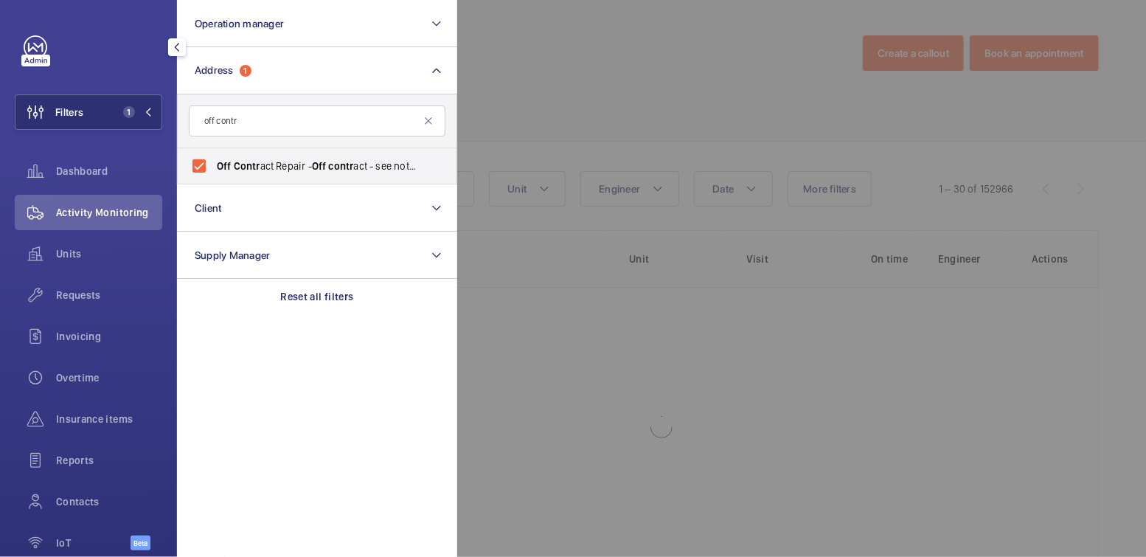
click at [669, 85] on div at bounding box center [1030, 278] width 1146 height 557
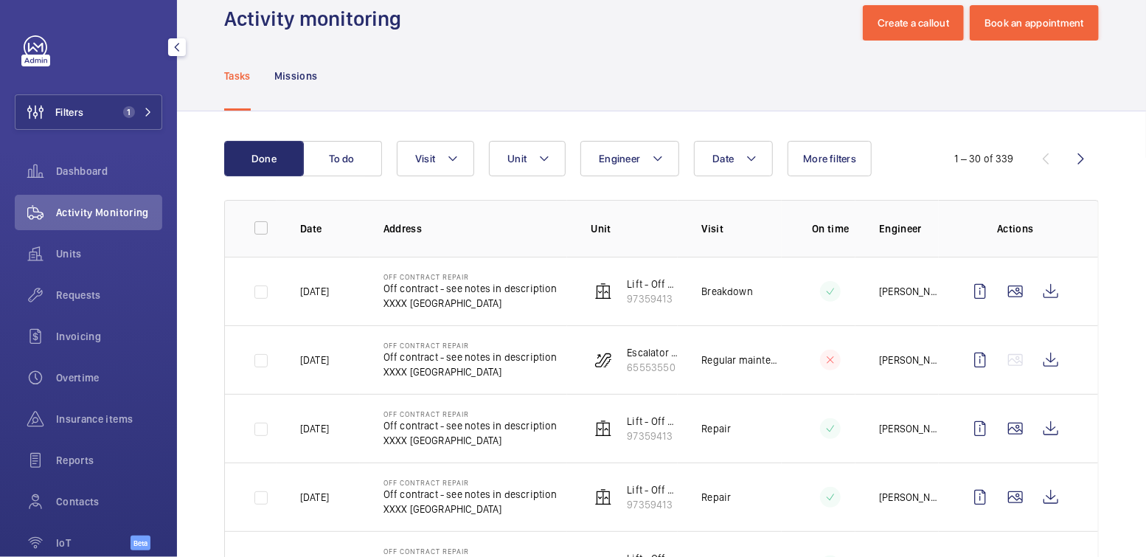
scroll to position [56, 0]
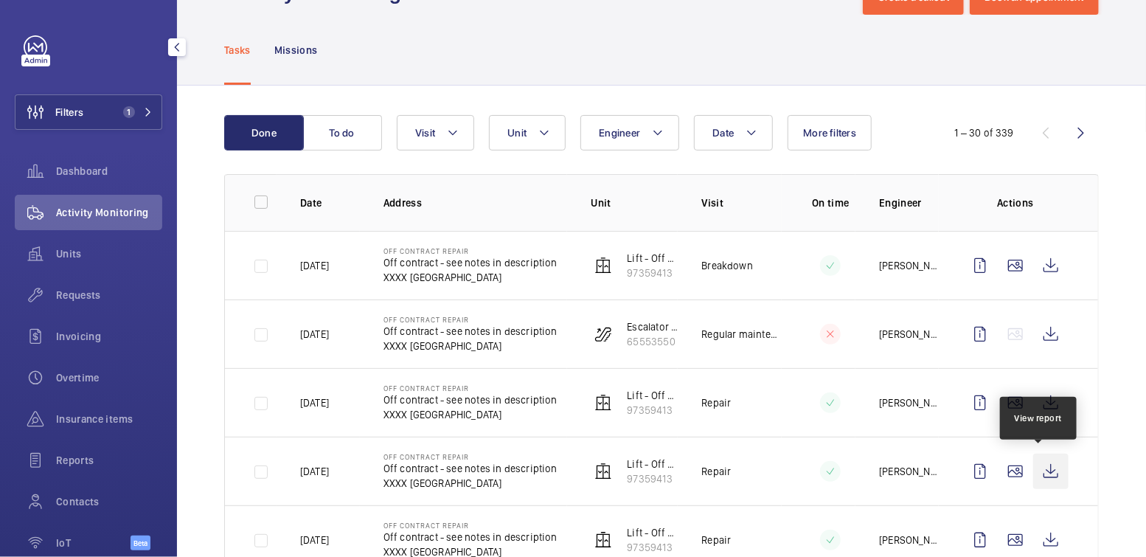
click at [1047, 471] on wm-front-icon-button at bounding box center [1050, 471] width 35 height 35
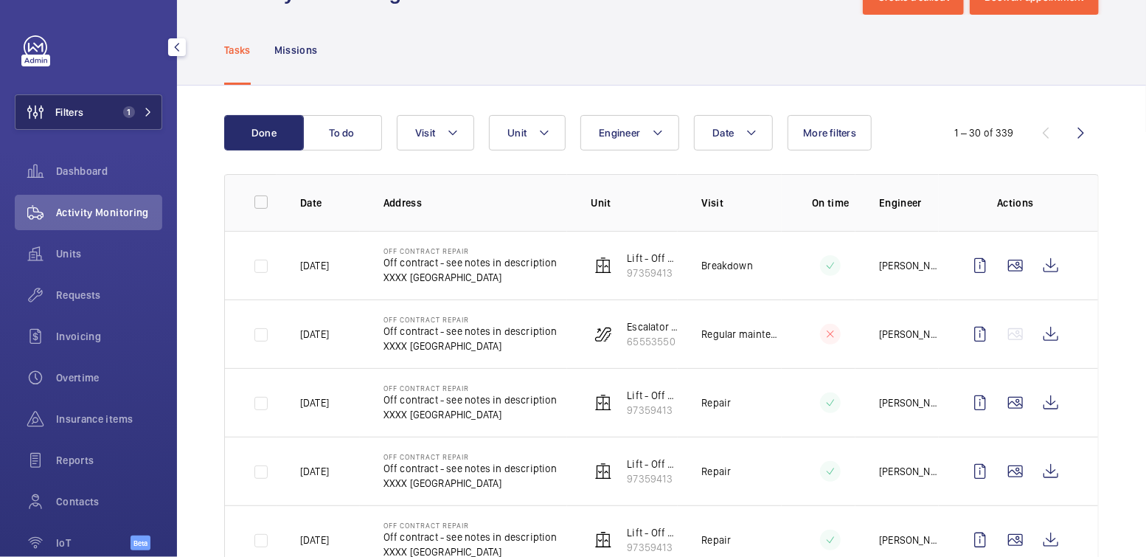
click at [83, 110] on span "Filters" at bounding box center [69, 112] width 28 height 15
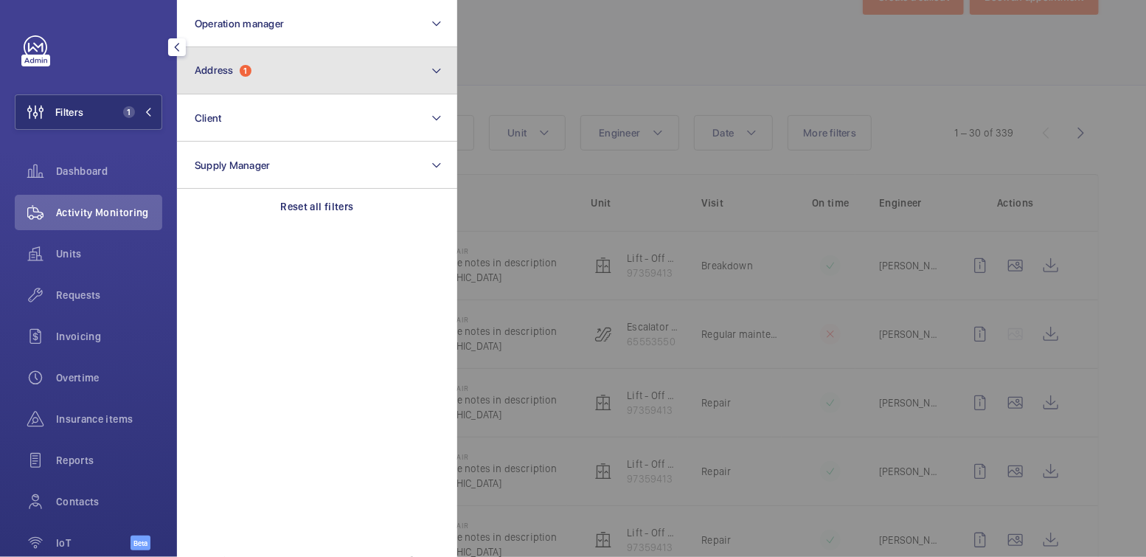
click at [230, 69] on span "Address" at bounding box center [214, 70] width 39 height 12
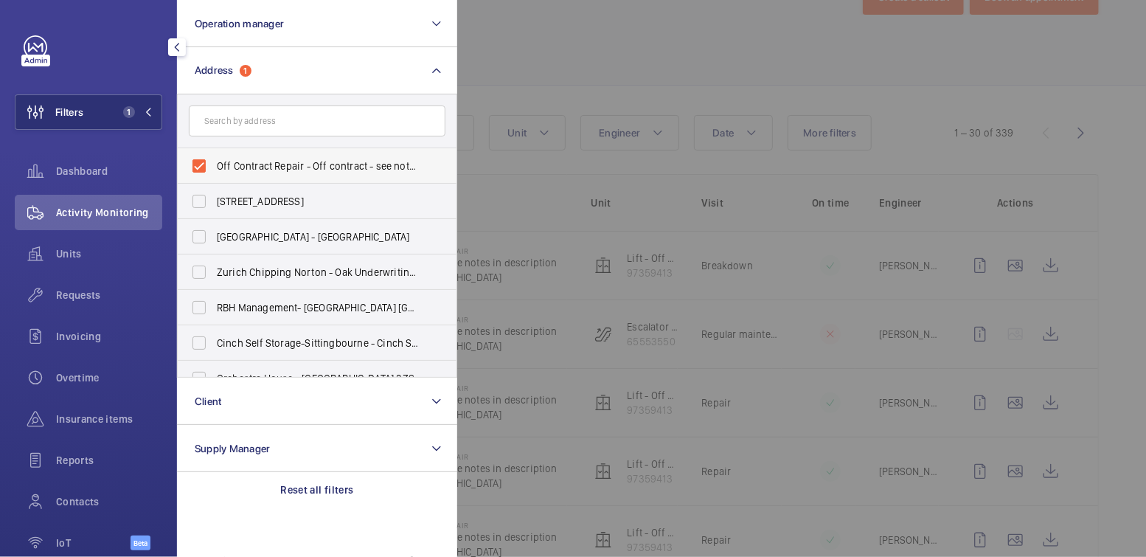
click at [249, 160] on span "Off Contract Repair - Off contract - see notes in description, LONDON XXXX" at bounding box center [318, 166] width 203 height 15
click at [214, 160] on input "Off Contract Repair - Off contract - see notes in description, LONDON XXXX" at bounding box center [199, 166] width 30 height 30
checkbox input "false"
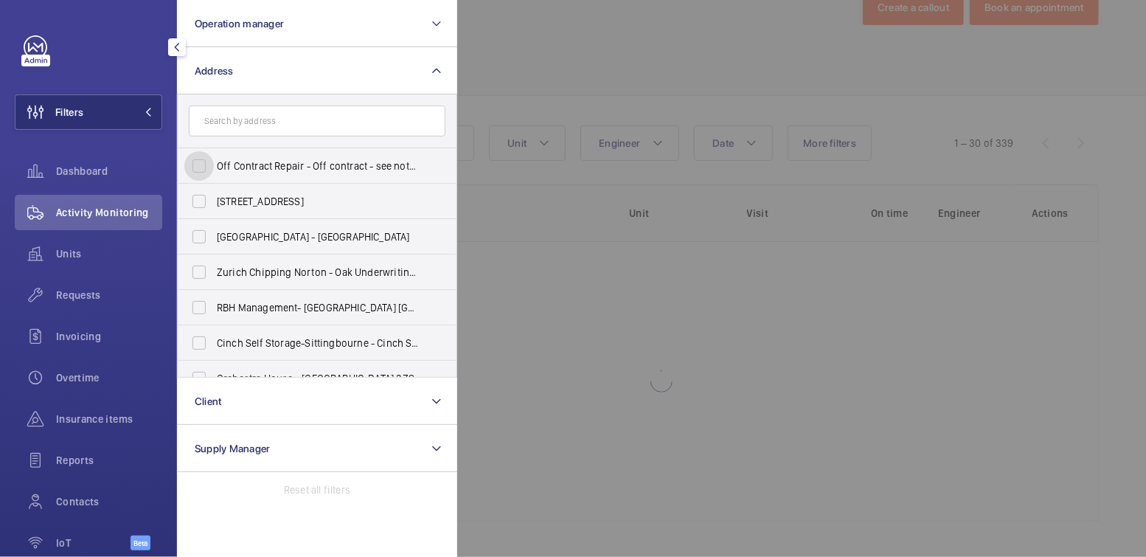
scroll to position [45, 0]
click at [270, 116] on input "text" at bounding box center [317, 120] width 257 height 31
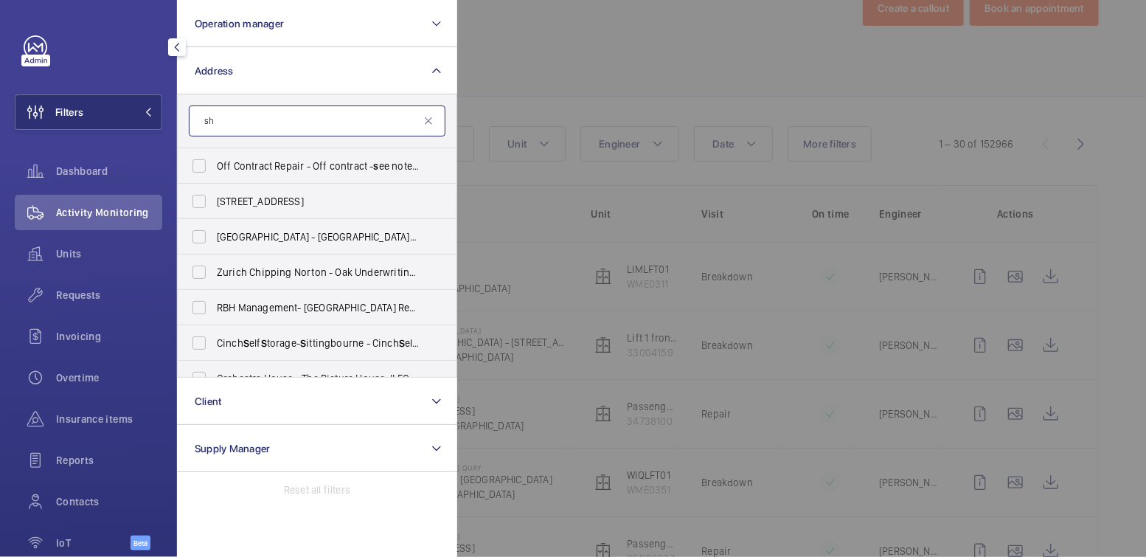
scroll to position [56, 0]
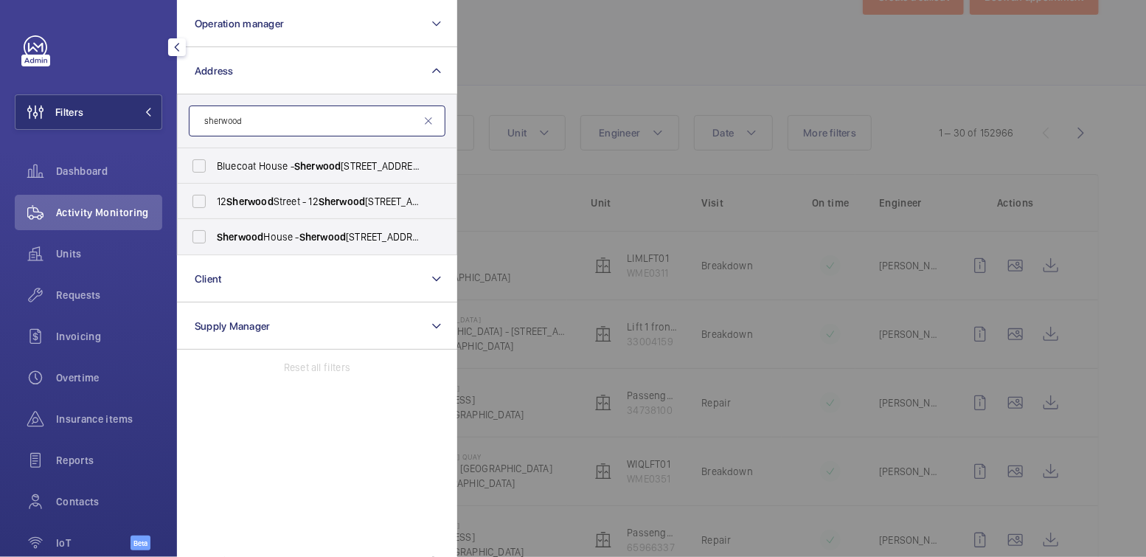
type input "sherwood"
click at [296, 234] on span "Sherwood House - Sherwood Drive, MILTON KEYNES MK3 6RT" at bounding box center [318, 236] width 203 height 15
click at [214, 234] on input "Sherwood House - Sherwood Drive, MILTON KEYNES MK3 6RT" at bounding box center [199, 237] width 30 height 30
checkbox input "true"
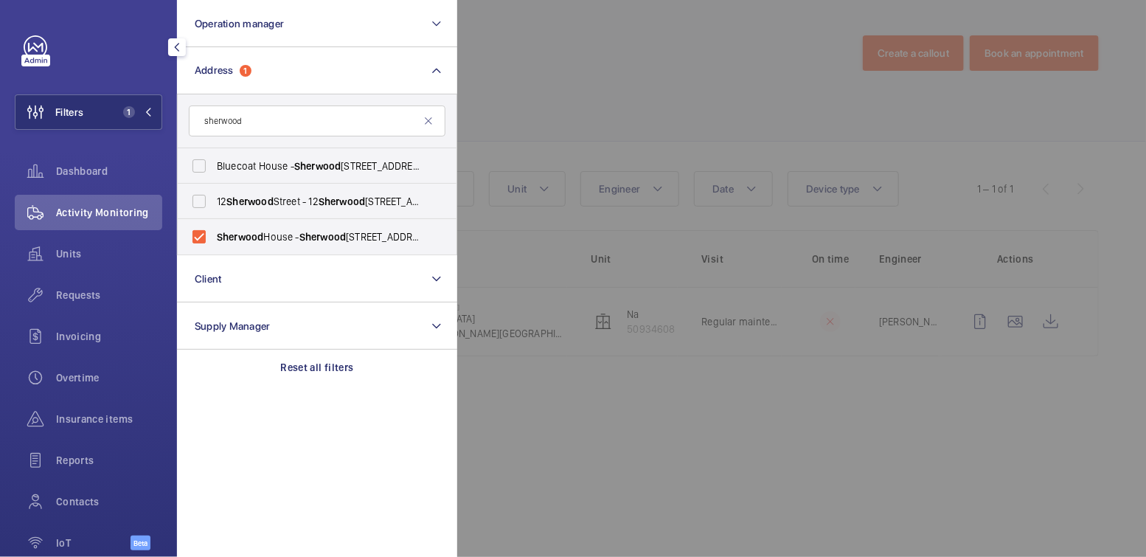
click at [652, 79] on div at bounding box center [1030, 278] width 1146 height 557
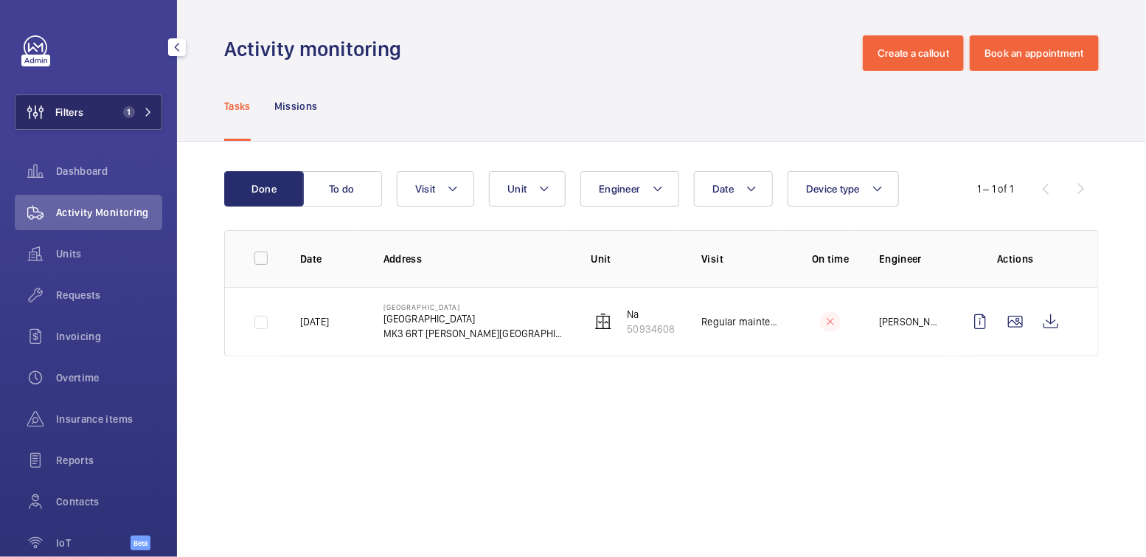
click at [117, 111] on span "1" at bounding box center [126, 112] width 18 height 12
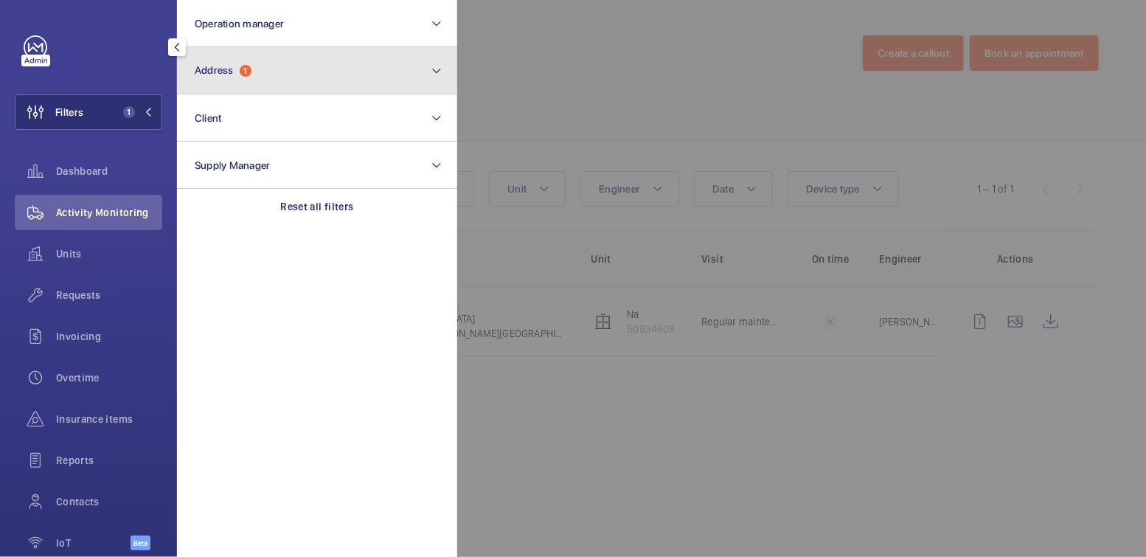
click at [293, 74] on button "Address 1" at bounding box center [317, 70] width 280 height 47
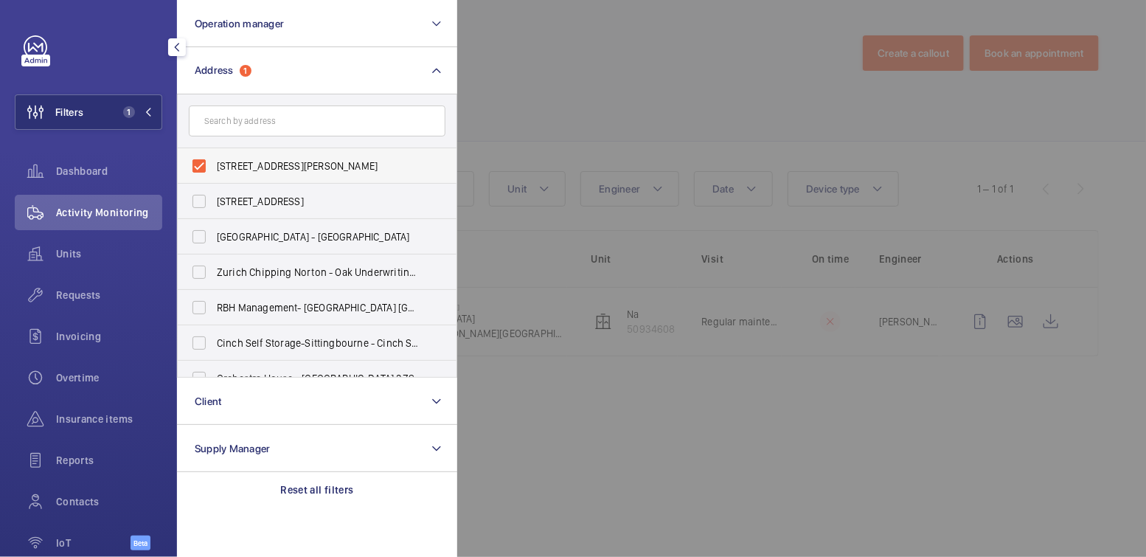
click at [250, 166] on span "Sherwood House - Sherwood Drive, MILTON KEYNES MK3 6RT" at bounding box center [318, 166] width 203 height 15
click at [214, 166] on input "Sherwood House - Sherwood Drive, MILTON KEYNES MK3 6RT" at bounding box center [199, 166] width 30 height 30
checkbox input "false"
click at [660, 61] on div at bounding box center [1030, 278] width 1146 height 557
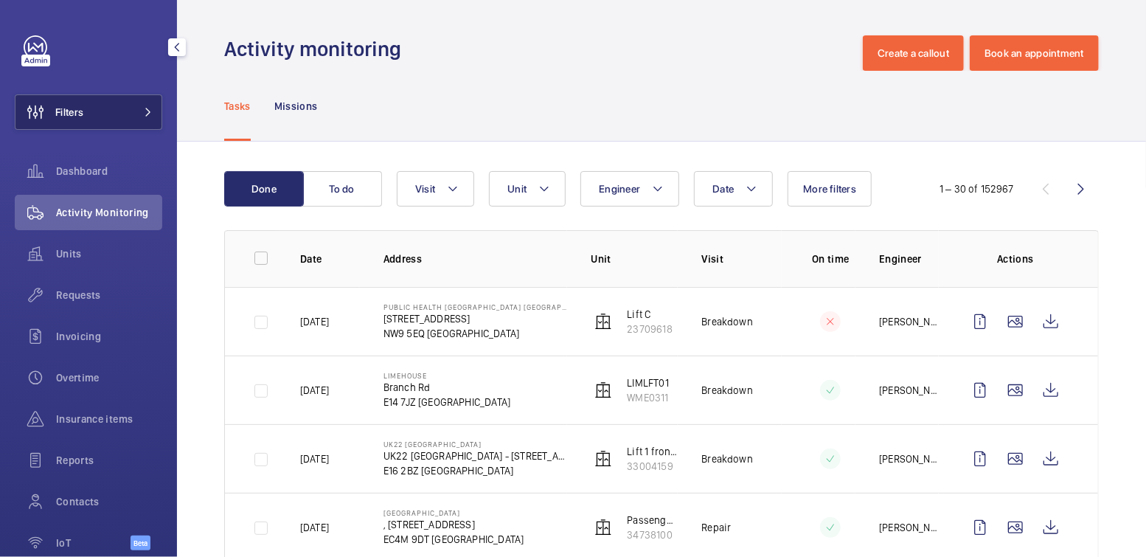
click at [110, 113] on button "Filters" at bounding box center [89, 111] width 148 height 35
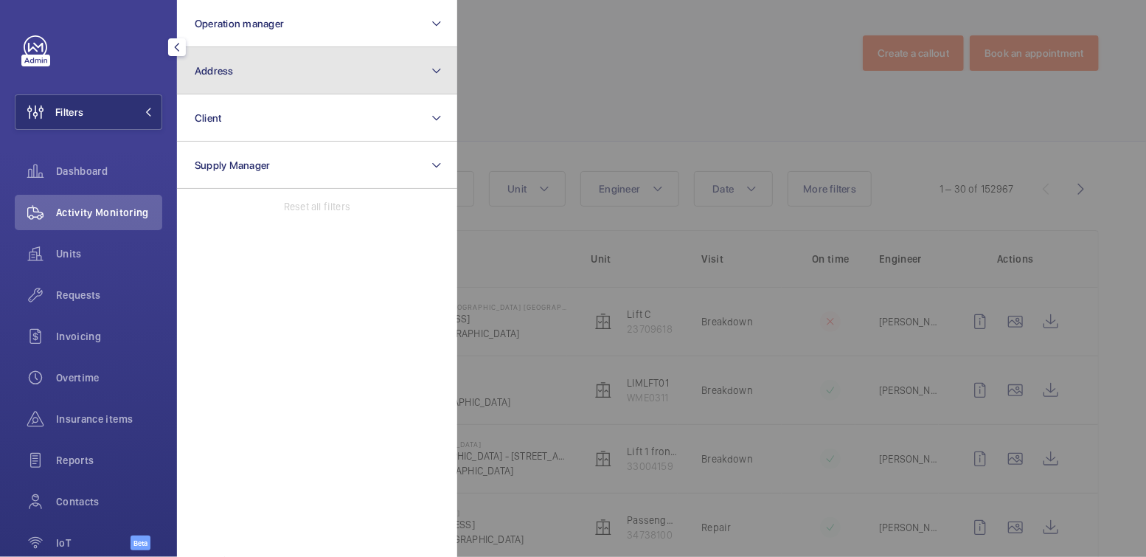
click at [287, 80] on button "Address" at bounding box center [317, 70] width 280 height 47
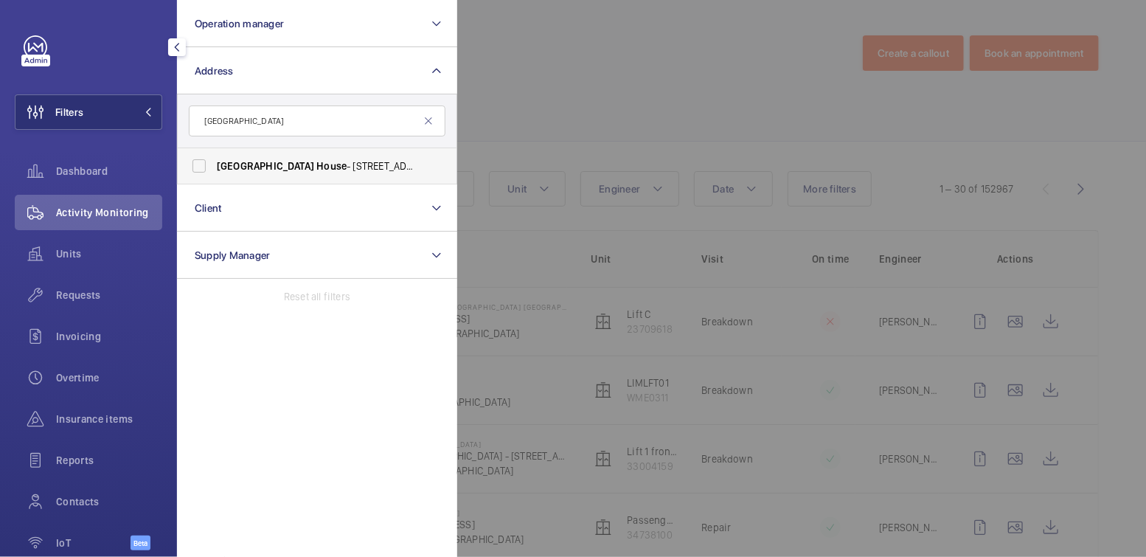
type input "cambridge house"
click at [271, 155] on label "Cambridge House - 16 Wellesley Rd, CROYDON CR0" at bounding box center [306, 165] width 257 height 35
click at [214, 155] on input "Cambridge House - 16 Wellesley Rd, CROYDON CR0" at bounding box center [199, 166] width 30 height 30
checkbox input "true"
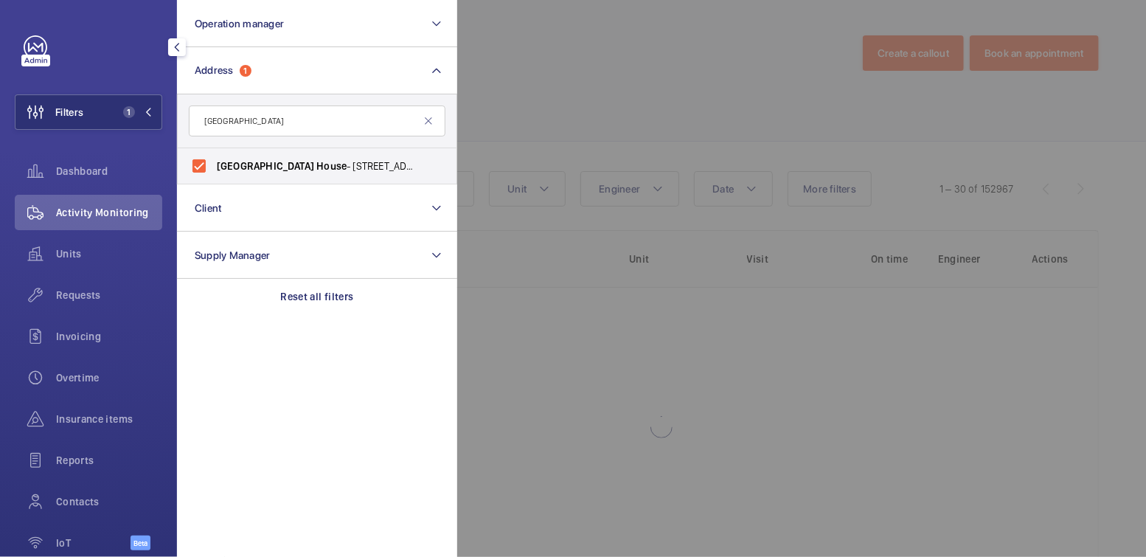
click at [664, 79] on div at bounding box center [1030, 278] width 1146 height 557
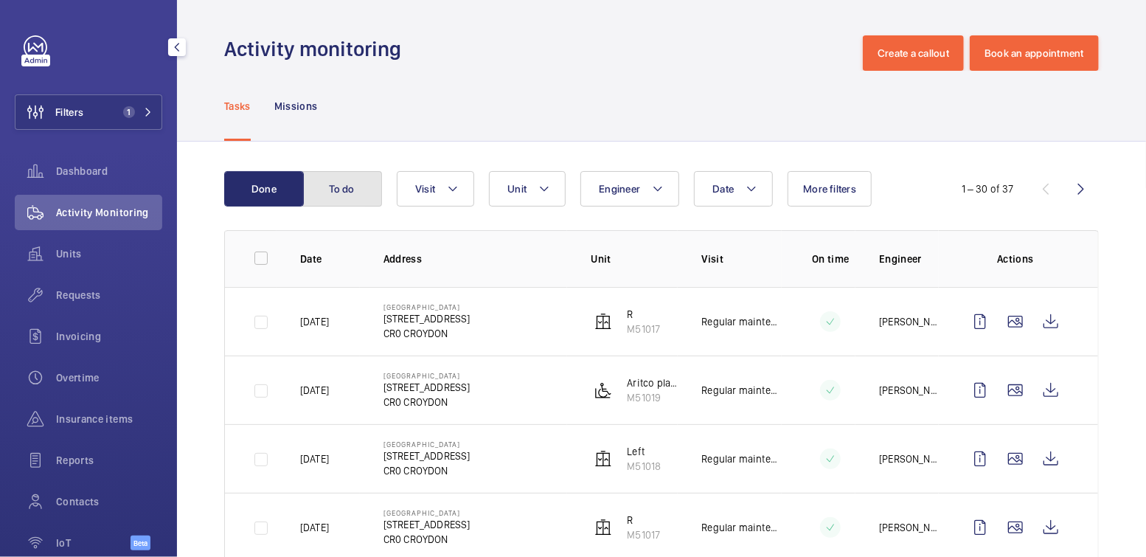
click at [353, 189] on button "To do" at bounding box center [342, 188] width 80 height 35
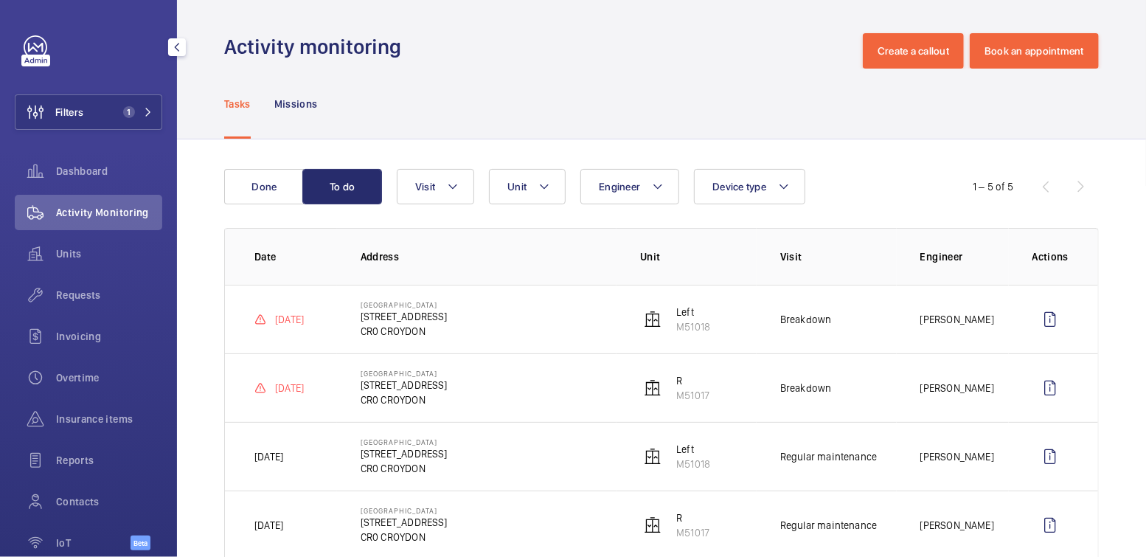
scroll to position [6, 0]
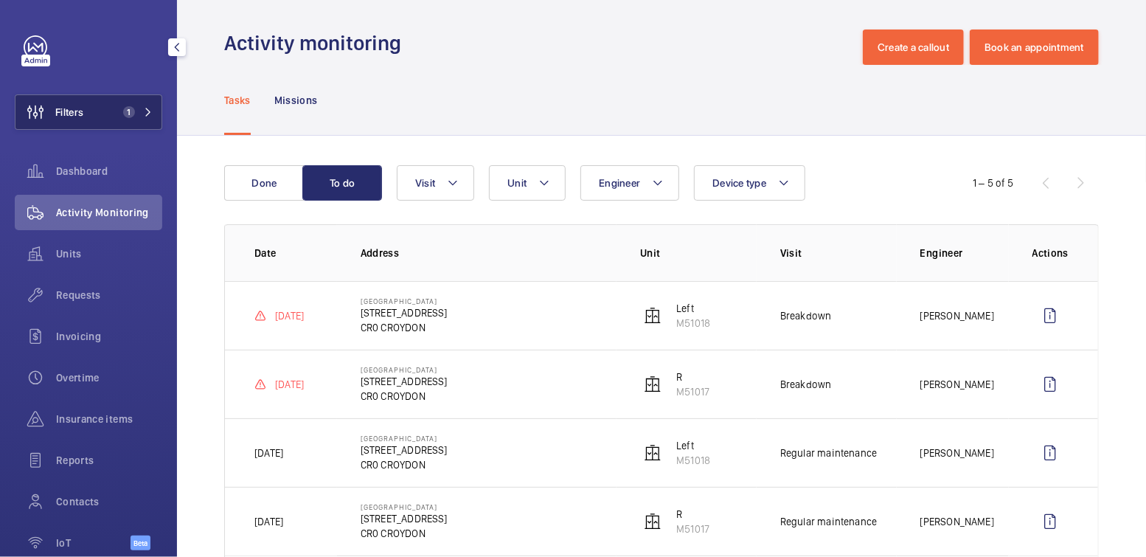
click at [119, 117] on span "1" at bounding box center [126, 112] width 18 height 12
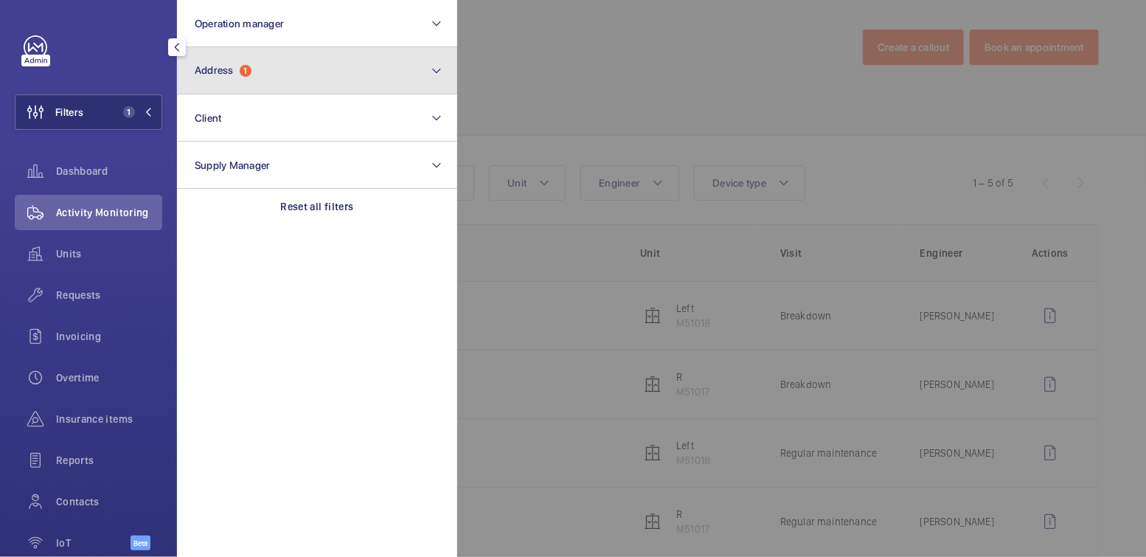
click at [249, 69] on span "1" at bounding box center [246, 71] width 12 height 12
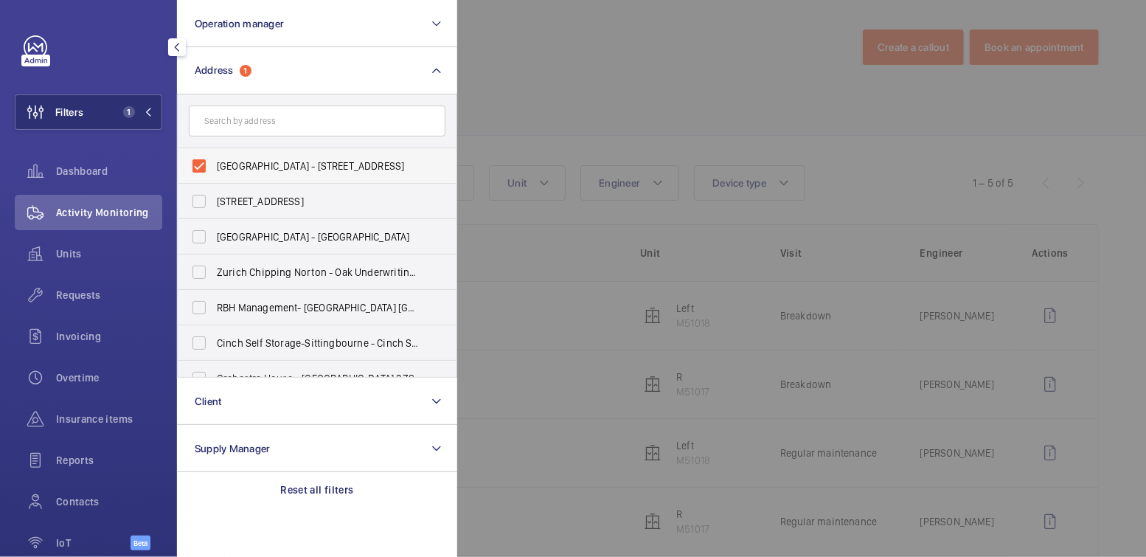
click at [246, 167] on span "Cambridge House - 16 Wellesley Rd, CROYDON CR0" at bounding box center [318, 166] width 203 height 15
click at [214, 167] on input "Cambridge House - 16 Wellesley Rd, CROYDON CR0" at bounding box center [199, 166] width 30 height 30
checkbox input "false"
click at [594, 61] on div at bounding box center [1030, 278] width 1146 height 557
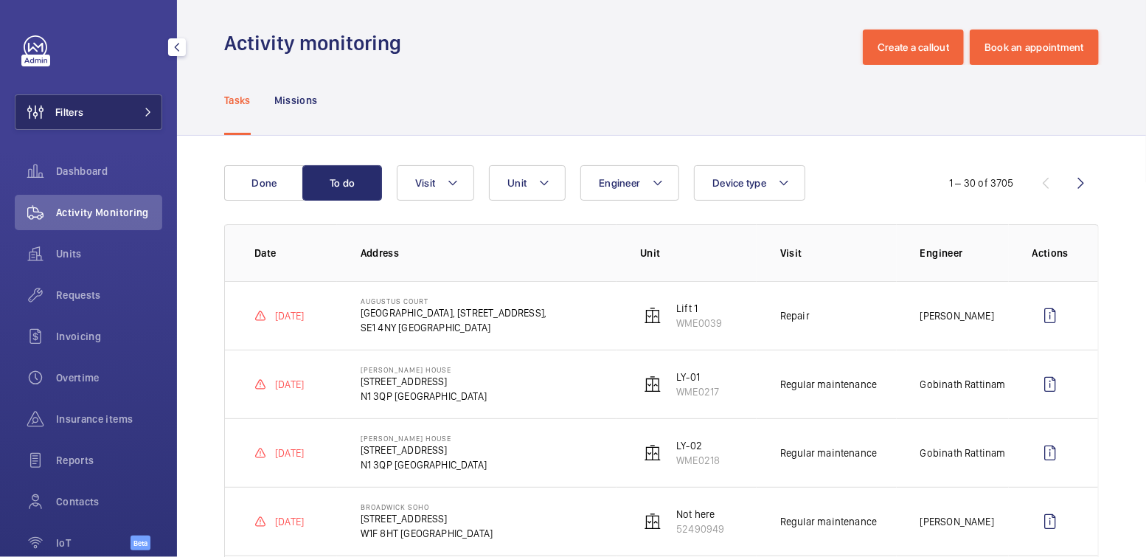
click at [112, 115] on button "Filters" at bounding box center [89, 111] width 148 height 35
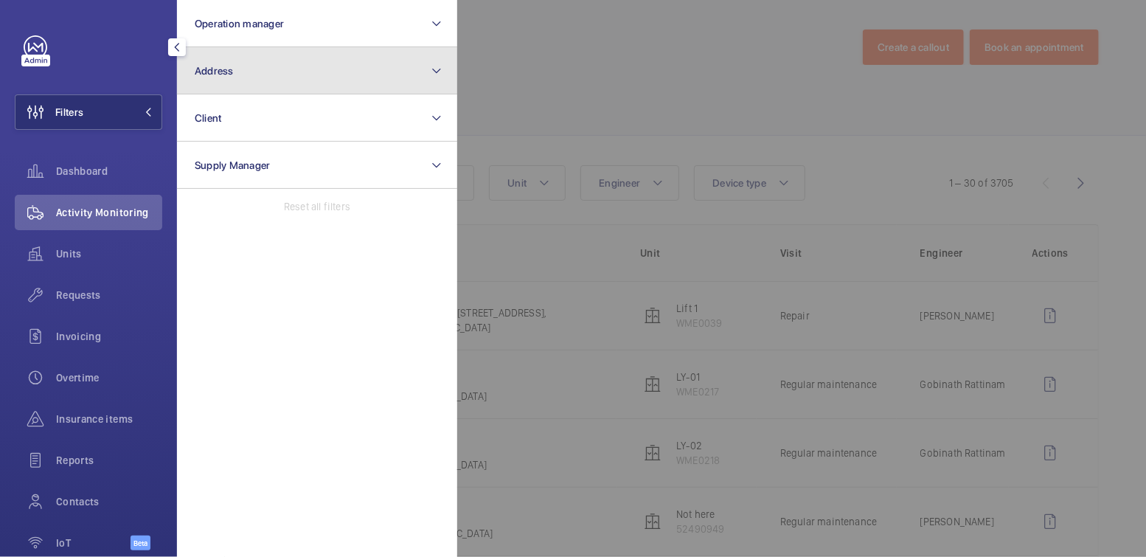
click at [261, 81] on button "Address" at bounding box center [317, 70] width 280 height 47
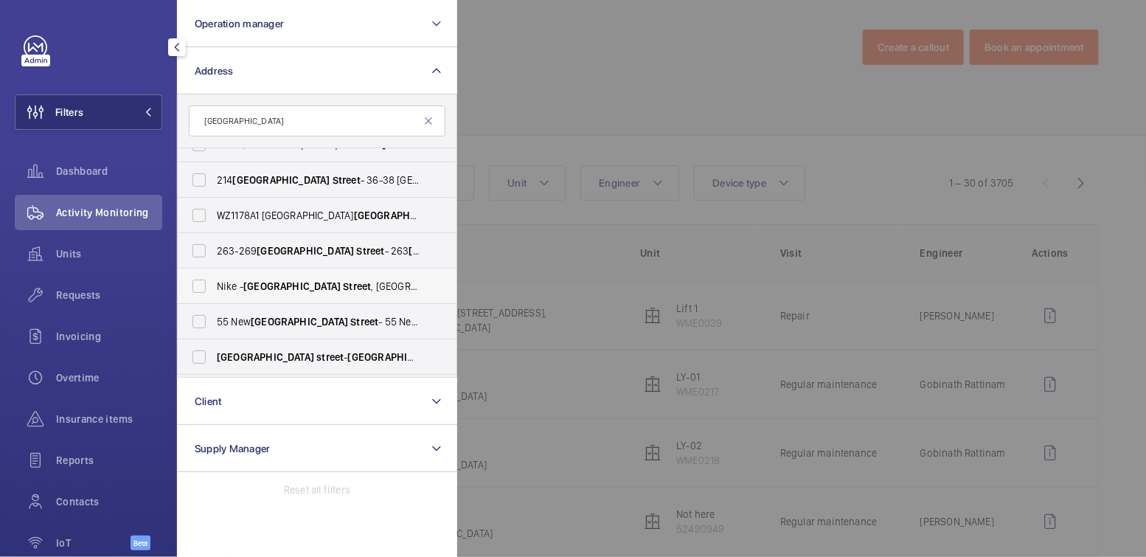
scroll to position [54, 0]
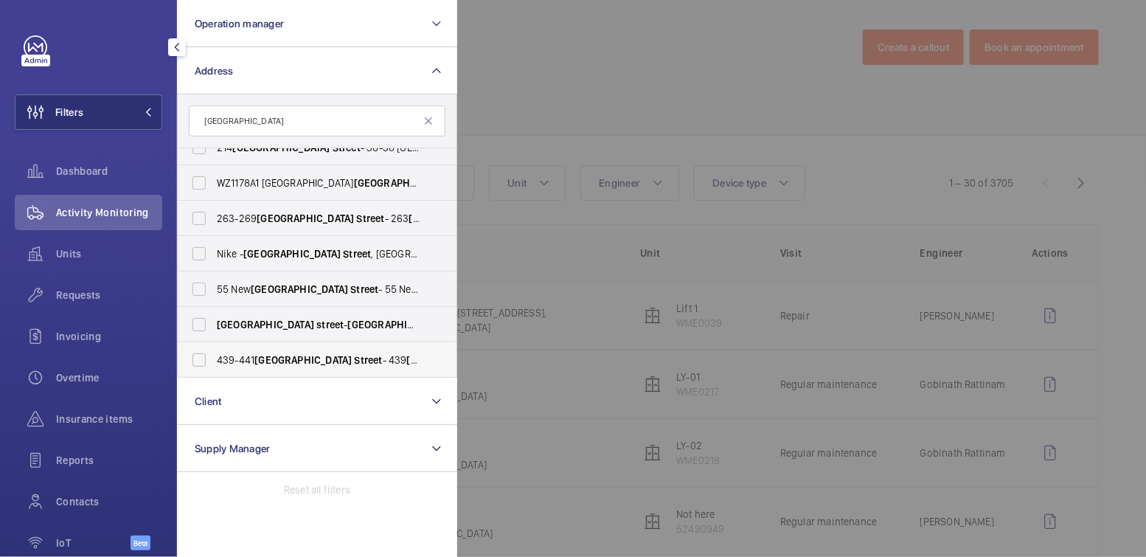
type input "oxford street"
click at [355, 354] on span "Street" at bounding box center [369, 360] width 28 height 12
click at [214, 354] on input "439-441 Oxford Street - 439 Oxford St, LONDON W1C 2PN" at bounding box center [199, 360] width 30 height 30
checkbox input "true"
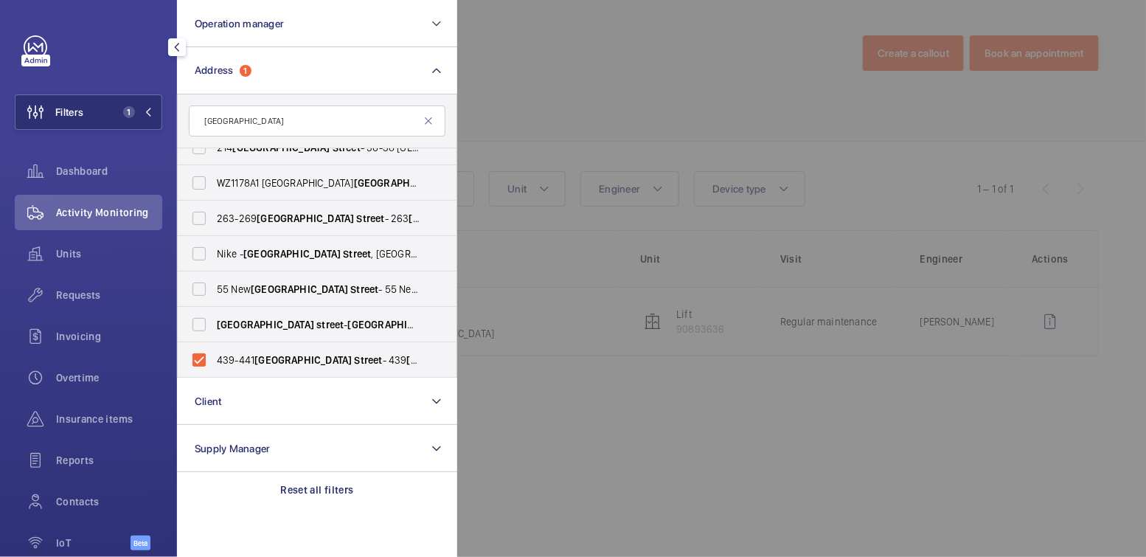
click at [616, 76] on div at bounding box center [1030, 278] width 1146 height 557
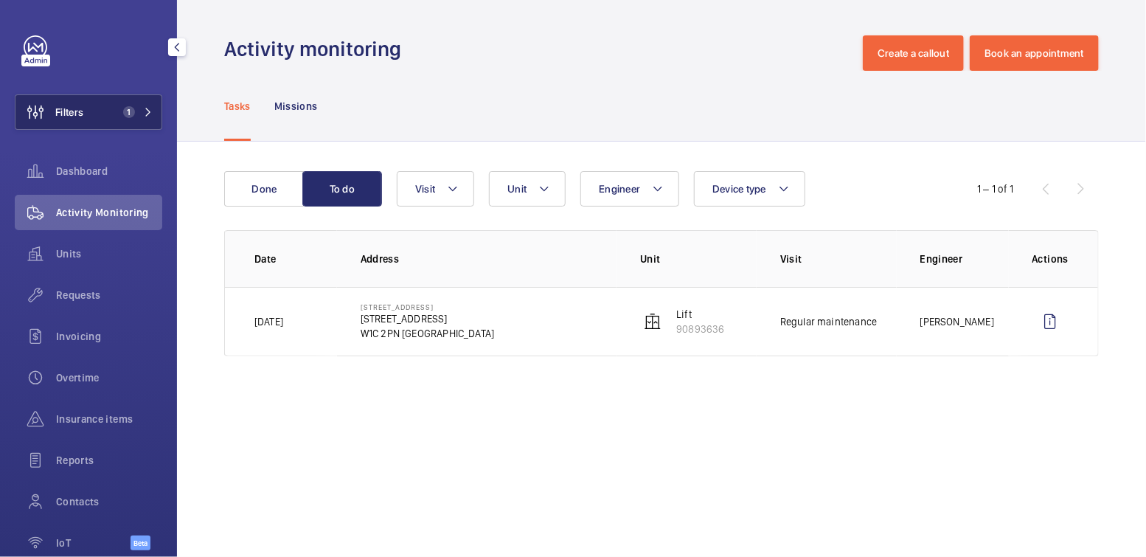
click at [100, 113] on button "Filters 1" at bounding box center [89, 111] width 148 height 35
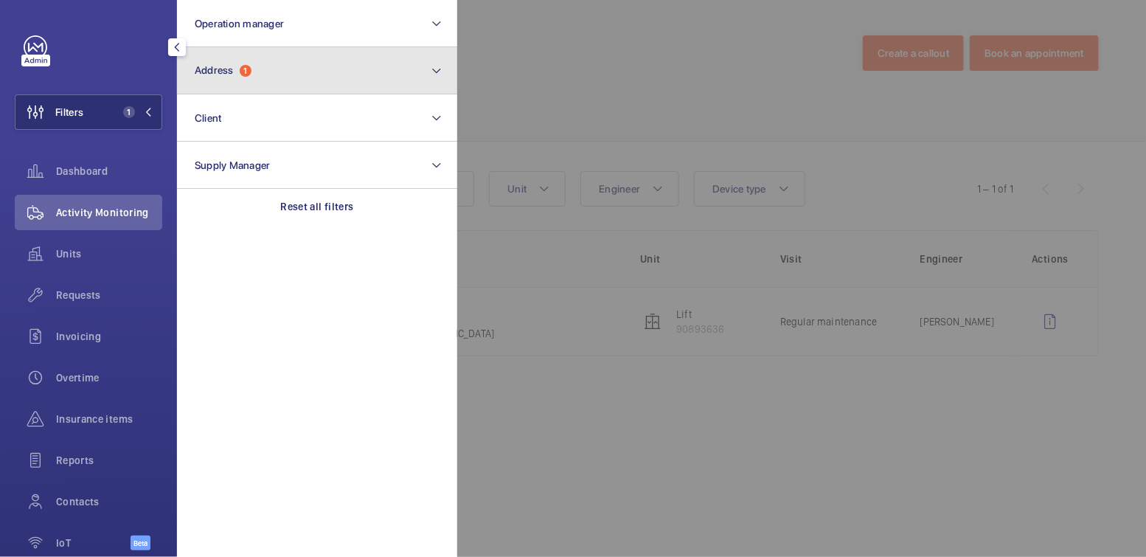
click at [243, 67] on span "1" at bounding box center [246, 71] width 12 height 12
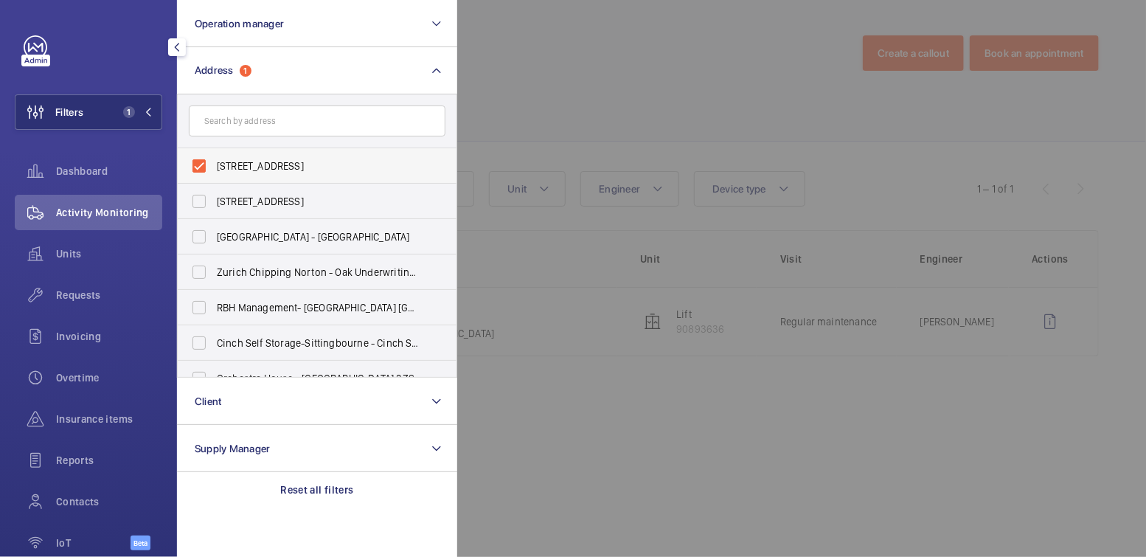
click at [238, 161] on span "439-441 Oxford Street - 439 Oxford St, LONDON W1C 2PN" at bounding box center [318, 166] width 203 height 15
click at [214, 161] on input "439-441 Oxford Street - 439 Oxford St, LONDON W1C 2PN" at bounding box center [199, 166] width 30 height 30
checkbox input "false"
click at [645, 20] on div at bounding box center [1030, 278] width 1146 height 557
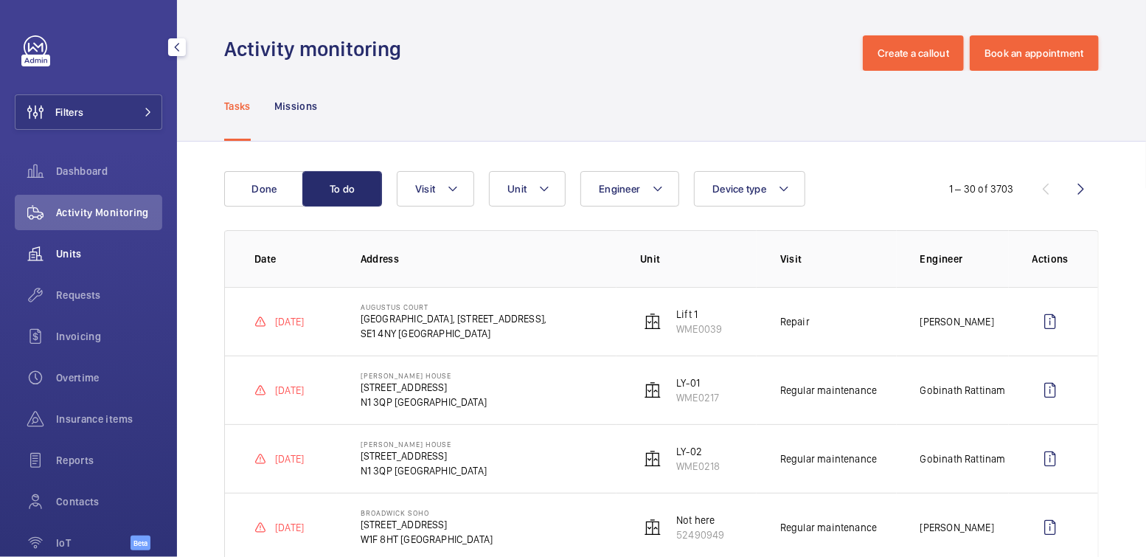
click at [72, 261] on div "Units" at bounding box center [89, 253] width 148 height 35
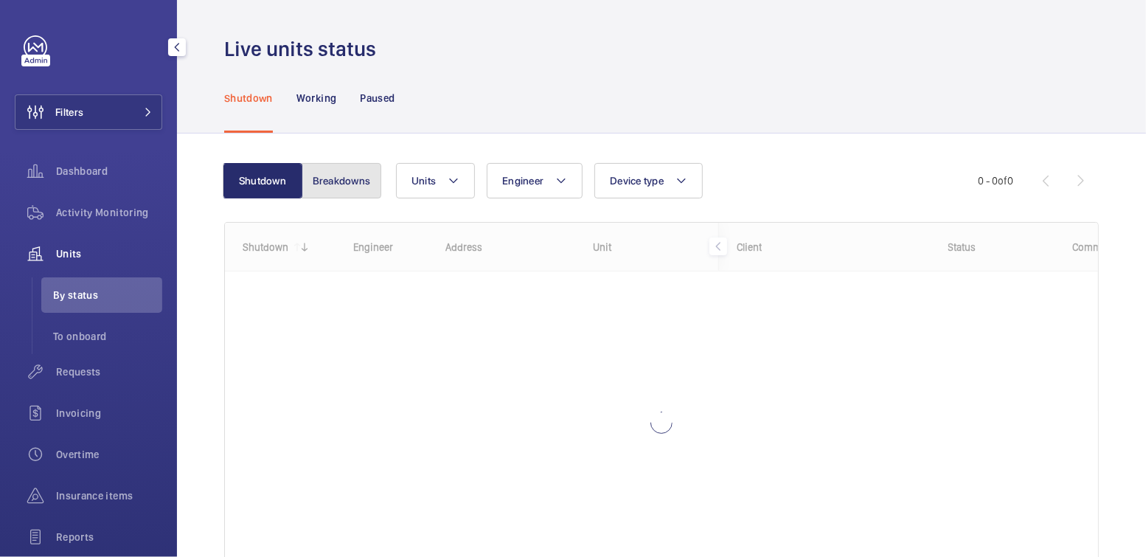
click at [331, 195] on button "Breakdowns" at bounding box center [342, 180] width 80 height 35
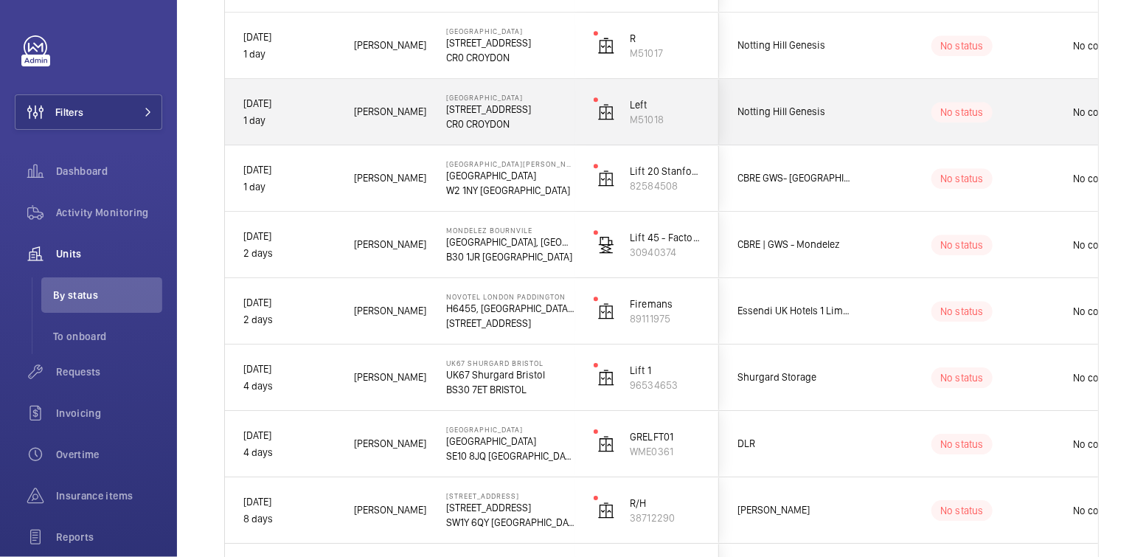
scroll to position [2121, 0]
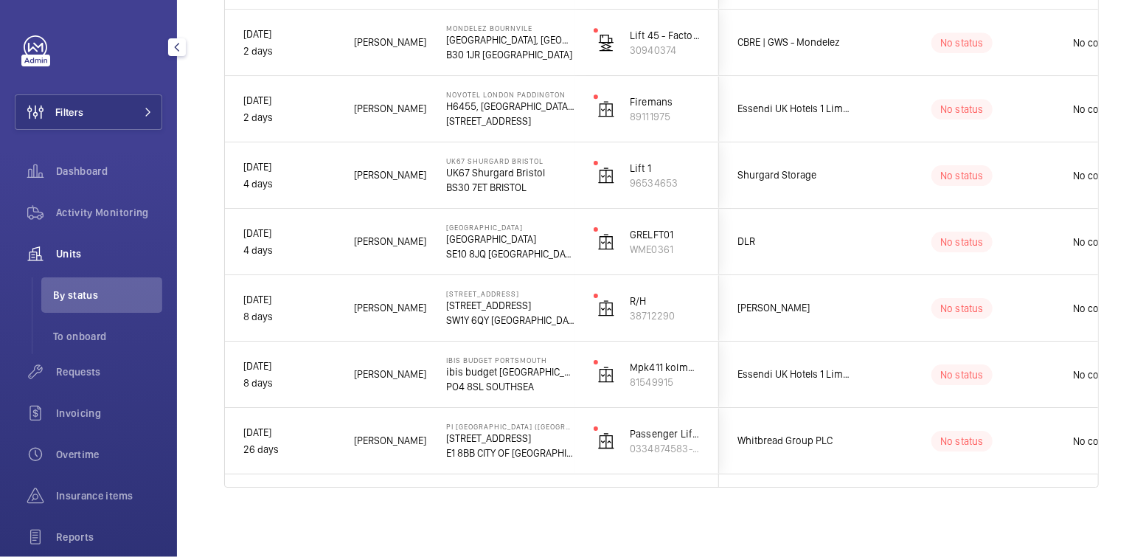
click at [101, 214] on span "Activity Monitoring" at bounding box center [109, 212] width 106 height 15
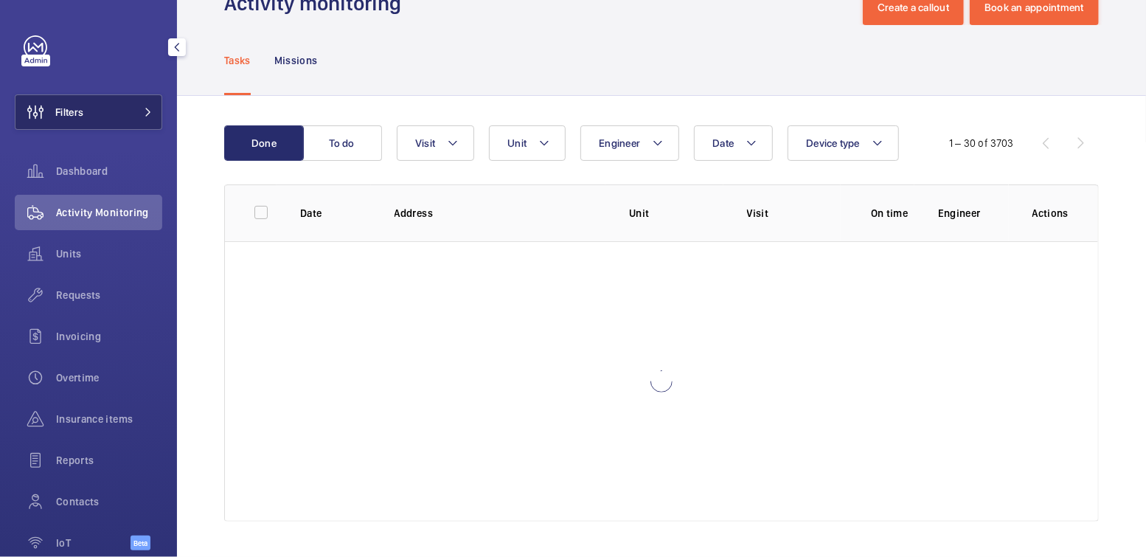
scroll to position [45, 0]
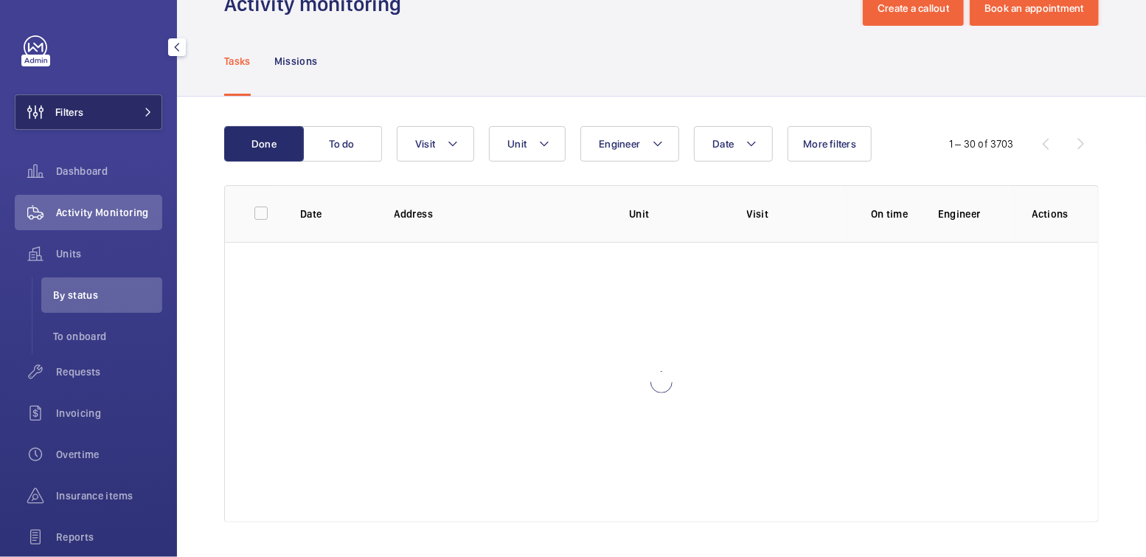
drag, startPoint x: 109, startPoint y: 124, endPoint x: 122, endPoint y: 119, distance: 13.6
click at [110, 123] on button "Filters" at bounding box center [89, 111] width 148 height 35
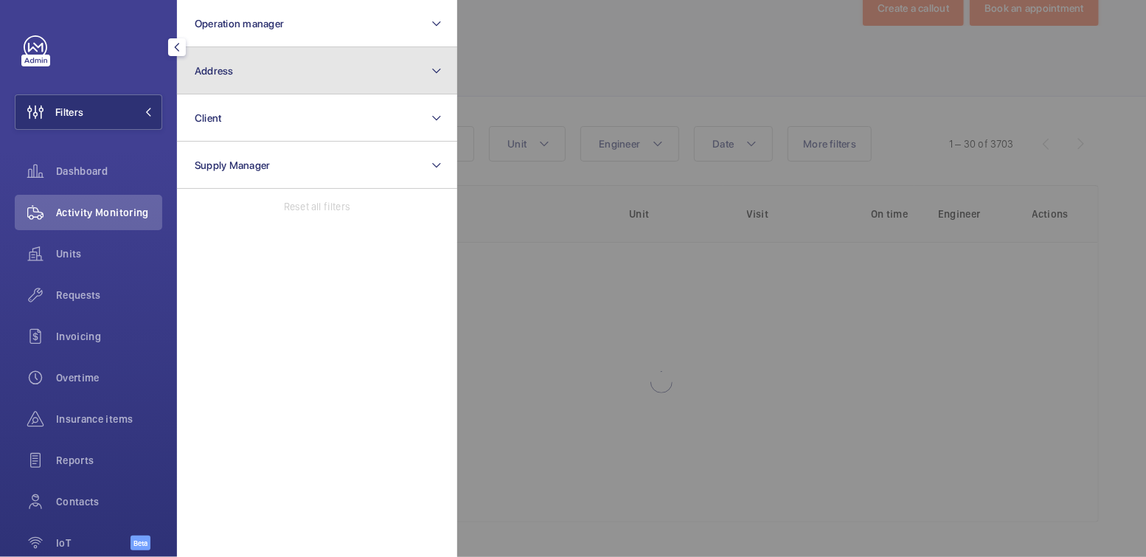
click at [288, 68] on button "Address" at bounding box center [317, 70] width 280 height 47
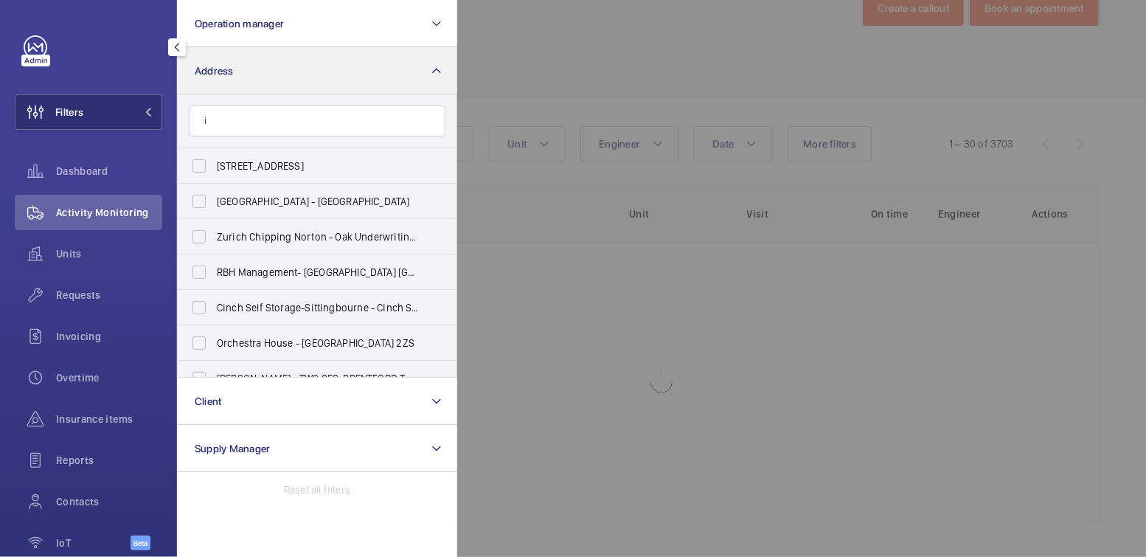
scroll to position [1806, 0]
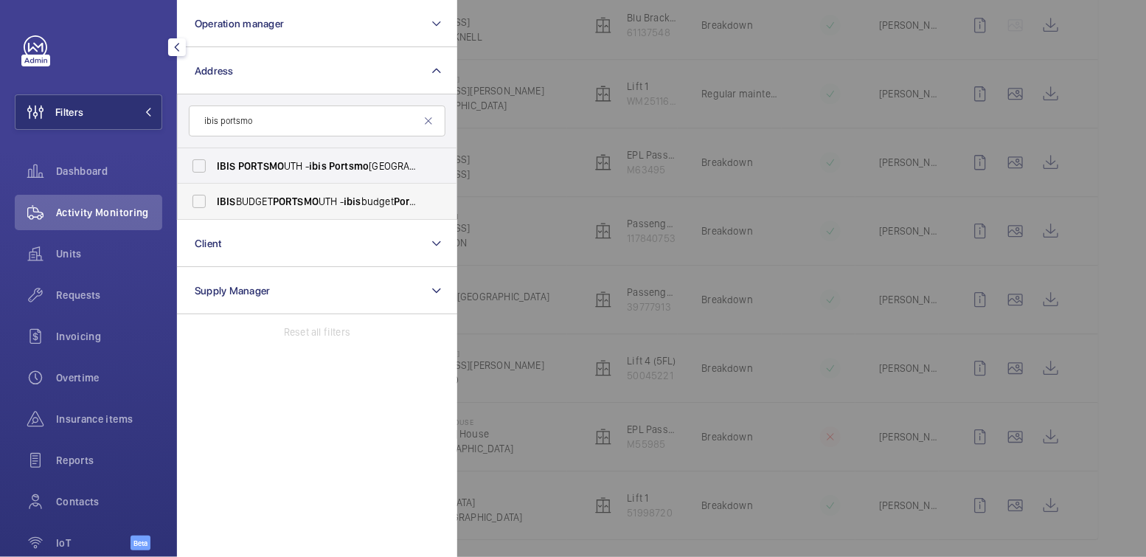
type input "ibis portsmo"
click at [259, 198] on span "IBIS BUDGET PORTSMO UTH - ibis budget Portsmo uth, SOUTHSEA PO4 8SL" at bounding box center [318, 201] width 203 height 15
click at [214, 198] on input "IBIS BUDGET PORTSMO UTH - ibis budget Portsmo uth, SOUTHSEA PO4 8SL" at bounding box center [199, 202] width 30 height 30
checkbox input "true"
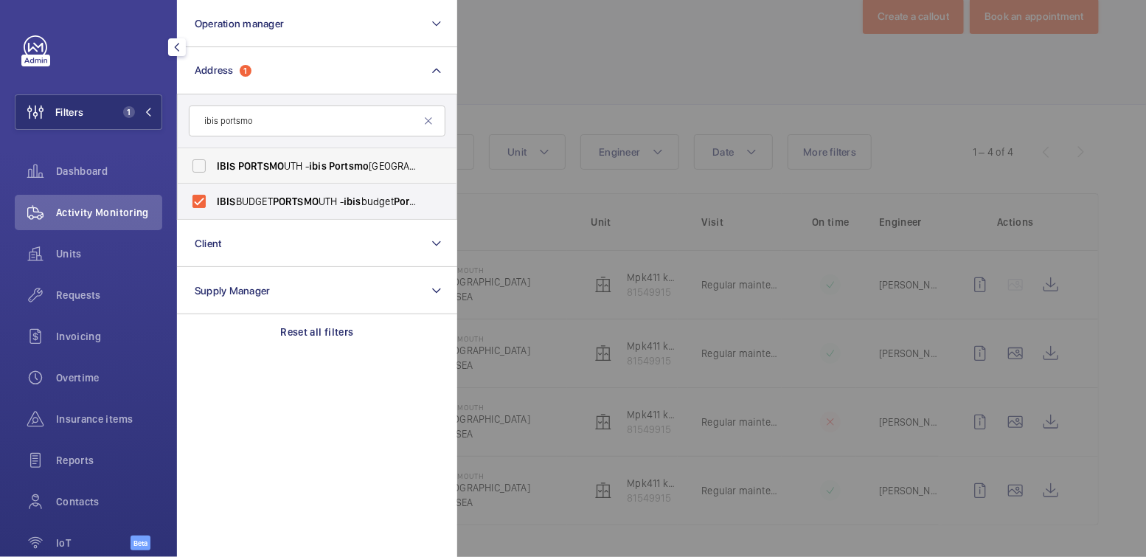
click at [281, 162] on span "PORTSMO" at bounding box center [261, 166] width 46 height 12
click at [214, 162] on input "IBIS PORTSMO UTH - ibis Portsmo uth Centre, PORTSMO UTH PO1 2LX" at bounding box center [199, 166] width 30 height 30
checkbox input "true"
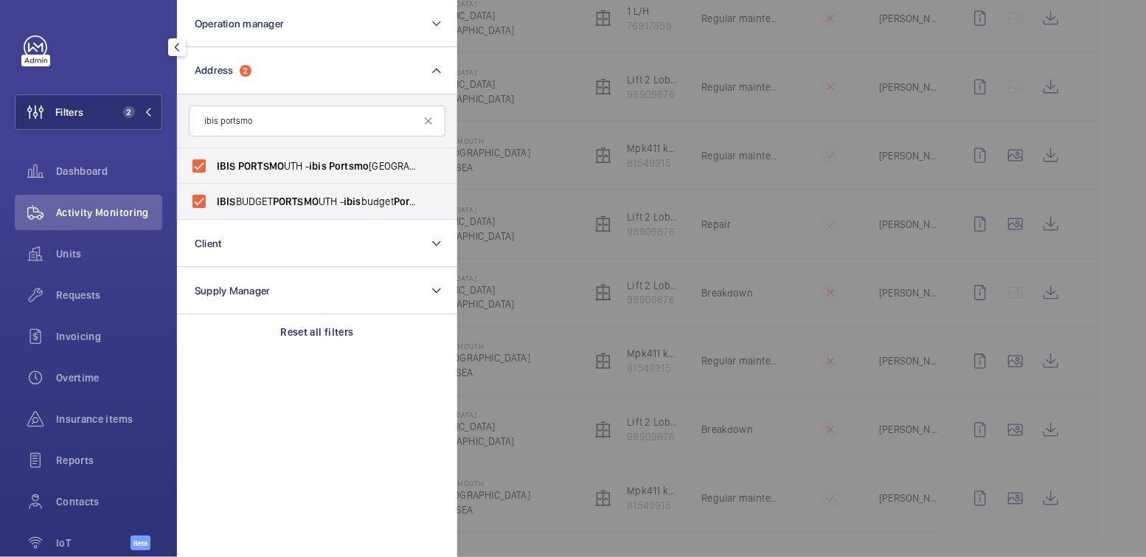
click at [602, 58] on div at bounding box center [1030, 278] width 1146 height 557
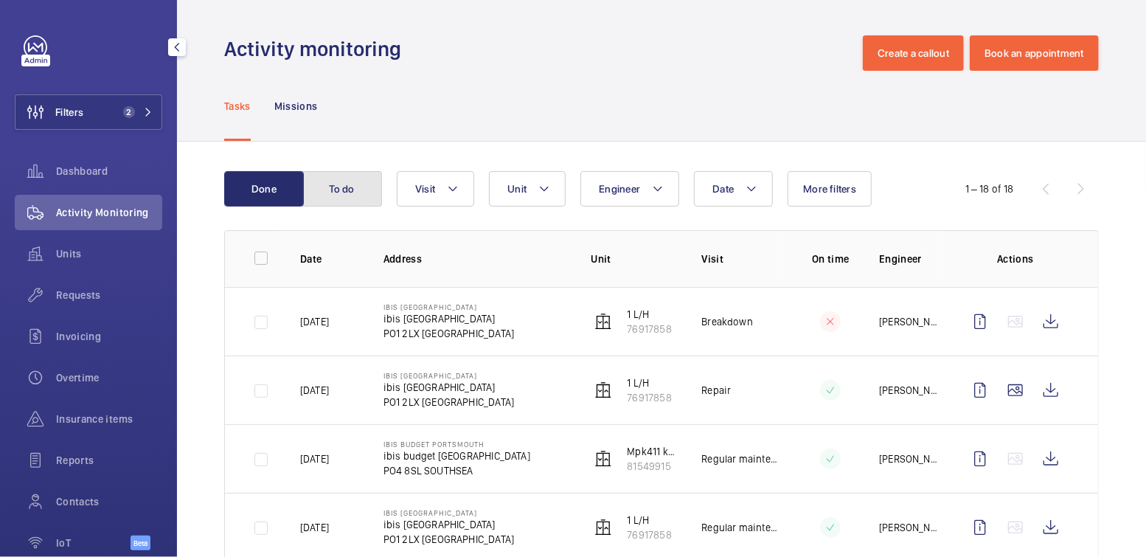
click at [358, 195] on button "To do" at bounding box center [342, 188] width 80 height 35
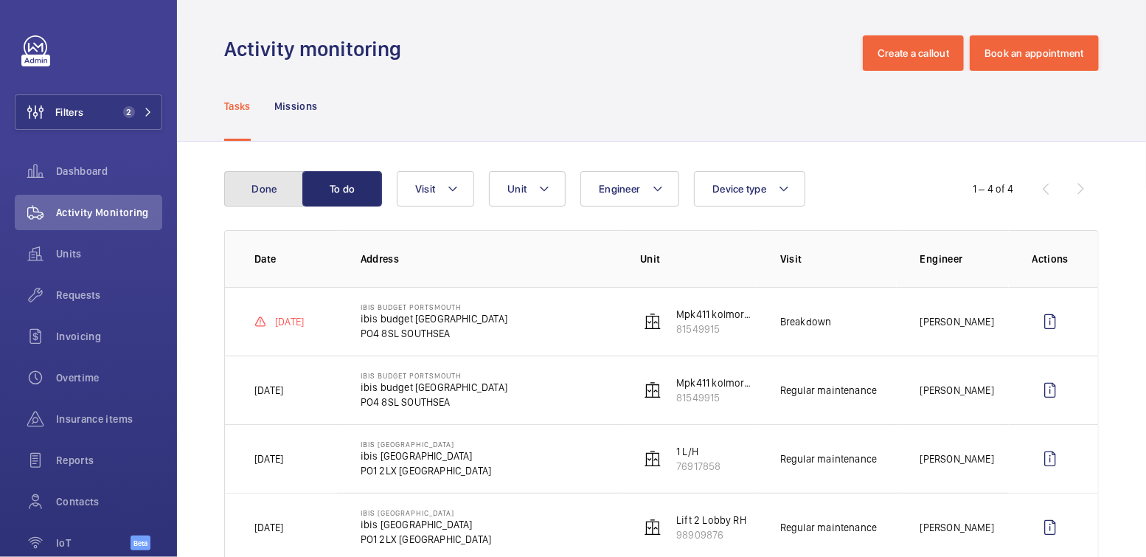
click at [277, 190] on button "Done" at bounding box center [264, 188] width 80 height 35
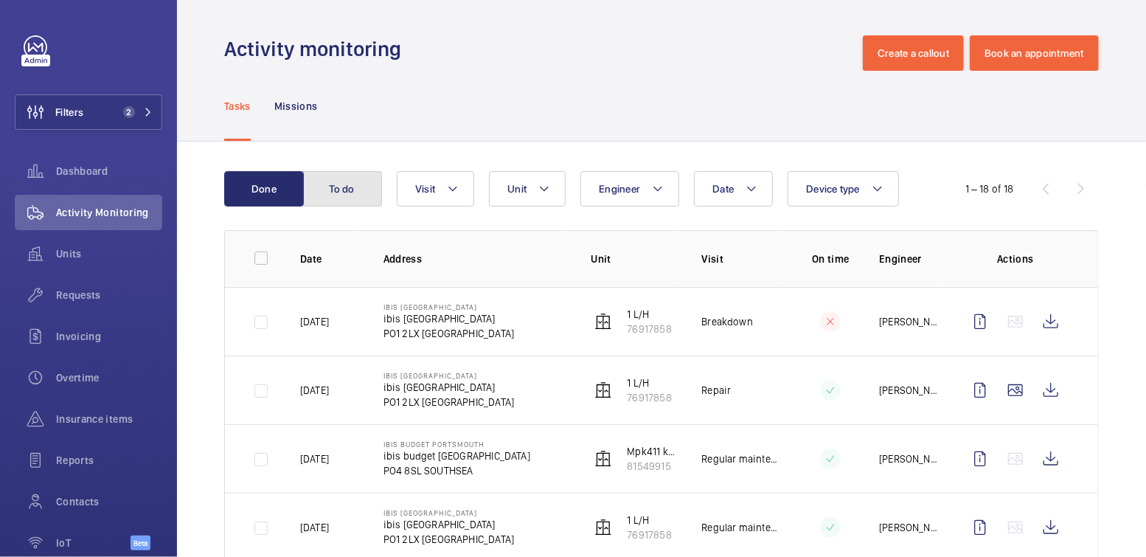
click at [344, 195] on button "To do" at bounding box center [342, 188] width 80 height 35
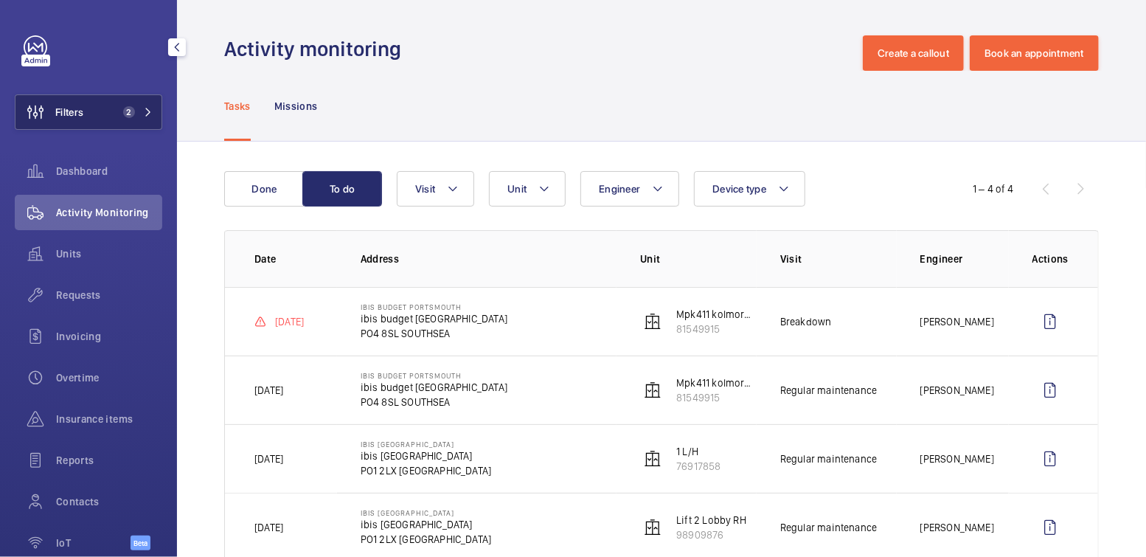
click at [77, 109] on span "Filters" at bounding box center [69, 112] width 28 height 15
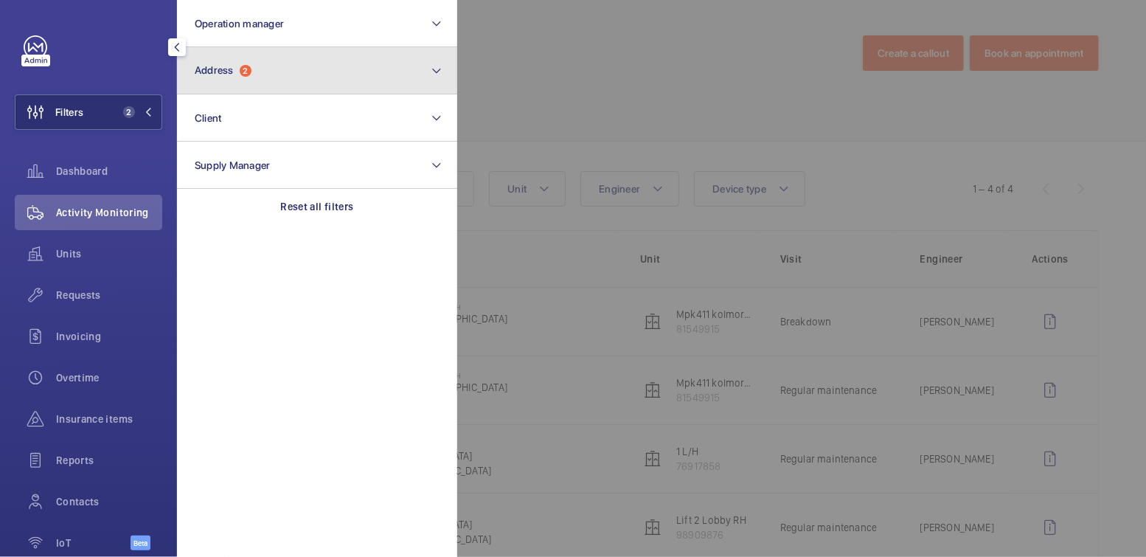
click at [270, 72] on button "Address 2" at bounding box center [317, 70] width 280 height 47
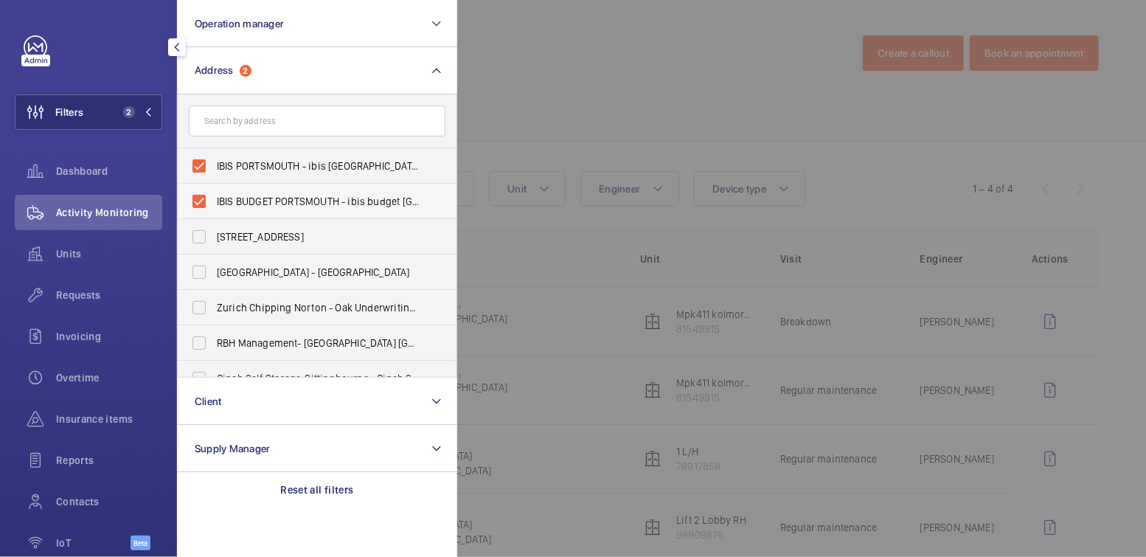
click at [240, 201] on span "IBIS BUDGET PORTSMOUTH - ibis budget Portsmouth, SOUTHSEA PO4 8SL" at bounding box center [318, 201] width 203 height 15
click at [214, 201] on input "IBIS BUDGET PORTSMOUTH - ibis budget Portsmouth, SOUTHSEA PO4 8SL" at bounding box center [199, 202] width 30 height 30
checkbox input "false"
click at [260, 166] on span "IBIS PORTSMOUTH - ibis Portsmouth Centre, PORTSMOUTH PO1 2LX" at bounding box center [318, 166] width 203 height 15
click at [214, 166] on input "IBIS PORTSMOUTH - ibis Portsmouth Centre, PORTSMOUTH PO1 2LX" at bounding box center [199, 166] width 30 height 30
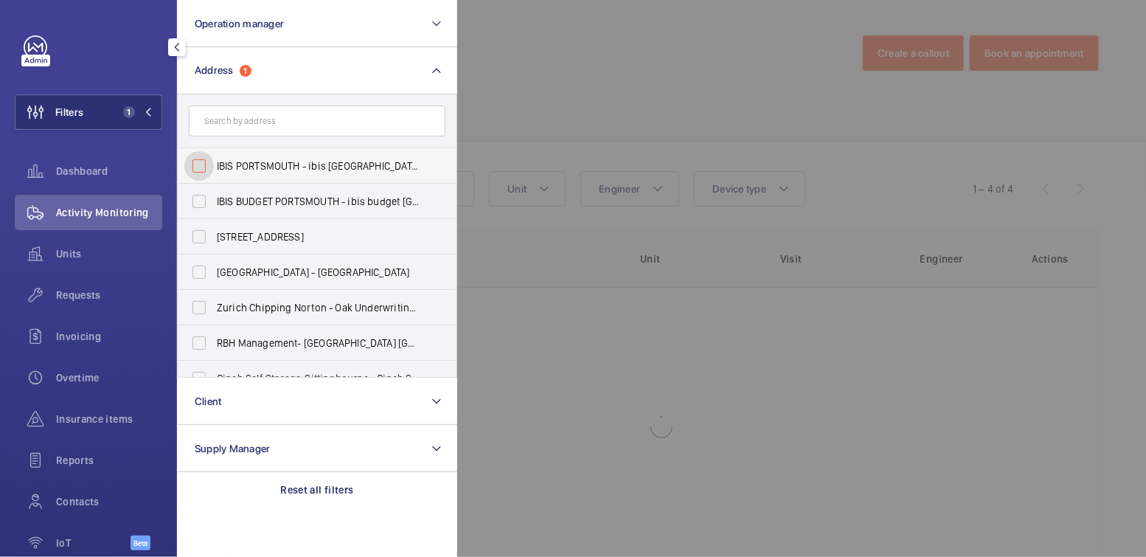
checkbox input "false"
click at [484, 49] on div at bounding box center [1030, 278] width 1146 height 557
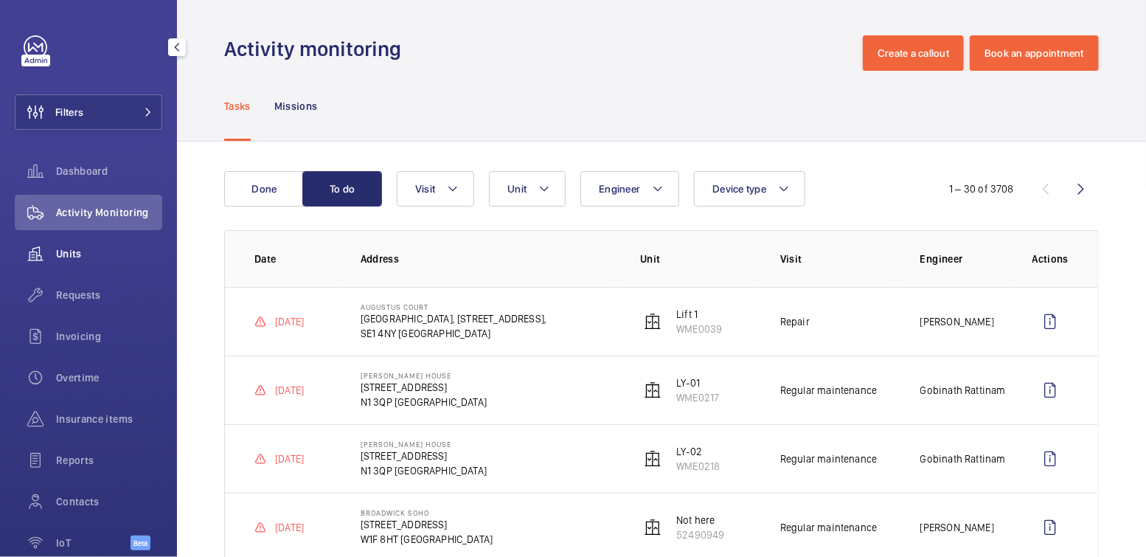
click at [62, 249] on span "Units" at bounding box center [109, 253] width 106 height 15
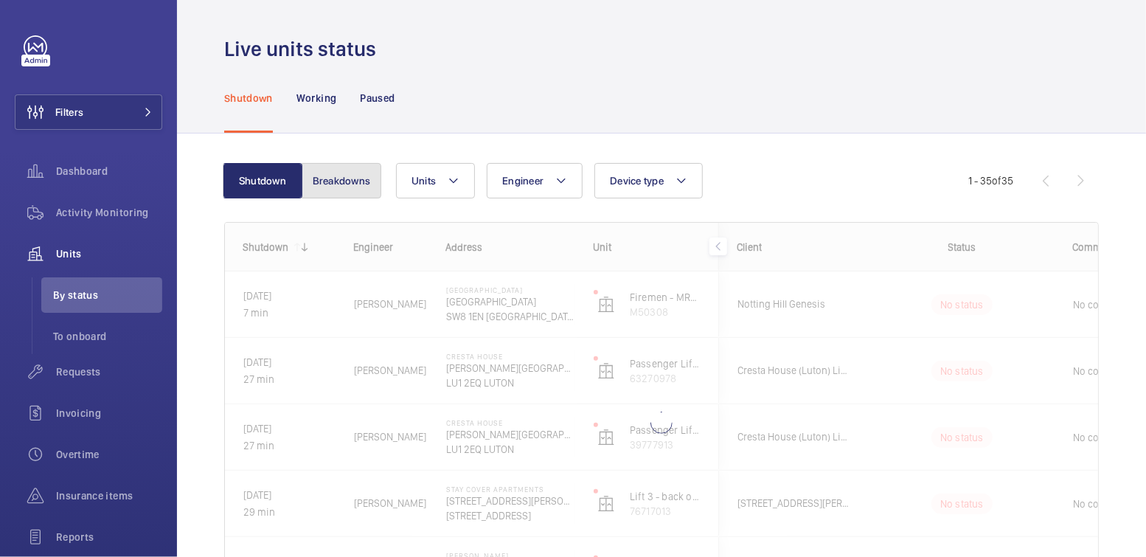
click at [349, 182] on button "Breakdowns" at bounding box center [342, 180] width 80 height 35
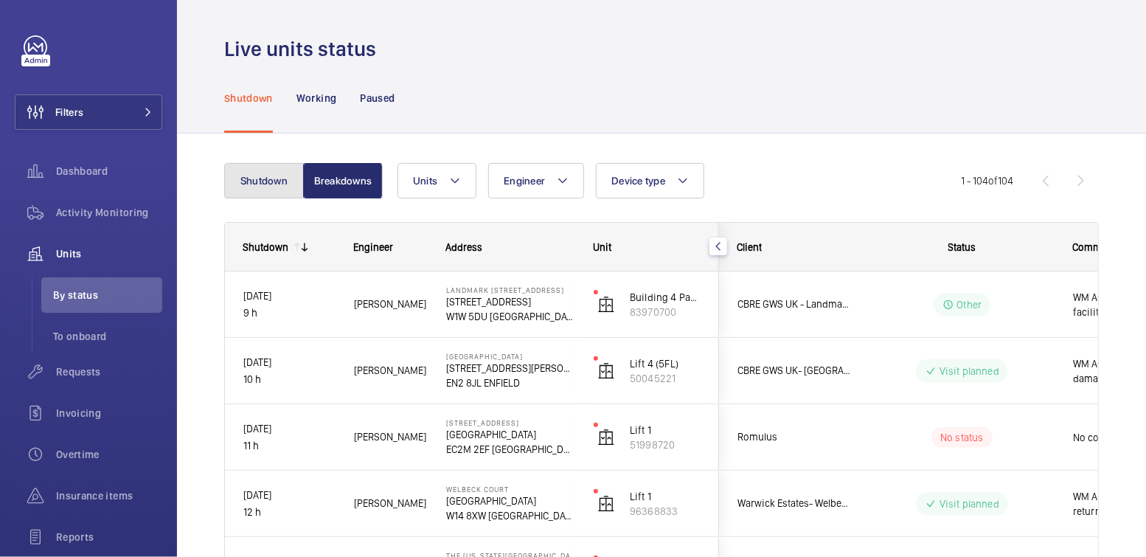
click at [269, 184] on button "Shutdown" at bounding box center [264, 180] width 80 height 35
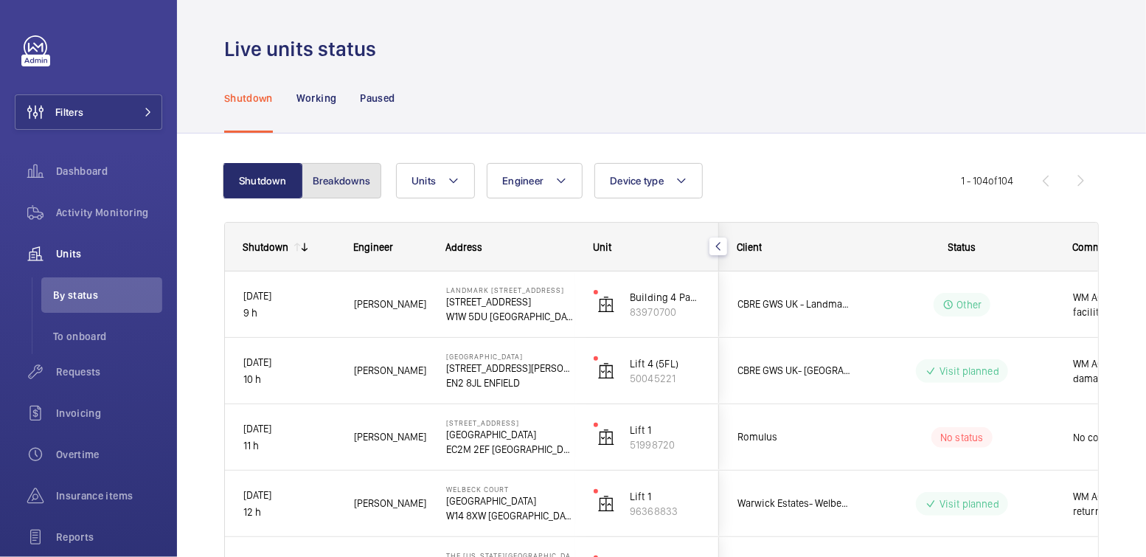
click at [329, 185] on button "Breakdowns" at bounding box center [342, 180] width 80 height 35
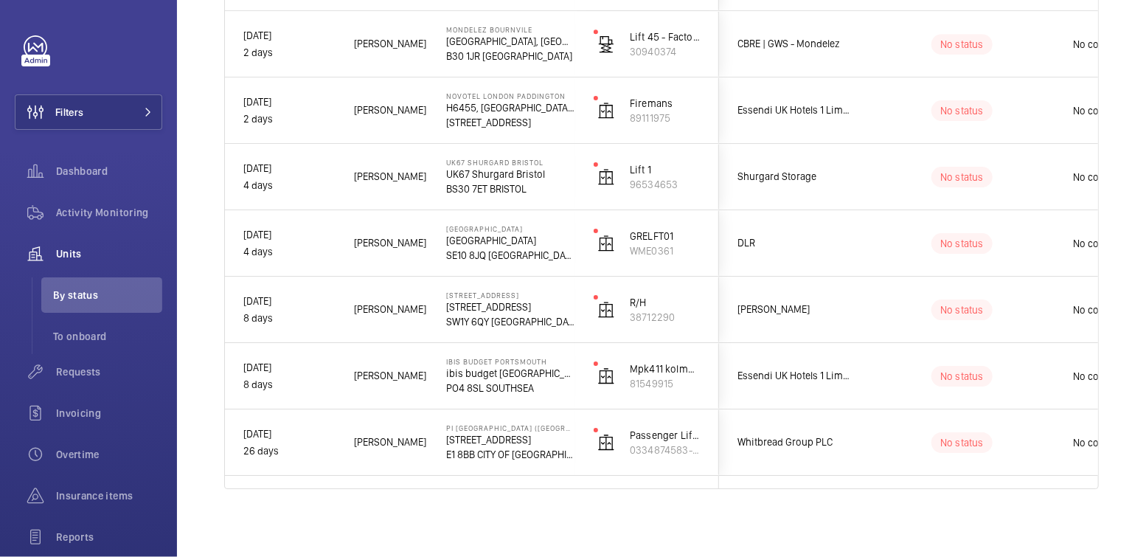
scroll to position [2187, 0]
click at [108, 212] on span "Activity Monitoring" at bounding box center [109, 212] width 106 height 15
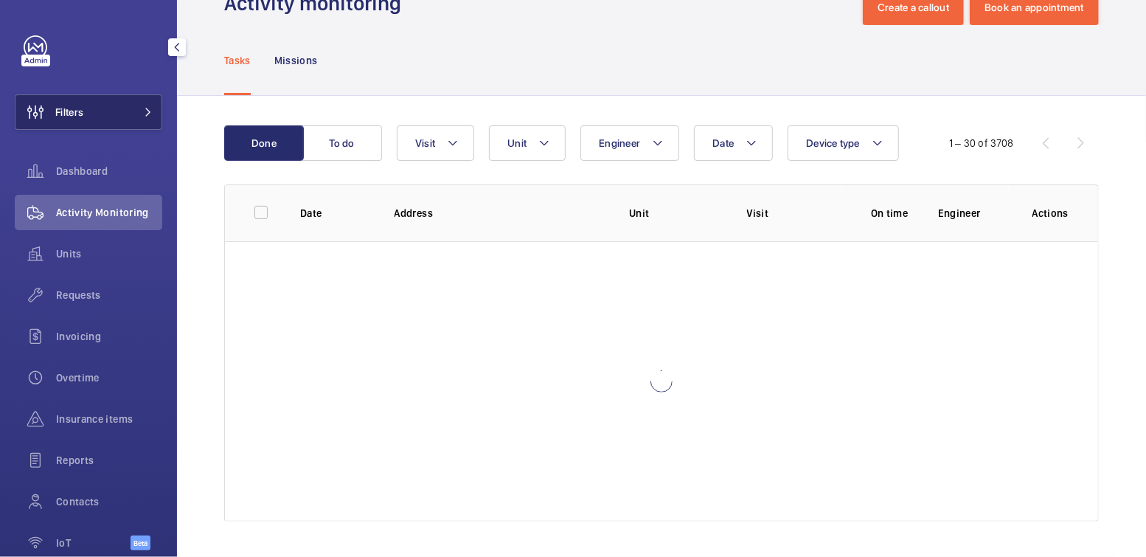
scroll to position [45, 0]
click at [119, 103] on button "Filters" at bounding box center [89, 111] width 148 height 35
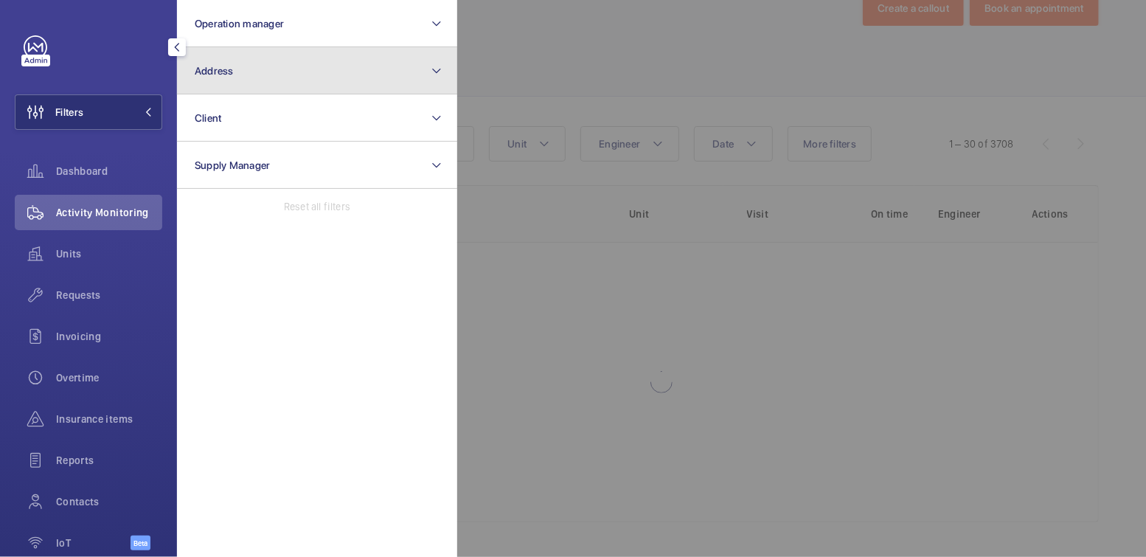
click at [283, 81] on button "Address" at bounding box center [317, 70] width 280 height 47
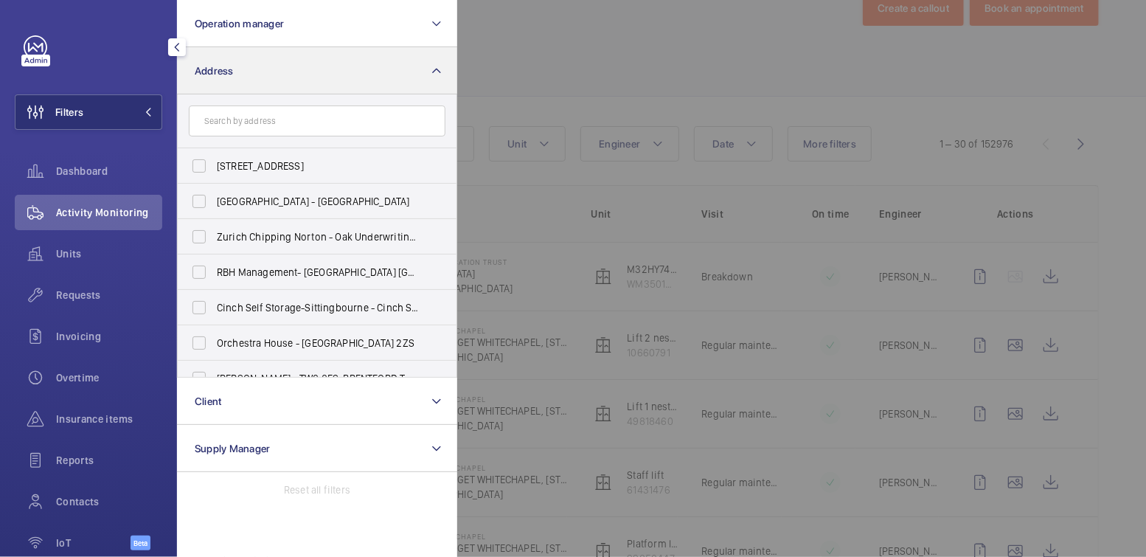
scroll to position [1806, 0]
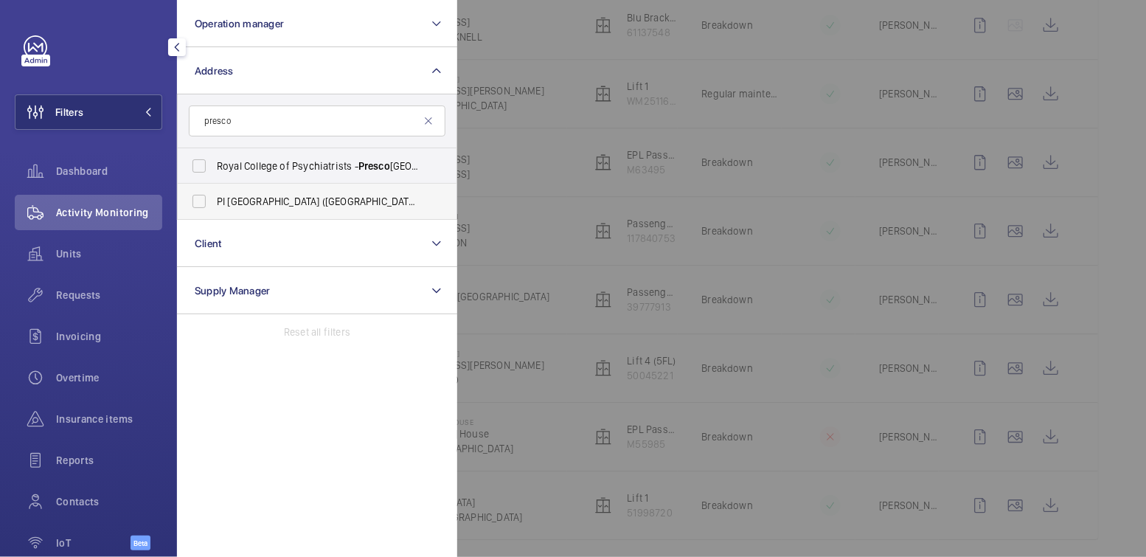
type input "presco"
click at [305, 200] on span "PI London City (Tower Hill) - 22-24 Presco t Street, CITY OF LONDON E1 8BB" at bounding box center [318, 201] width 203 height 15
click at [214, 200] on input "PI London City (Tower Hill) - 22-24 Presco t Street, CITY OF LONDON E1 8BB" at bounding box center [199, 202] width 30 height 30
checkbox input "true"
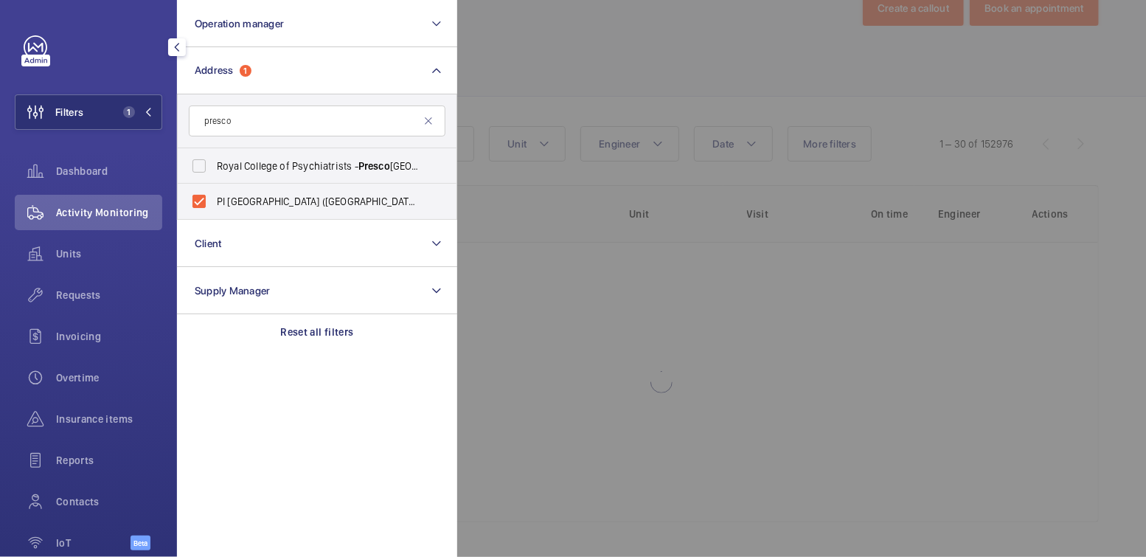
click at [713, 4] on div at bounding box center [1030, 278] width 1146 height 557
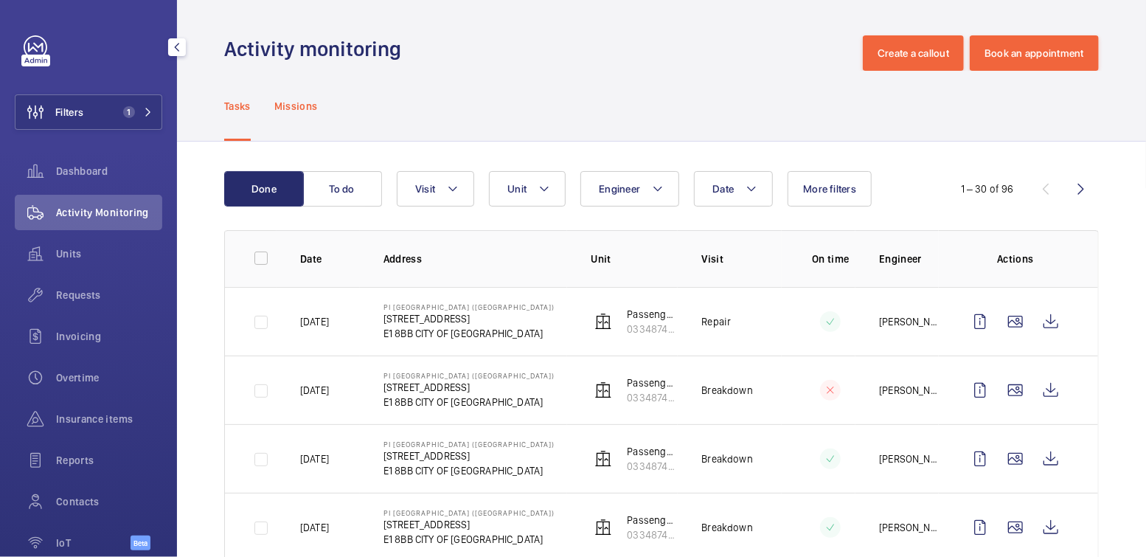
click at [302, 97] on div "Missions" at bounding box center [296, 106] width 44 height 70
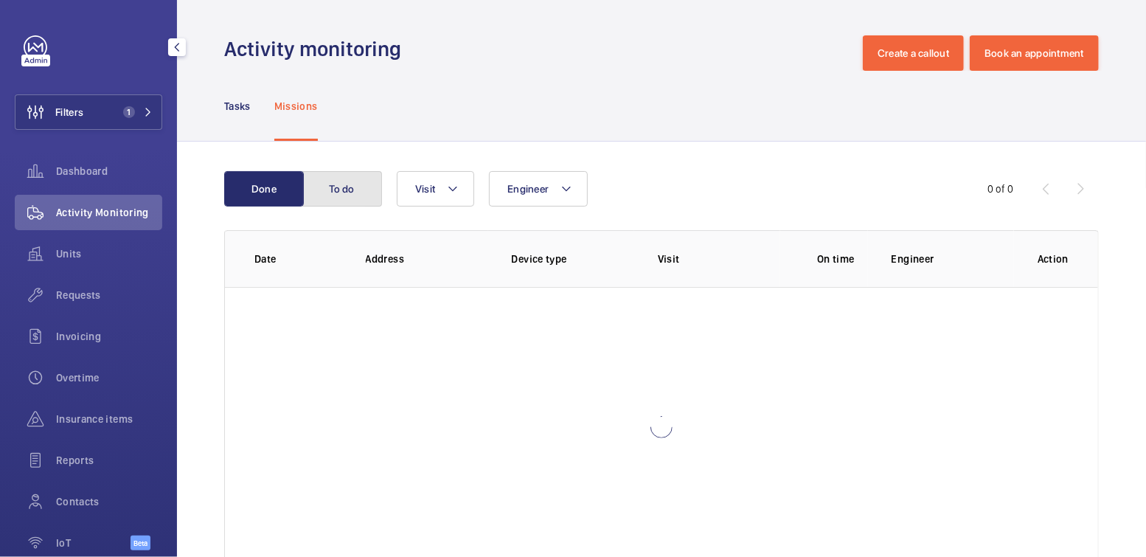
click at [353, 185] on button "To do" at bounding box center [342, 188] width 80 height 35
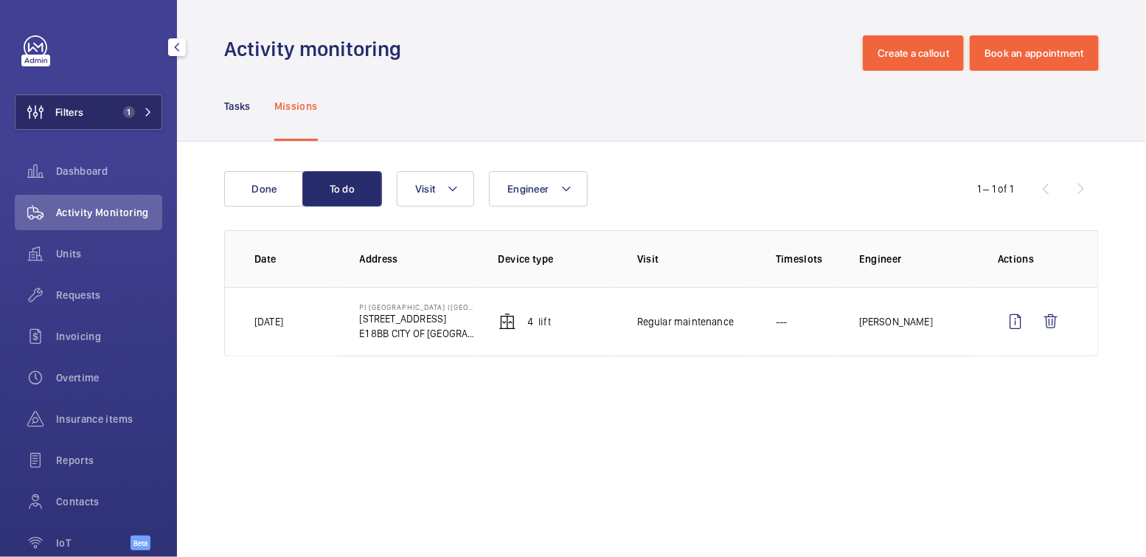
click at [98, 108] on button "Filters 1" at bounding box center [89, 111] width 148 height 35
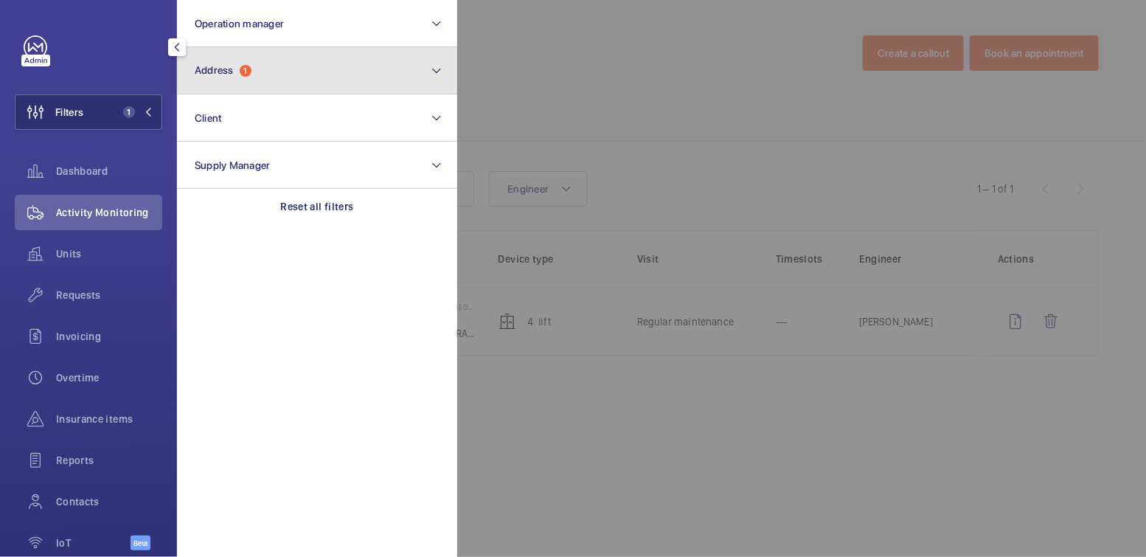
click at [288, 68] on button "Address 1" at bounding box center [317, 70] width 280 height 47
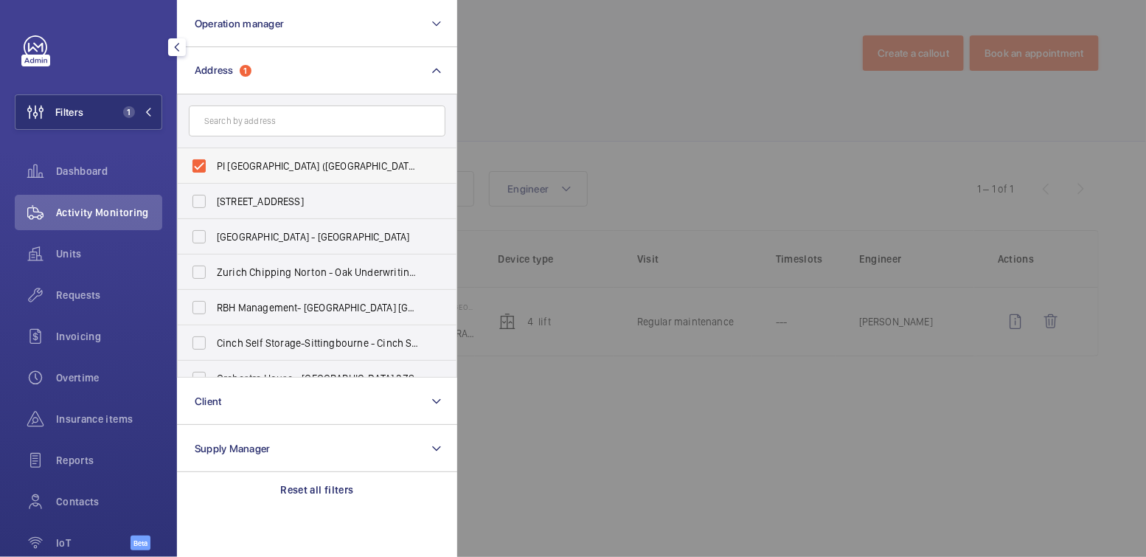
click at [238, 162] on span "PI London City (Tower Hill) - 22-24 Prescot Street, CITY OF LONDON E1 8BB" at bounding box center [318, 166] width 203 height 15
click at [214, 162] on input "PI London City (Tower Hill) - 22-24 Prescot Street, CITY OF LONDON E1 8BB" at bounding box center [199, 166] width 30 height 30
checkbox input "false"
click at [628, 98] on div at bounding box center [1030, 278] width 1146 height 557
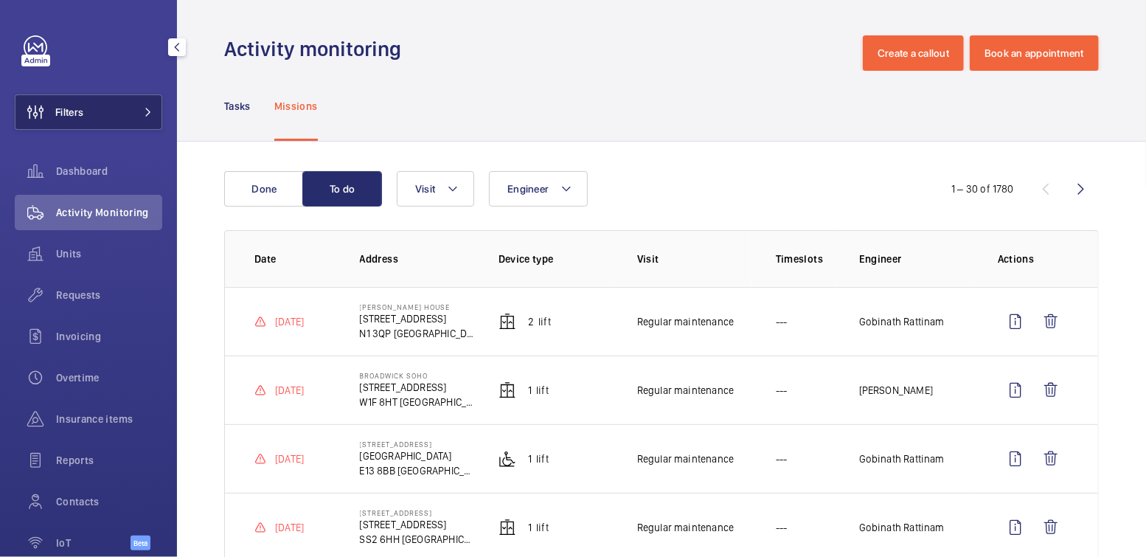
click at [101, 111] on button "Filters" at bounding box center [89, 111] width 148 height 35
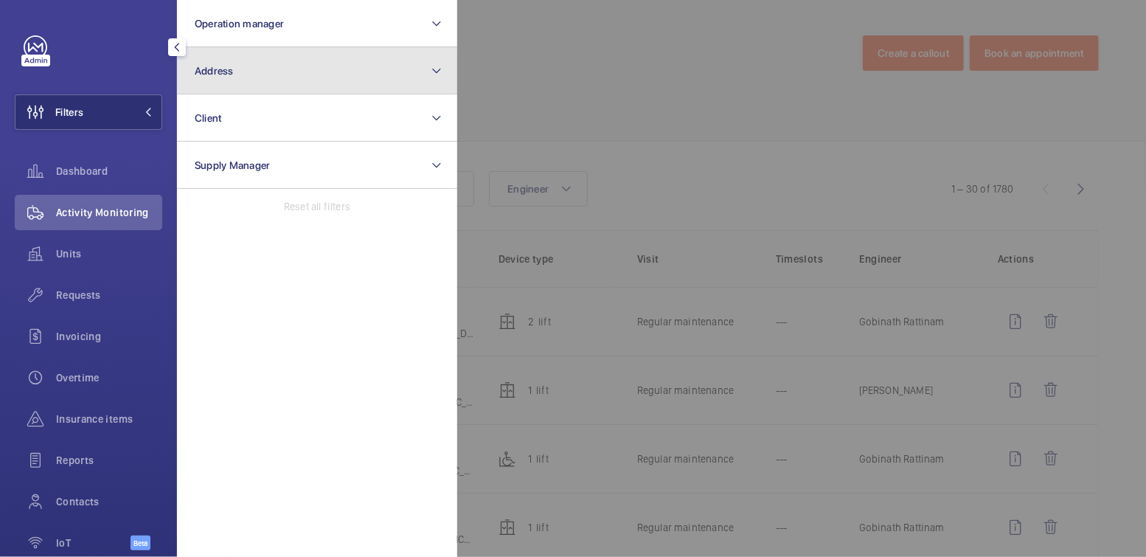
click at [236, 78] on button "Address" at bounding box center [317, 70] width 280 height 47
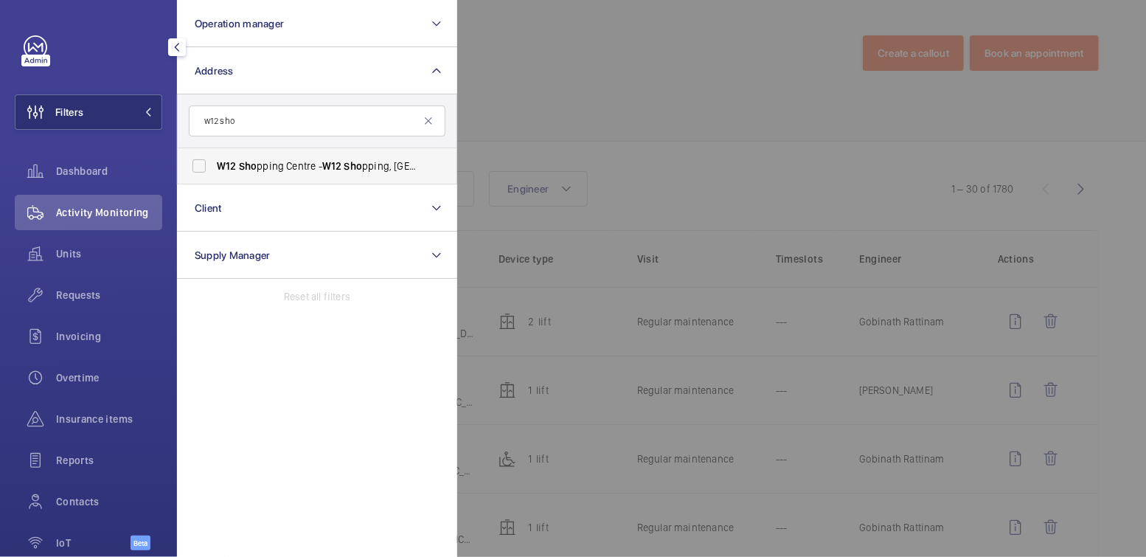
type input "w12 sho"
click at [303, 164] on span "W12 Sho pping Centre - W12 Sho pping, LONDON W12 8PP" at bounding box center [318, 166] width 203 height 15
click at [214, 164] on input "W12 Sho pping Centre - W12 Sho pping, LONDON W12 8PP" at bounding box center [199, 166] width 30 height 30
checkbox input "true"
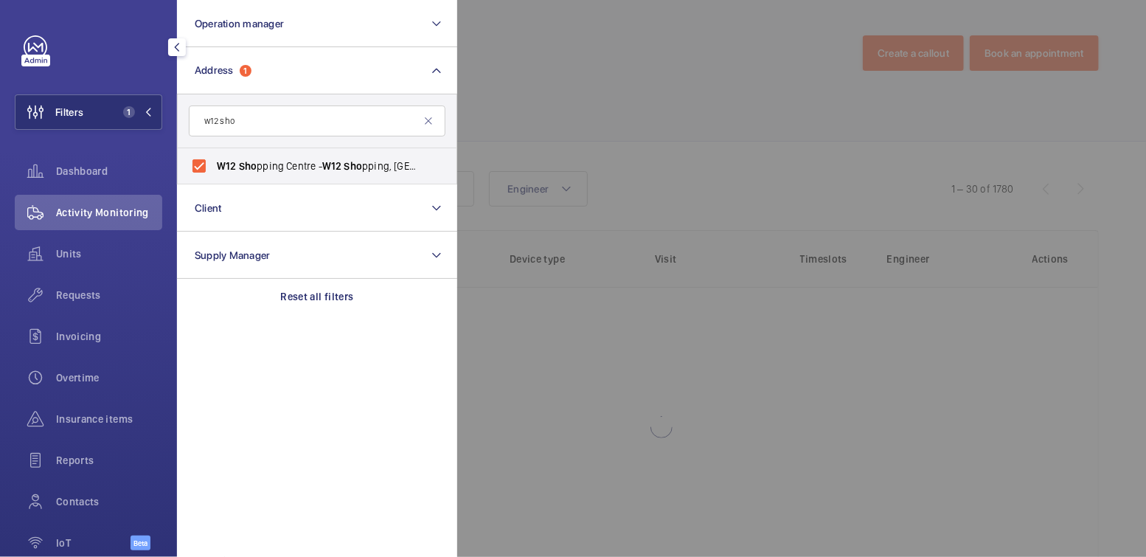
click at [608, 80] on div at bounding box center [1030, 278] width 1146 height 557
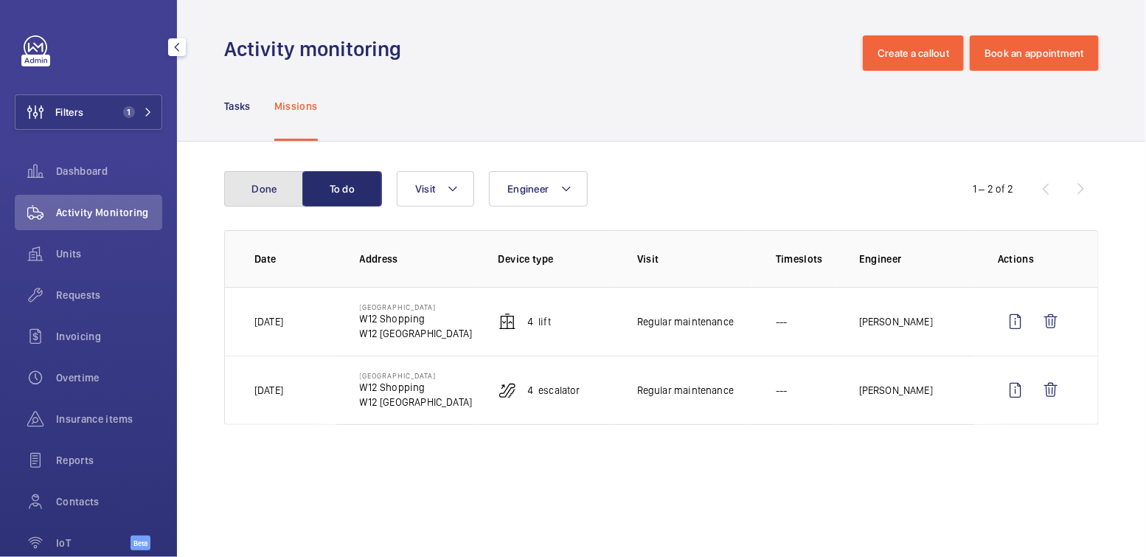
click at [243, 186] on button "Done" at bounding box center [264, 188] width 80 height 35
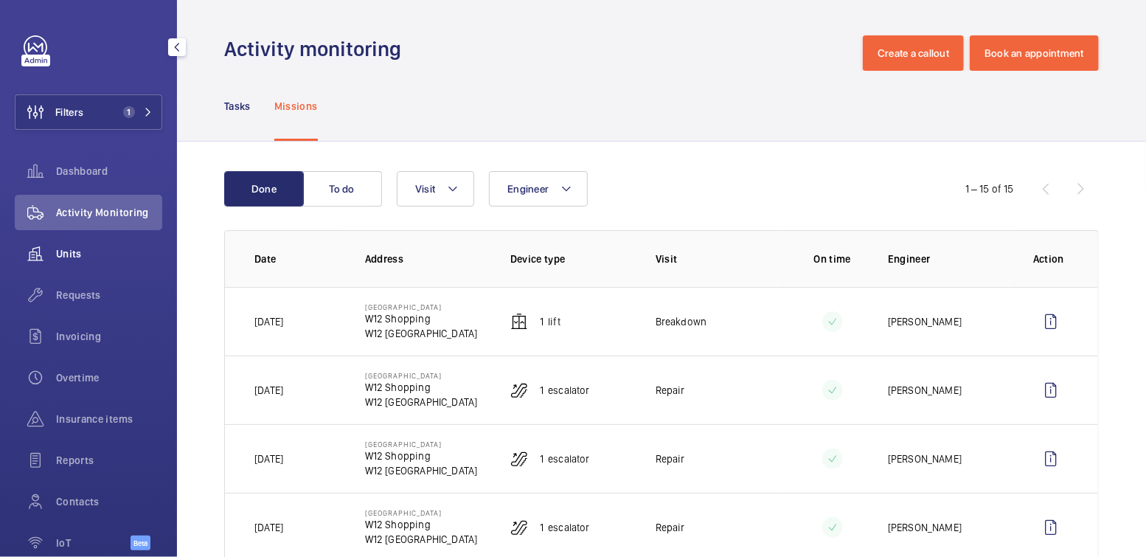
click at [51, 252] on wm-front-icon-button at bounding box center [35, 253] width 41 height 35
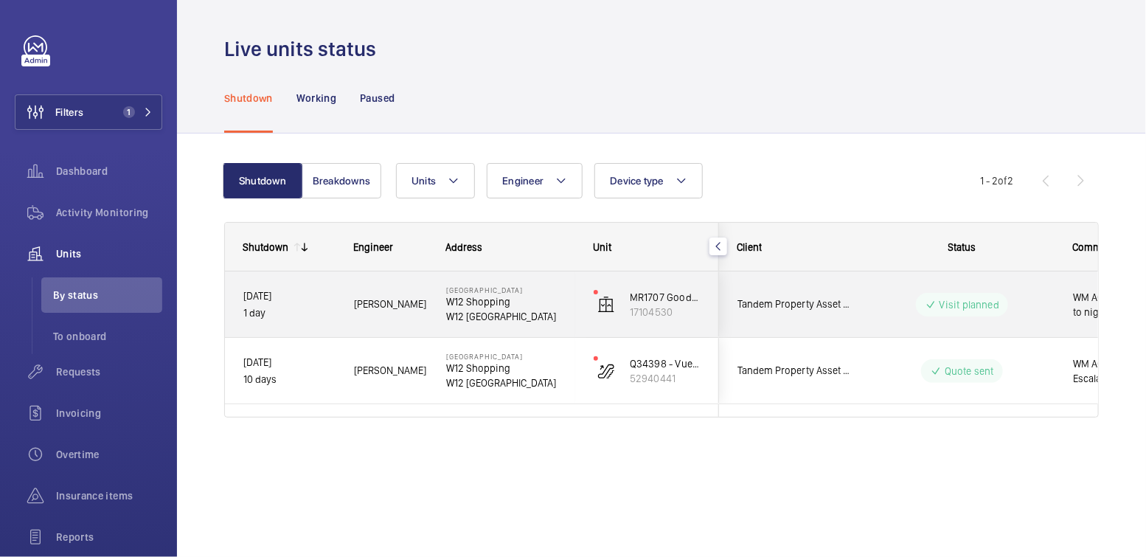
click at [546, 302] on p "W12 Shopping" at bounding box center [510, 301] width 128 height 15
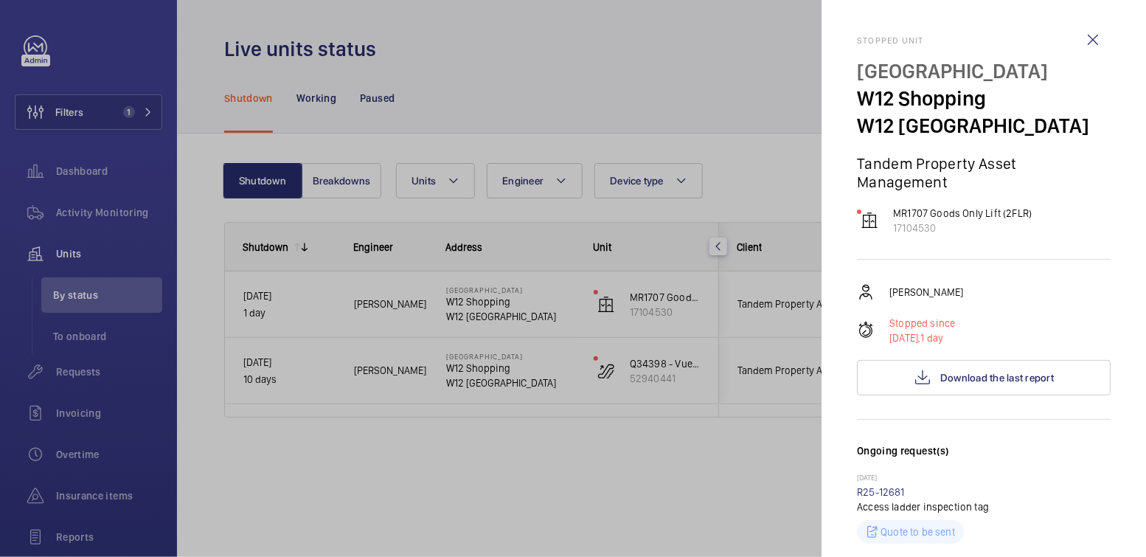
click at [479, 91] on div at bounding box center [573, 278] width 1146 height 557
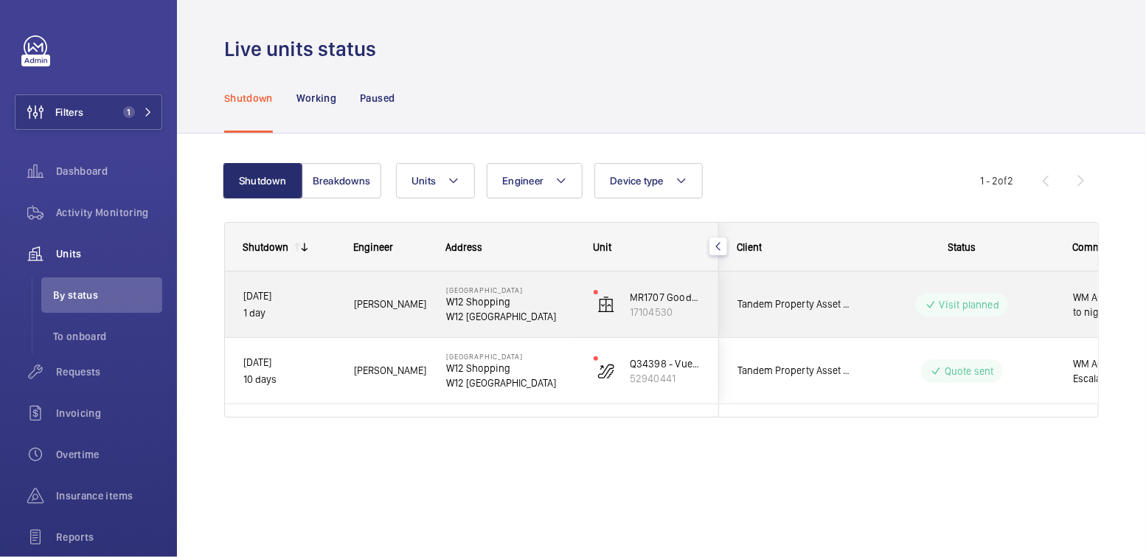
click at [888, 300] on wm-front-pills-cell "Visit planned" at bounding box center [962, 305] width 184 height 24
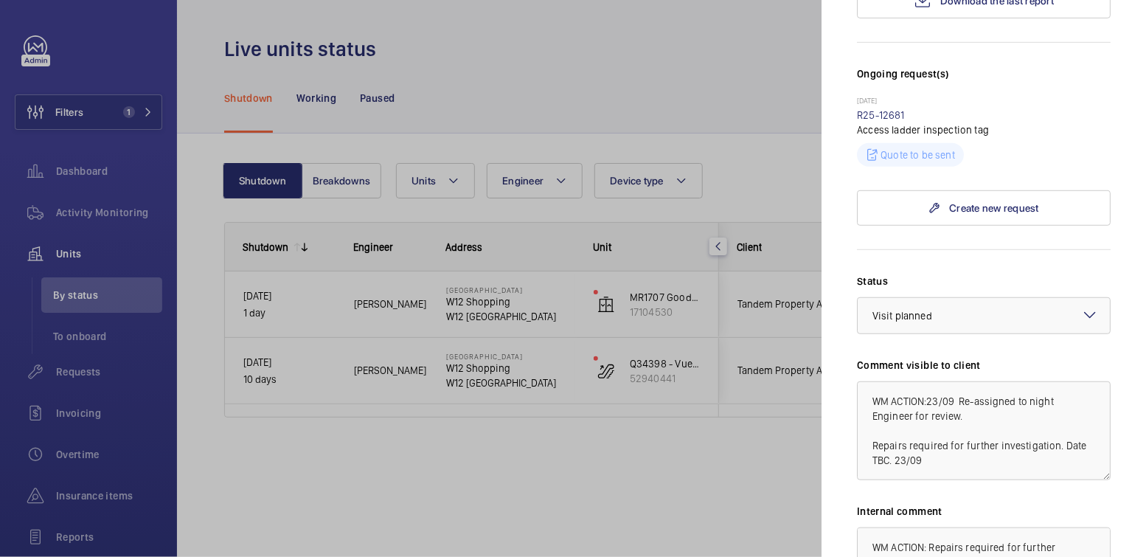
scroll to position [470, 0]
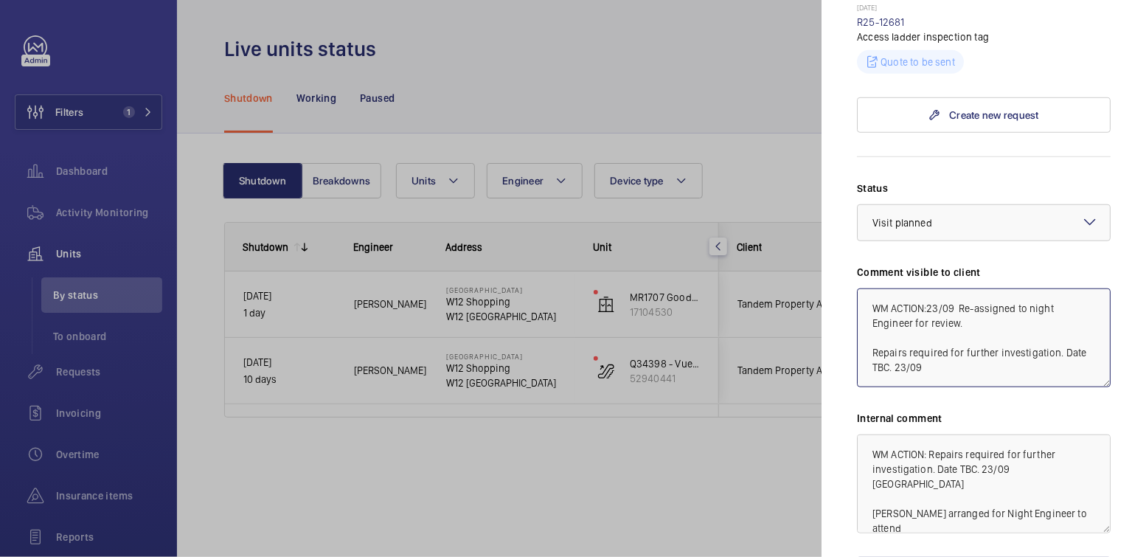
click at [865, 291] on textarea "WM ACTION:23/09 Re-assigned to night Engineer for review. Repairs required for …" at bounding box center [984, 337] width 254 height 99
drag, startPoint x: 873, startPoint y: 308, endPoint x: 904, endPoint y: 317, distance: 33.1
click at [904, 317] on textarea "WM ACTION 25.09.25 Two engineers returning today WM ACTION:23/09 Re-assigned to…" at bounding box center [984, 337] width 254 height 99
type textarea "WM ACTION 25.09.25 Two engineers returning today WM ACTION:23/09 Re-assigned to…"
click at [865, 447] on textarea "WM ACTION: Repairs required for further investigation. Date TBC. 23/09 india Sa…" at bounding box center [984, 483] width 254 height 99
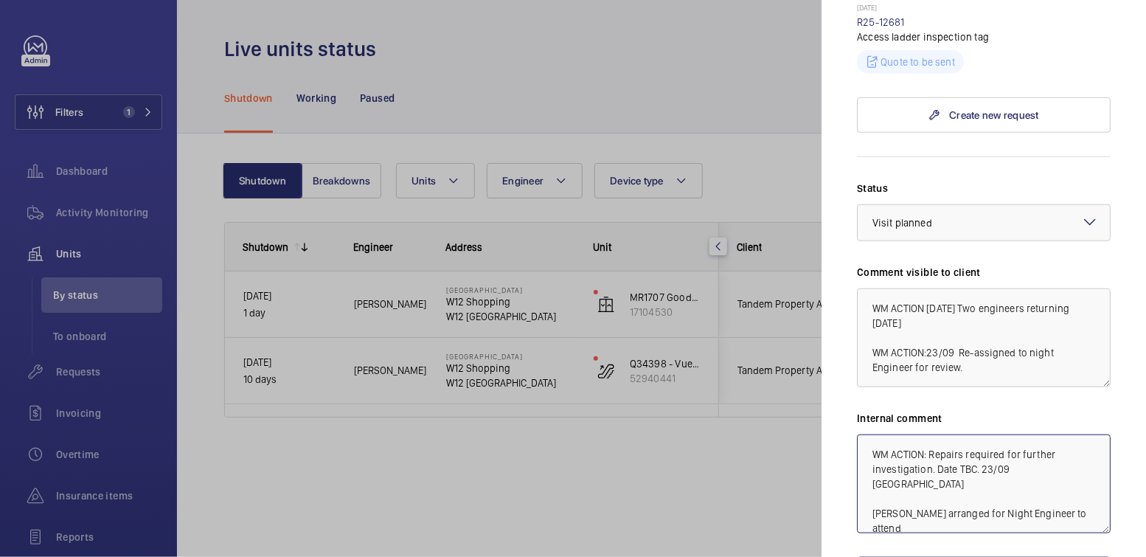
paste textarea "WM ACTION 25.09.25 Two engineers returning today"
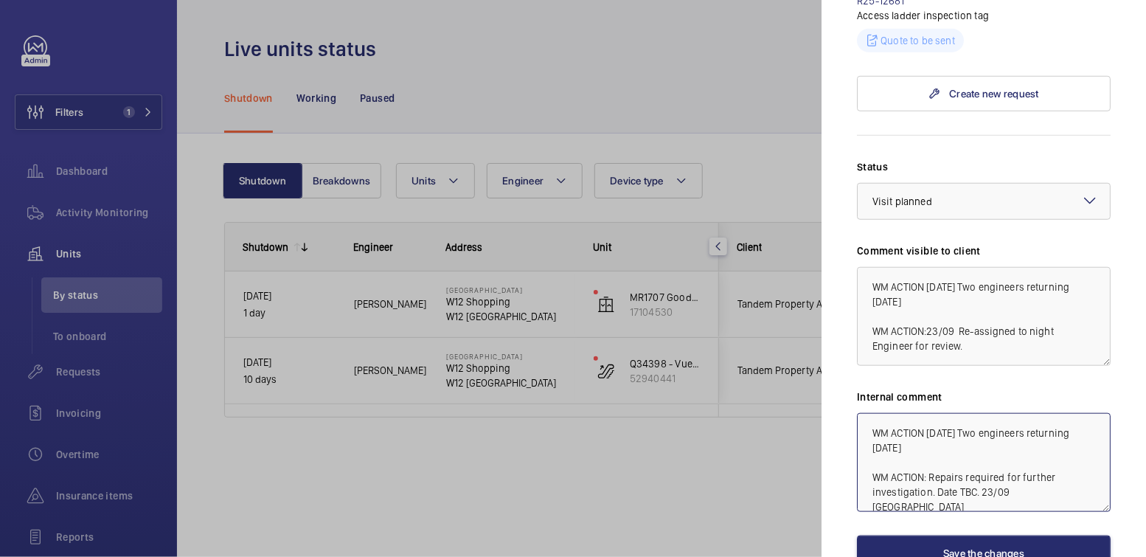
scroll to position [586, 0]
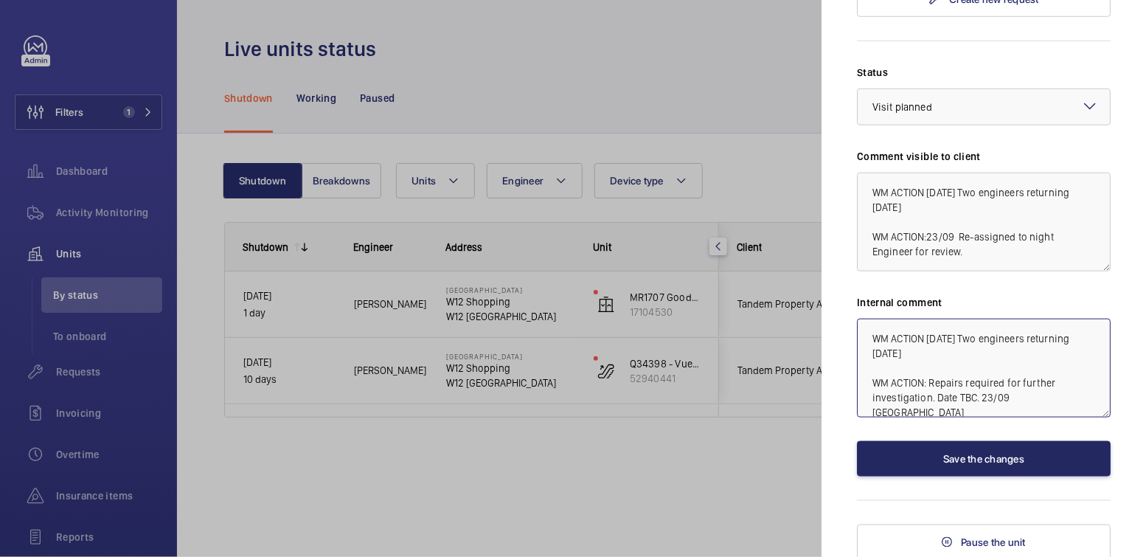
type textarea "WM ACTION 25.09.25 Two engineers returning today WM ACTION: Repairs required fo…"
click at [1001, 451] on button "Save the changes" at bounding box center [984, 458] width 254 height 35
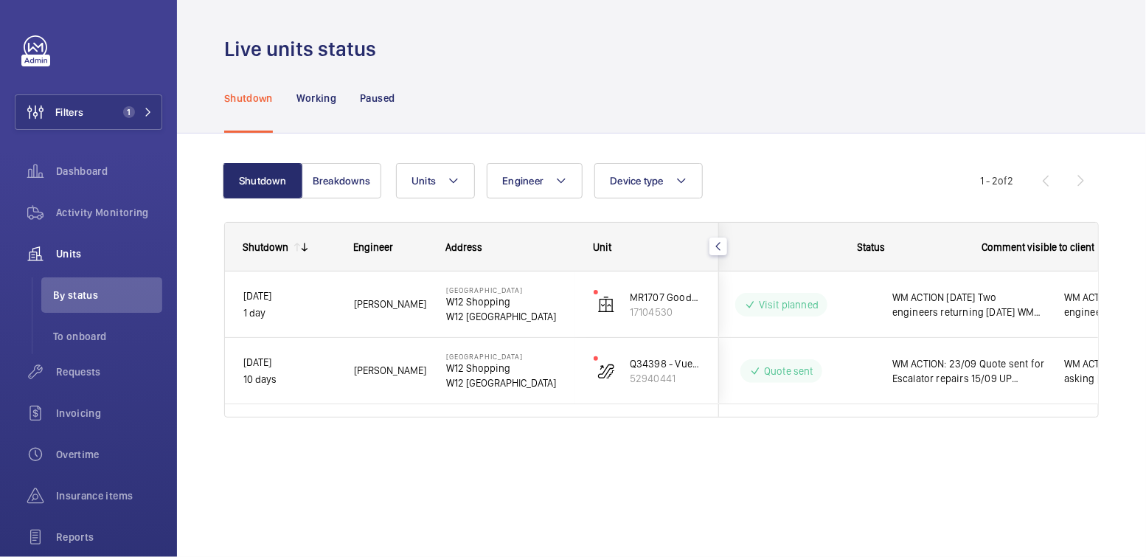
scroll to position [0, 0]
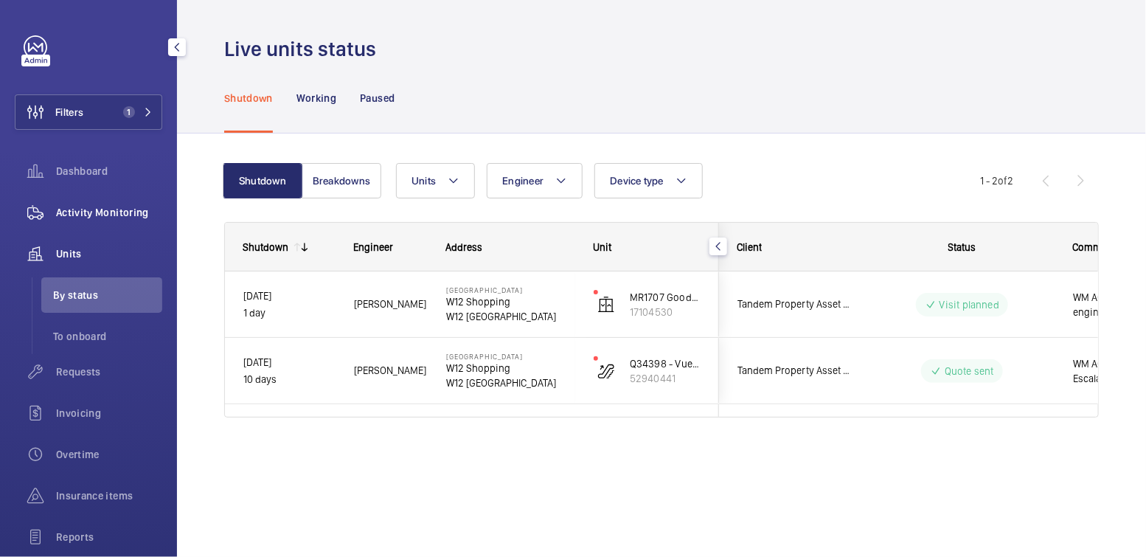
click at [94, 200] on div "Activity Monitoring" at bounding box center [89, 212] width 148 height 35
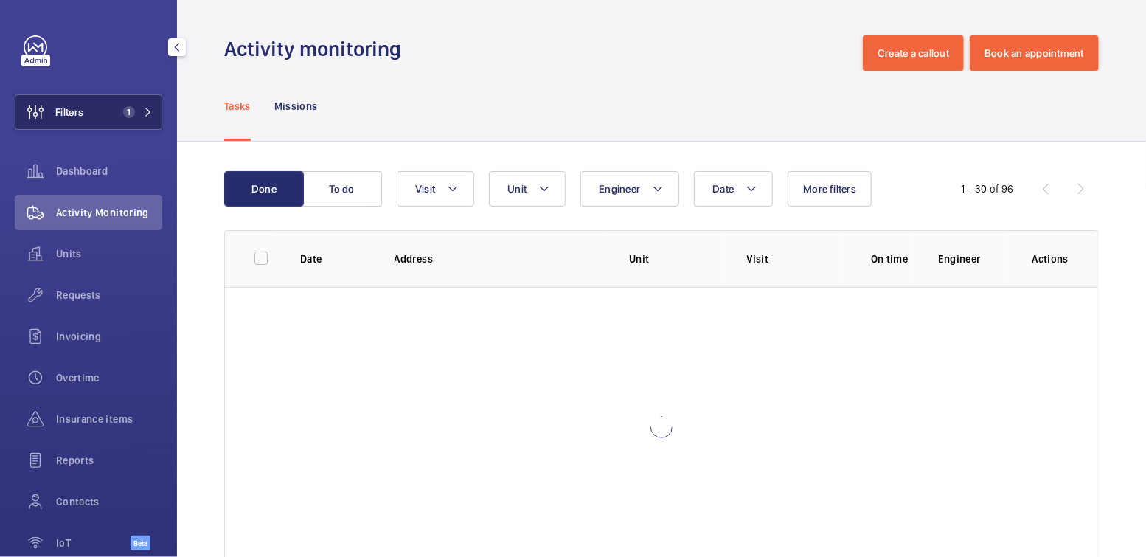
click at [115, 118] on button "Filters 1" at bounding box center [89, 111] width 148 height 35
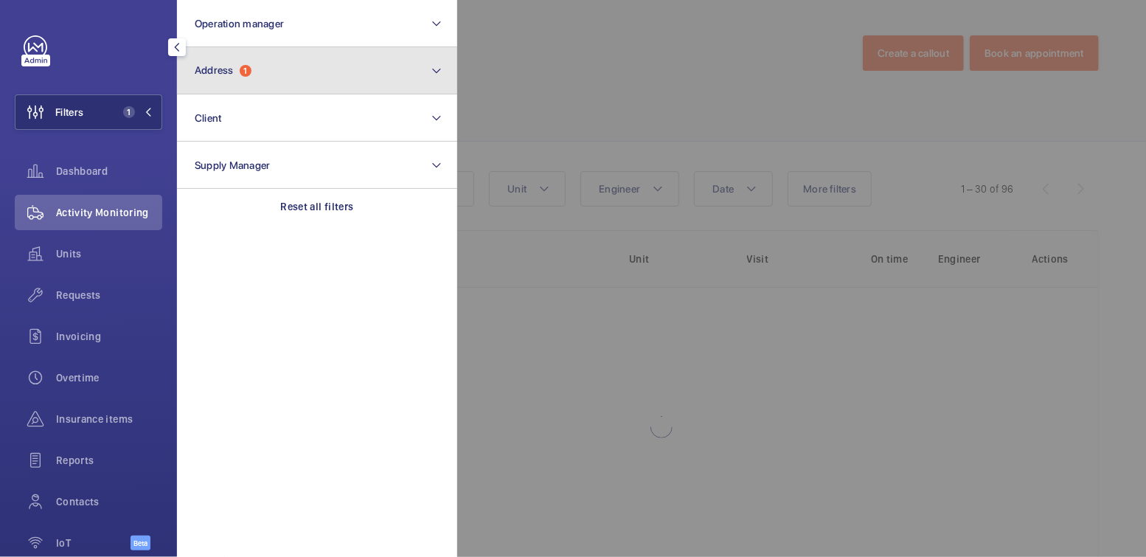
click at [256, 72] on button "Address 1" at bounding box center [317, 70] width 280 height 47
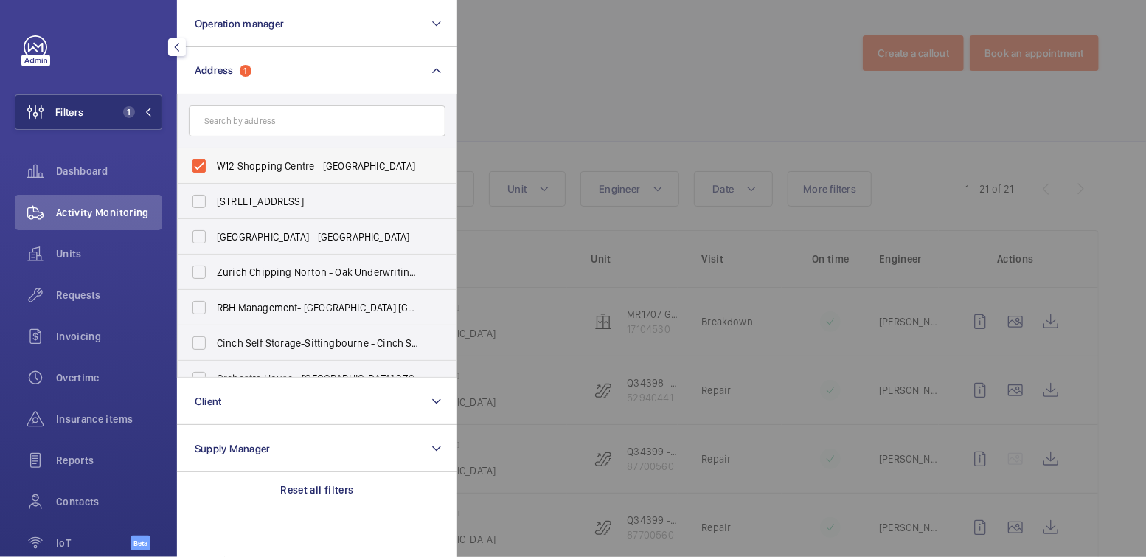
click at [254, 154] on label "W12 Shopping Centre - W12 Shopping, LONDON W12 8PP" at bounding box center [306, 165] width 257 height 35
click at [214, 154] on input "W12 Shopping Centre - W12 Shopping, LONDON W12 8PP" at bounding box center [199, 166] width 30 height 30
checkbox input "false"
click at [589, 80] on div at bounding box center [1030, 278] width 1146 height 557
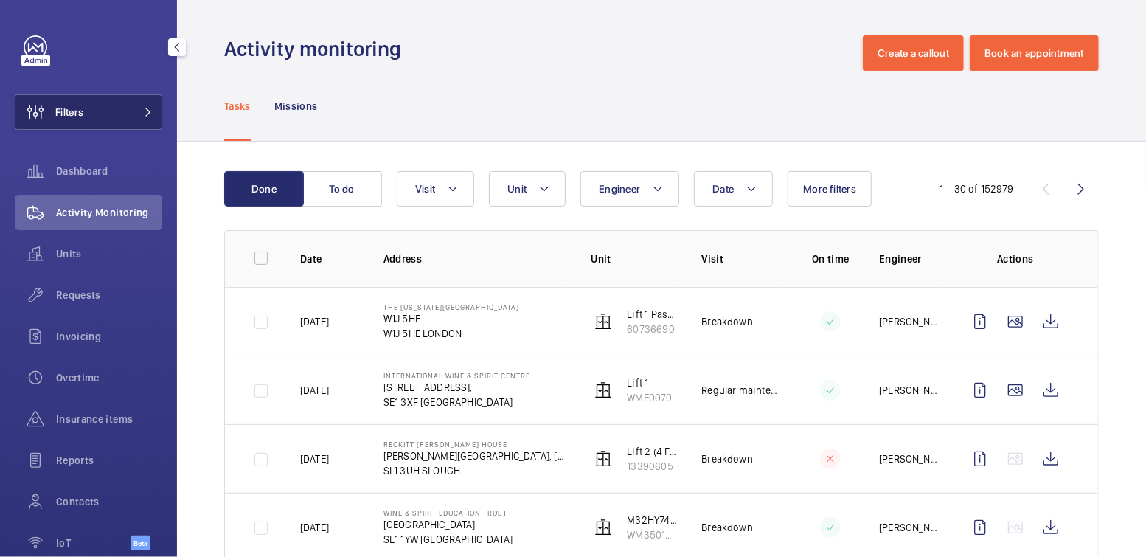
click at [96, 118] on button "Filters" at bounding box center [89, 111] width 148 height 35
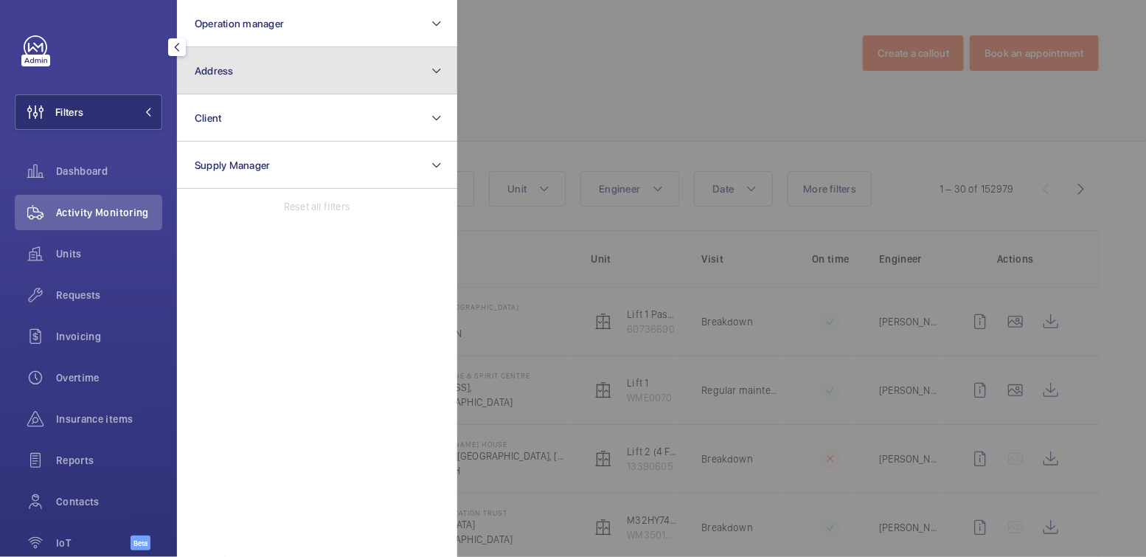
click at [261, 81] on button "Address" at bounding box center [317, 70] width 280 height 47
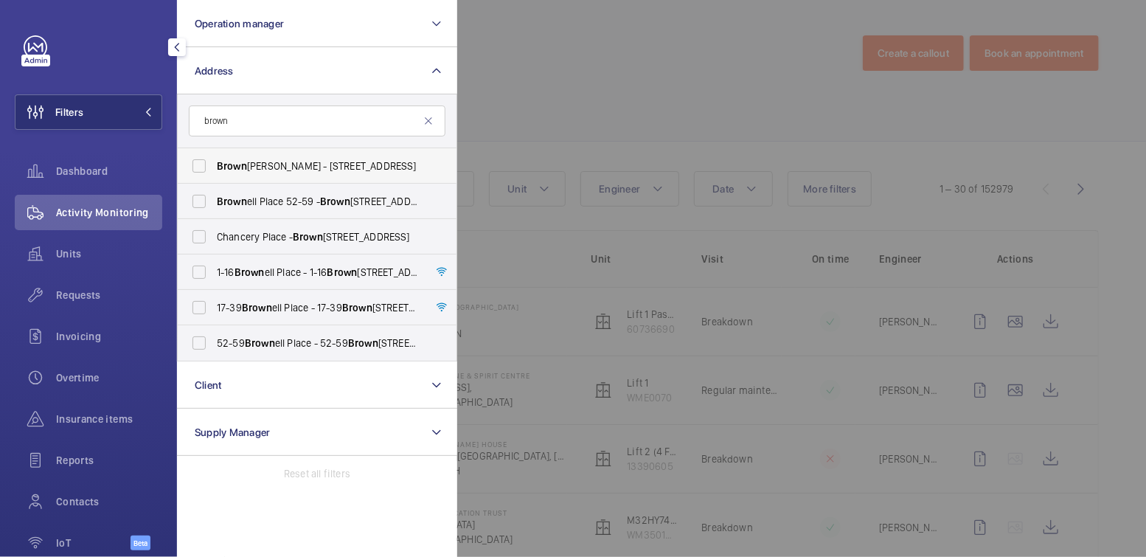
type input "brown"
click at [281, 163] on span "Brown Shipley - 2 Moorgate, LONDON EC2M 6TX" at bounding box center [318, 166] width 203 height 15
click at [214, 163] on input "Brown Shipley - 2 Moorgate, LONDON EC2M 6TX" at bounding box center [199, 166] width 30 height 30
checkbox input "true"
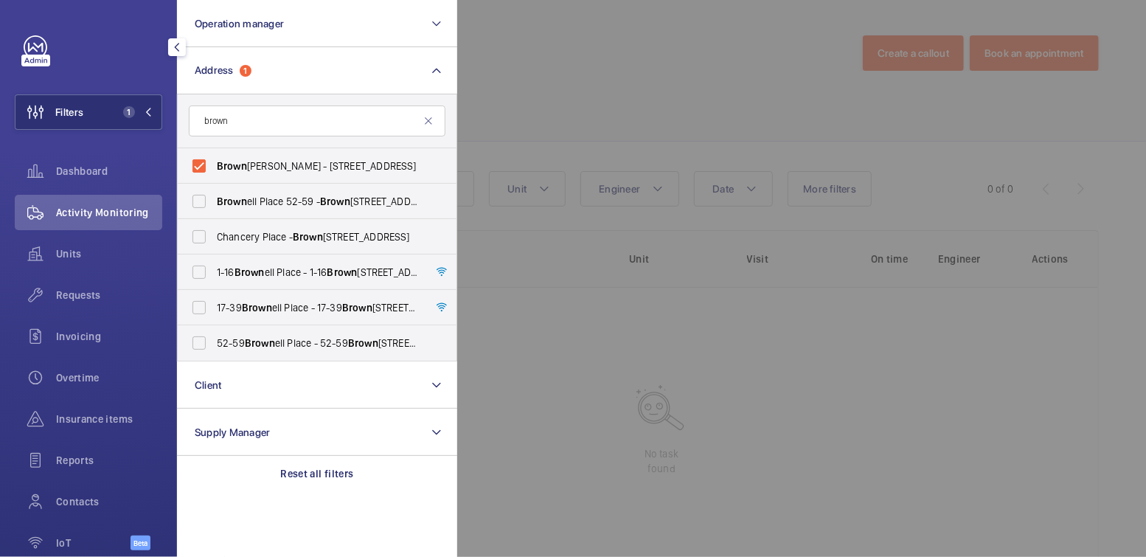
drag, startPoint x: 556, startPoint y: 51, endPoint x: 549, endPoint y: 58, distance: 9.9
click at [556, 51] on div at bounding box center [1030, 278] width 1146 height 557
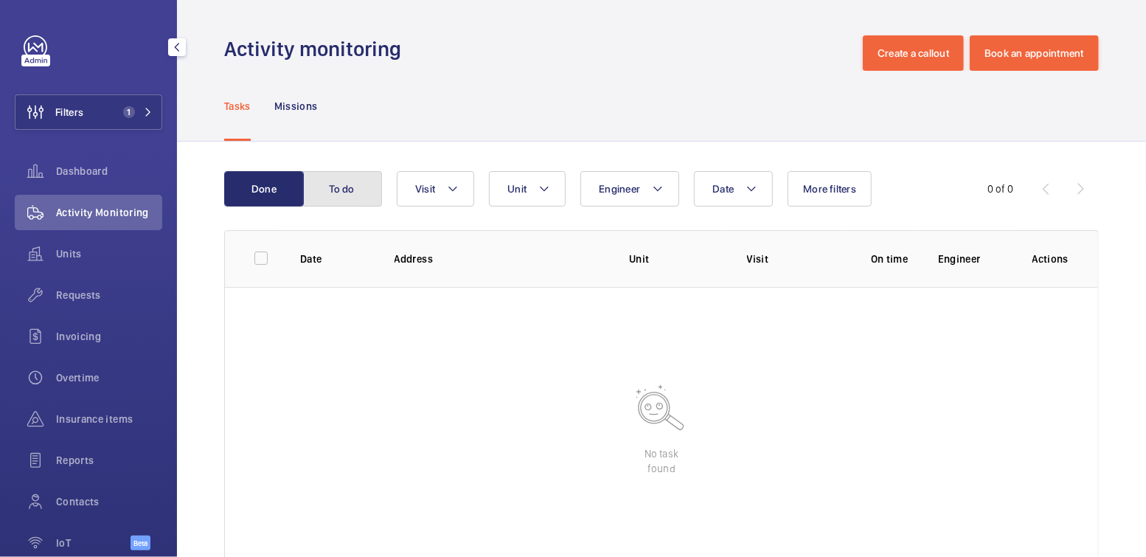
click at [359, 180] on button "To do" at bounding box center [342, 188] width 80 height 35
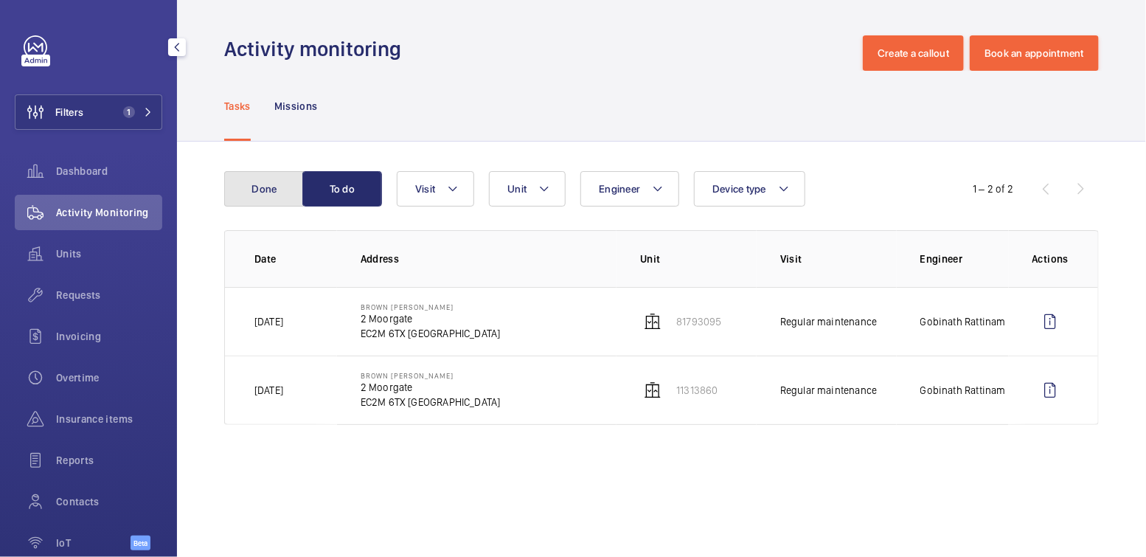
click at [283, 195] on button "Done" at bounding box center [264, 188] width 80 height 35
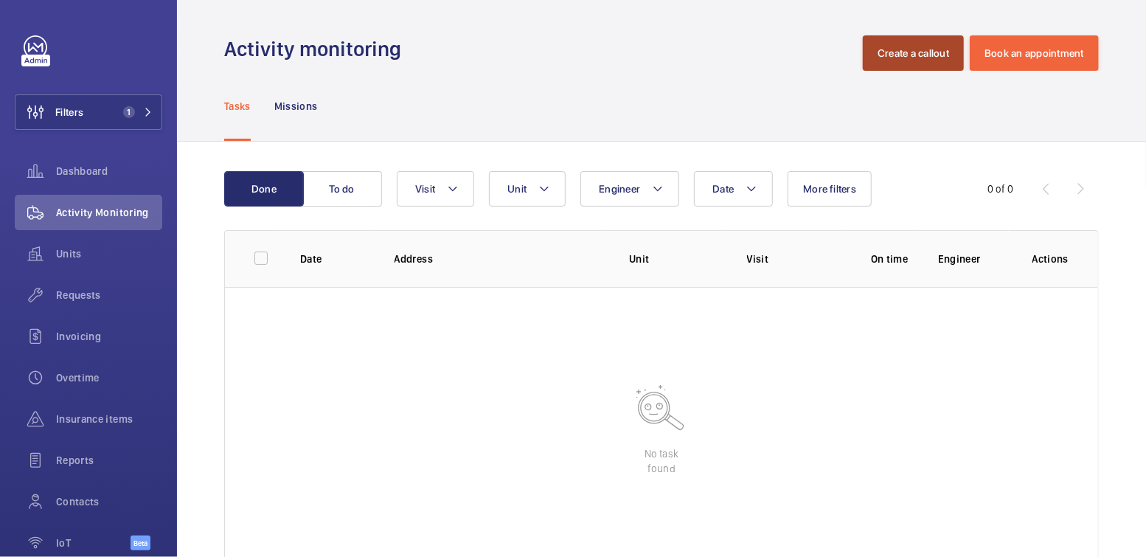
click at [905, 49] on button "Create a callout" at bounding box center [913, 52] width 101 height 35
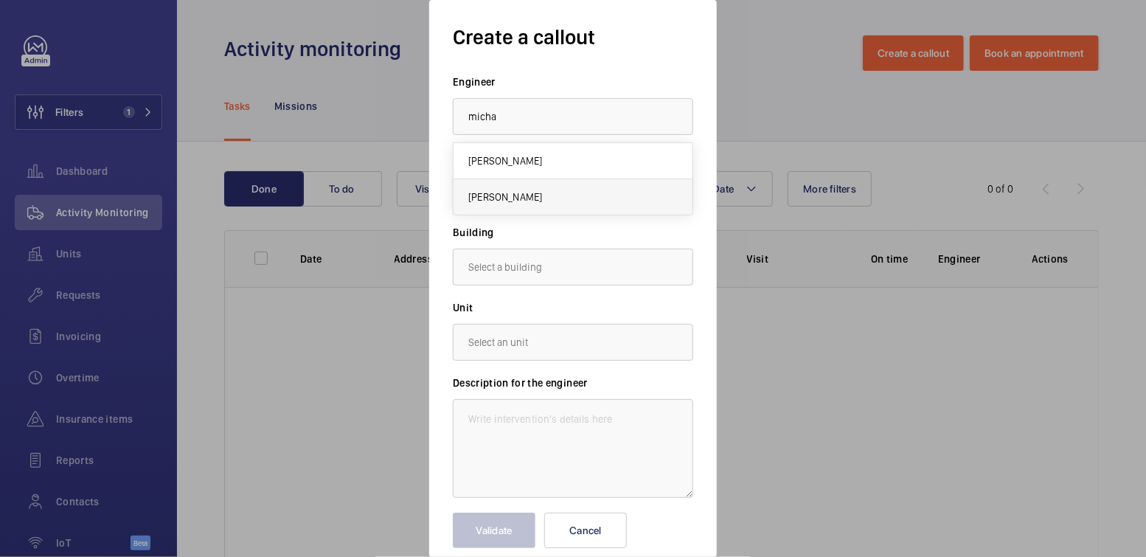
click at [561, 199] on mat-option "[PERSON_NAME]" at bounding box center [573, 196] width 239 height 35
type input "[PERSON_NAME]"
click at [530, 272] on input "text" at bounding box center [573, 267] width 240 height 37
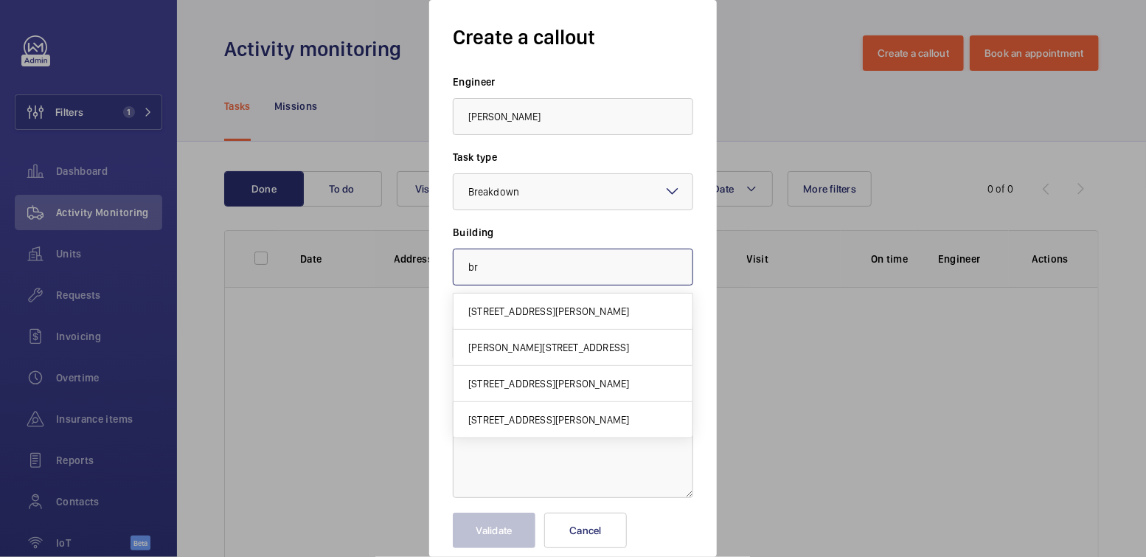
type input "b"
paste input "EC2M 6TX"
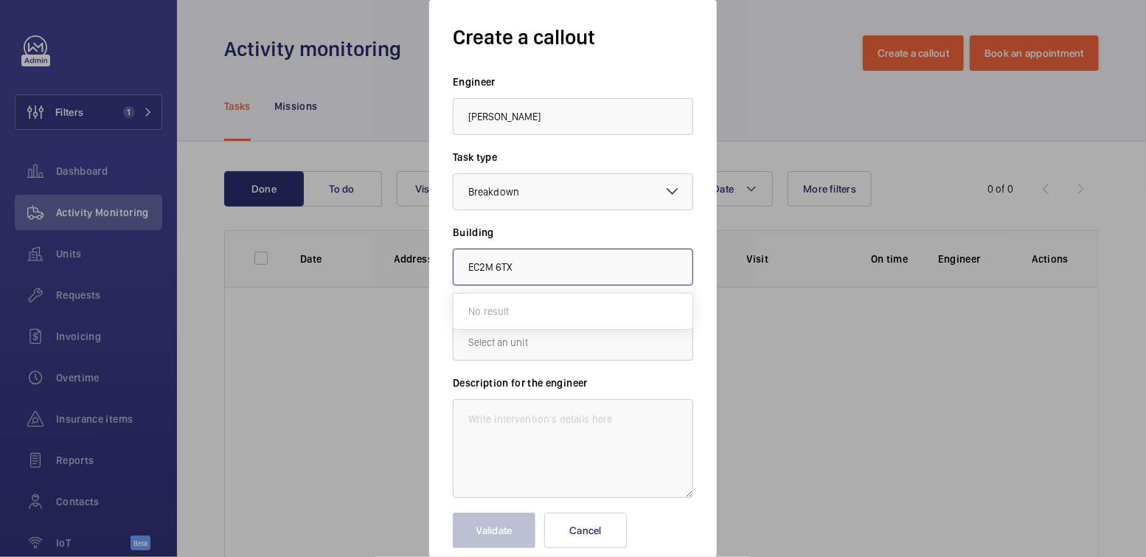
type input "EC2M 6TX"
click at [848, 370] on div at bounding box center [573, 278] width 1146 height 557
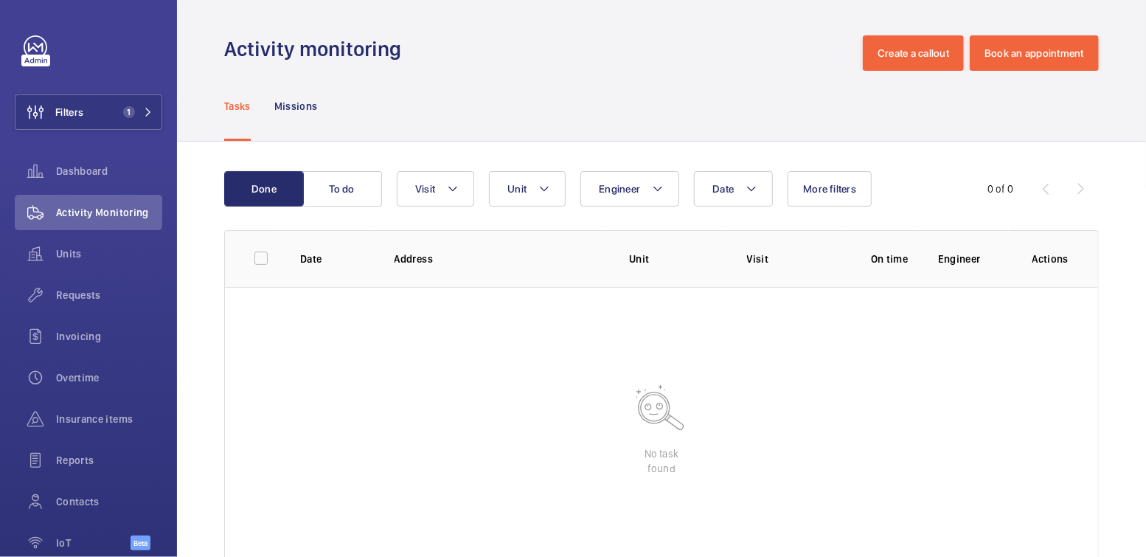
click at [99, 123] on button "Filters 1" at bounding box center [89, 111] width 148 height 35
click at [104, 117] on button "Filters 1" at bounding box center [89, 111] width 148 height 35
click at [117, 110] on span "1" at bounding box center [126, 112] width 18 height 12
click at [88, 111] on button "Filters 1" at bounding box center [89, 111] width 148 height 35
click at [367, 84] on div "Tasks Missions" at bounding box center [661, 106] width 875 height 70
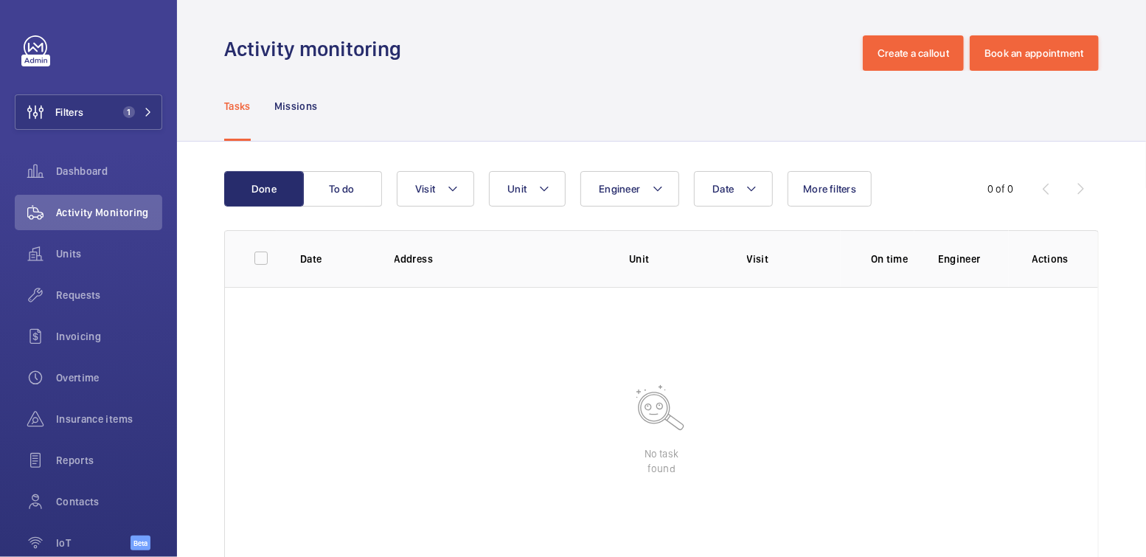
click at [123, 108] on span "1" at bounding box center [129, 112] width 12 height 12
click at [100, 114] on button "Filters 1" at bounding box center [89, 111] width 148 height 35
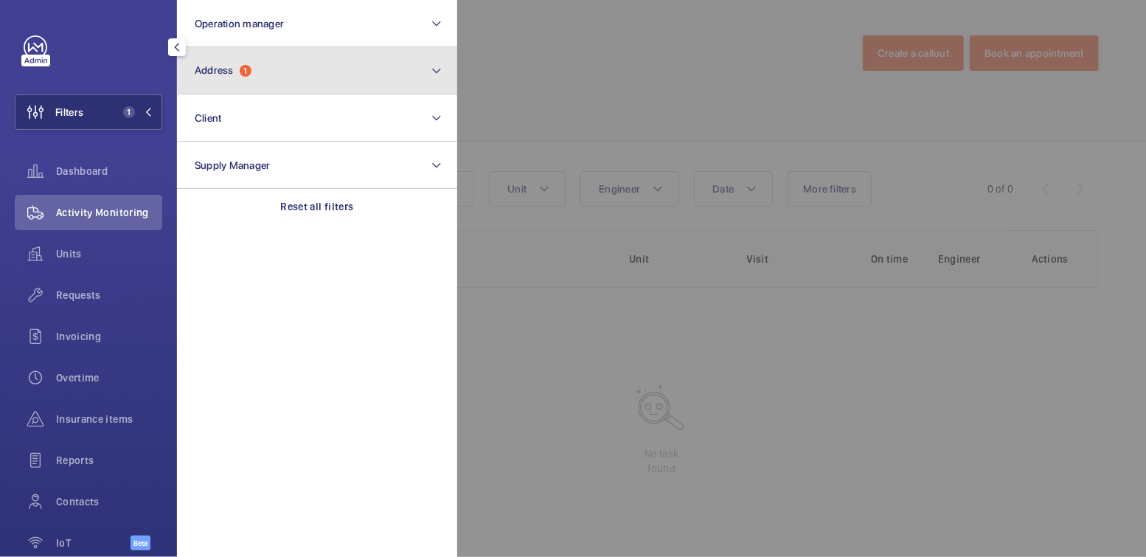
click at [271, 84] on button "Address 1" at bounding box center [317, 70] width 280 height 47
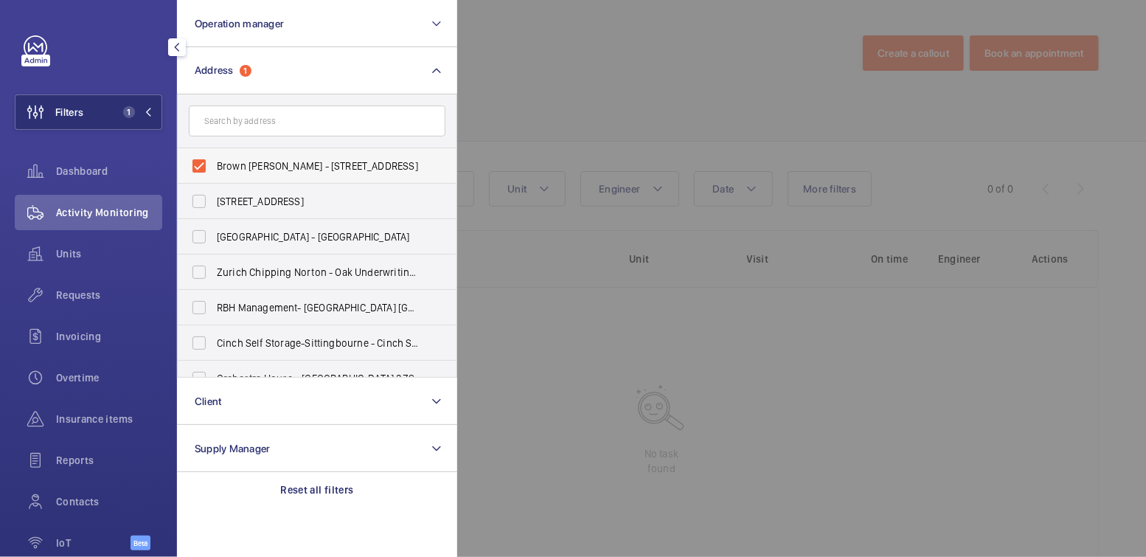
click at [241, 159] on span "Brown [PERSON_NAME] - [STREET_ADDRESS]" at bounding box center [318, 166] width 203 height 15
click at [214, 159] on input "Brown [PERSON_NAME] - [STREET_ADDRESS]" at bounding box center [199, 166] width 30 height 30
checkbox input "false"
click at [609, 79] on div at bounding box center [1030, 278] width 1146 height 557
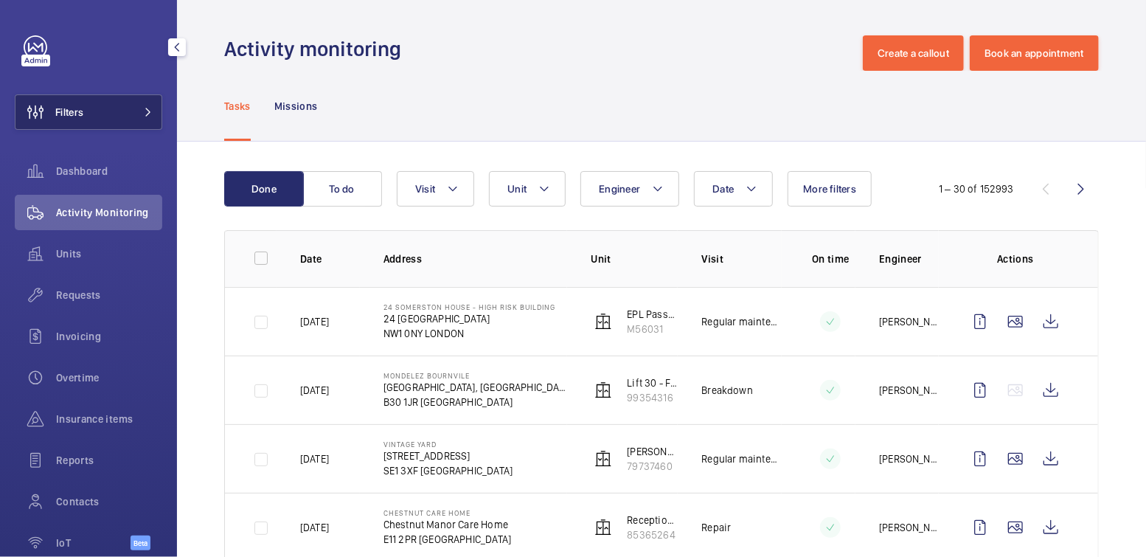
click at [103, 108] on button "Filters" at bounding box center [89, 111] width 148 height 35
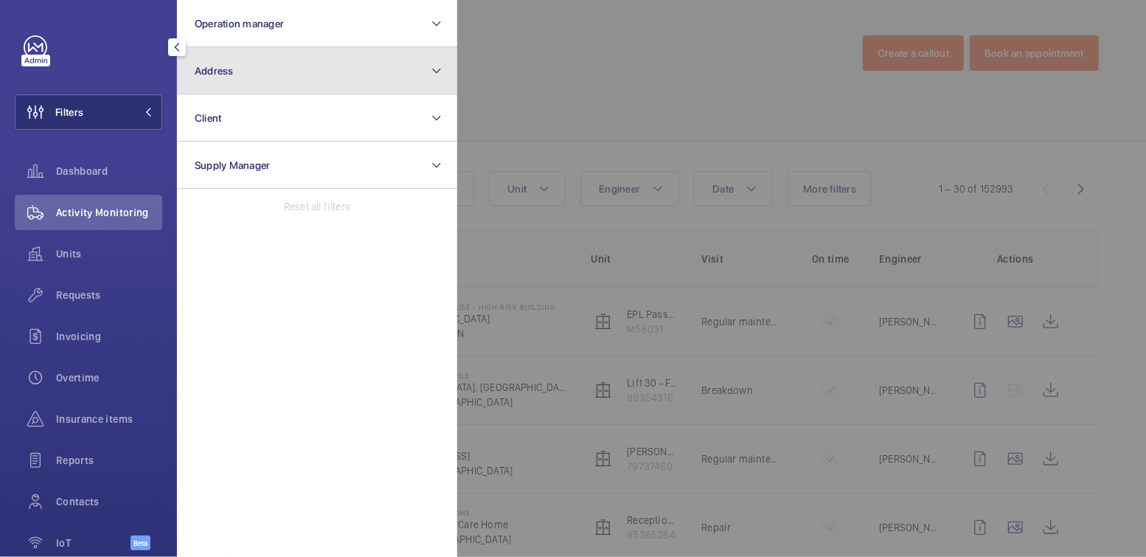
click at [222, 85] on button "Address" at bounding box center [317, 70] width 280 height 47
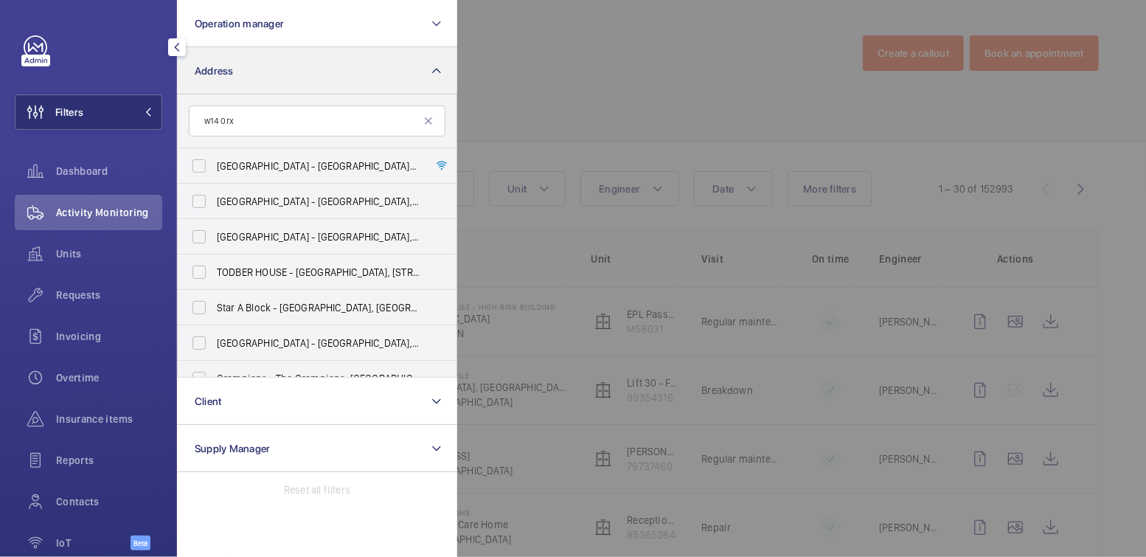
type input "w14 0rx"
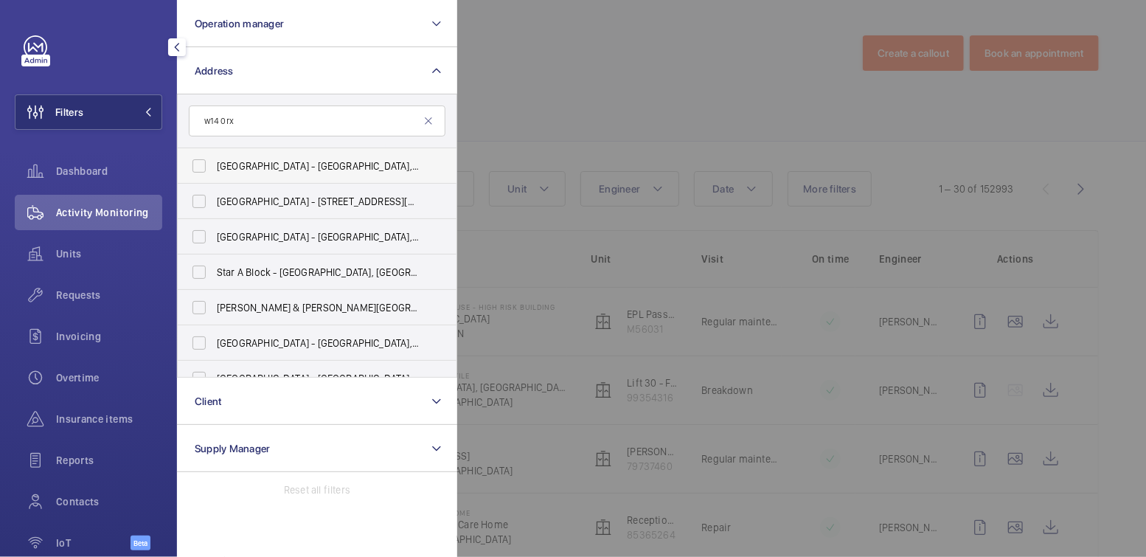
click at [263, 168] on span "[GEOGRAPHIC_DATA] - [GEOGRAPHIC_DATA]" at bounding box center [318, 166] width 203 height 15
click at [214, 168] on input "[GEOGRAPHIC_DATA] - [GEOGRAPHIC_DATA]" at bounding box center [199, 166] width 30 height 30
checkbox input "true"
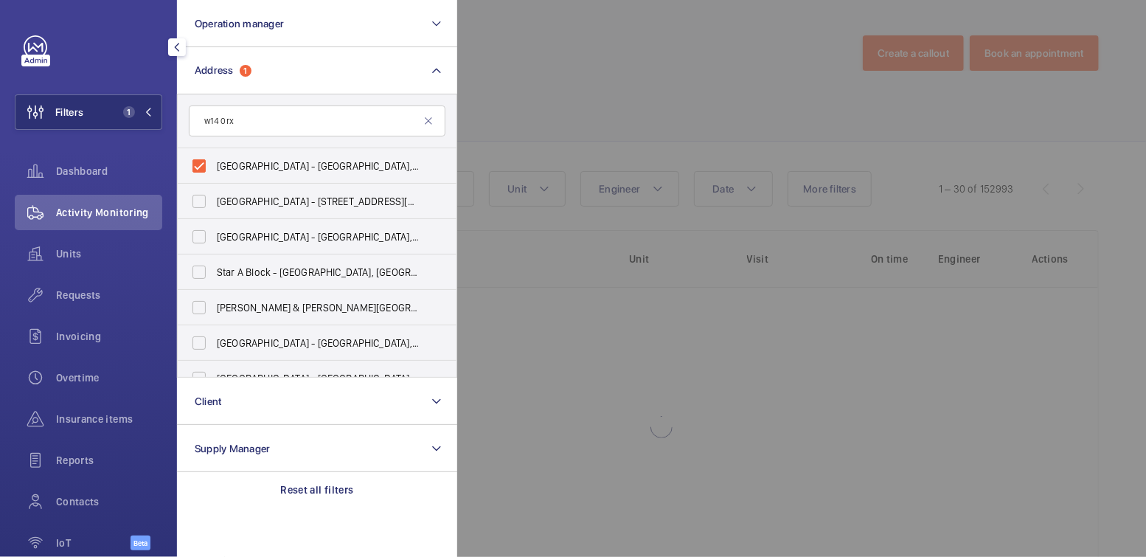
click at [659, 83] on div at bounding box center [1030, 278] width 1146 height 557
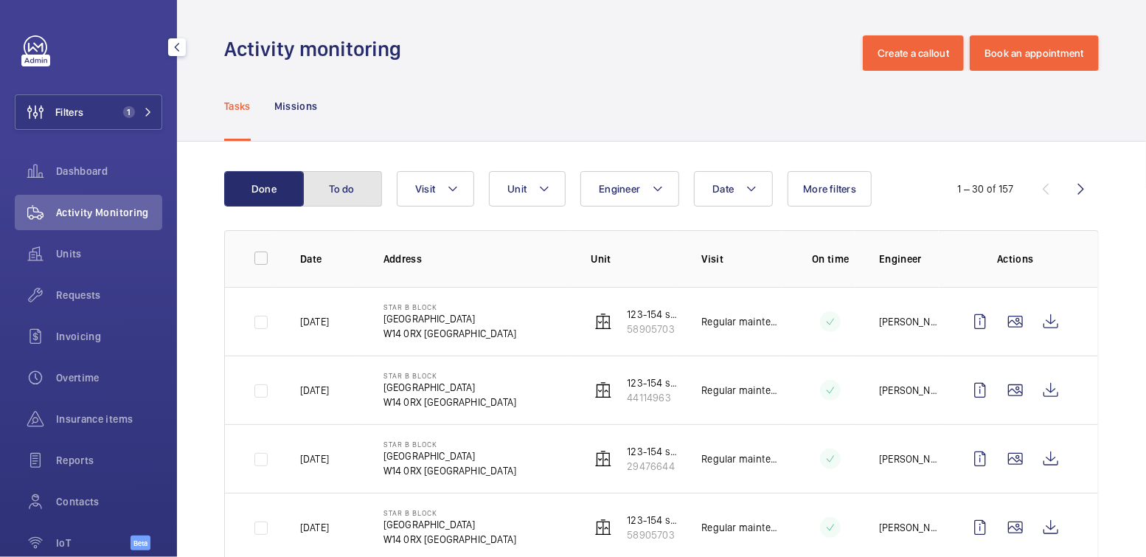
click at [347, 189] on button "To do" at bounding box center [342, 188] width 80 height 35
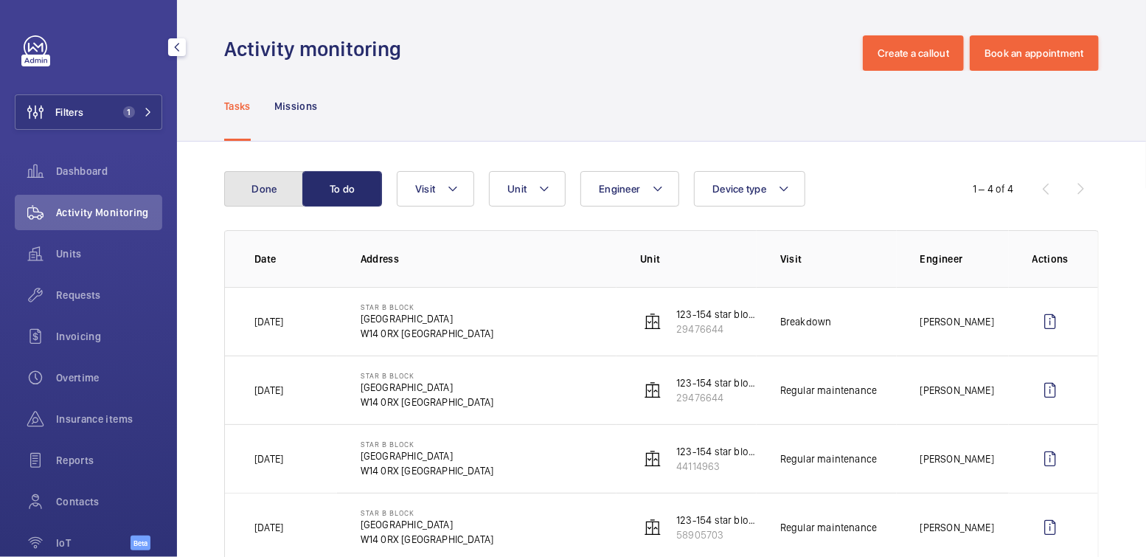
click at [286, 187] on button "Done" at bounding box center [264, 188] width 80 height 35
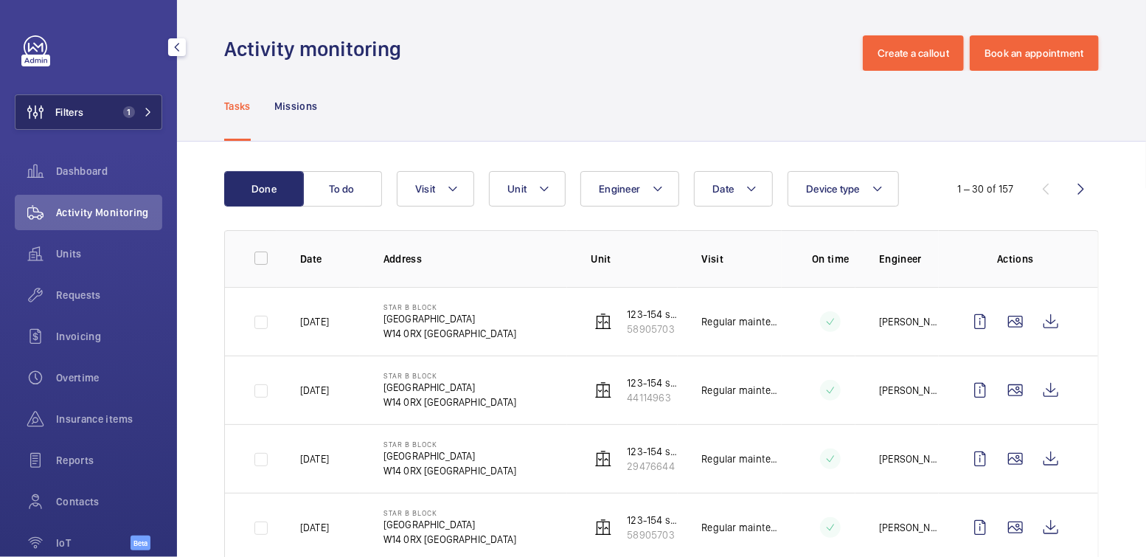
click at [99, 111] on button "Filters 1" at bounding box center [89, 111] width 148 height 35
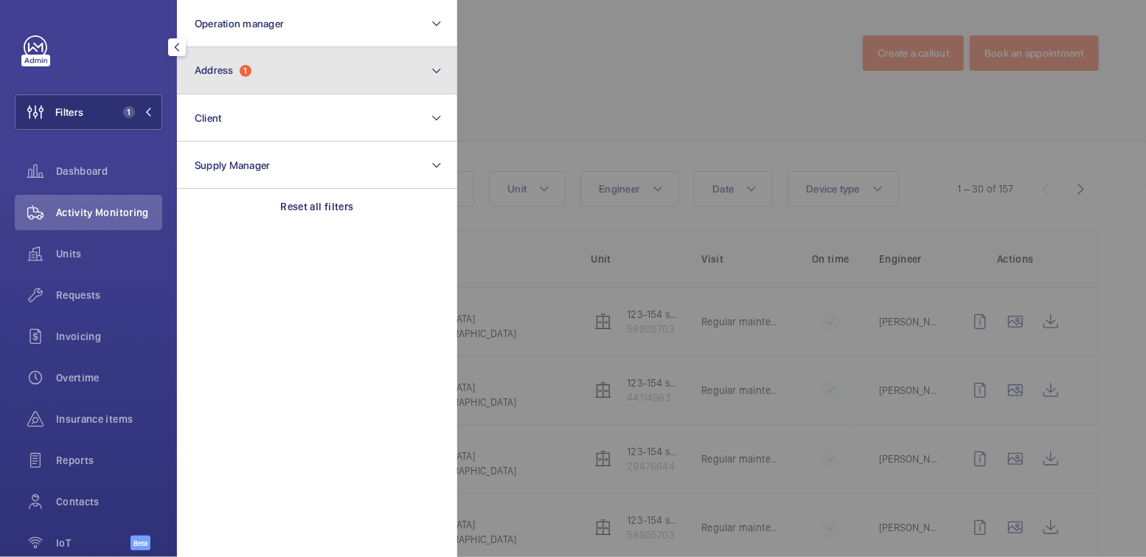
click at [249, 80] on button "Address 1" at bounding box center [317, 70] width 280 height 47
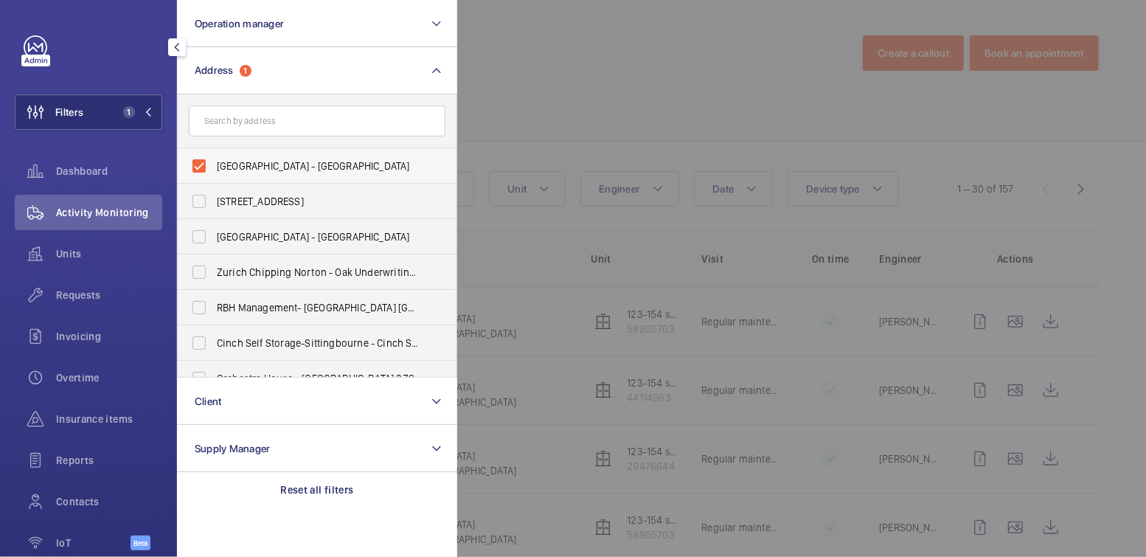
click at [243, 159] on span "[GEOGRAPHIC_DATA] - [GEOGRAPHIC_DATA]" at bounding box center [318, 166] width 203 height 15
click at [214, 159] on input "[GEOGRAPHIC_DATA] - [GEOGRAPHIC_DATA]" at bounding box center [199, 166] width 30 height 30
checkbox input "false"
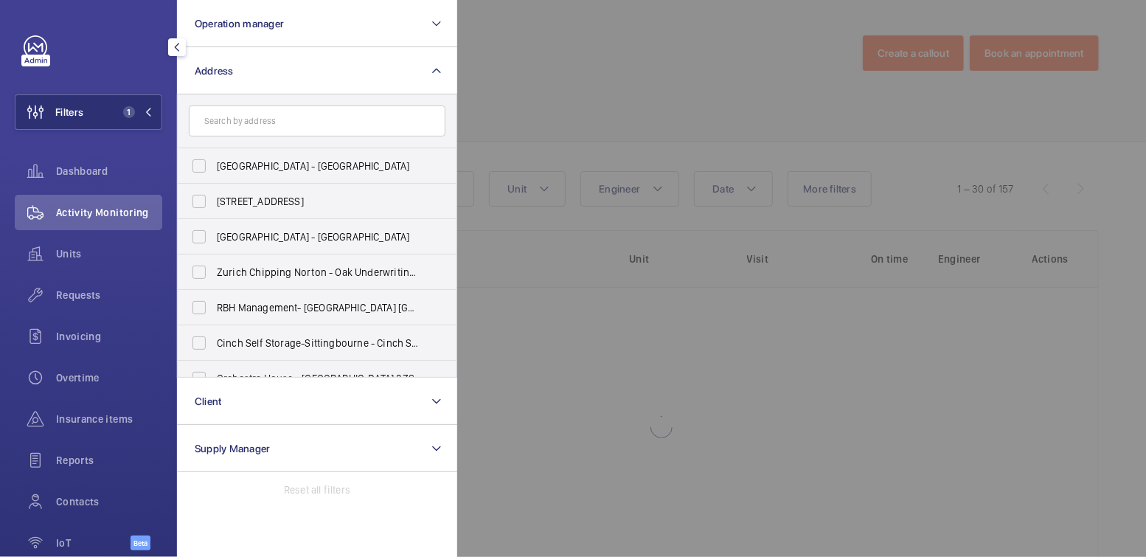
click at [650, 83] on div at bounding box center [1030, 278] width 1146 height 557
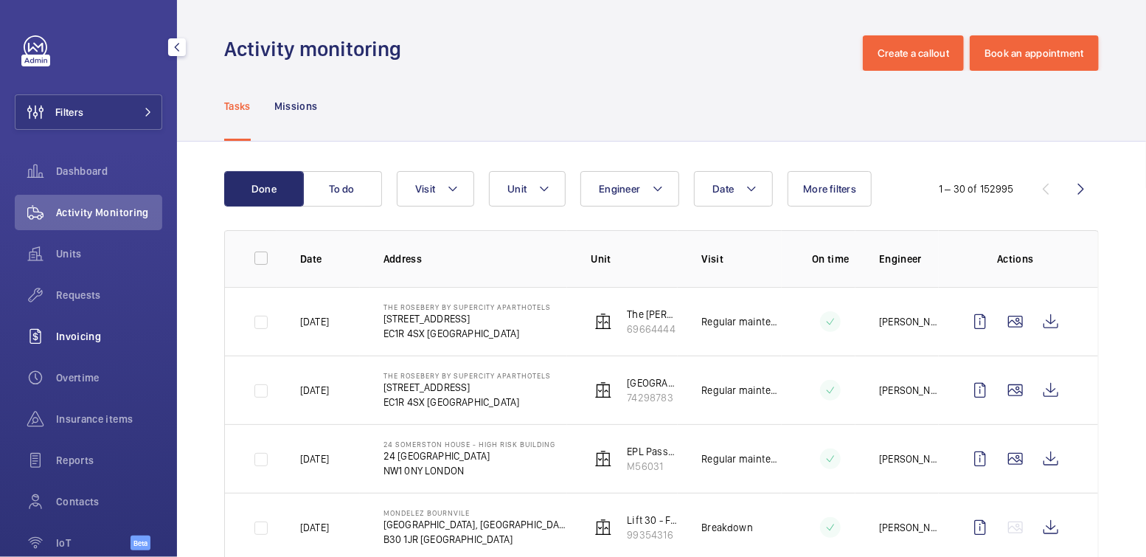
click at [94, 344] on div "Invoicing" at bounding box center [89, 336] width 148 height 35
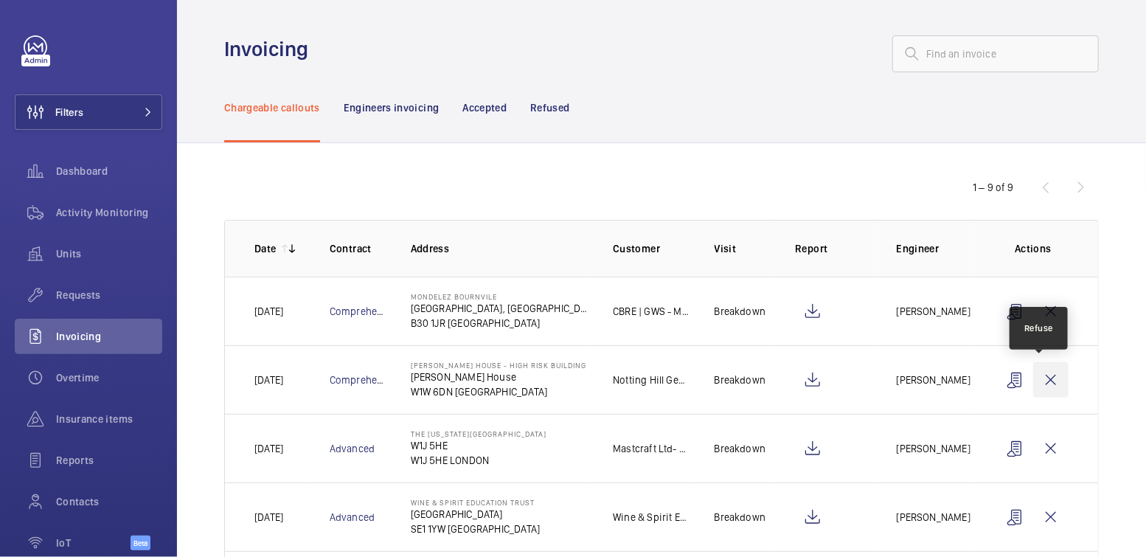
click at [1041, 373] on wm-front-icon-button at bounding box center [1050, 379] width 35 height 35
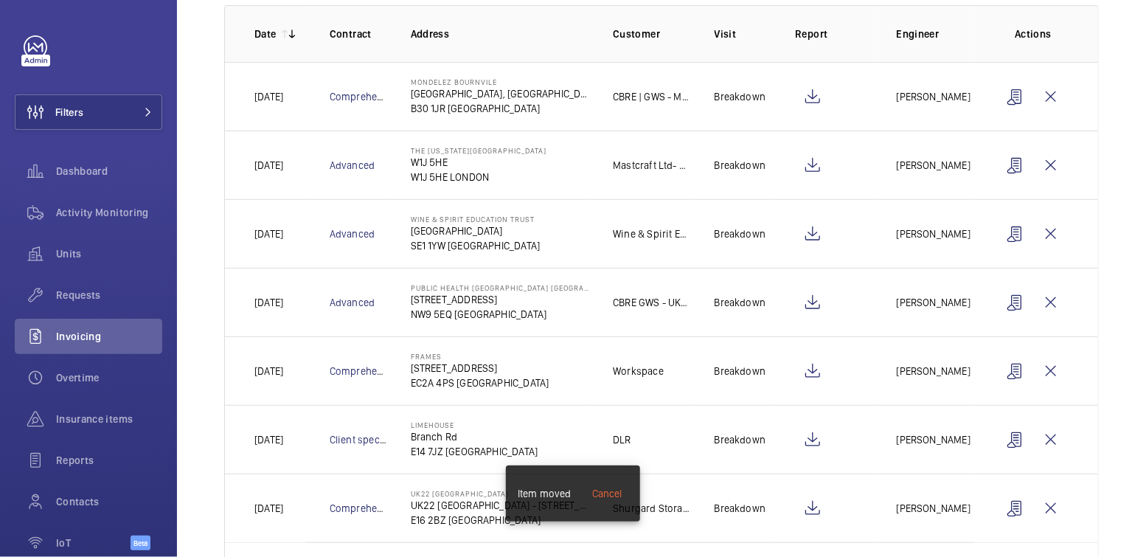
scroll to position [229, 0]
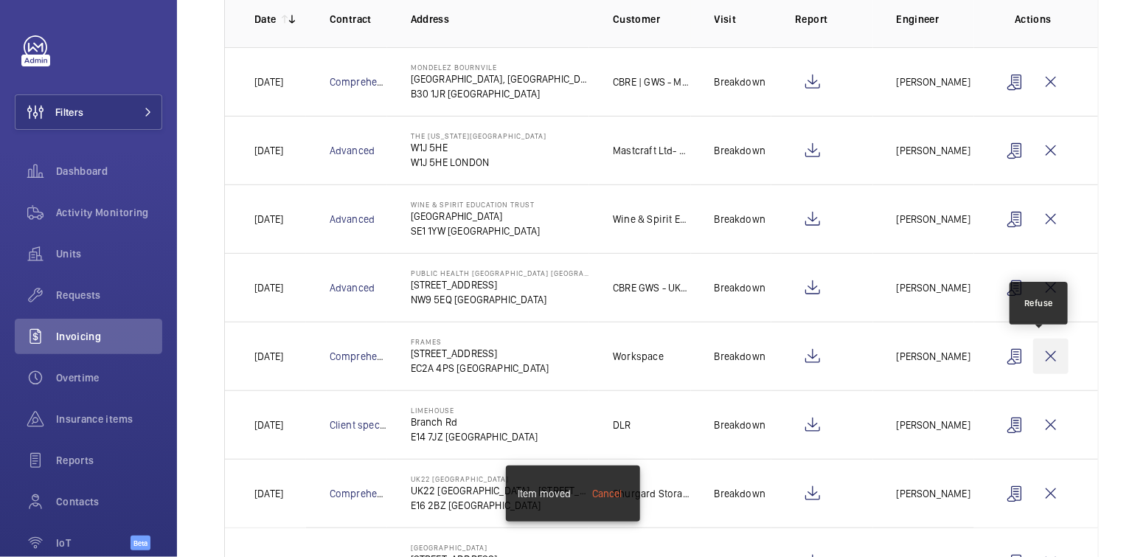
click at [1043, 356] on wm-front-icon-button at bounding box center [1050, 356] width 35 height 35
click at [1044, 358] on wm-front-icon-button at bounding box center [1050, 356] width 35 height 35
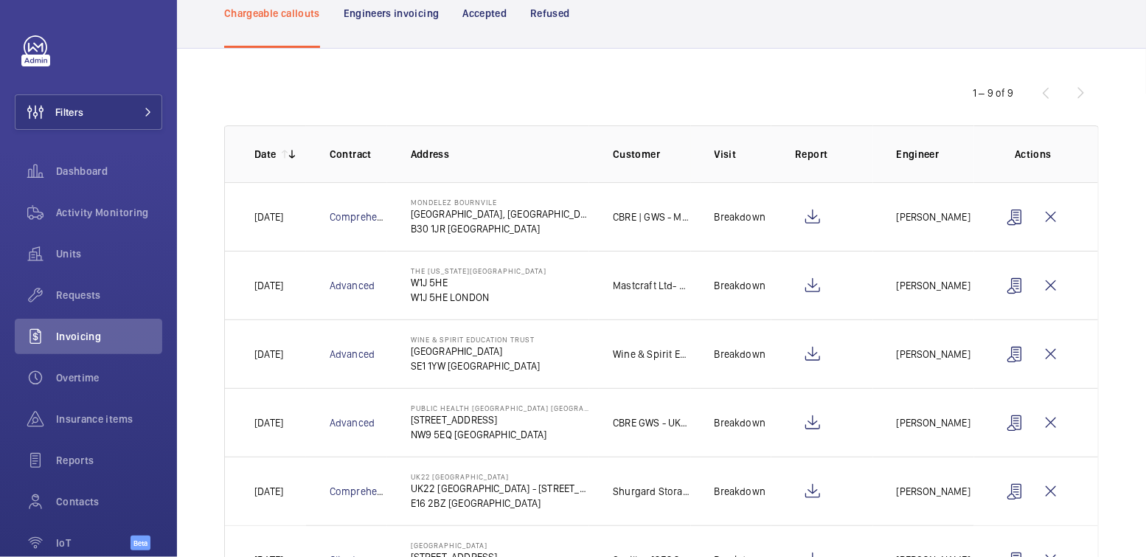
scroll to position [163, 0]
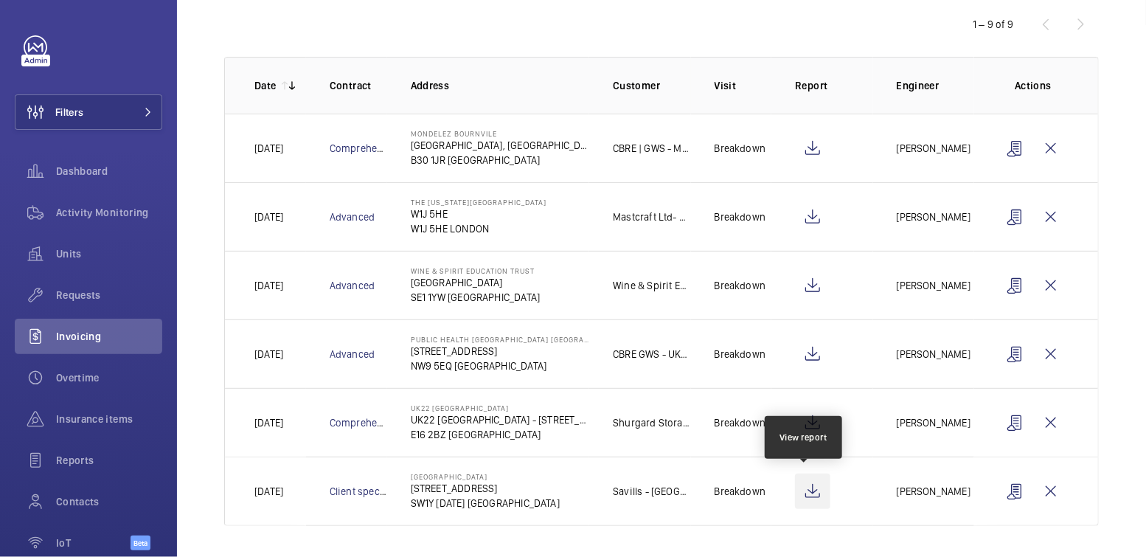
click at [810, 493] on wm-front-icon-button at bounding box center [812, 491] width 35 height 35
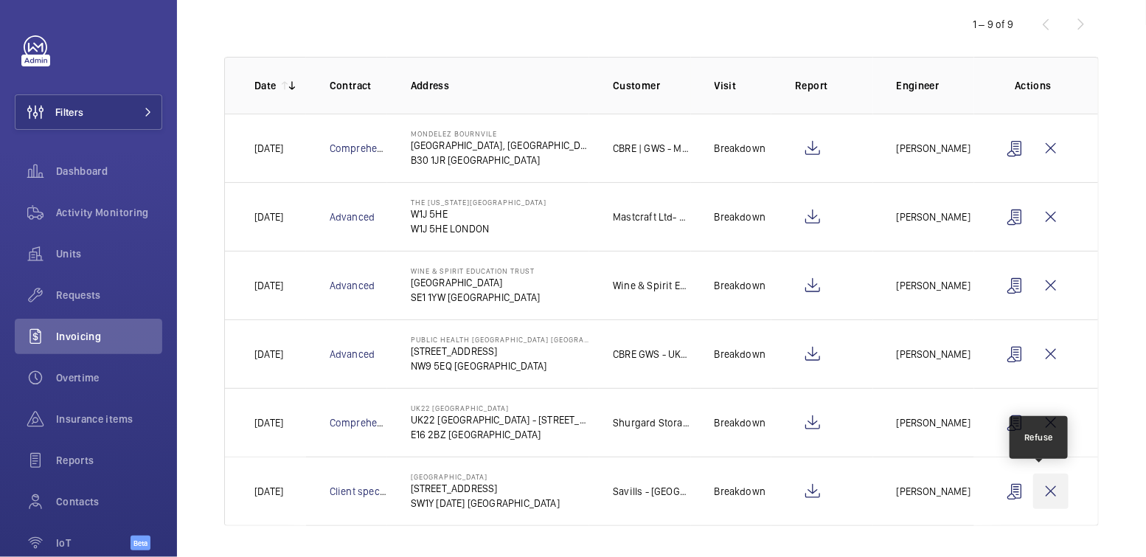
click at [1046, 486] on wm-front-icon-button at bounding box center [1050, 491] width 35 height 35
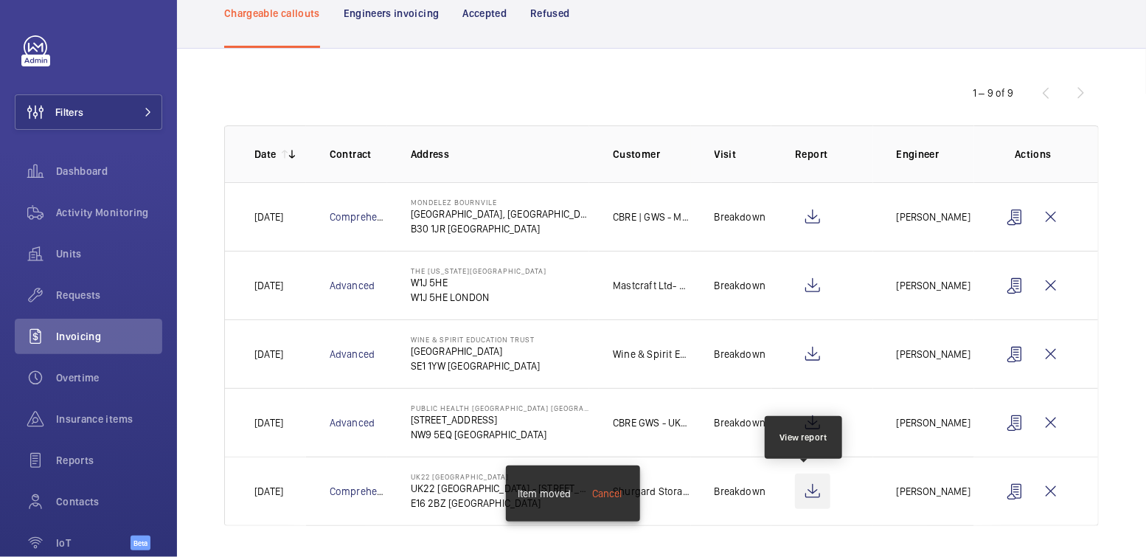
click at [795, 488] on wm-front-icon-button at bounding box center [812, 491] width 35 height 35
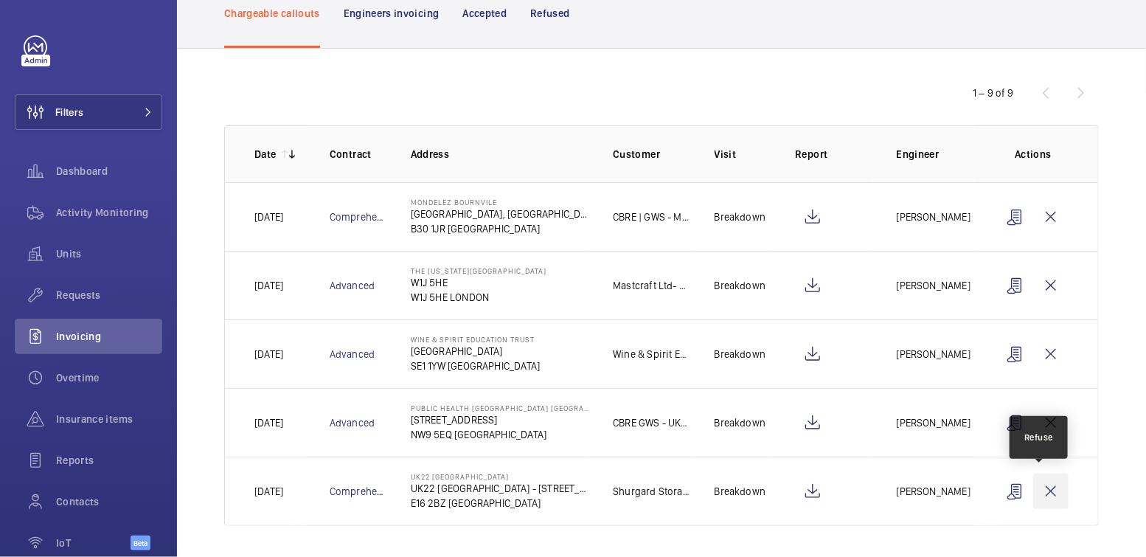
click at [1033, 475] on wm-front-icon-button at bounding box center [1050, 491] width 35 height 35
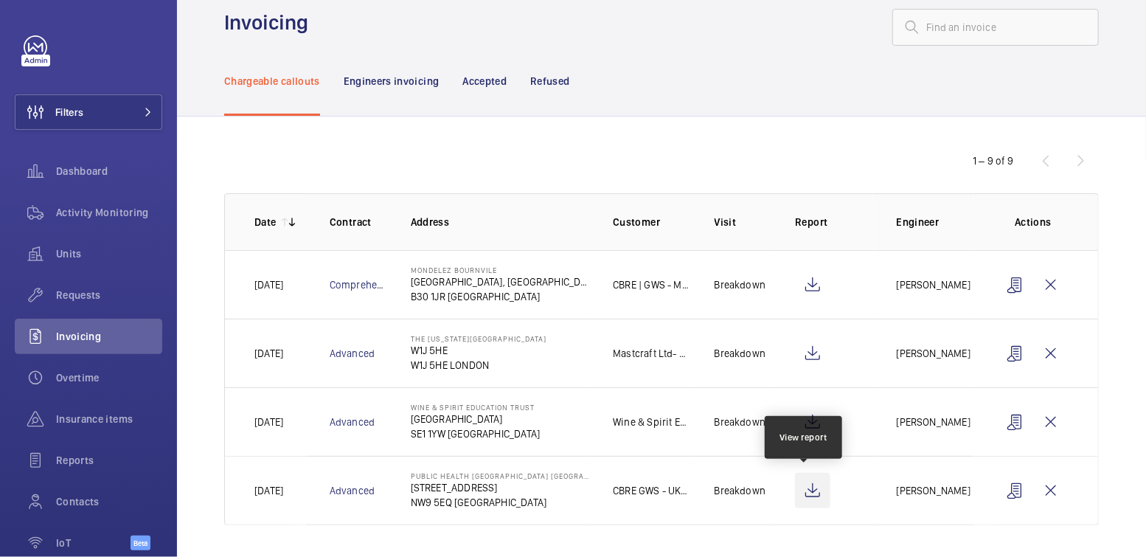
click at [801, 487] on wm-front-icon-button at bounding box center [812, 490] width 35 height 35
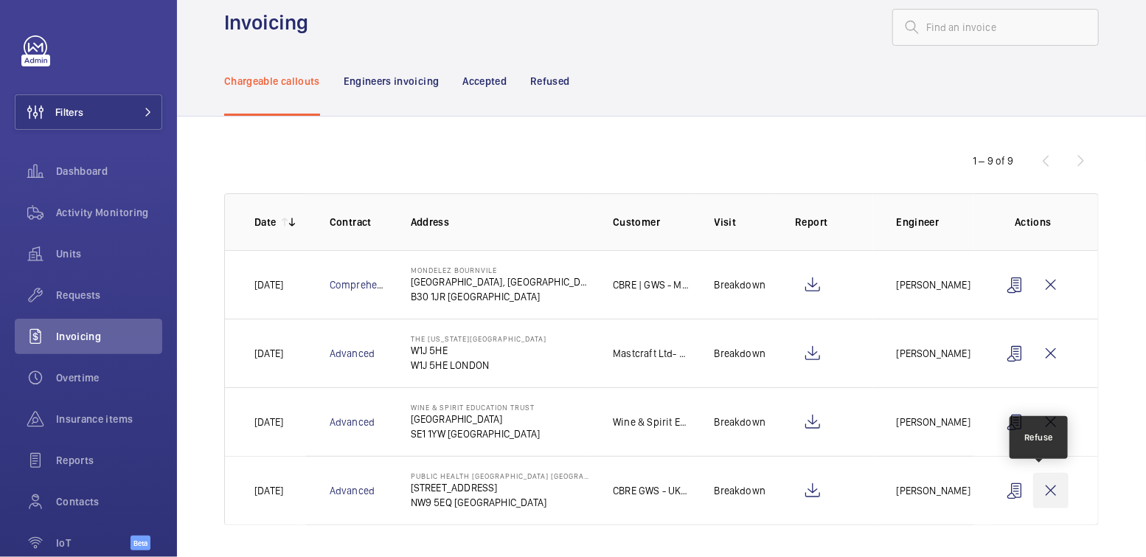
click at [1038, 492] on wm-front-icon-button at bounding box center [1050, 490] width 35 height 35
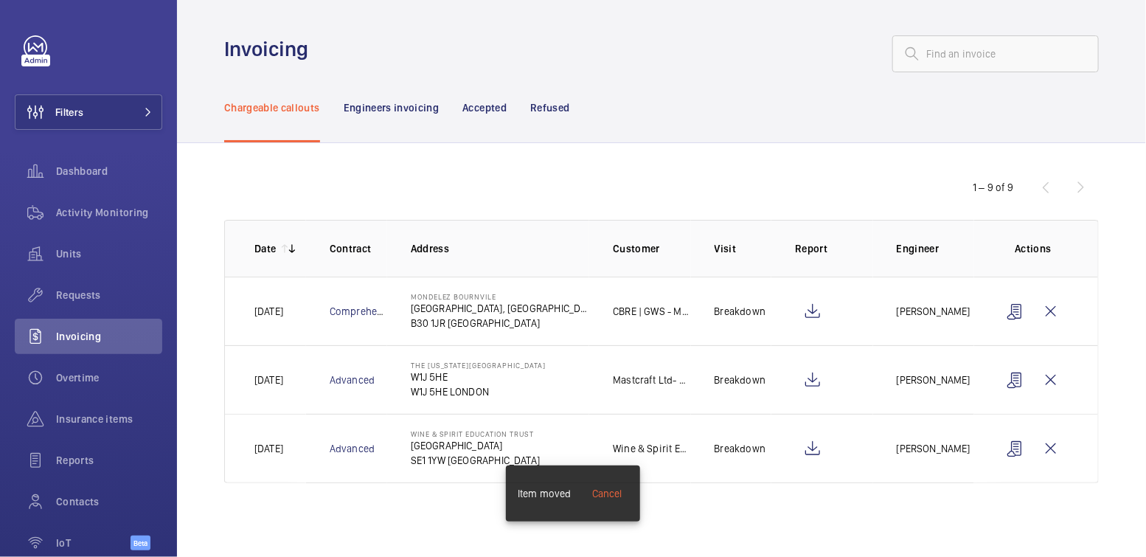
scroll to position [0, 0]
click at [817, 444] on wm-front-icon-button at bounding box center [812, 448] width 35 height 35
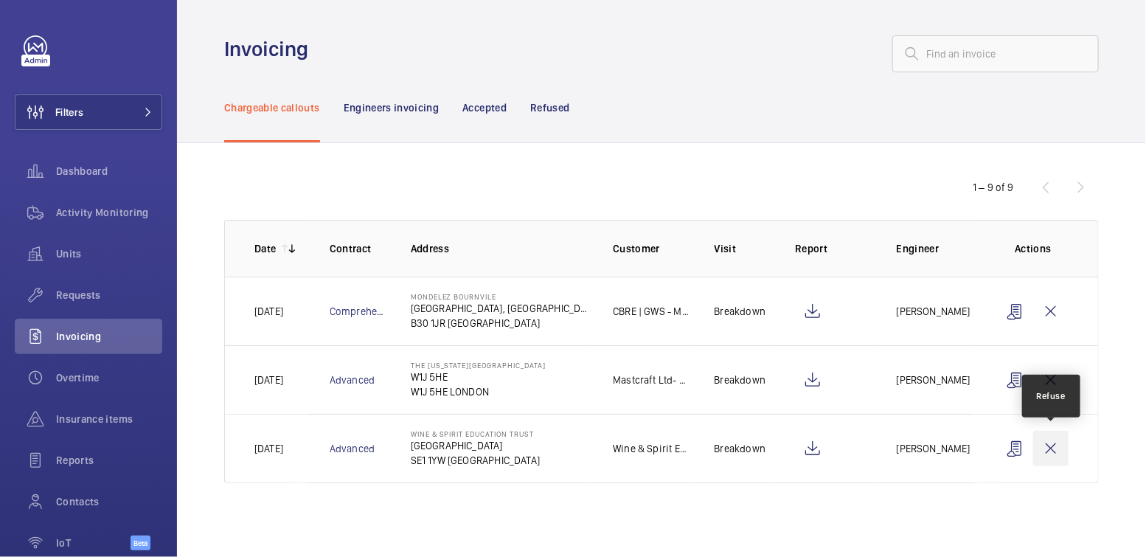
click at [1056, 447] on wm-front-icon-button at bounding box center [1050, 448] width 35 height 35
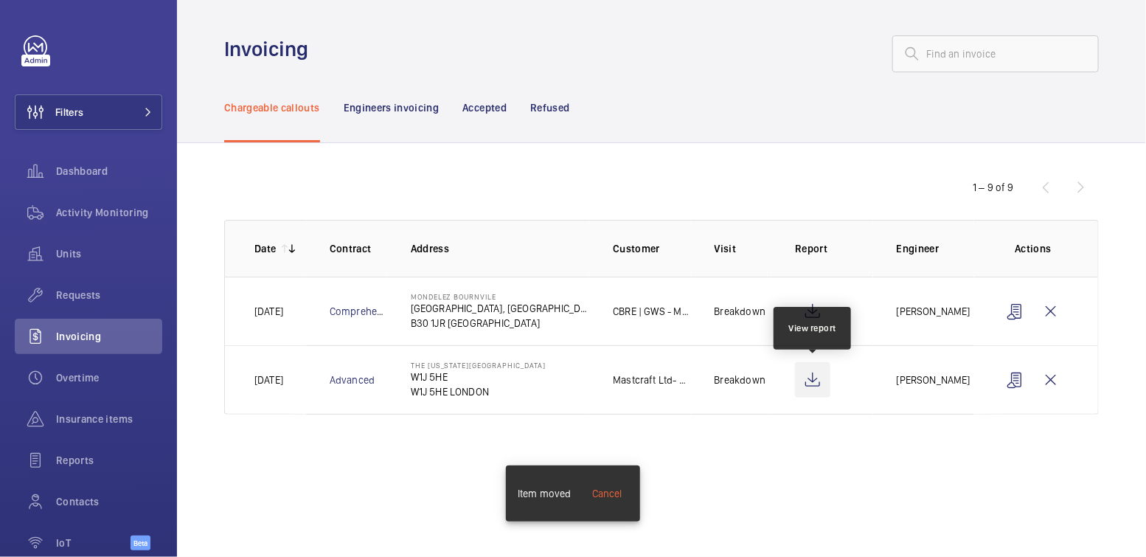
click at [813, 384] on wm-front-icon-button at bounding box center [812, 379] width 35 height 35
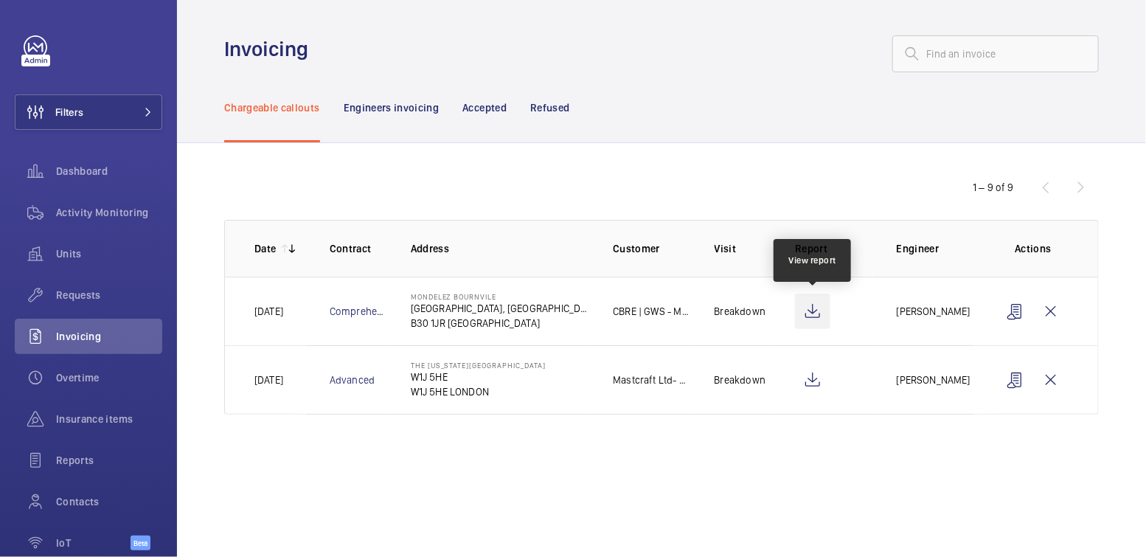
click at [803, 310] on wm-front-icon-button at bounding box center [812, 311] width 35 height 35
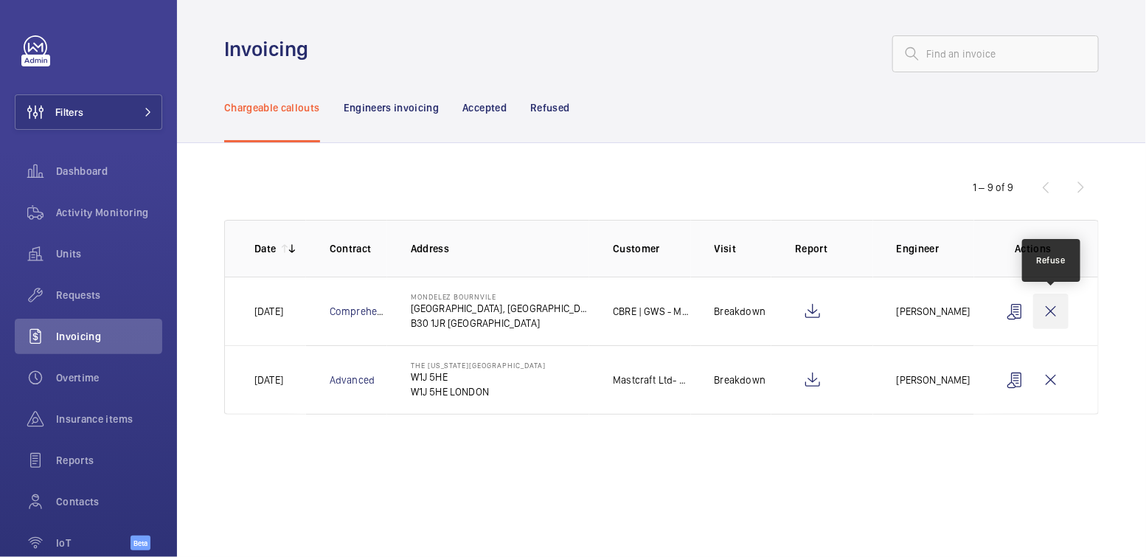
click at [1057, 310] on wm-front-icon-button at bounding box center [1050, 311] width 35 height 35
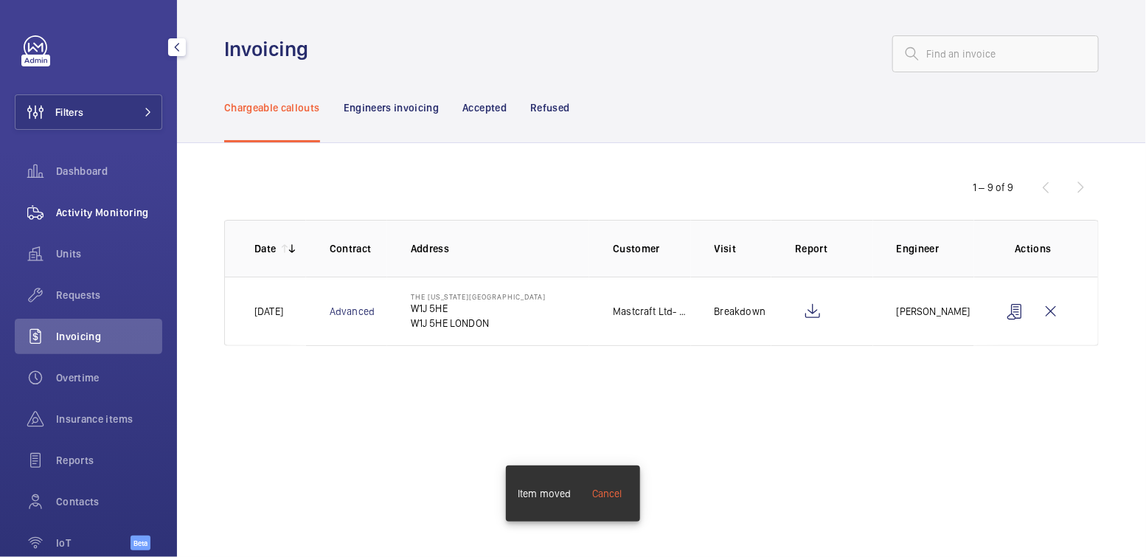
click at [108, 214] on span "Activity Monitoring" at bounding box center [109, 212] width 106 height 15
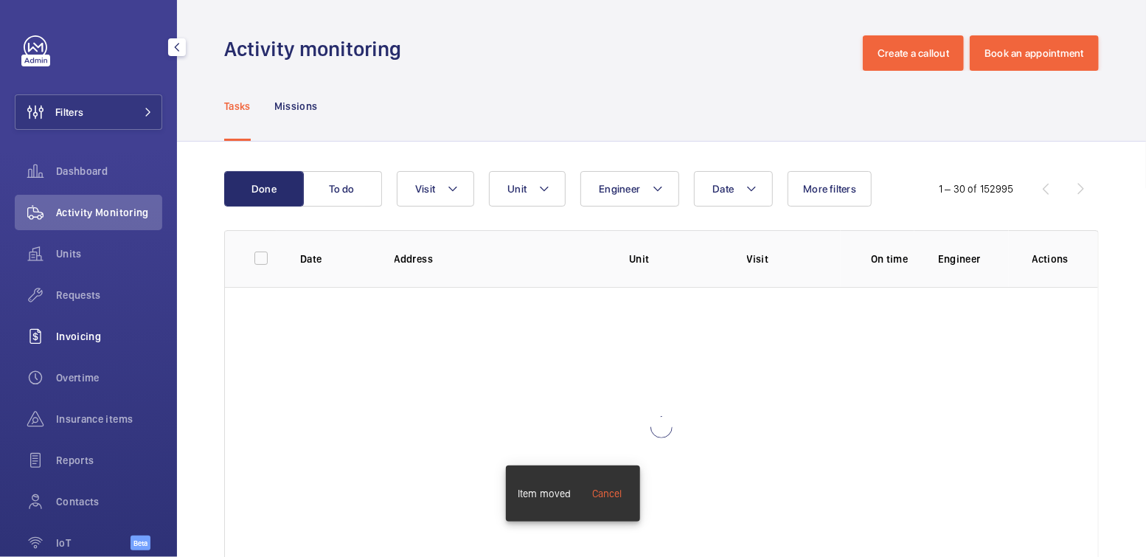
click at [82, 336] on span "Invoicing" at bounding box center [109, 336] width 106 height 15
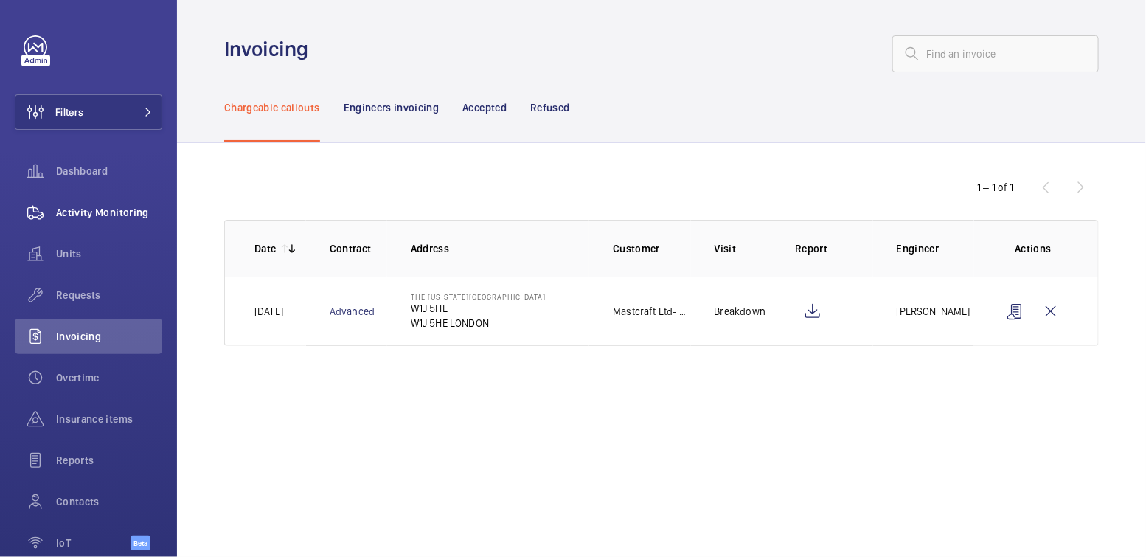
click at [125, 214] on span "Activity Monitoring" at bounding box center [109, 212] width 106 height 15
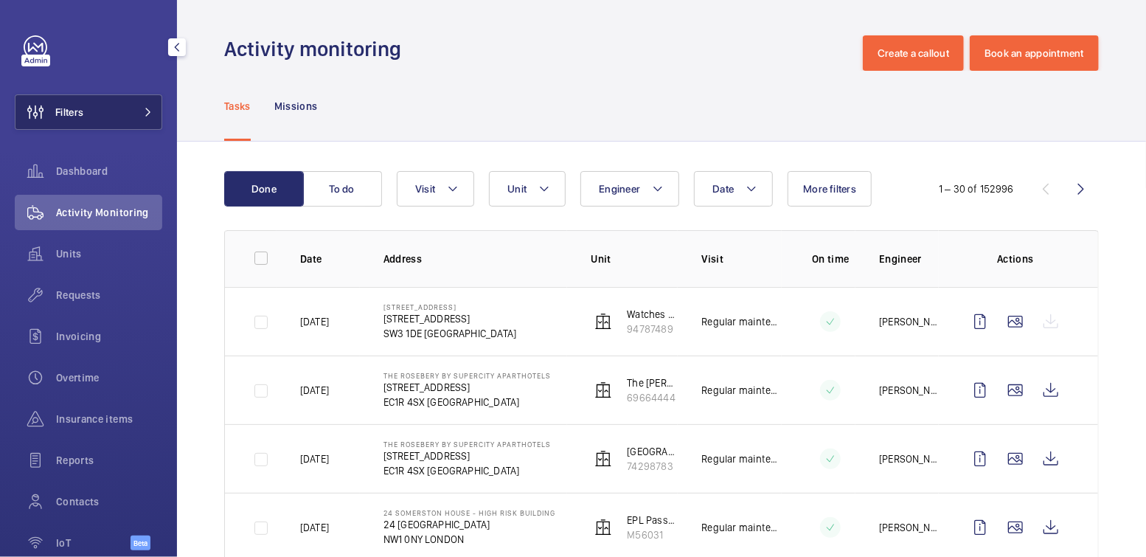
click at [100, 112] on button "Filters" at bounding box center [89, 111] width 148 height 35
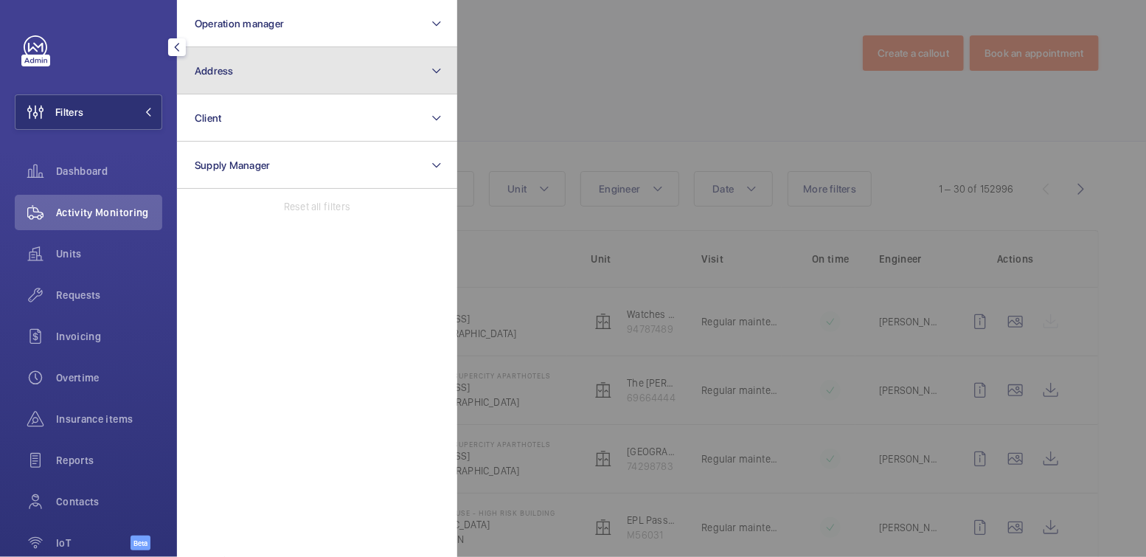
click at [252, 83] on button "Address" at bounding box center [317, 70] width 280 height 47
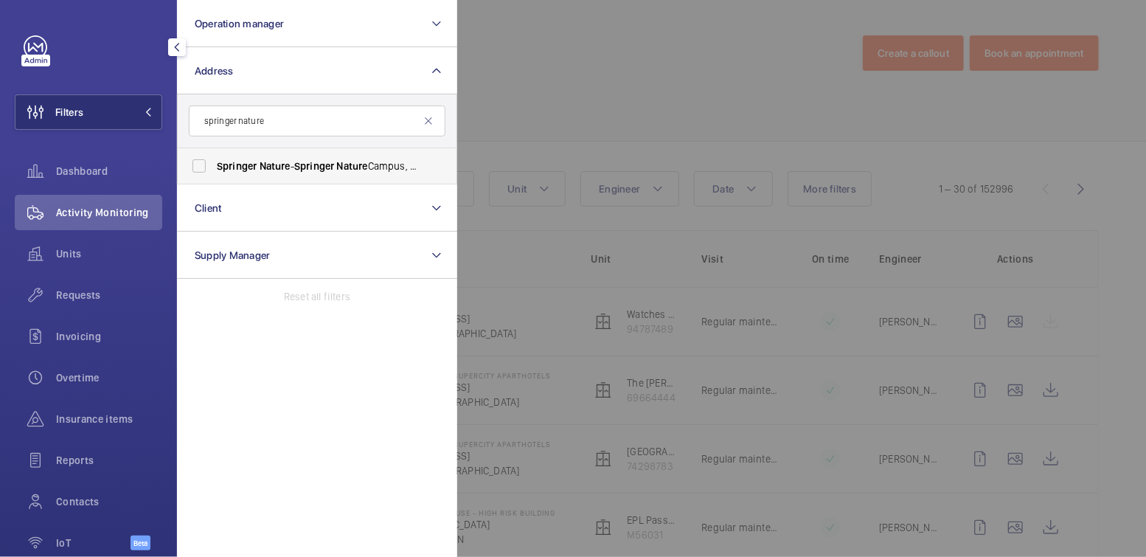
type input "springer nature"
click at [306, 165] on span "Springer" at bounding box center [314, 166] width 40 height 12
click at [214, 165] on input "Springer Nature - [GEOGRAPHIC_DATA]" at bounding box center [199, 166] width 30 height 30
checkbox input "true"
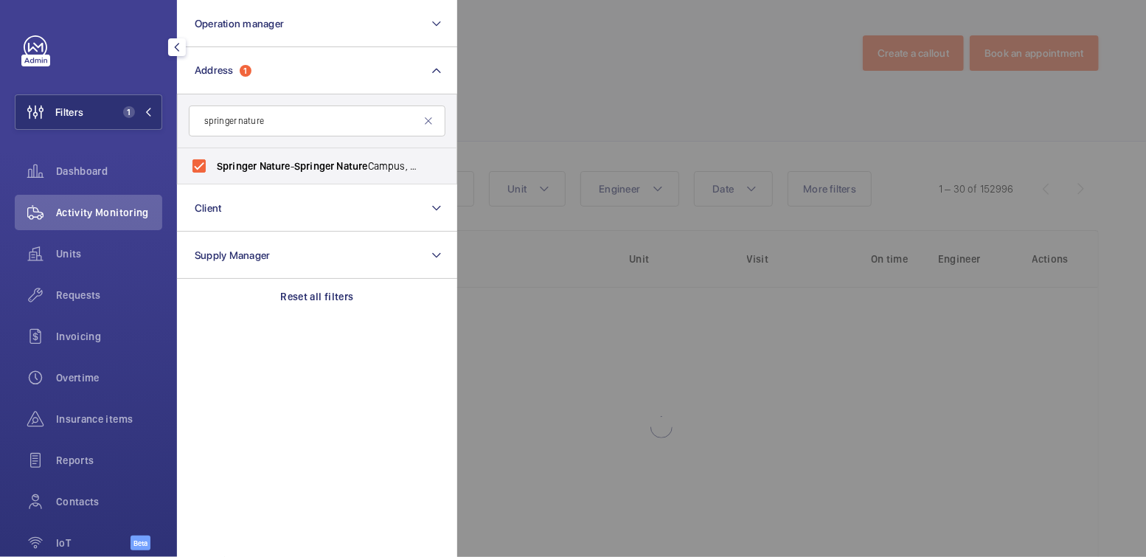
click at [623, 98] on div at bounding box center [1030, 278] width 1146 height 557
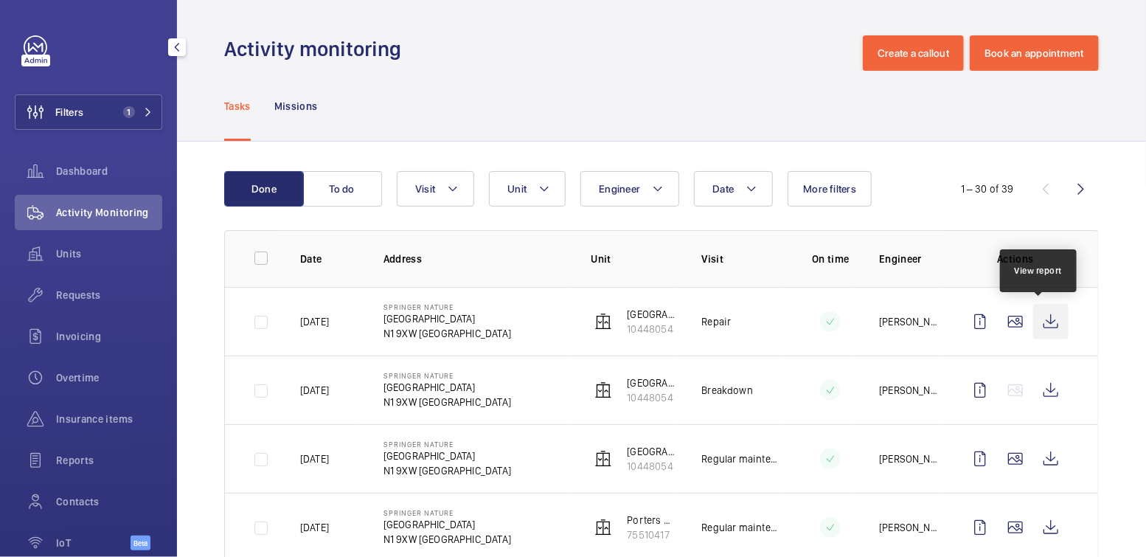
click at [1041, 324] on wm-front-icon-button at bounding box center [1050, 321] width 35 height 35
click at [0, 0] on mat-sidenav-content "Filters 1 Dashboard Activity Monitoring Units Requests Invoicing Overtime Insur…" at bounding box center [573, 278] width 1146 height 557
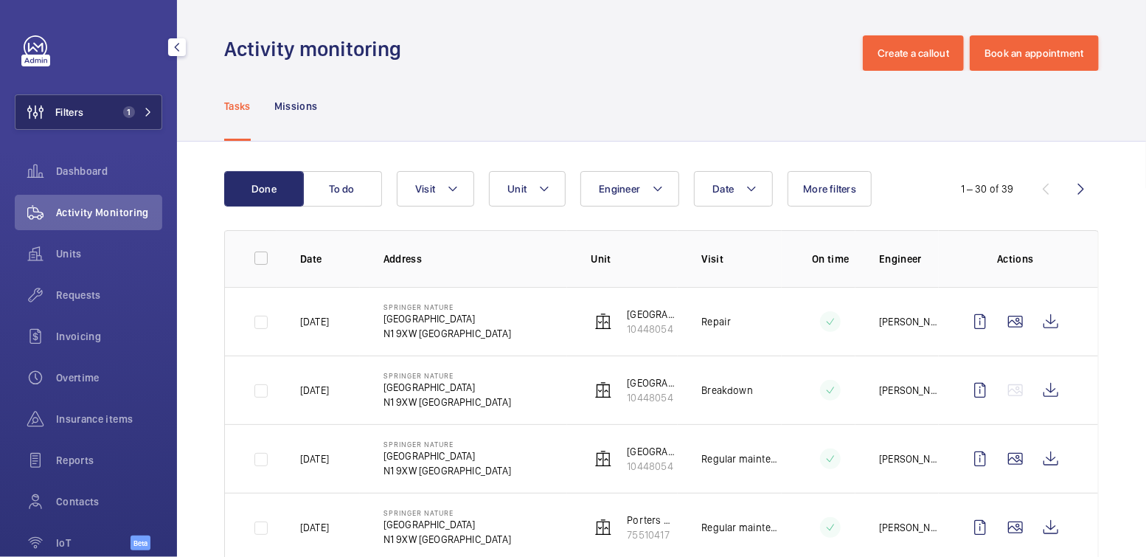
click at [90, 111] on button "Filters 1" at bounding box center [89, 111] width 148 height 35
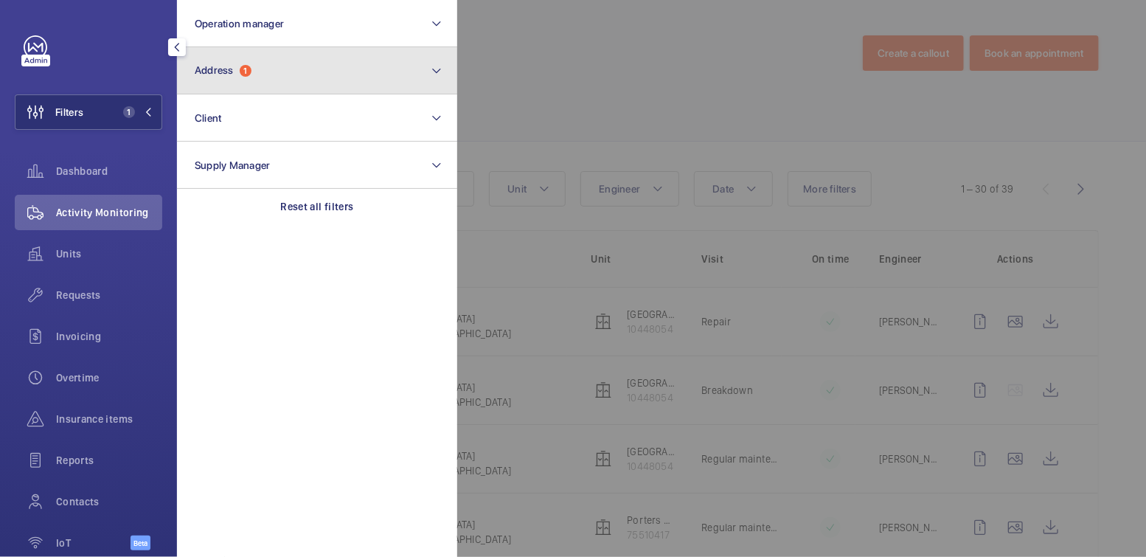
click at [257, 71] on button "Address 1" at bounding box center [317, 70] width 280 height 47
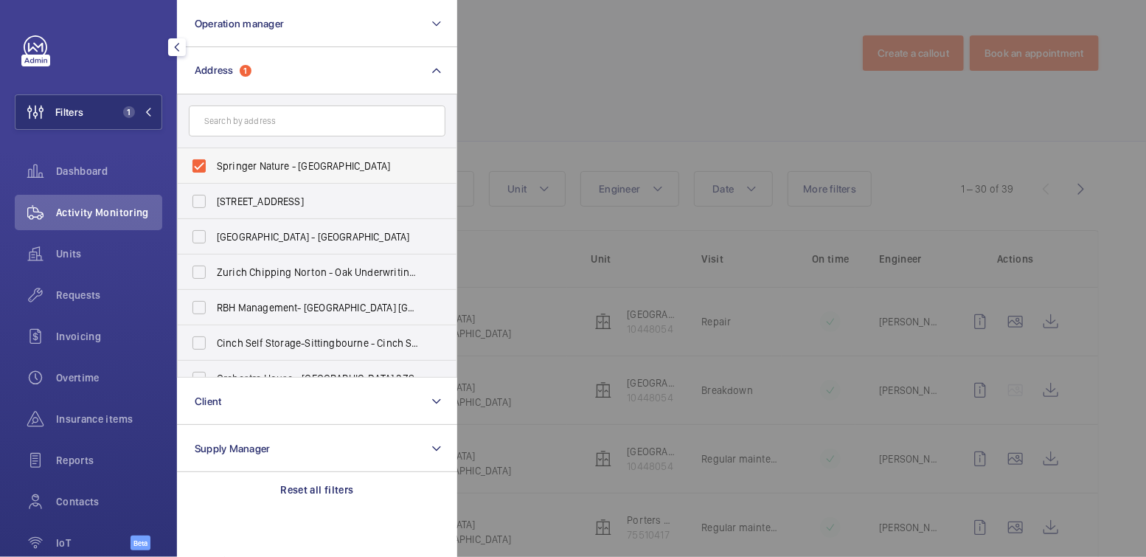
click at [251, 160] on span "Springer Nature - [GEOGRAPHIC_DATA]" at bounding box center [318, 166] width 203 height 15
click at [214, 160] on input "Springer Nature - [GEOGRAPHIC_DATA]" at bounding box center [199, 166] width 30 height 30
checkbox input "false"
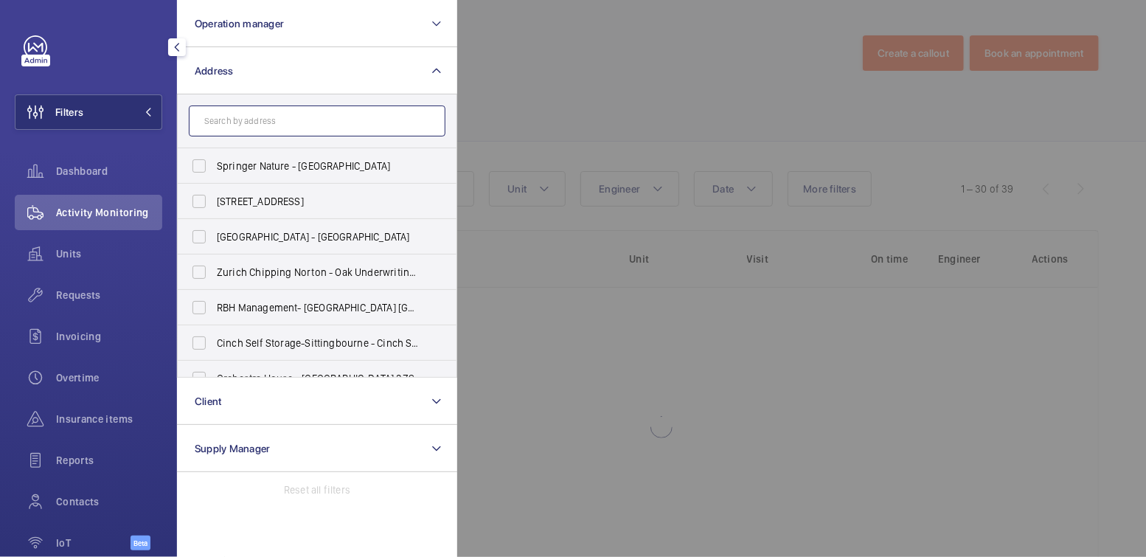
click at [273, 120] on input "text" at bounding box center [317, 120] width 257 height 31
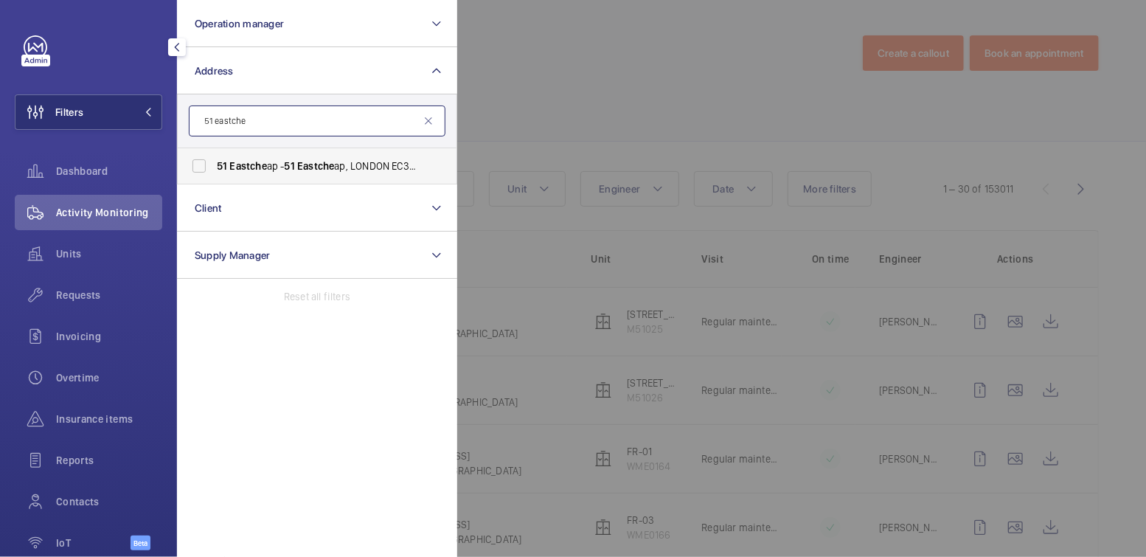
type input "51 eastche"
click at [274, 161] on span "[STREET_ADDRESS]" at bounding box center [318, 166] width 203 height 15
click at [214, 161] on input "[STREET_ADDRESS]" at bounding box center [199, 166] width 30 height 30
checkbox input "true"
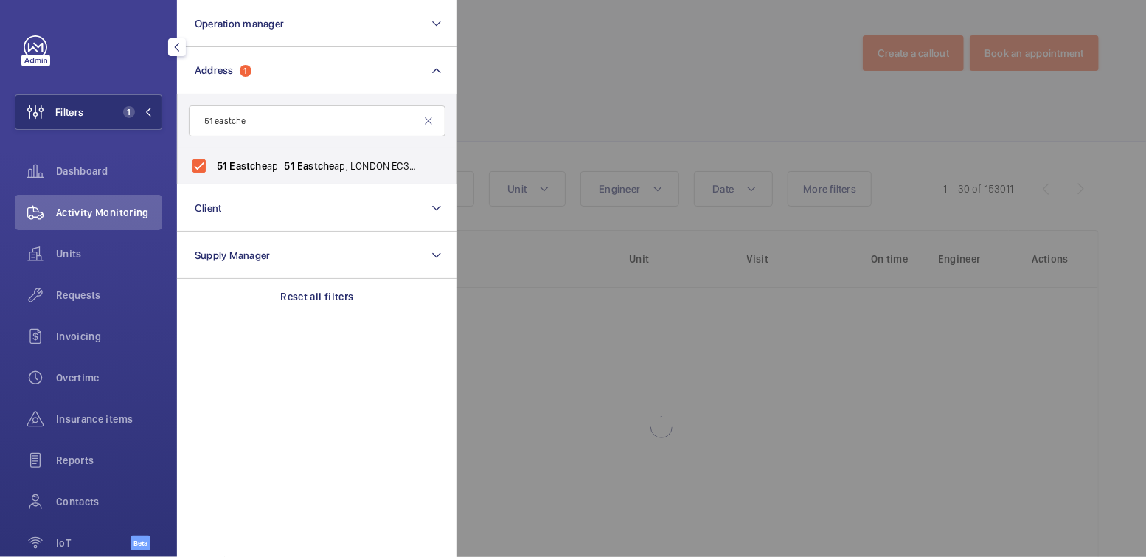
click at [522, 101] on div at bounding box center [1030, 278] width 1146 height 557
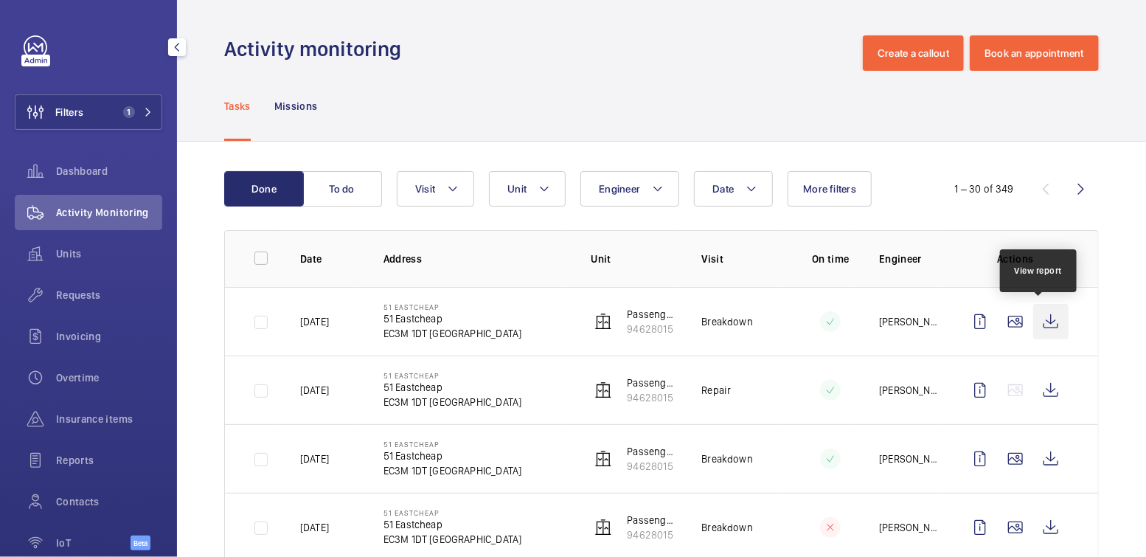
click at [1047, 320] on wm-front-icon-button at bounding box center [1050, 321] width 35 height 35
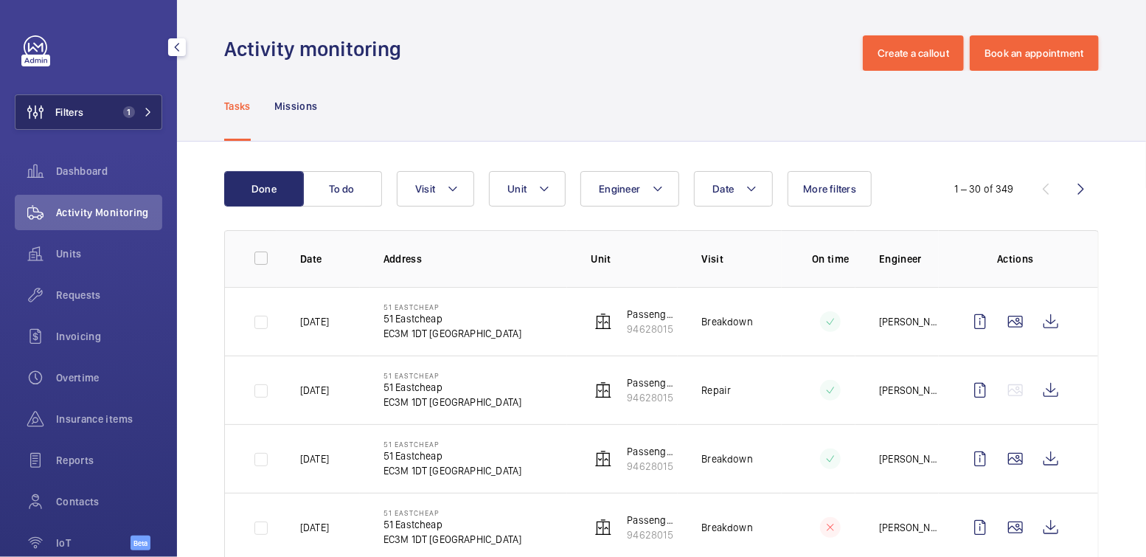
click at [103, 108] on button "Filters 1" at bounding box center [89, 111] width 148 height 35
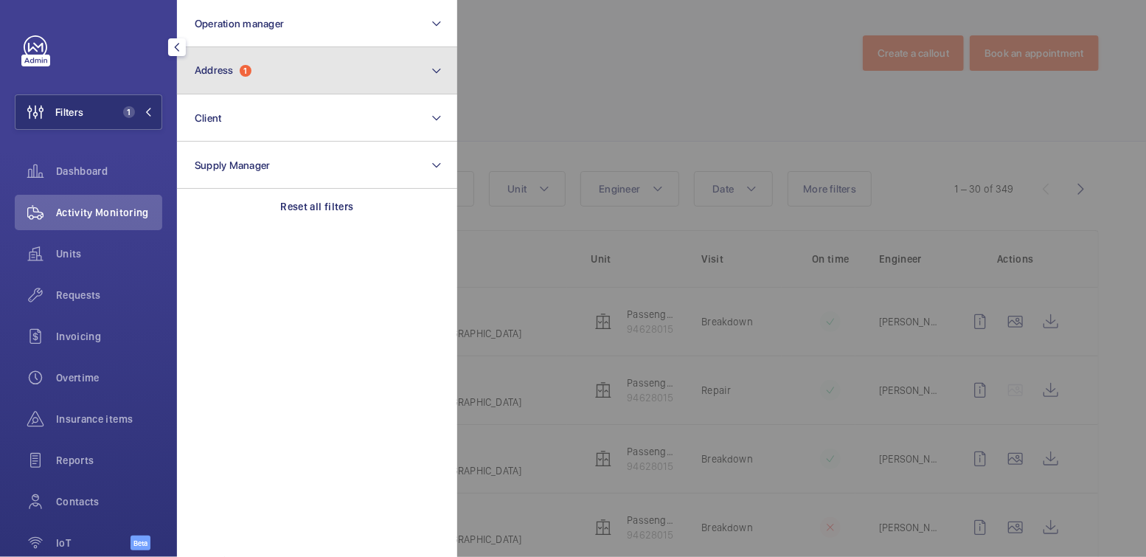
click at [262, 86] on button "Address 1" at bounding box center [317, 70] width 280 height 47
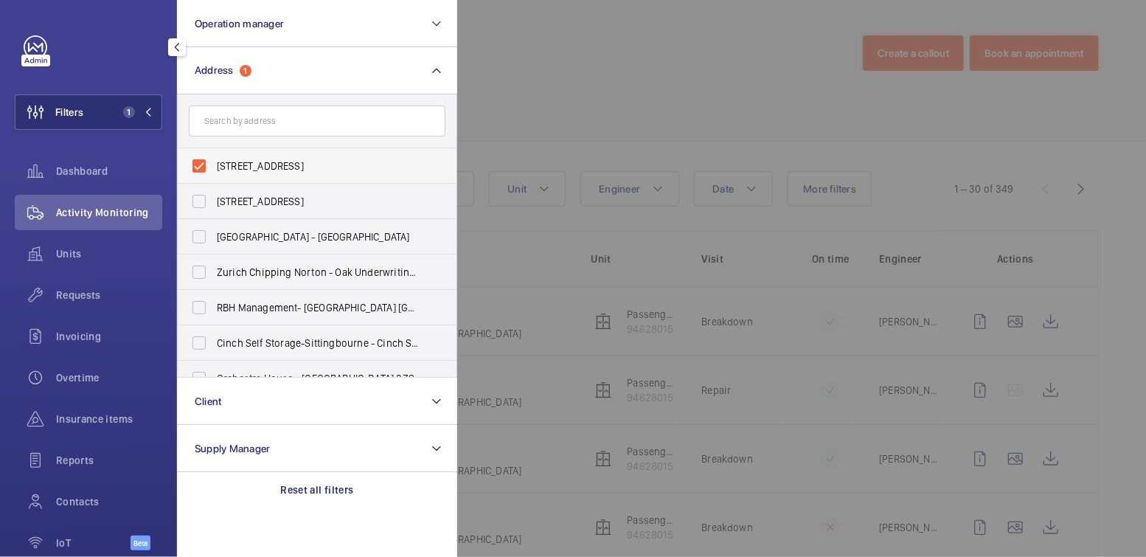
click at [246, 153] on label "[STREET_ADDRESS]" at bounding box center [306, 165] width 257 height 35
click at [214, 153] on input "[STREET_ADDRESS]" at bounding box center [199, 166] width 30 height 30
checkbox input "false"
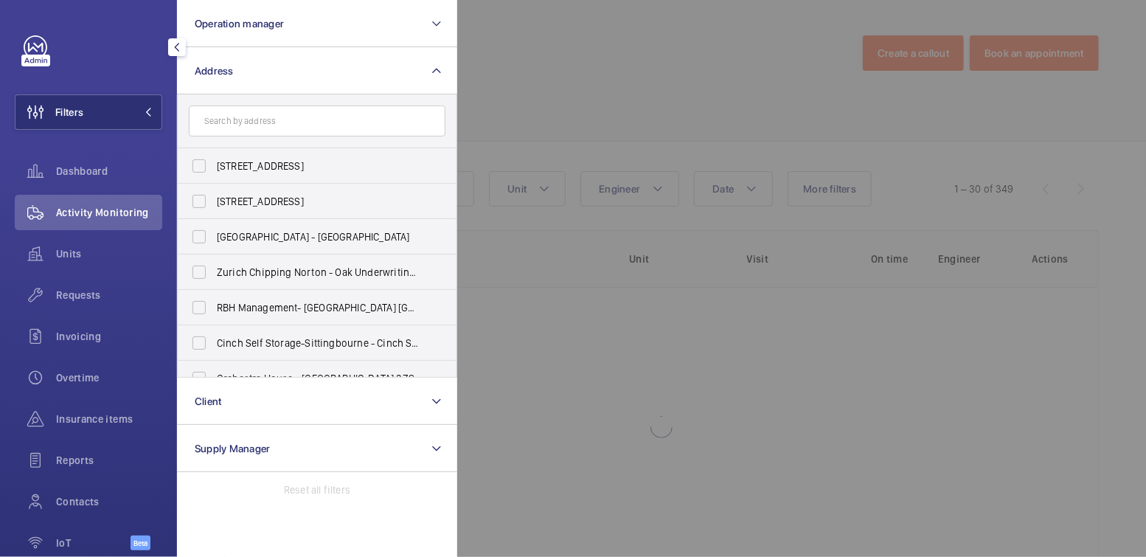
click at [498, 99] on div at bounding box center [1030, 278] width 1146 height 557
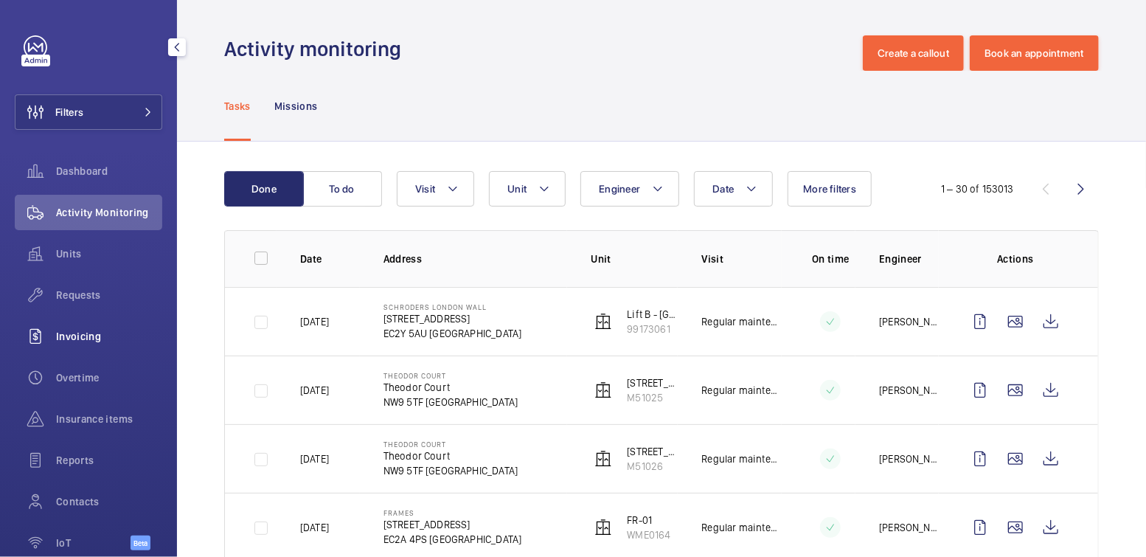
click at [110, 328] on div "Invoicing" at bounding box center [89, 336] width 148 height 35
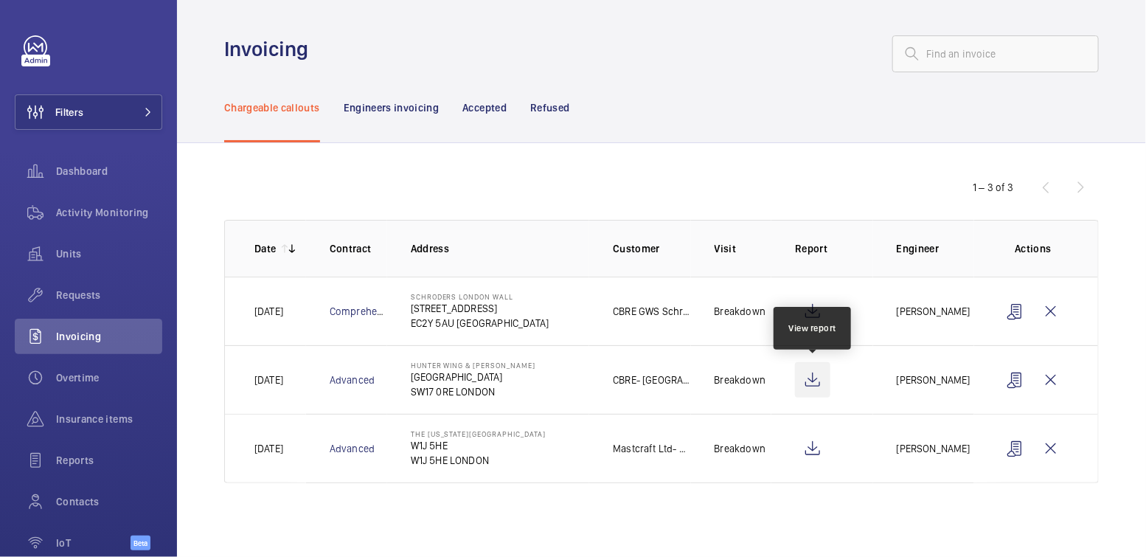
click at [820, 378] on wm-front-icon-button at bounding box center [812, 379] width 35 height 35
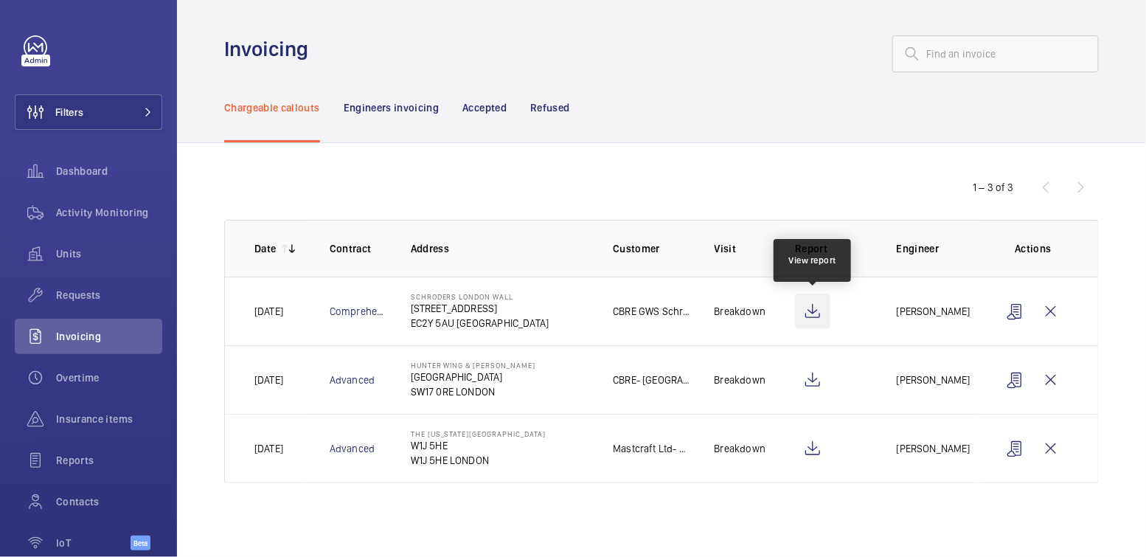
click at [820, 314] on wm-front-icon-button at bounding box center [812, 311] width 35 height 35
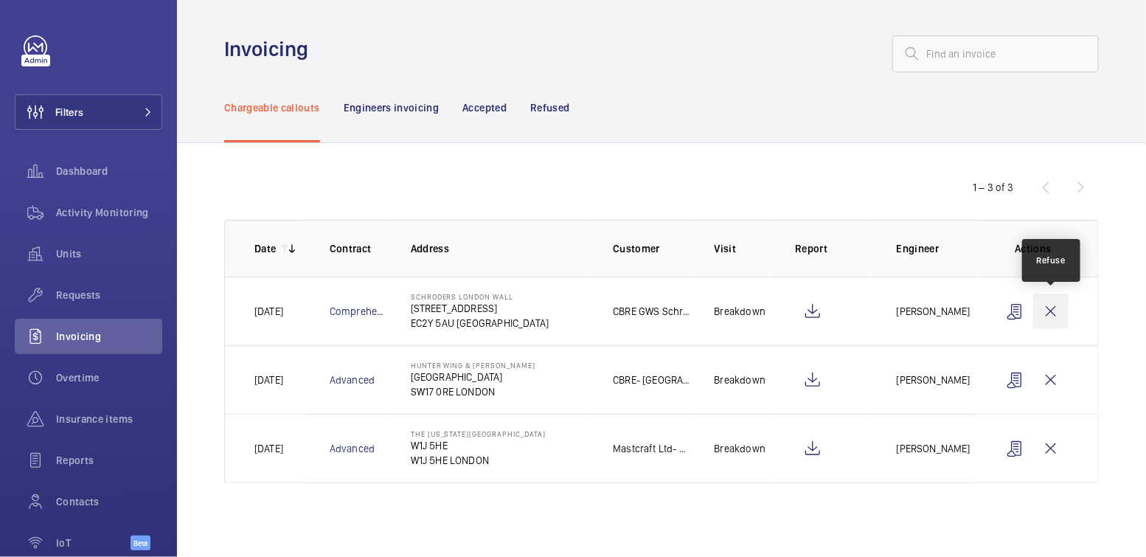
click at [1043, 300] on wm-front-icon-button at bounding box center [1050, 311] width 35 height 35
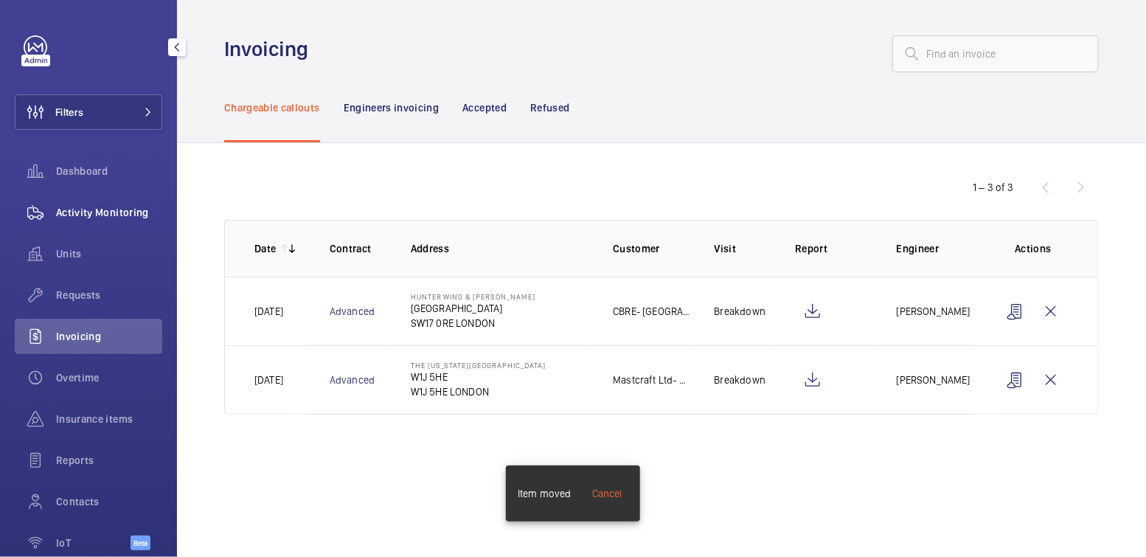
click at [106, 200] on div "Activity Monitoring" at bounding box center [89, 212] width 148 height 35
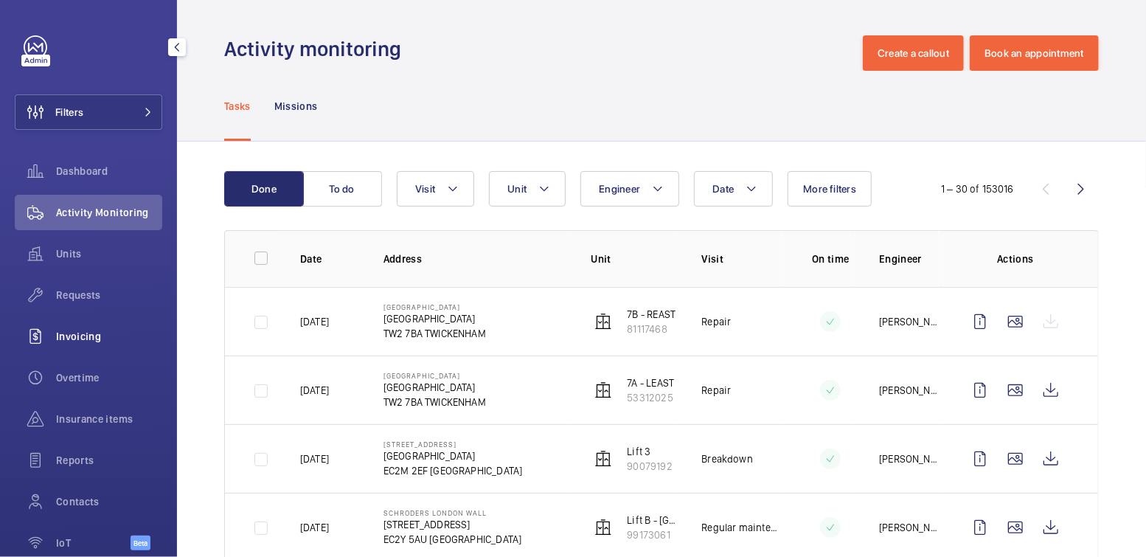
click at [66, 335] on span "Invoicing" at bounding box center [109, 336] width 106 height 15
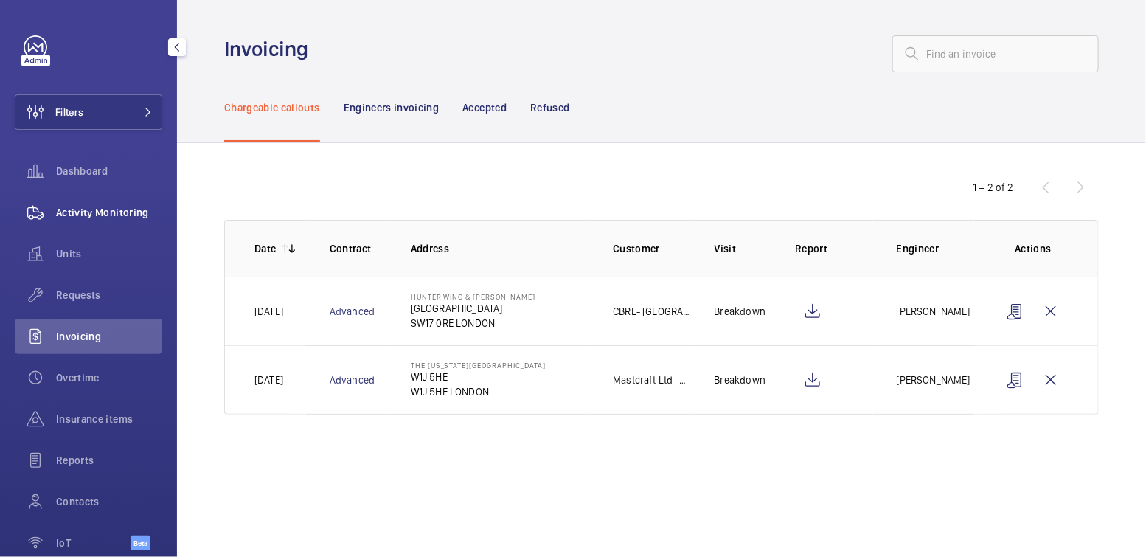
click at [131, 215] on span "Activity Monitoring" at bounding box center [109, 212] width 106 height 15
